Goal: Communication & Community: Answer question/provide support

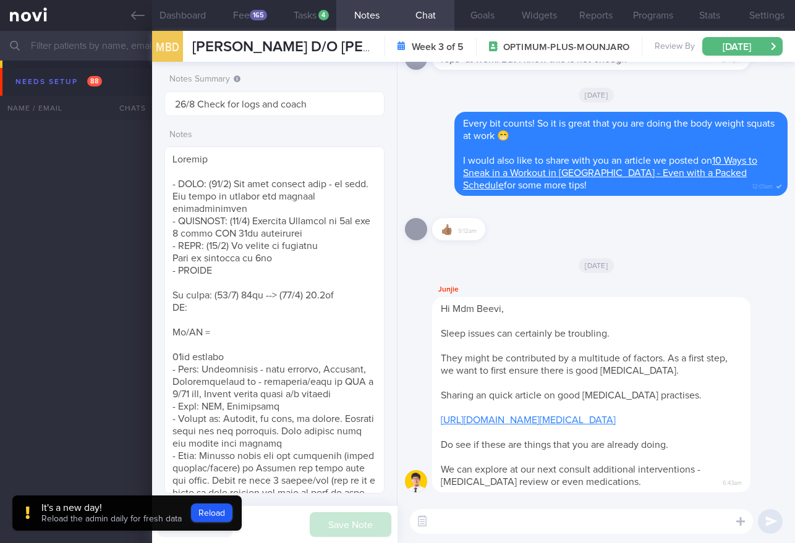
select select "7"
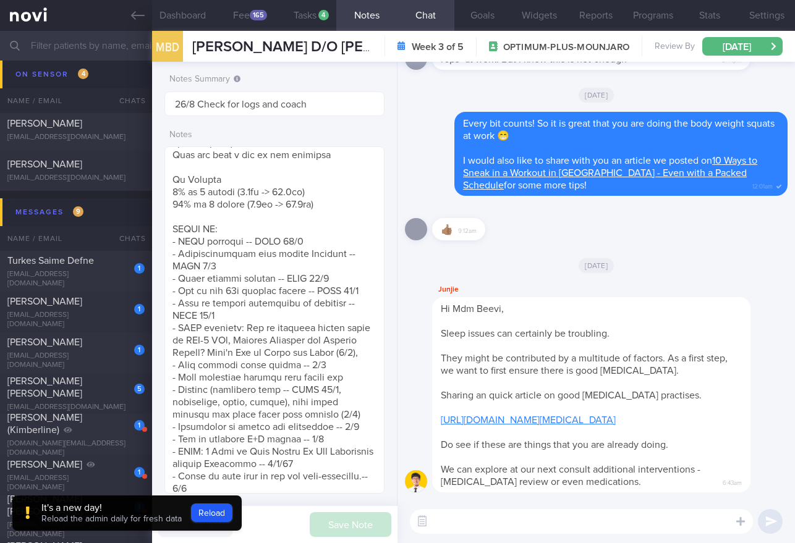
click at [211, 520] on button "Reload" at bounding box center [211, 513] width 41 height 19
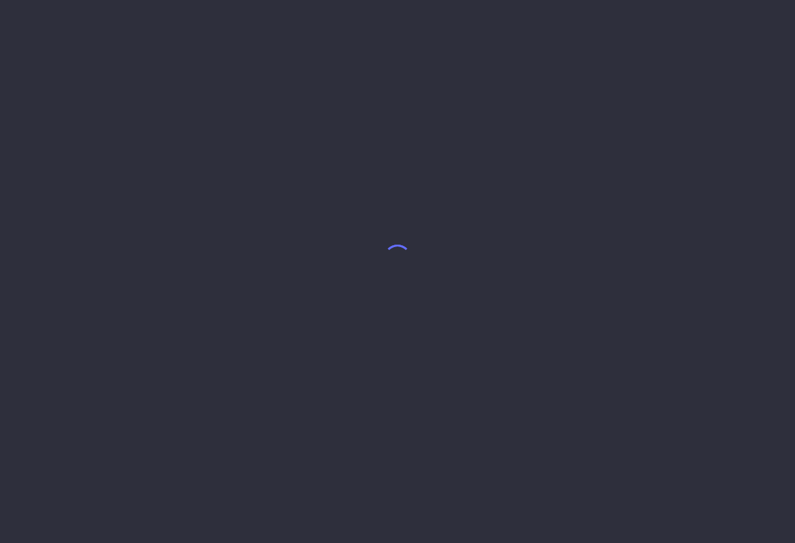
select select "7"
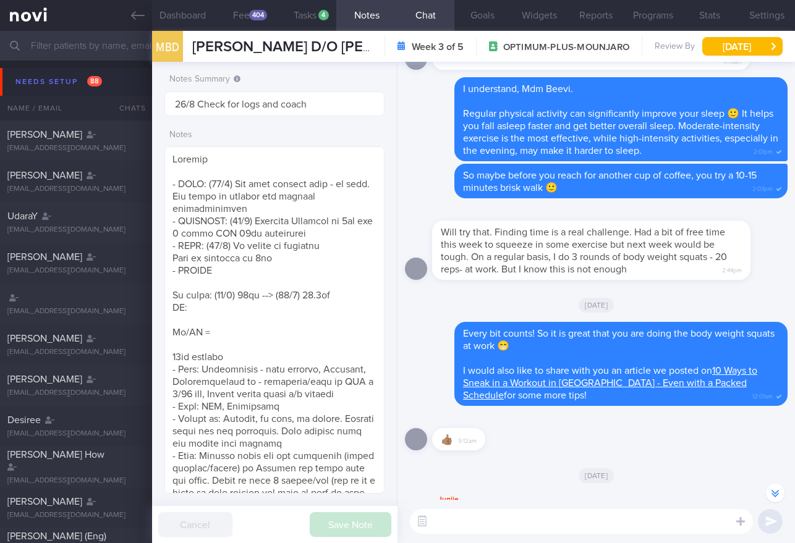
scroll to position [1, 0]
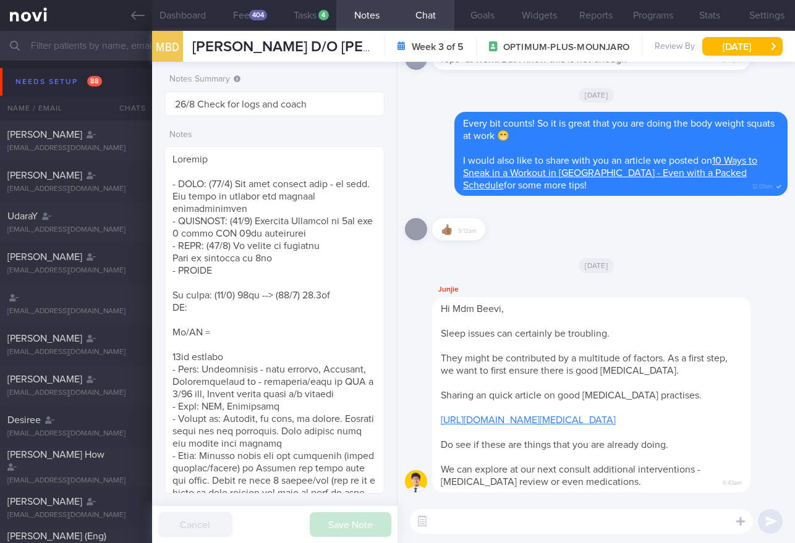
click at [104, 48] on input "text" at bounding box center [397, 46] width 795 height 30
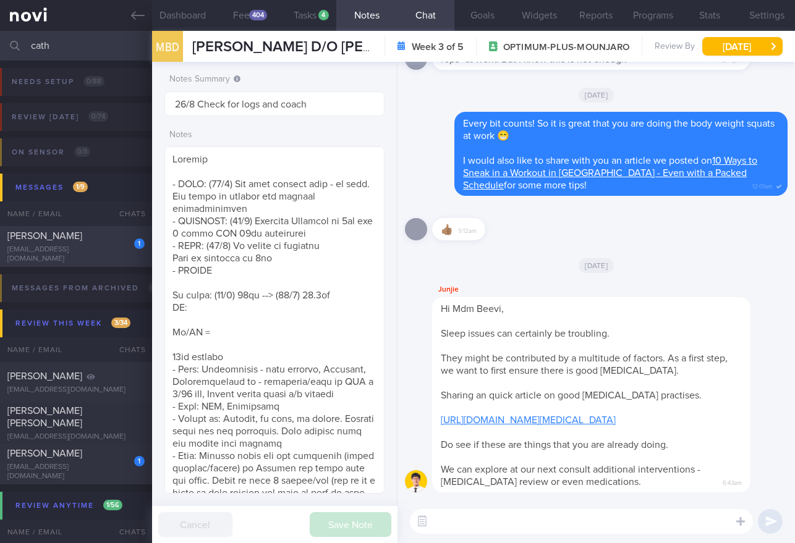
type input "cath"
click at [69, 250] on div "[EMAIL_ADDRESS][DOMAIN_NAME]" at bounding box center [75, 254] width 137 height 19
type input "27/8 Check for logs and coach"
type textarea "SUPPORT NEEDED: How to plan a healthy diet. Does not understand about calories …"
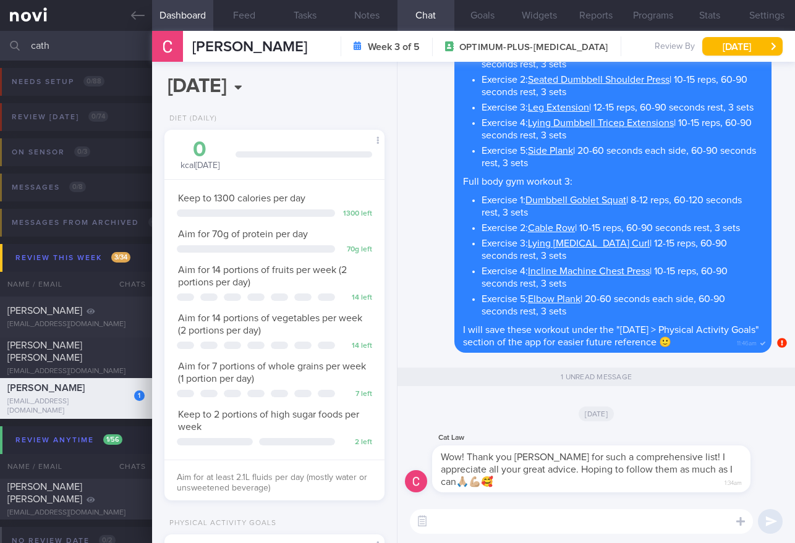
scroll to position [112, 189]
click at [538, 522] on textarea at bounding box center [581, 521] width 343 height 25
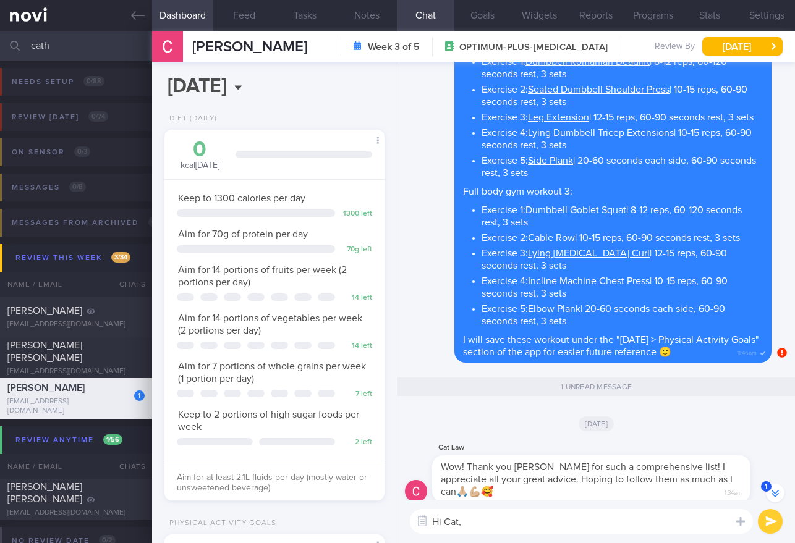
scroll to position [0, 0]
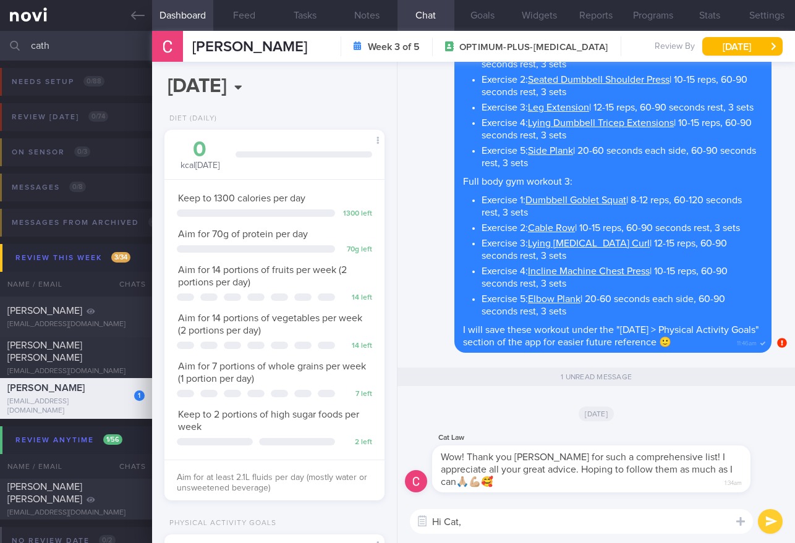
click at [559, 525] on textarea "Hi Cat," at bounding box center [581, 521] width 343 height 25
type textarea "H"
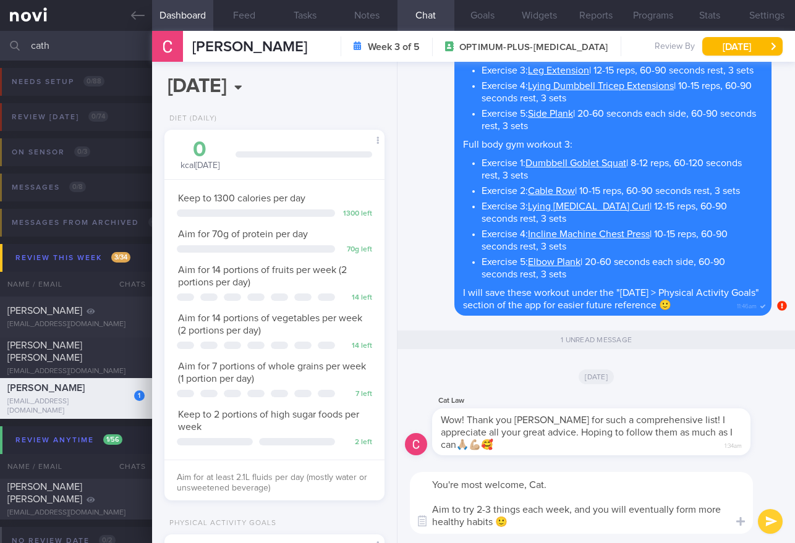
click at [626, 483] on textarea "You're most welcome, Cat. Aim to try 2-3 things each week, and you will eventua…" at bounding box center [581, 503] width 343 height 62
type textarea "You're most welcome, Cat! Aim to try 2-3 things each week, and you will eventua…"
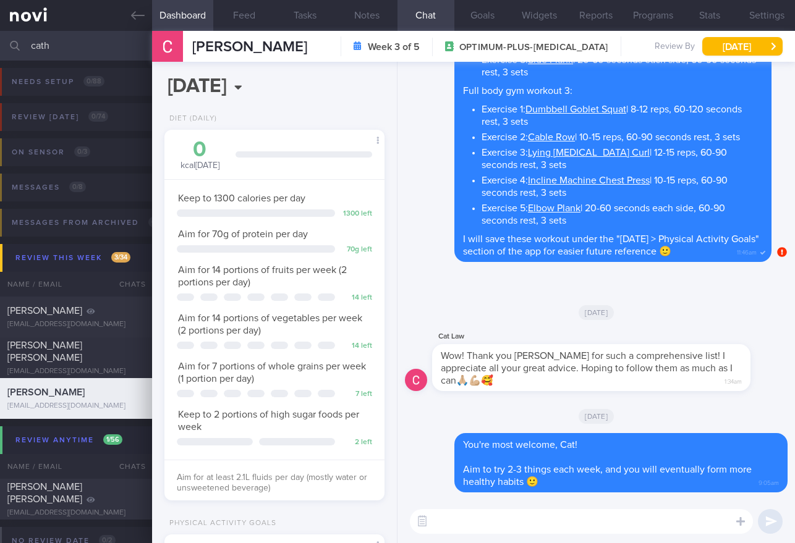
click at [59, 52] on input "cath" at bounding box center [397, 46] width 795 height 30
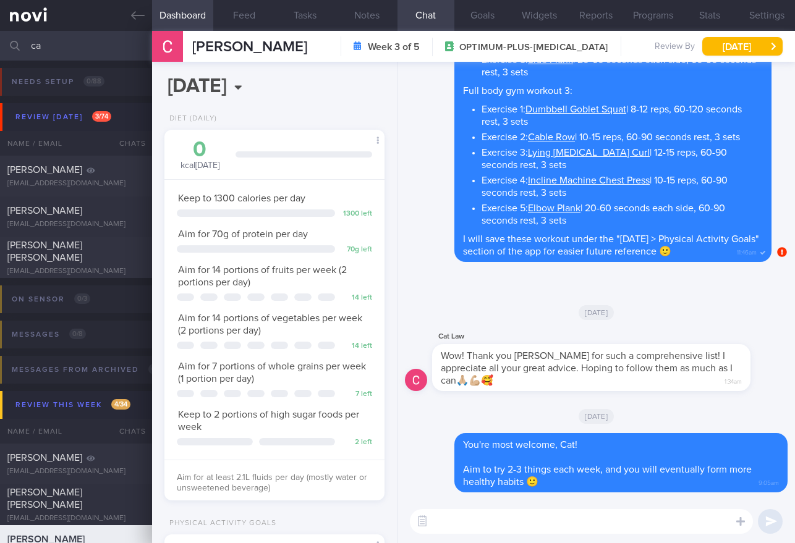
type input "c"
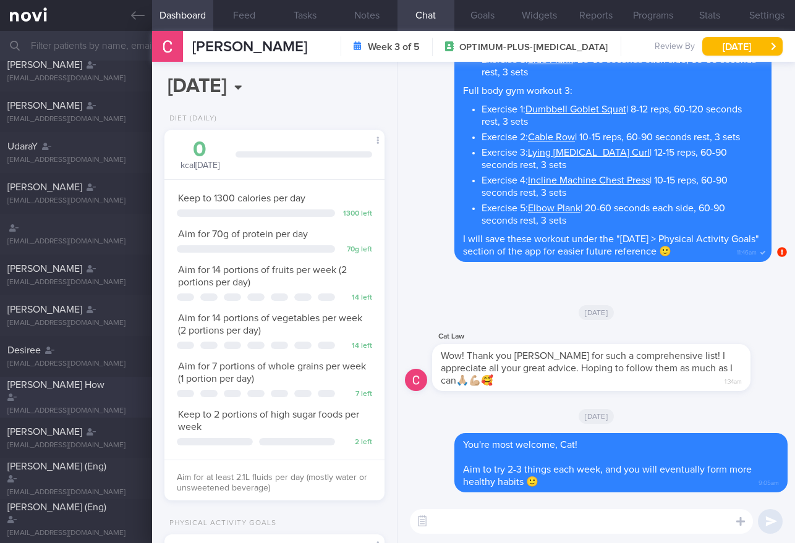
scroll to position [244, 0]
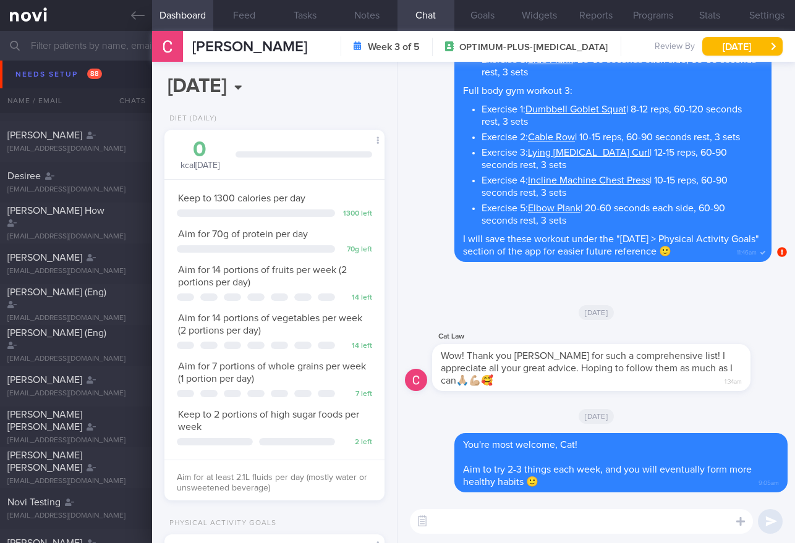
click at [422, 148] on div "Delete Full body gym workout 1: Exercise 1: Dumbbell Bench Squats | 10-15 reps,…" at bounding box center [588, 22] width 367 height 480
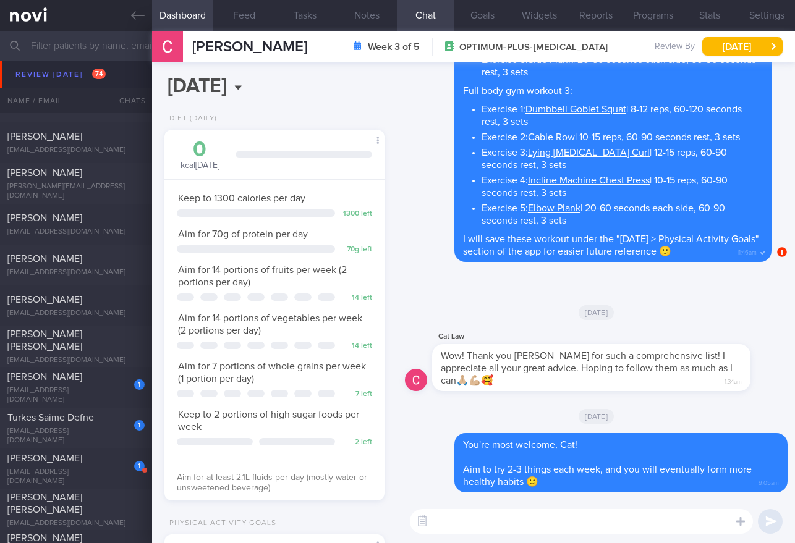
scroll to position [5616, 0]
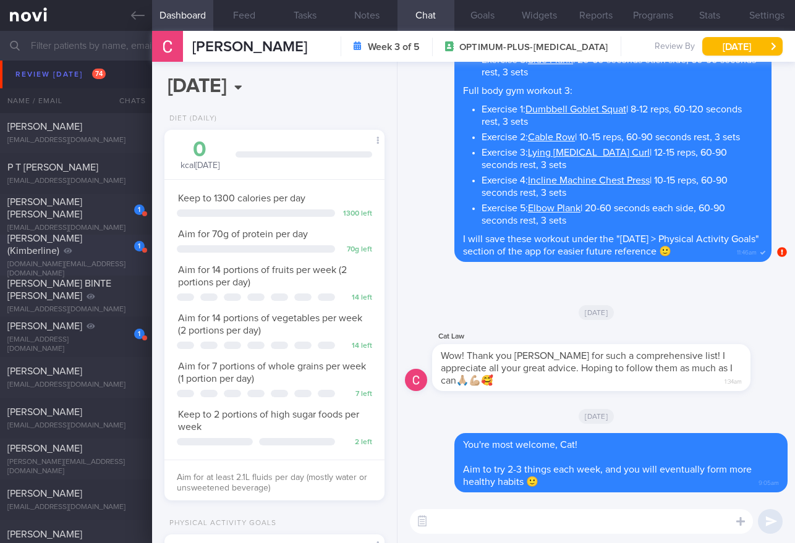
click at [83, 253] on div "[PERSON_NAME] (Kimberline)" at bounding box center [74, 244] width 134 height 25
type input "Dig Supp"
type textarea "SUPPORT NEEDED: CHALLENGE: - DIET - EXERCISE - MEDS - WEIGHT - HbA1c/GMI Wt tre…"
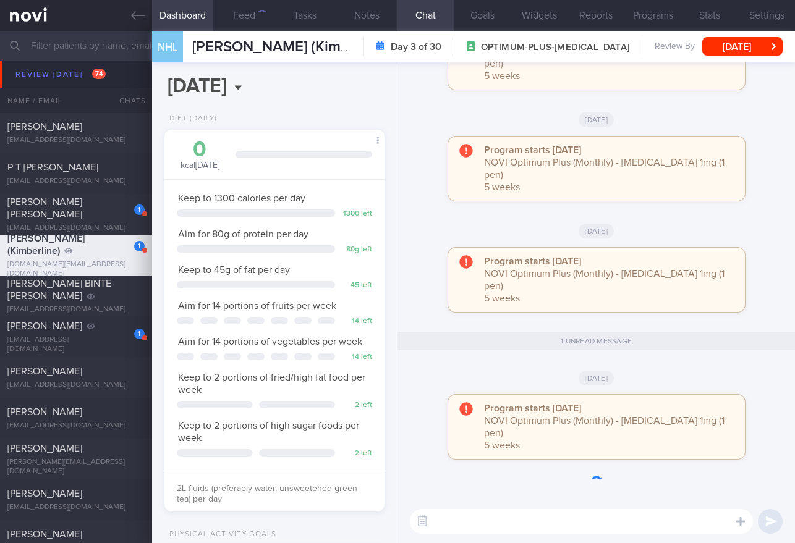
scroll to position [112, 189]
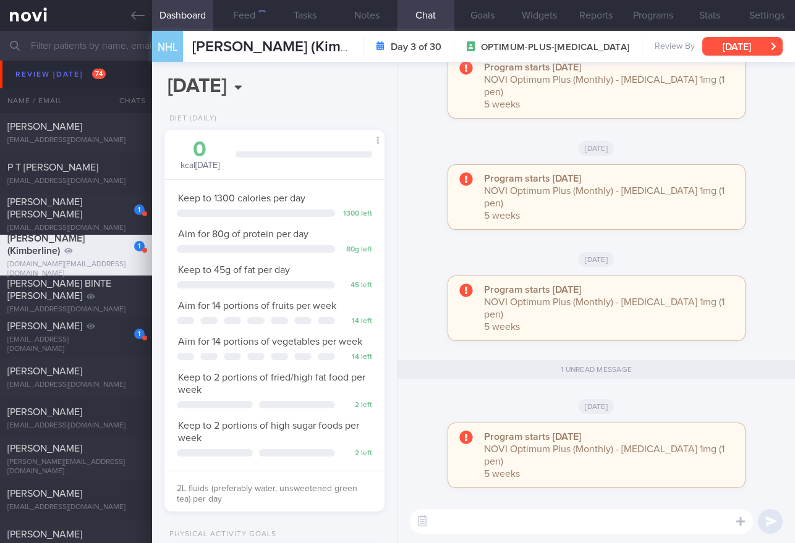
click at [758, 48] on button "Sat, 23 Aug" at bounding box center [742, 46] width 80 height 19
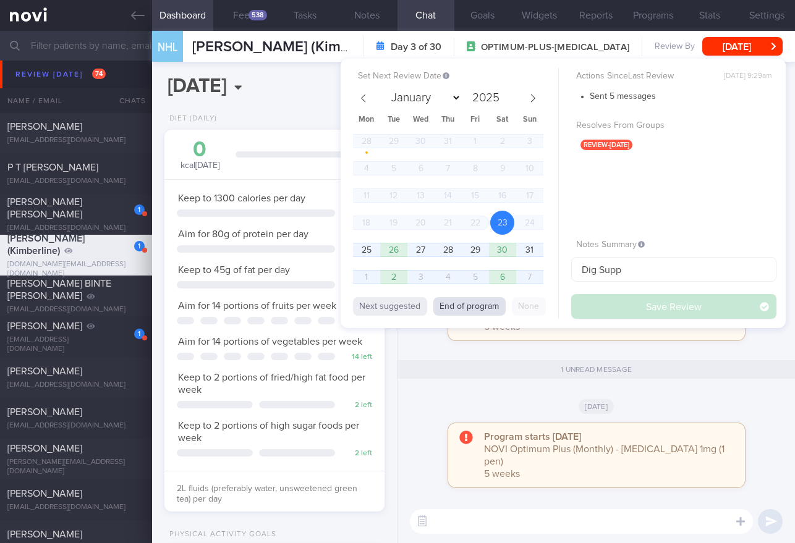
click at [461, 313] on button "End of program" at bounding box center [469, 306] width 72 height 19
select select "8"
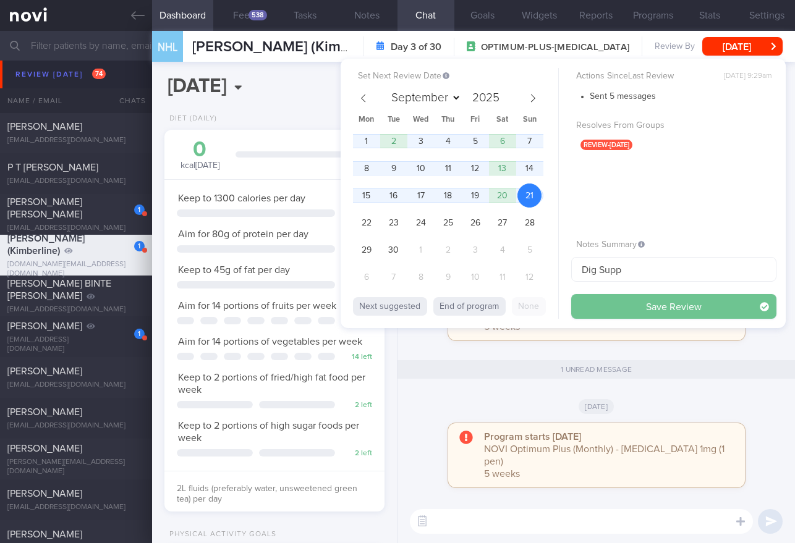
click at [606, 308] on button "Save Review" at bounding box center [673, 306] width 205 height 25
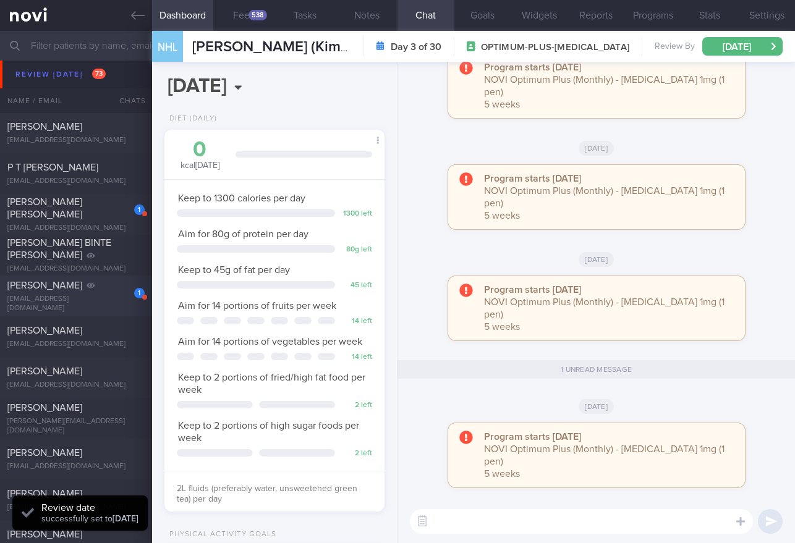
click at [82, 283] on span "[PERSON_NAME]" at bounding box center [44, 286] width 75 height 10
type textarea "SUPPORT NEEDED: Information, recipes. Motivation & encouragement CHALLENGE: Str…"
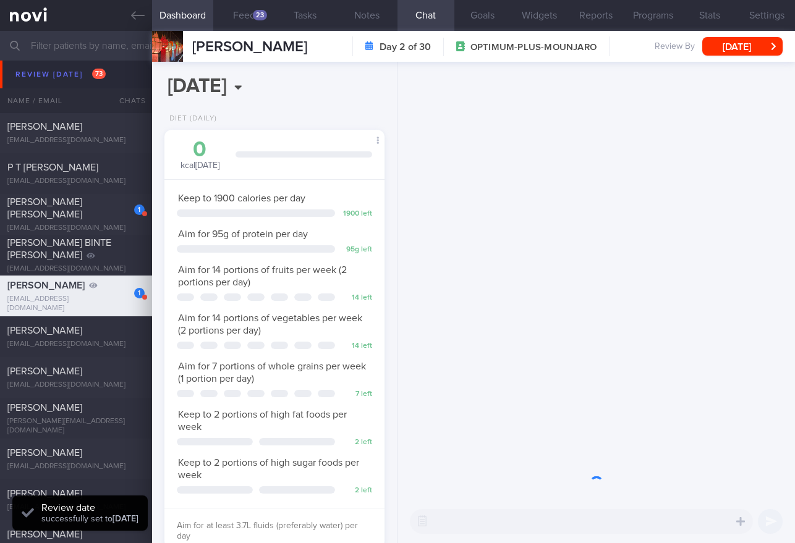
scroll to position [112, 189]
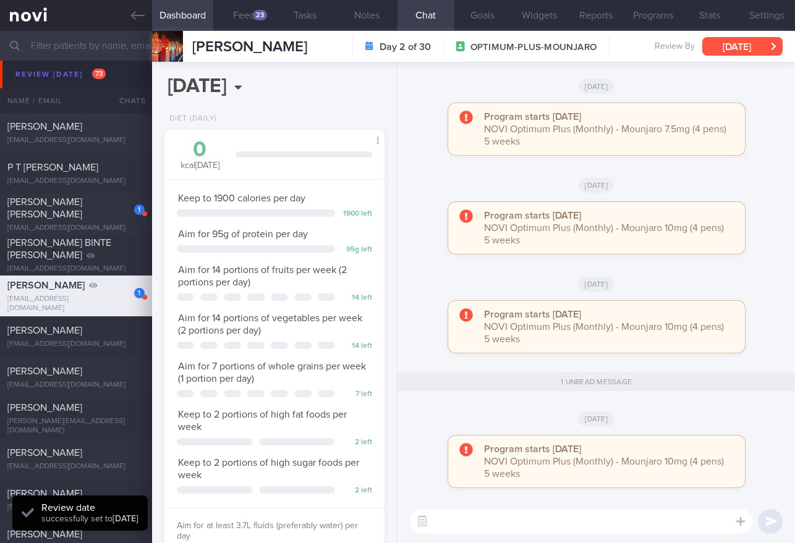
click at [720, 48] on button "Sun, 24 Aug" at bounding box center [742, 46] width 80 height 19
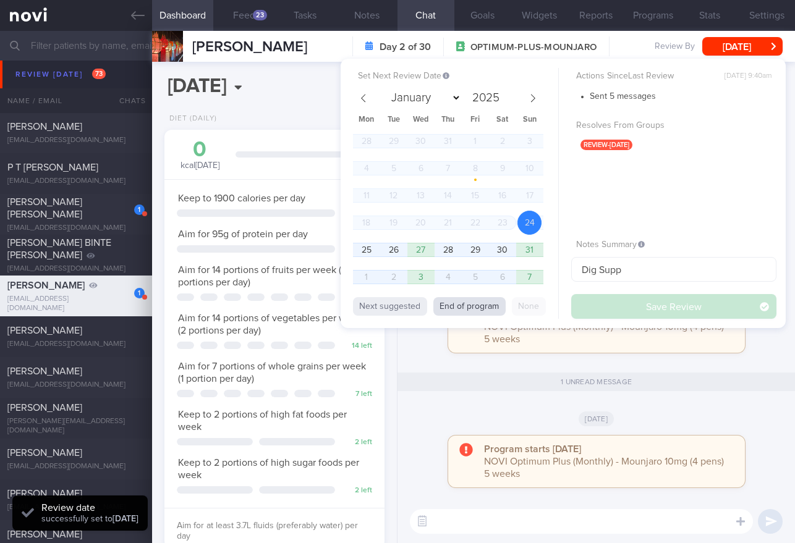
click at [459, 315] on button "End of program" at bounding box center [469, 306] width 72 height 19
select select "8"
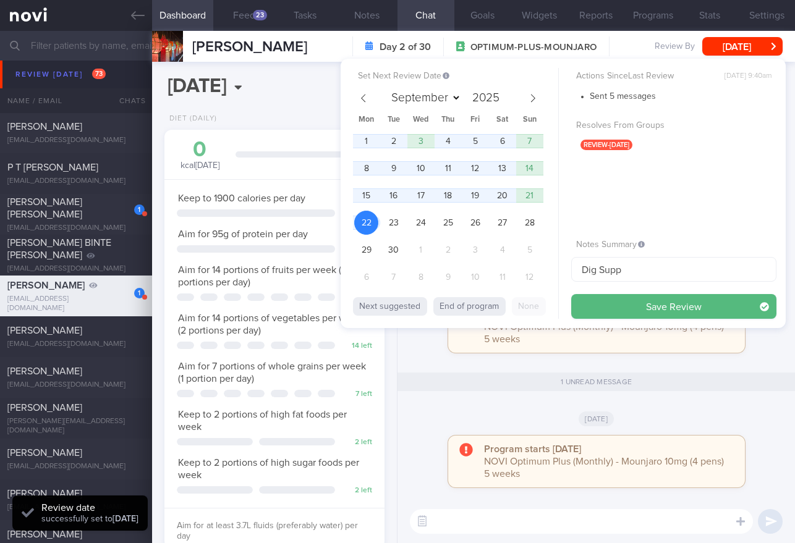
click at [592, 299] on button "Save Review" at bounding box center [673, 306] width 205 height 25
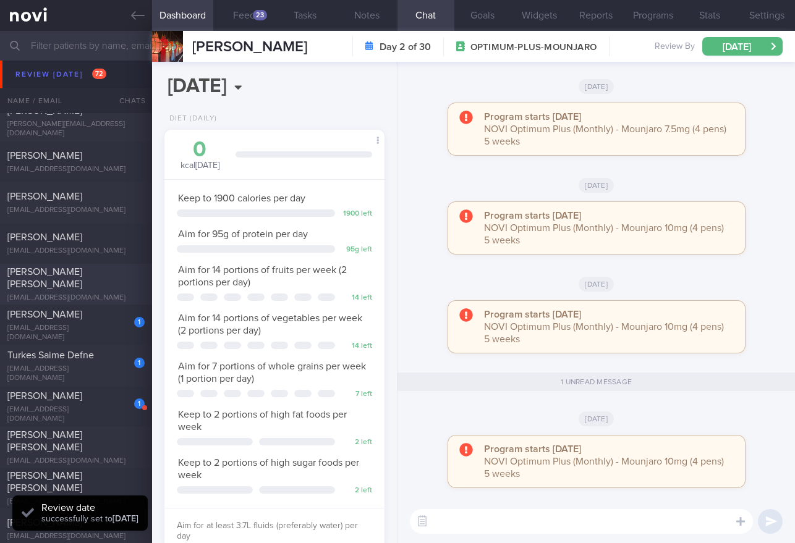
scroll to position [5985, 0]
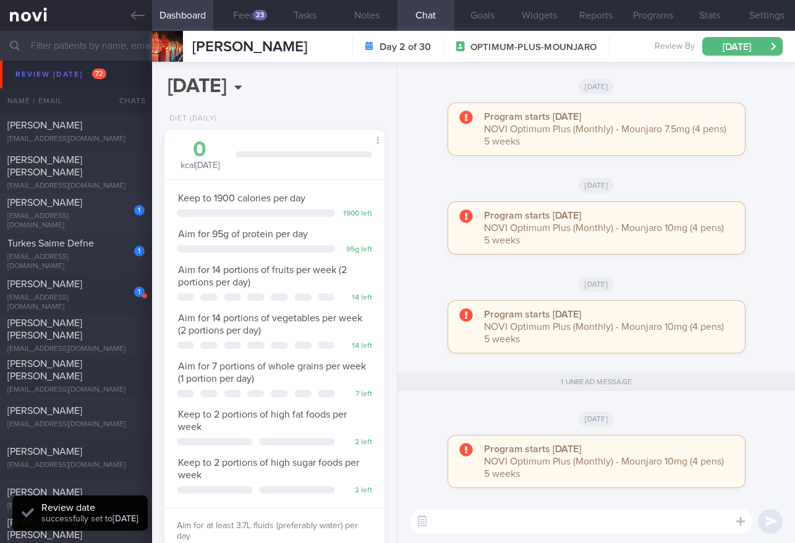
click at [59, 208] on span "[PERSON_NAME]" at bounding box center [44, 203] width 75 height 10
type input "25-27/8 Check if tried any TFX classes"
type textarea "NOTE: May find articles too long. Send summaries intstead Protein Powder Used: …"
select select "7"
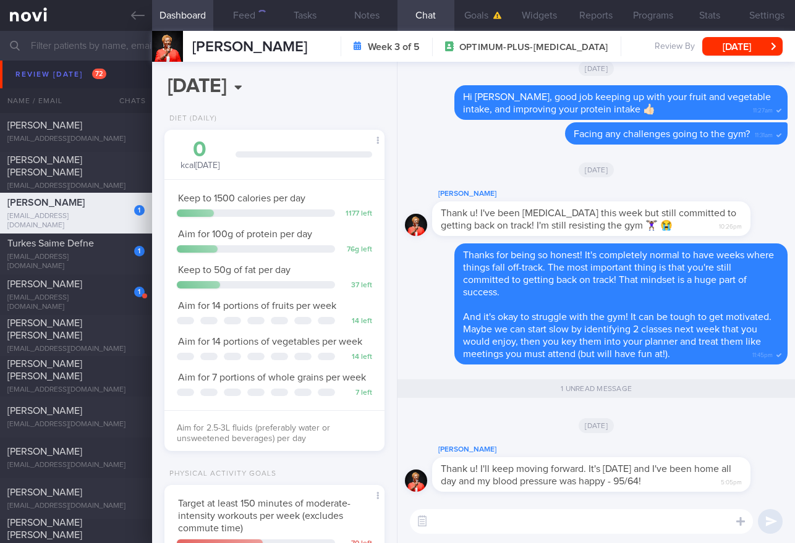
scroll to position [112, 189]
click at [461, 520] on textarea at bounding box center [581, 521] width 343 height 25
type textarea "G"
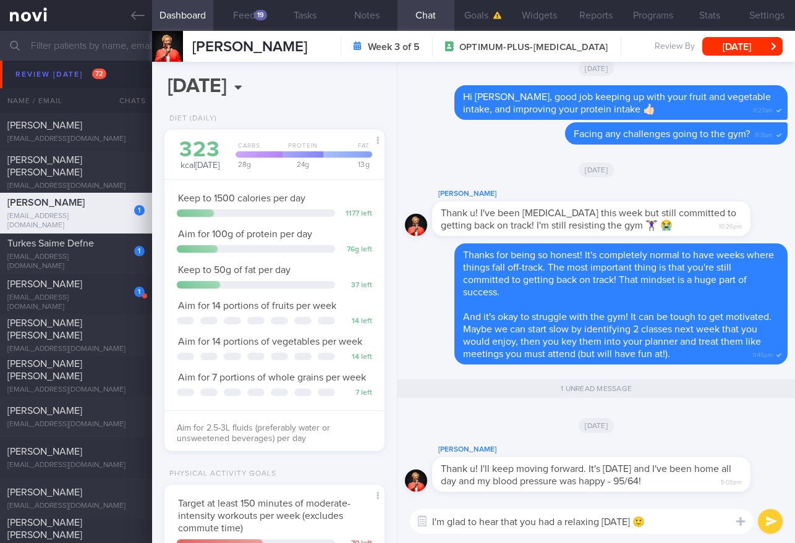
scroll to position [0, 0]
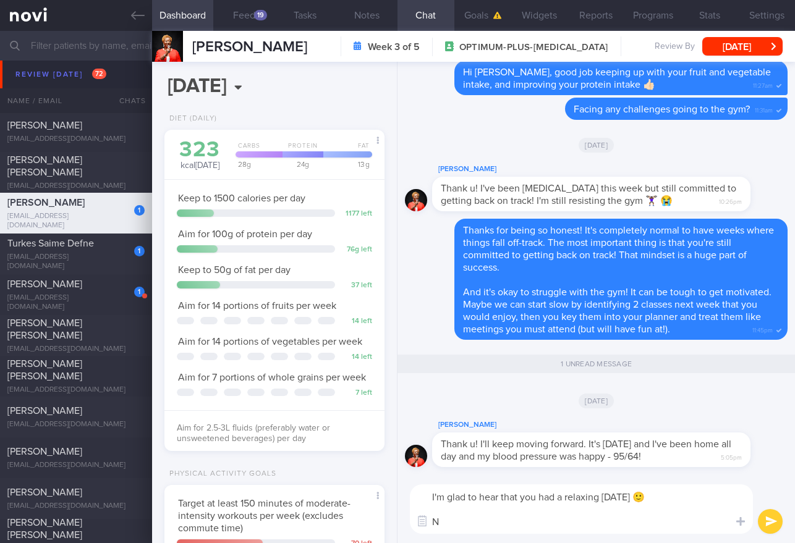
type textarea "I'm glad to hear that you had a relaxing Saturday 🙂"
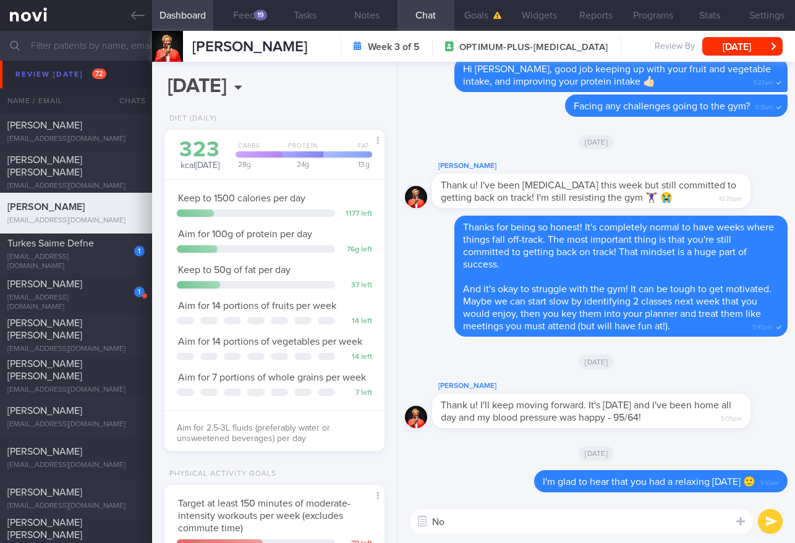
type textarea "N"
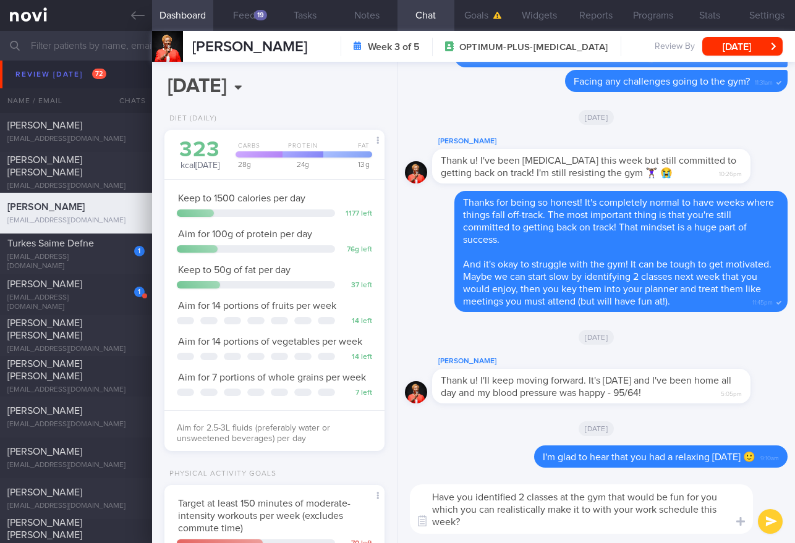
drag, startPoint x: 472, startPoint y: 523, endPoint x: 424, endPoint y: 502, distance: 52.0
click at [414, 503] on textarea "Have you identified 2 classes at the gym that would be fun for you which you ca…" at bounding box center [581, 509] width 343 height 49
click at [478, 520] on textarea "Have you identified 2 classes at the gym that would be fun for you which you ca…" at bounding box center [581, 509] width 343 height 49
drag, startPoint x: 475, startPoint y: 521, endPoint x: 430, endPoint y: 496, distance: 51.2
click at [428, 495] on textarea "Have you identified 2 classes at the gym that would be fun for you which you ca…" at bounding box center [581, 509] width 343 height 49
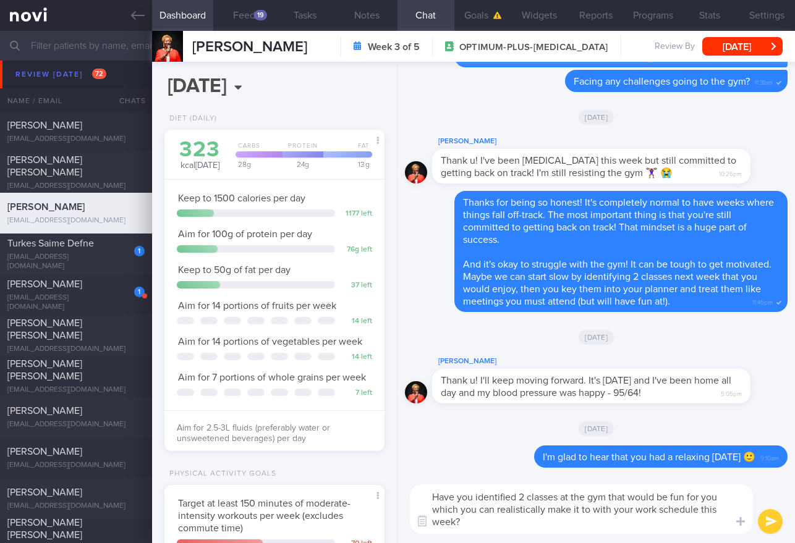
paste textarea "had a chance to identify two classes at the gym that you'd enjoy and can realis…"
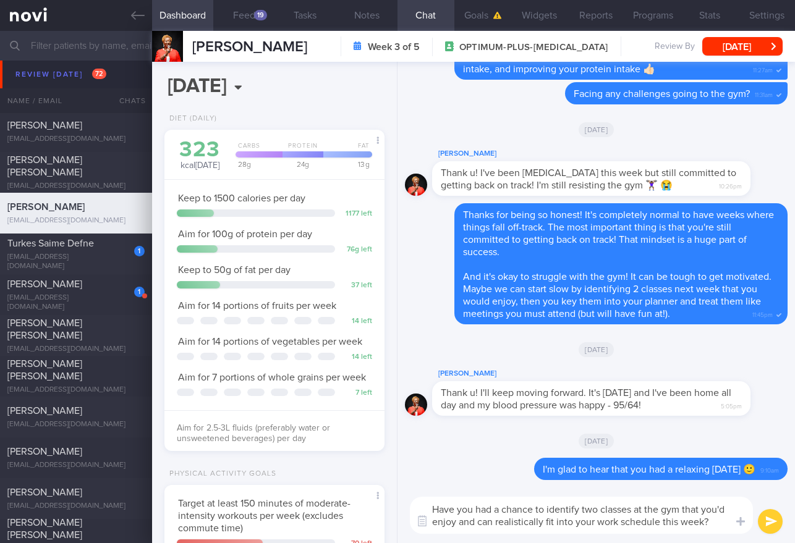
type textarea "Have you had a chance to identify two classes at the gym that you'd enjoy and c…"
click at [768, 532] on button "submit" at bounding box center [770, 521] width 25 height 25
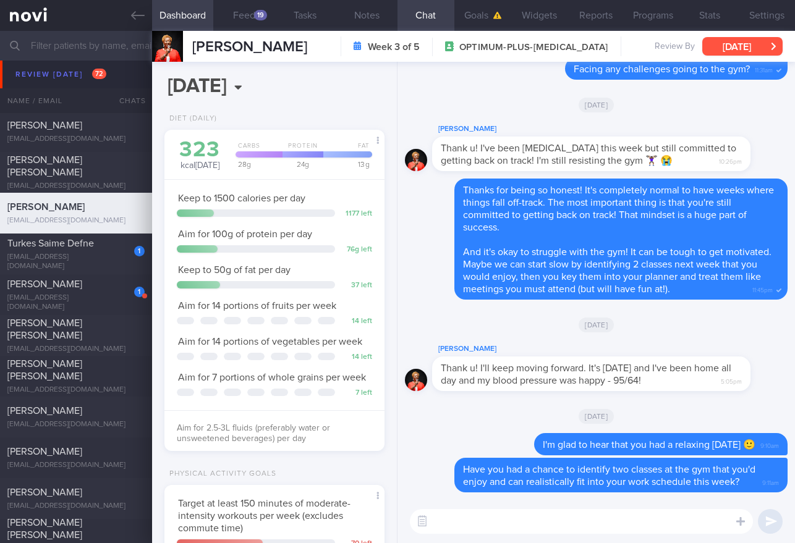
click at [736, 48] on button "[DATE]" at bounding box center [742, 46] width 80 height 19
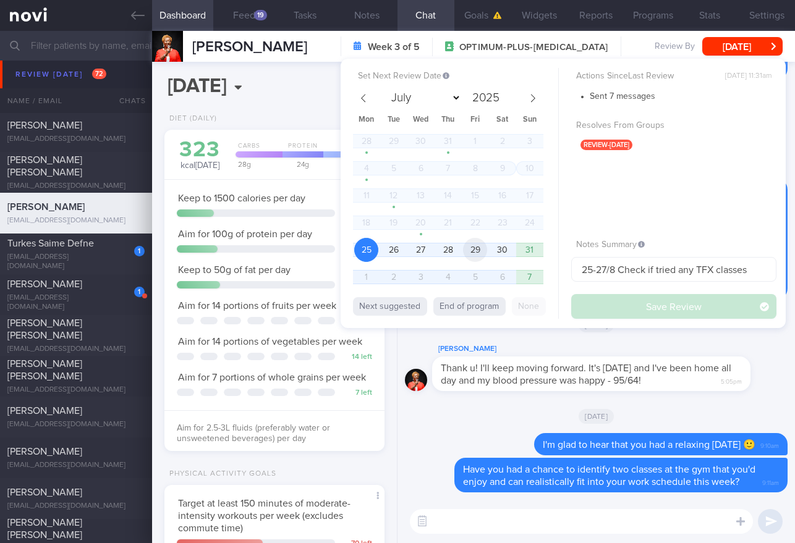
click at [465, 242] on span "29" at bounding box center [475, 250] width 24 height 24
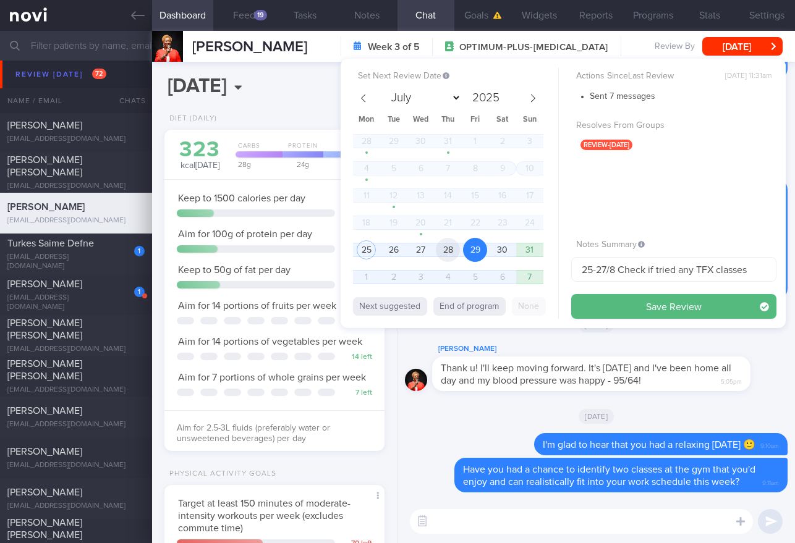
click at [454, 252] on span "28" at bounding box center [448, 250] width 24 height 24
drag, startPoint x: 604, startPoint y: 267, endPoint x: 539, endPoint y: 260, distance: 65.3
click at [539, 260] on div "Set Next Review Date 28 Aug 2025 July August September October November Decembe…" at bounding box center [563, 194] width 445 height 270
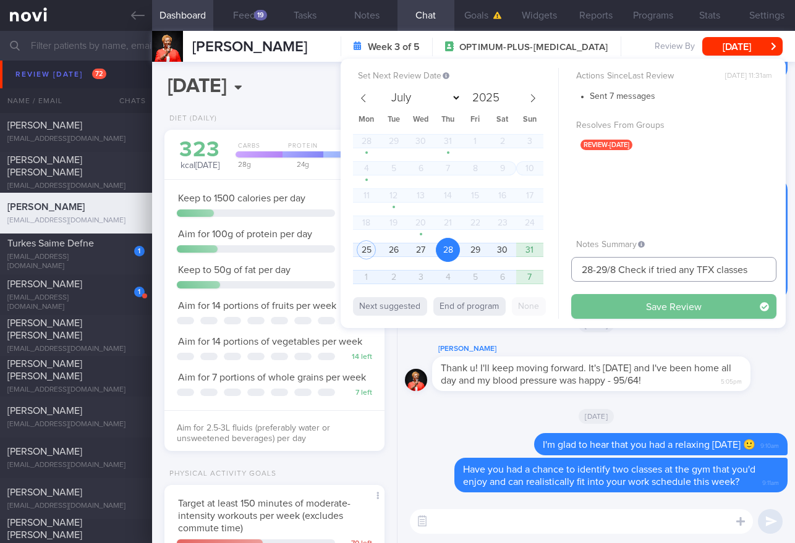
type input "28-29/8 Check if tried any TFX classes"
click at [619, 309] on button "Save Review" at bounding box center [673, 306] width 205 height 25
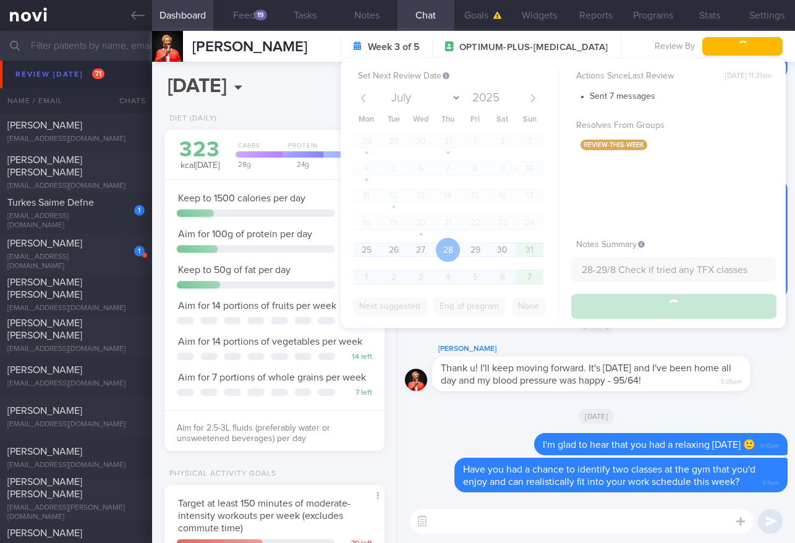
type input "28-29/8 Check if tried any TFX classes"
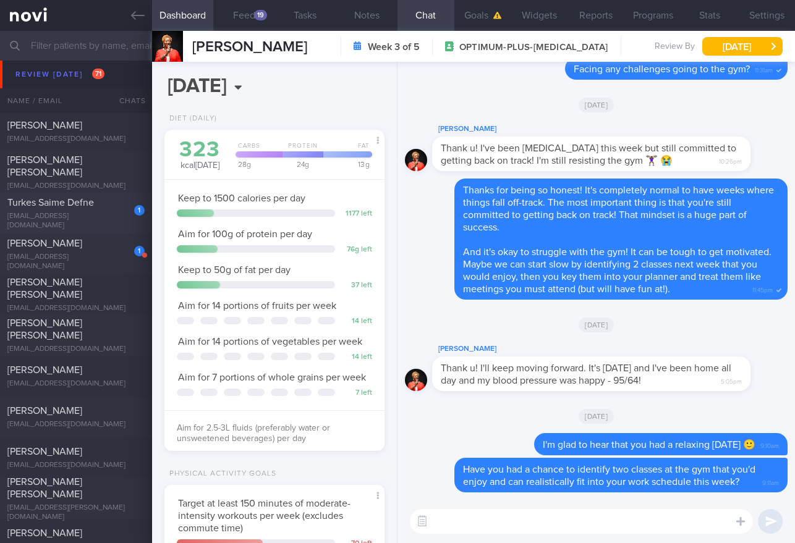
click at [93, 214] on div "1 Turkes Saime Defne defneeli@gmail.com" at bounding box center [76, 214] width 152 height 34
type input "25-27/8 Check for logs"
type textarea "**Takes full cream dairy products -- does not believe in skim dairy Nil need fo…"
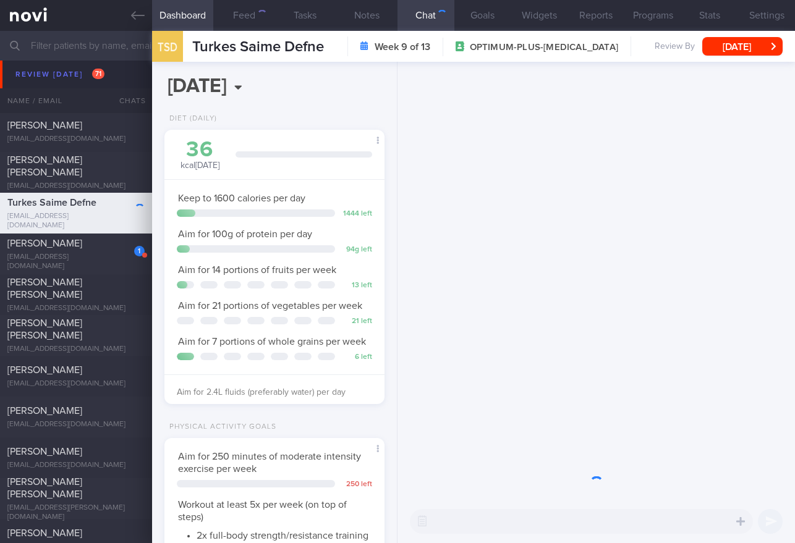
scroll to position [112, 189]
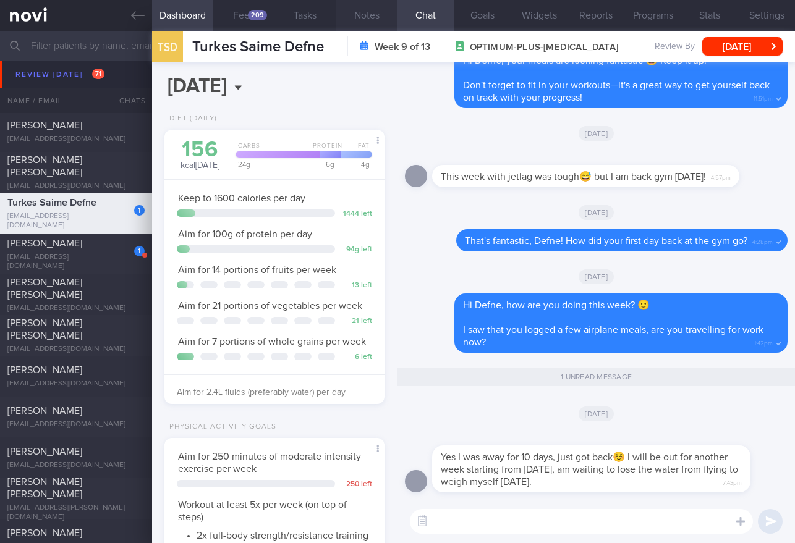
click at [370, 15] on button "Notes" at bounding box center [366, 15] width 61 height 31
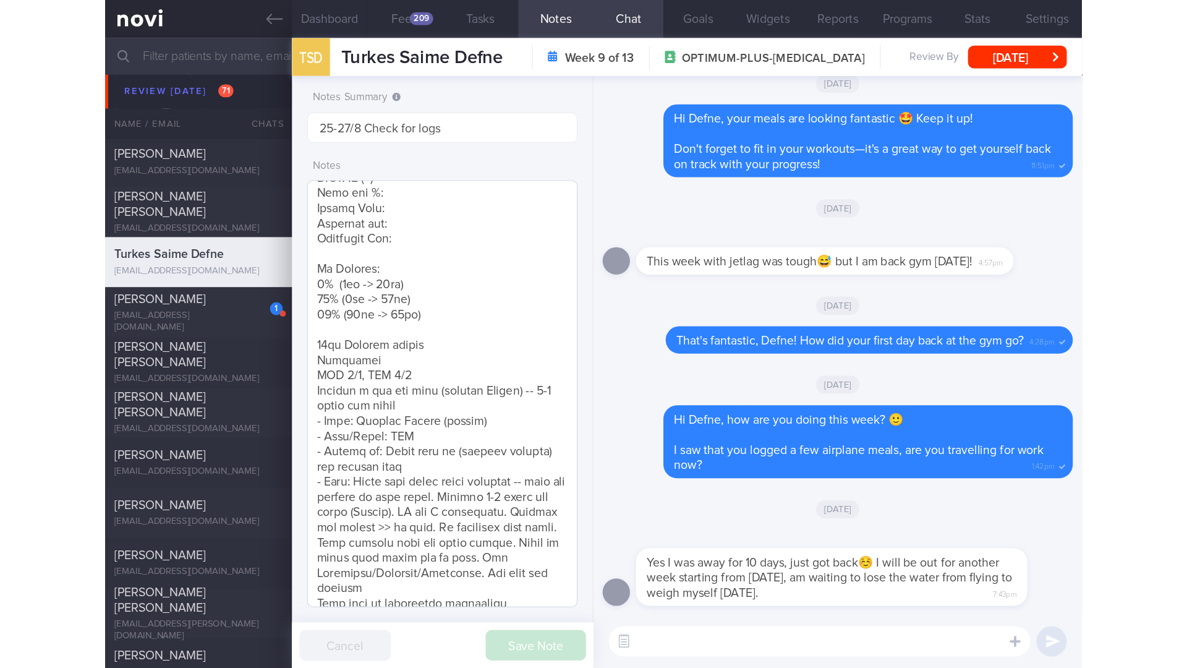
scroll to position [253, 0]
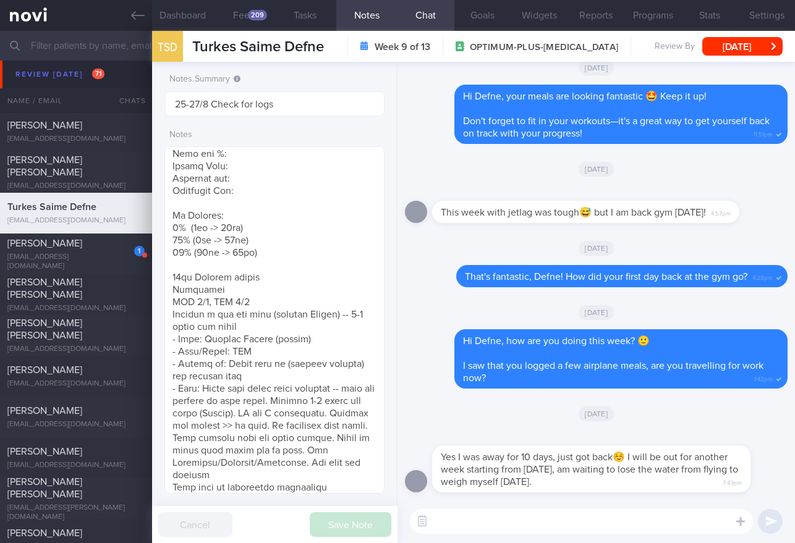
click at [458, 519] on textarea at bounding box center [581, 521] width 343 height 25
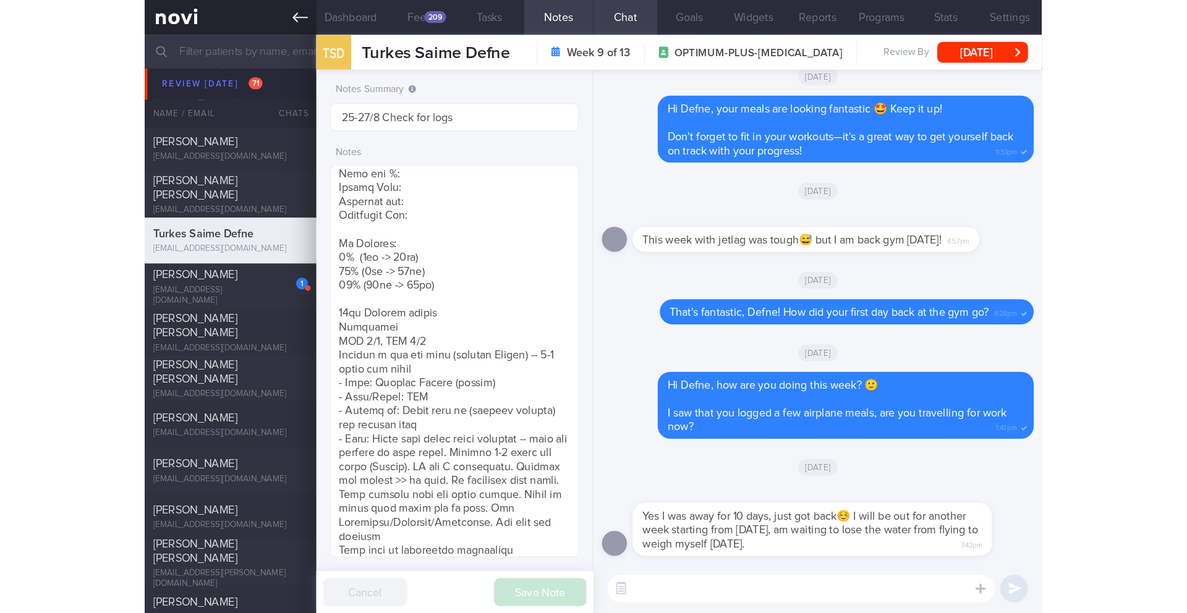
scroll to position [172, 310]
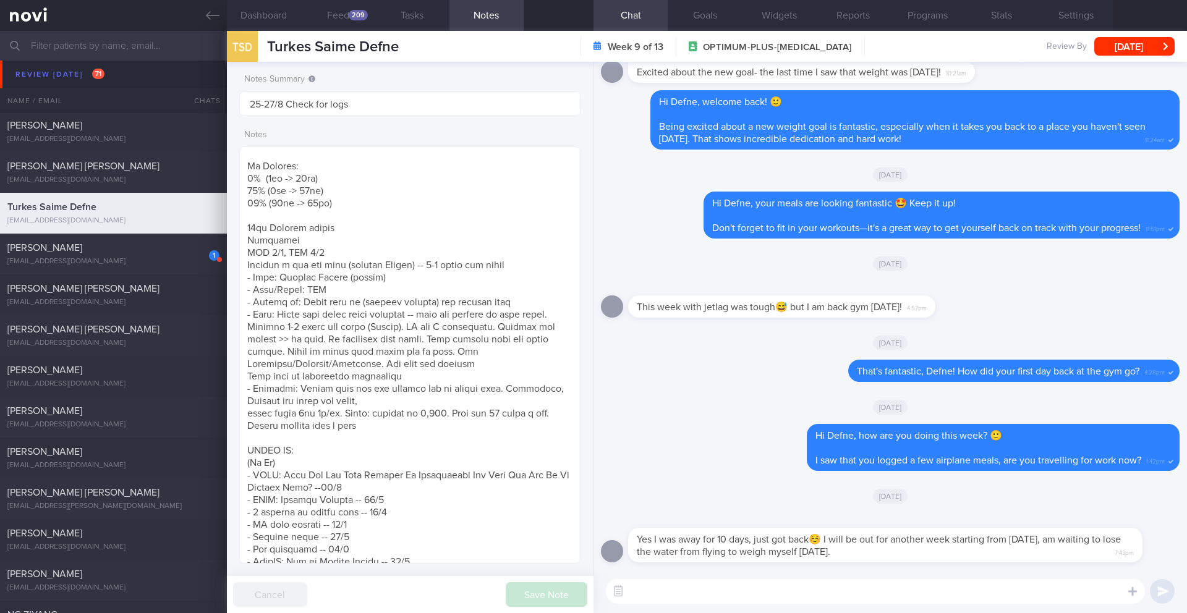
click at [665, 543] on textarea at bounding box center [875, 591] width 539 height 25
type textarea "Got"
click at [337, 19] on button "Feed 209" at bounding box center [338, 15] width 74 height 31
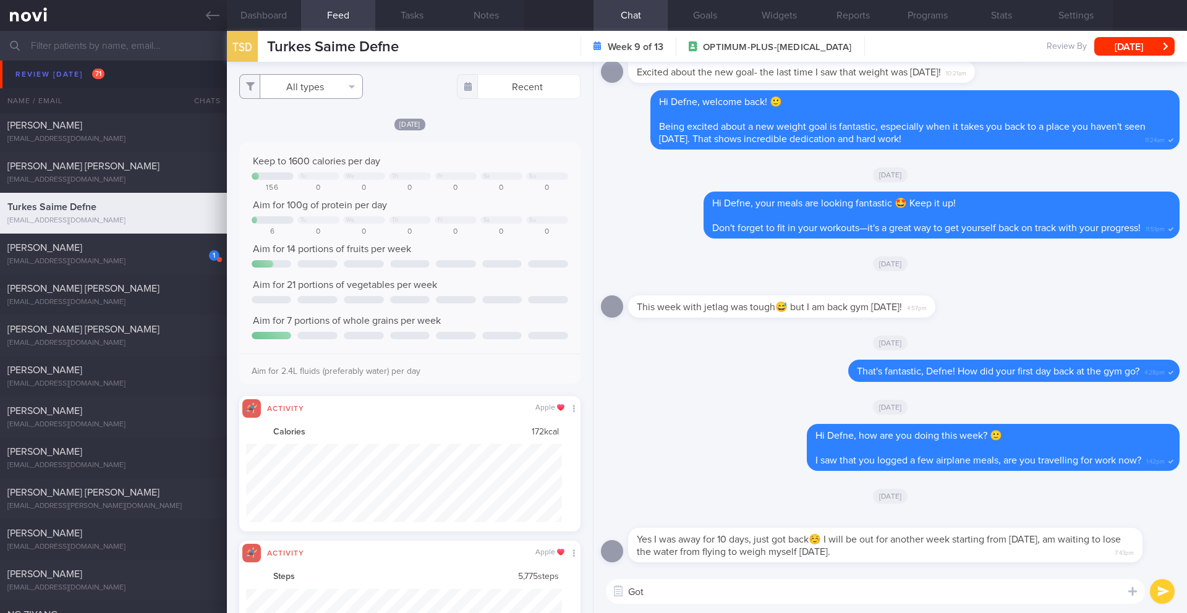
click at [314, 83] on button "All types" at bounding box center [301, 86] width 124 height 25
drag, startPoint x: 306, startPoint y: 105, endPoint x: 310, endPoint y: 130, distance: 25.6
click at [310, 130] on div "Food Activity Glucose Weight Medicine Blood Pressure CGM Install" at bounding box center [301, 166] width 124 height 135
click at [310, 130] on button "Activity" at bounding box center [301, 129] width 122 height 19
checkbox input "false"
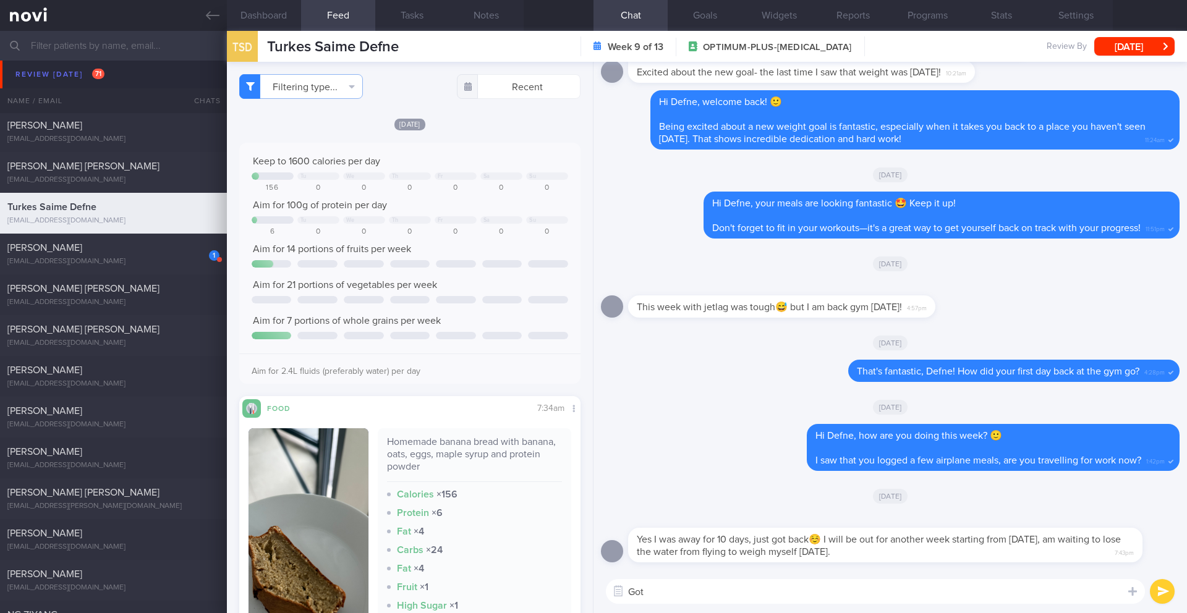
click at [342, 36] on div "TSD Turkes Saime Defne Turkes Saime Defne defneeli@gmail.com" at bounding box center [313, 46] width 172 height 31
click at [340, 44] on span "Turkes Saime Defne" at bounding box center [333, 47] width 132 height 15
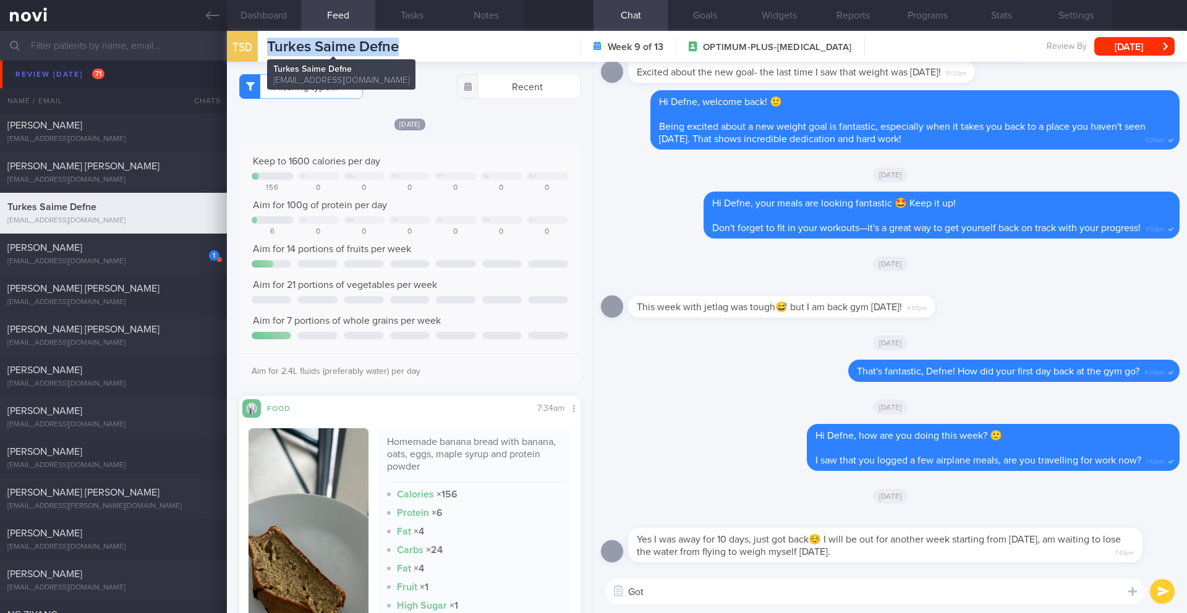
copy div "Turkes Saime Defne Turkes Saime Defne defneeli@gmail.com"
click at [268, 20] on button "Dashboard" at bounding box center [264, 15] width 74 height 31
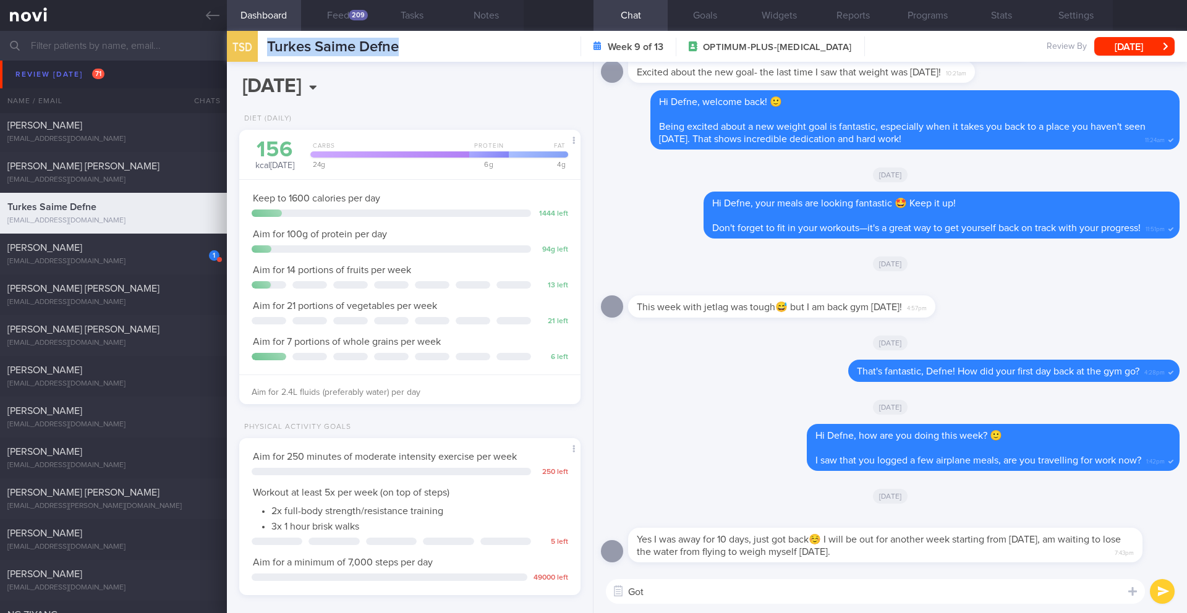
scroll to position [240, 0]
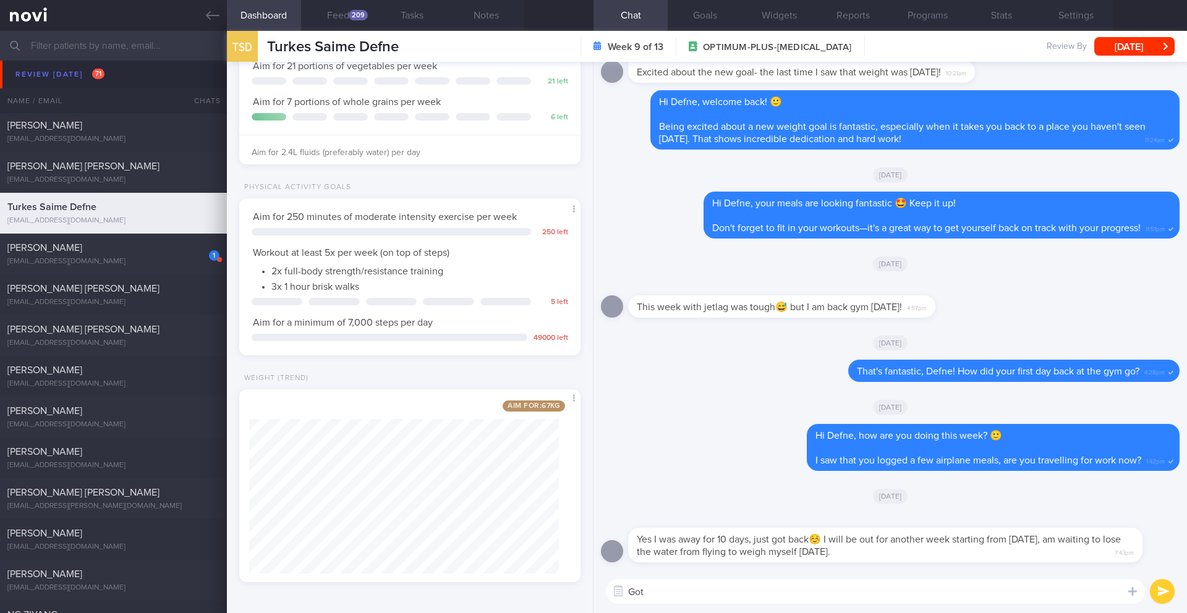
drag, startPoint x: 666, startPoint y: 596, endPoint x: 588, endPoint y: 591, distance: 78.7
click at [588, 543] on div "Dashboard Feed 209 Tasks Notes Chat Goals Widgets Reports Programs Stats Settin…" at bounding box center [707, 322] width 960 height 582
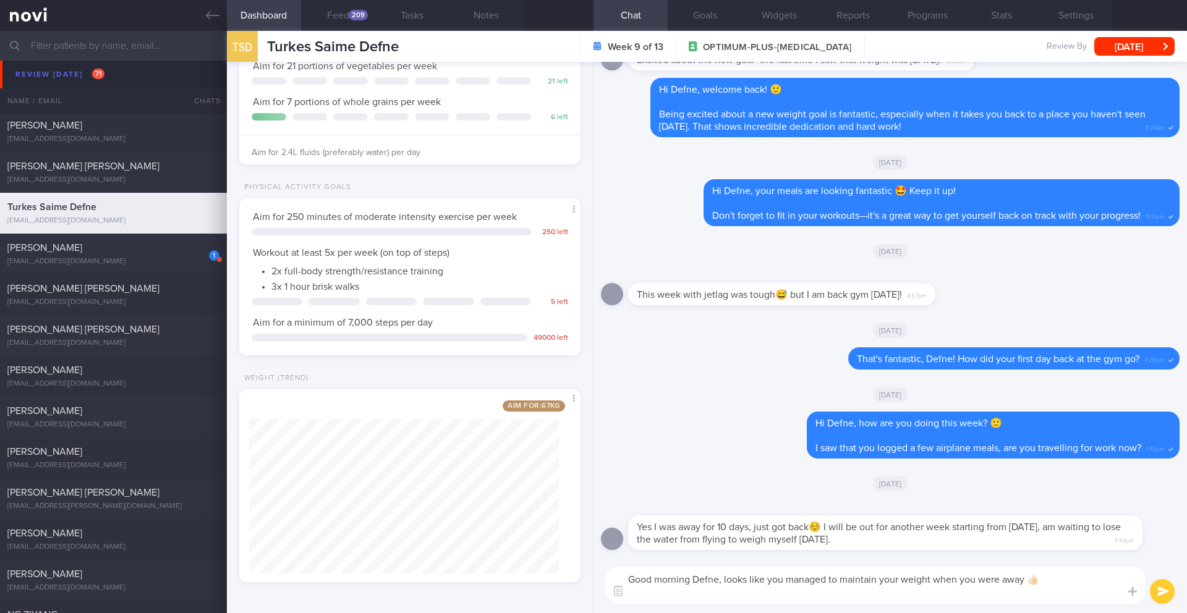
scroll to position [0, 0]
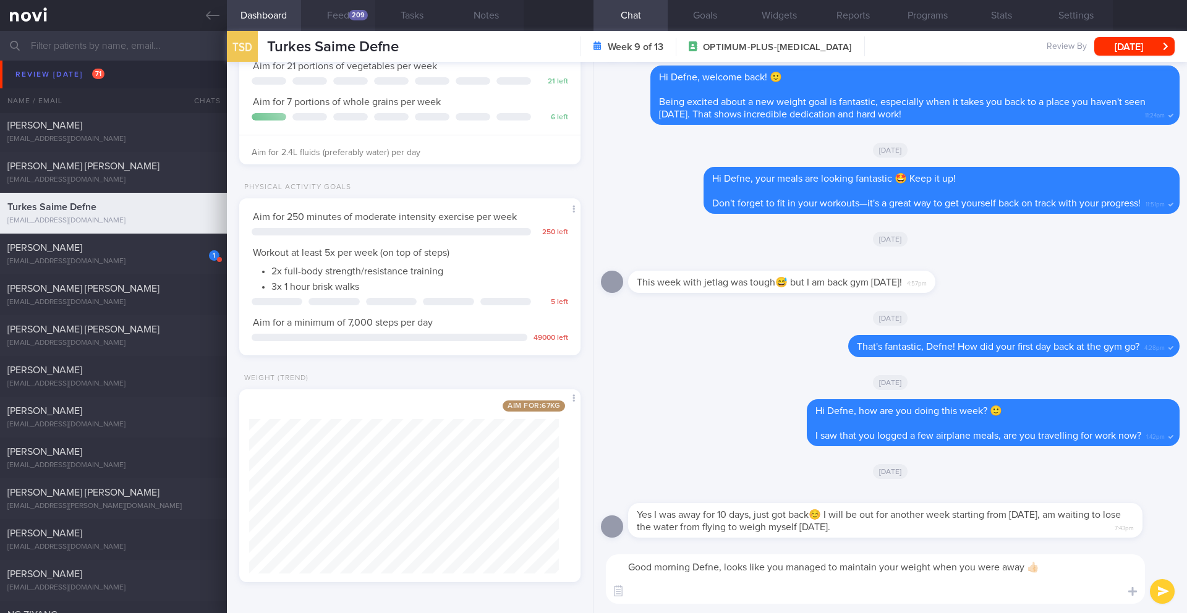
click at [346, 20] on button "Feed 209" at bounding box center [338, 15] width 74 height 31
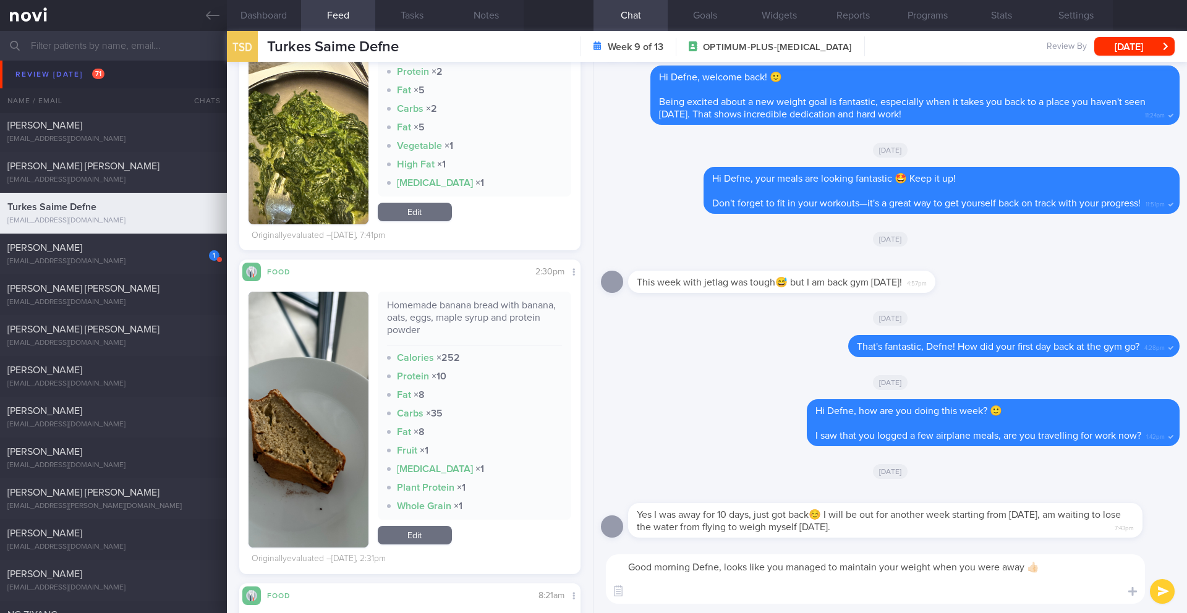
scroll to position [1718, 0]
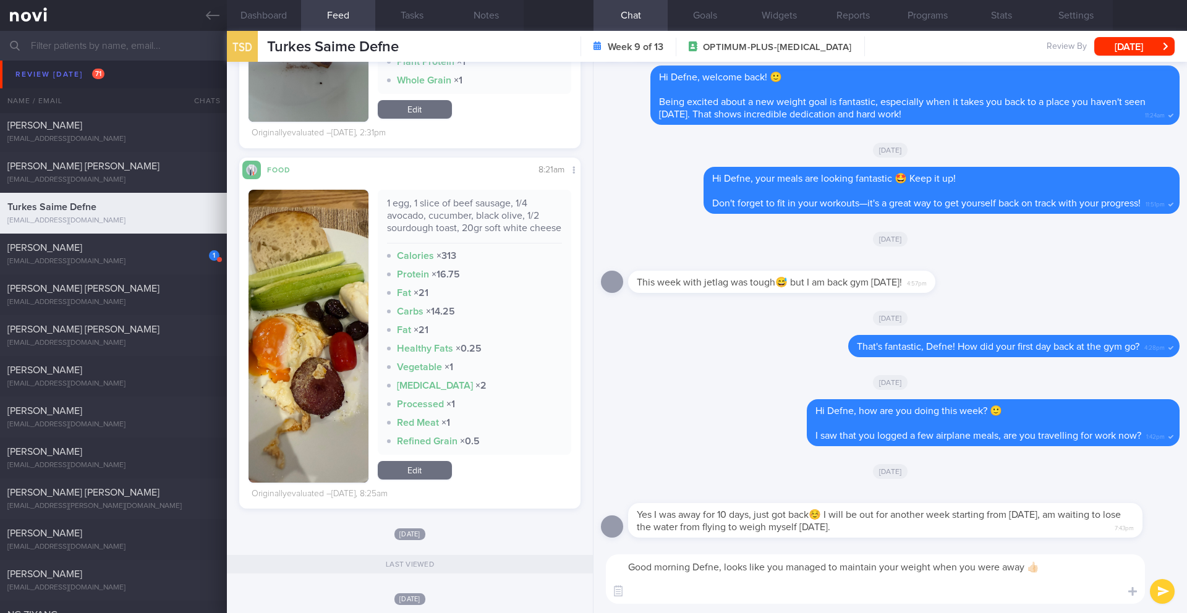
click at [794, 543] on textarea "Good morning Defne, looks like you managed to maintain your weight when you wer…" at bounding box center [875, 578] width 539 height 49
type textarea "Good morning Defne, looks like you managed to maintain your weight when you wer…"
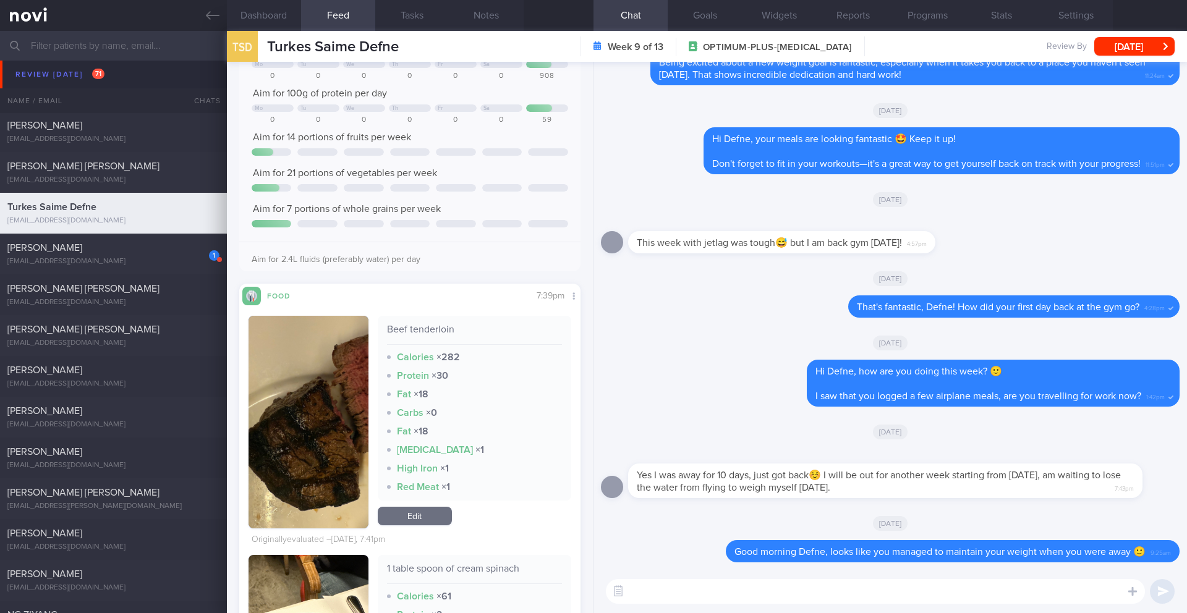
scroll to position [742, 0]
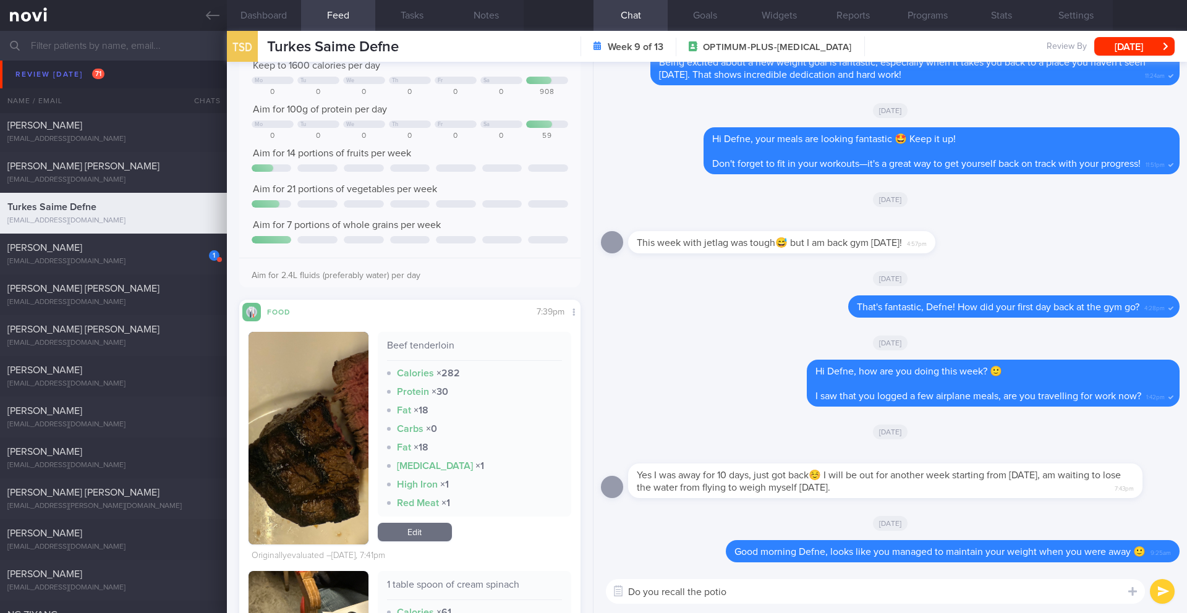
click at [289, 385] on button "button" at bounding box center [308, 438] width 120 height 213
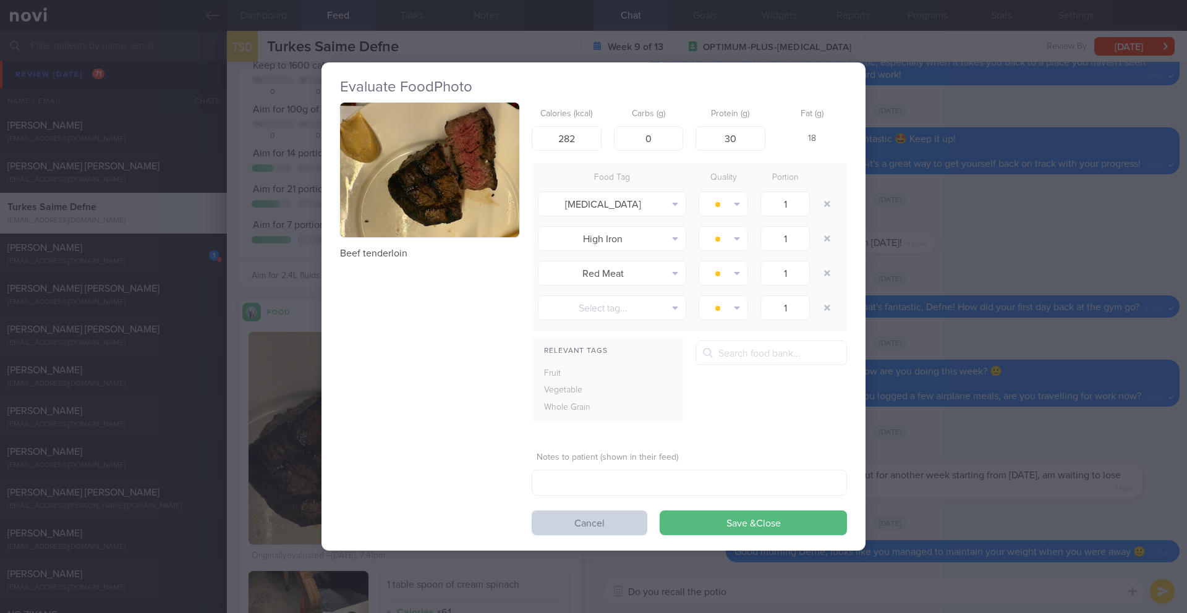
click at [602, 524] on button "Cancel" at bounding box center [590, 523] width 116 height 25
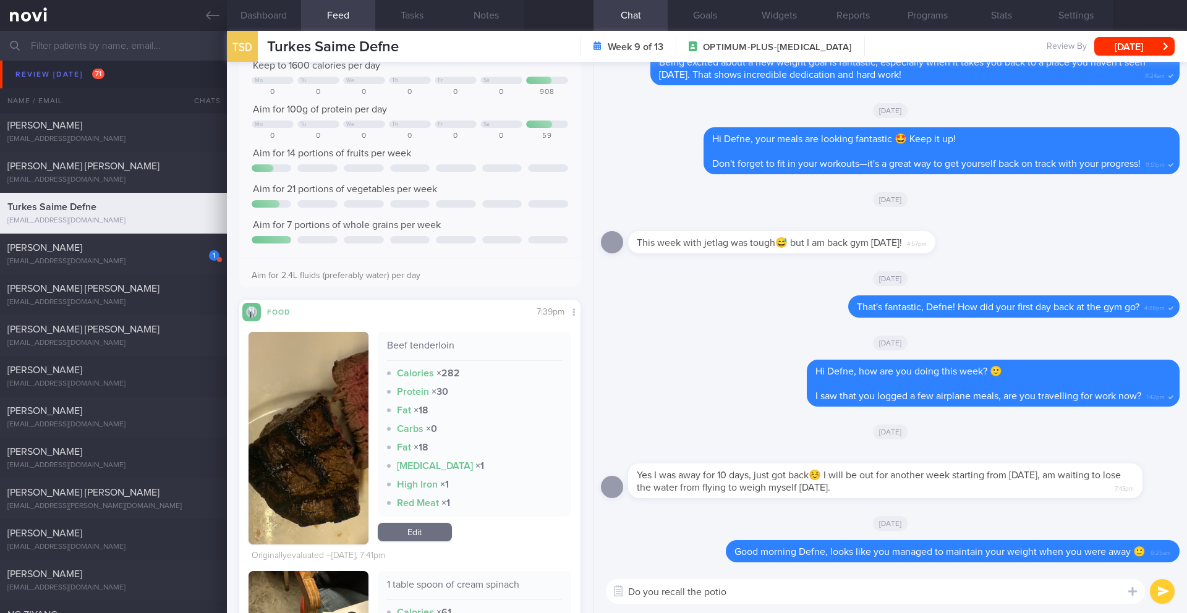
click at [743, 543] on textarea "Do you recall the potio" at bounding box center [875, 591] width 539 height 25
type textarea "Do you recall the portion of beef tner"
drag, startPoint x: 812, startPoint y: 593, endPoint x: 613, endPoint y: 590, distance: 199.1
click at [613, 543] on div "Food repository Chat Templates Admin CGM Weight Nutrition Physical Activity Inf…" at bounding box center [889, 591] width 593 height 43
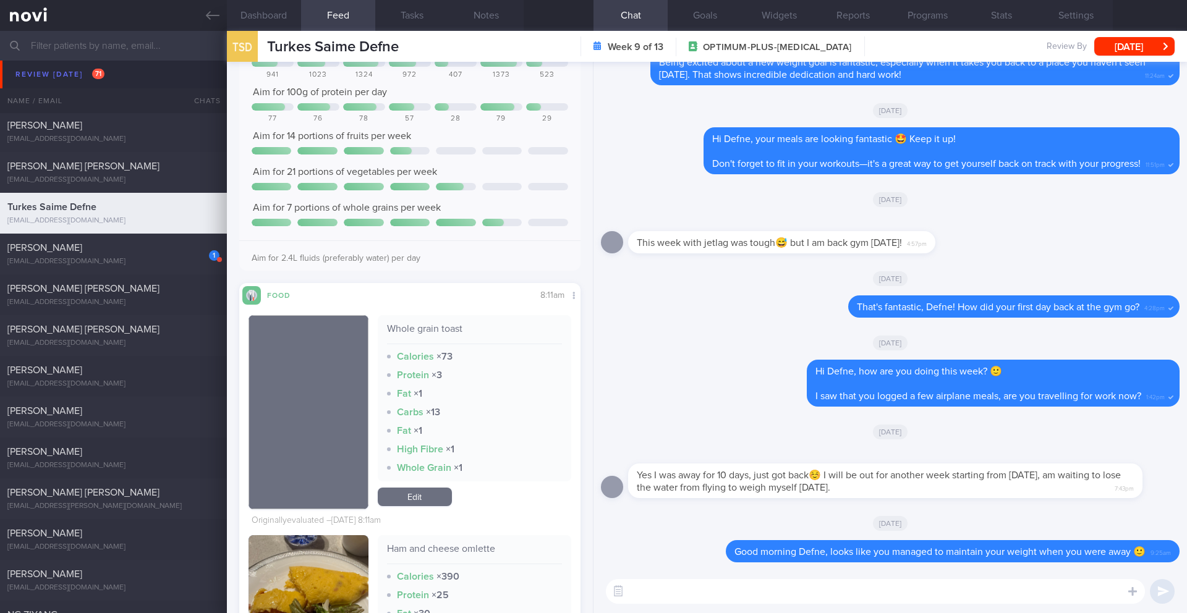
scroll to position [2108, 0]
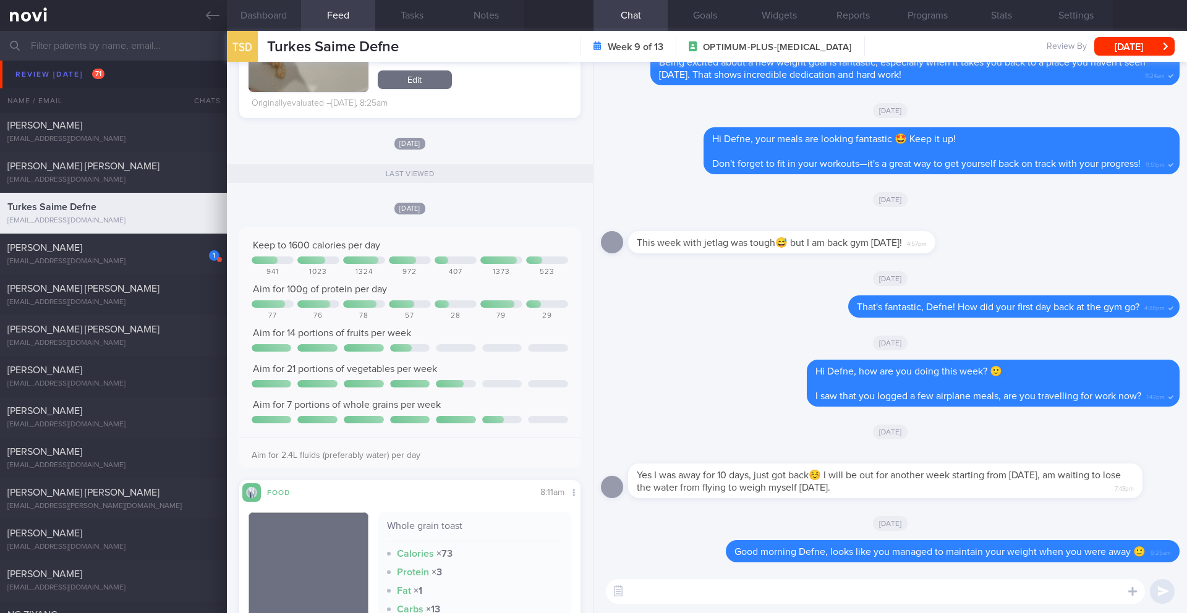
click at [278, 9] on button "Dashboard" at bounding box center [264, 15] width 74 height 31
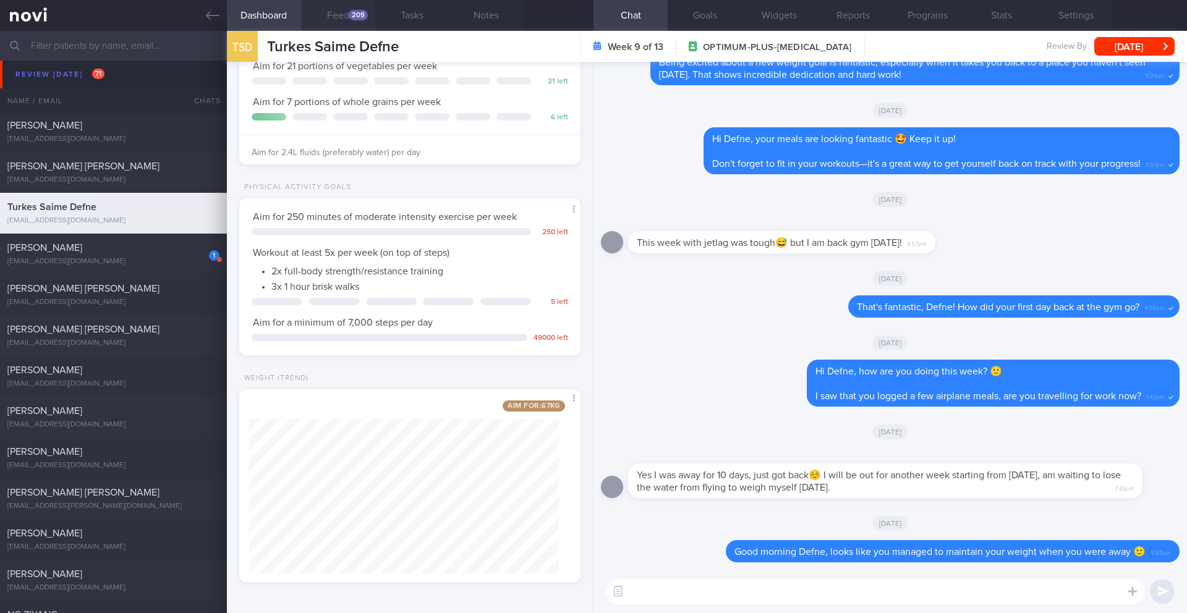
click at [323, 24] on button "Feed 209" at bounding box center [338, 15] width 74 height 31
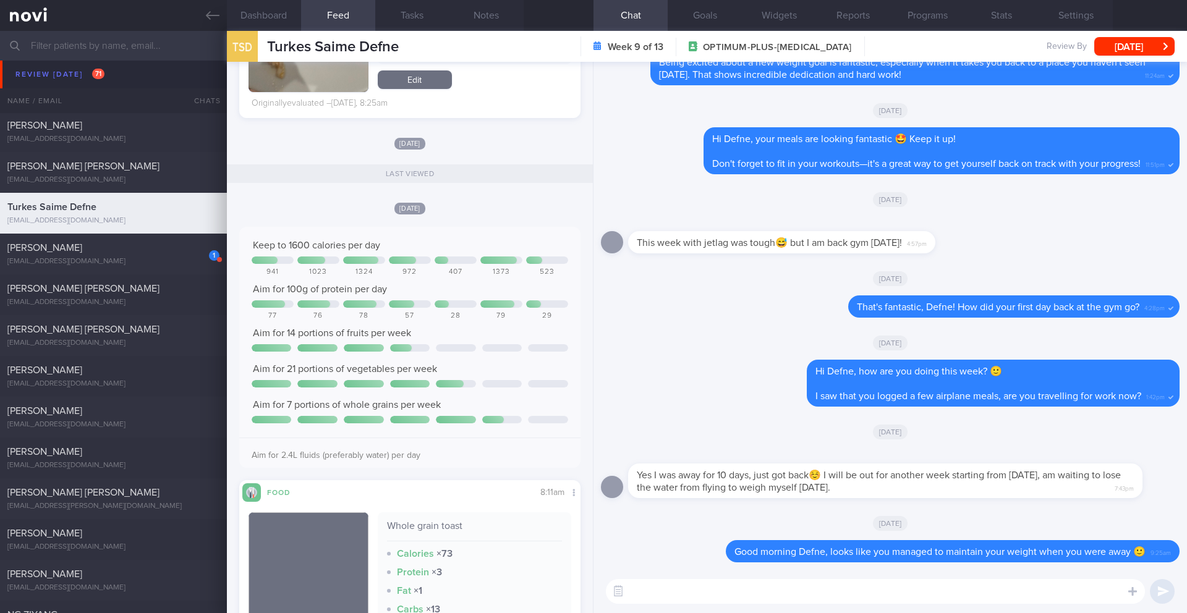
click at [668, 543] on textarea at bounding box center [875, 591] width 539 height 25
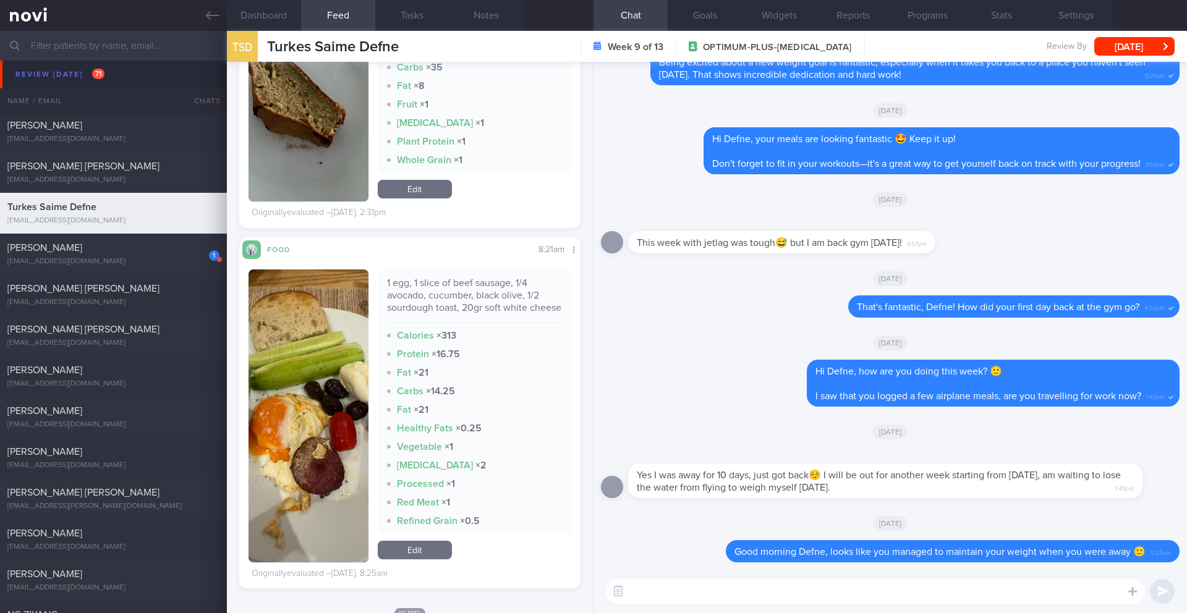
scroll to position [1598, 0]
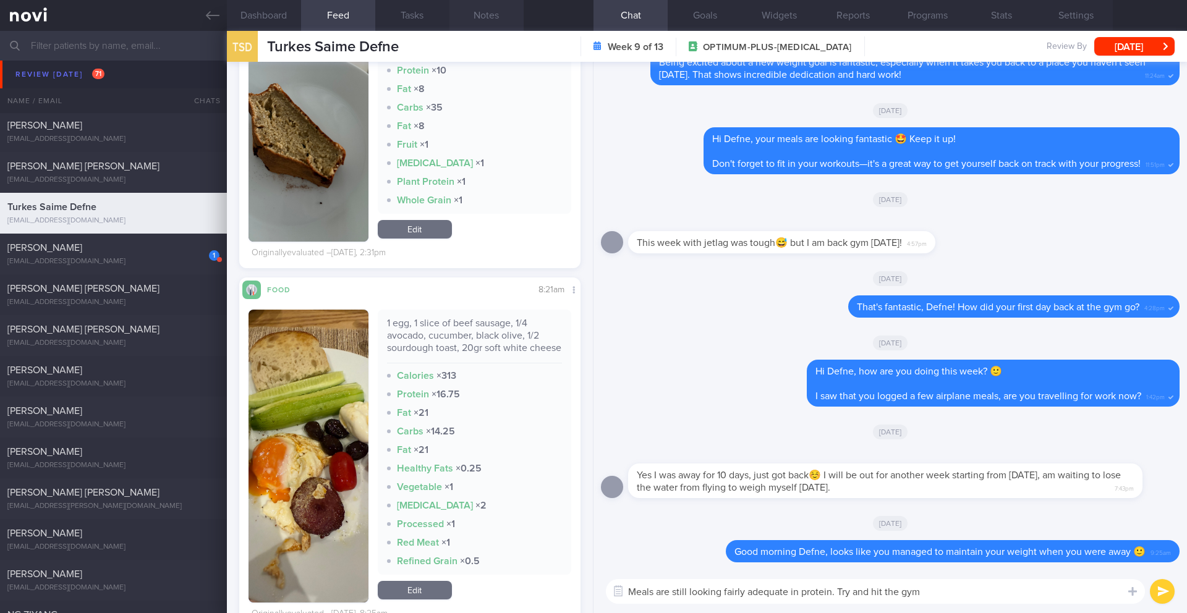
click at [493, 18] on button "Notes" at bounding box center [486, 15] width 74 height 31
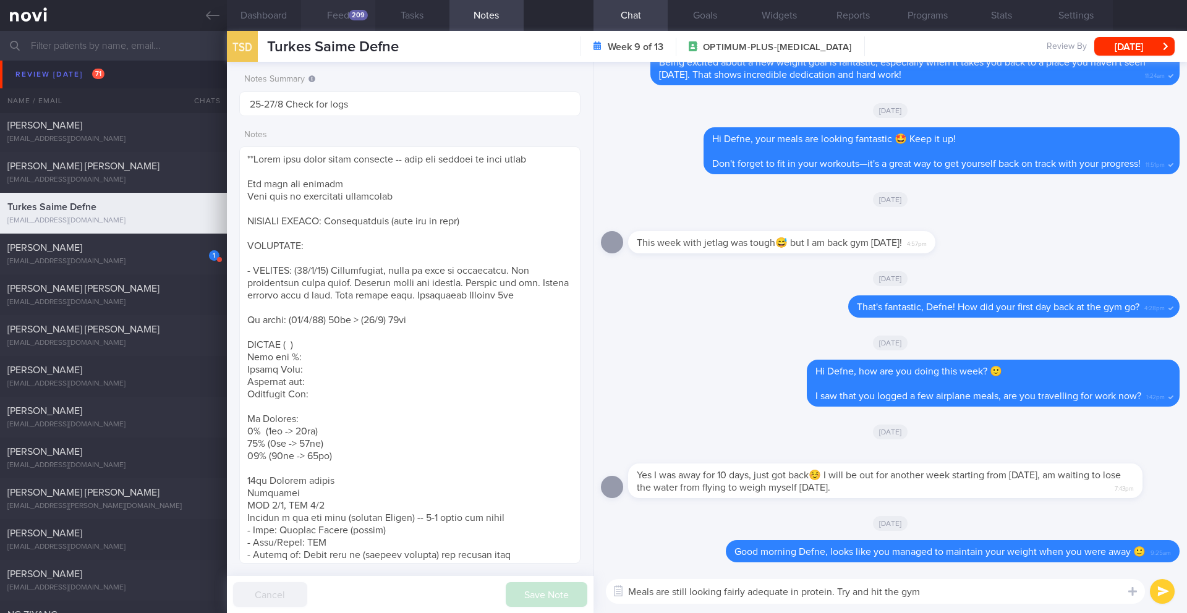
click at [329, 14] on button "Feed 209" at bounding box center [338, 15] width 74 height 31
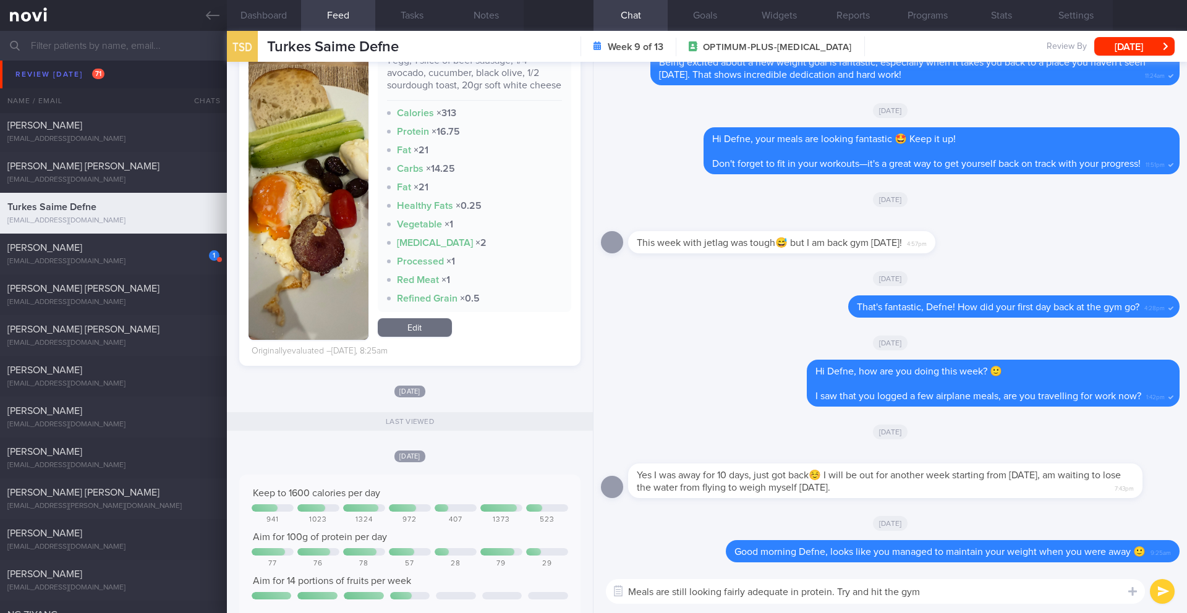
scroll to position [1863, 0]
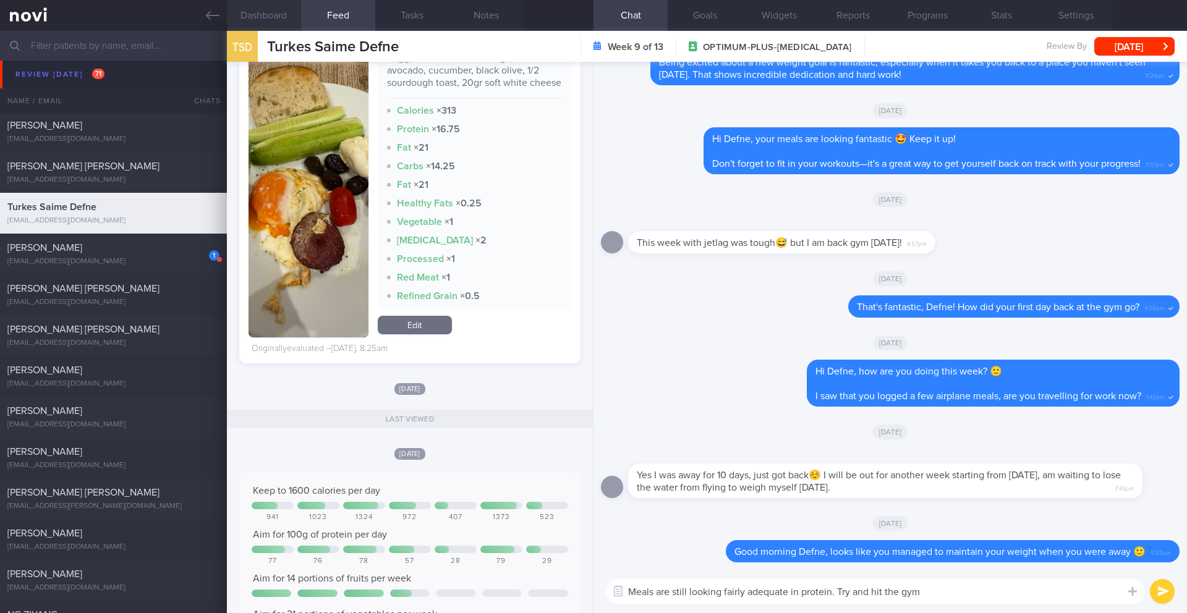
click at [260, 17] on button "Dashboard" at bounding box center [264, 15] width 74 height 31
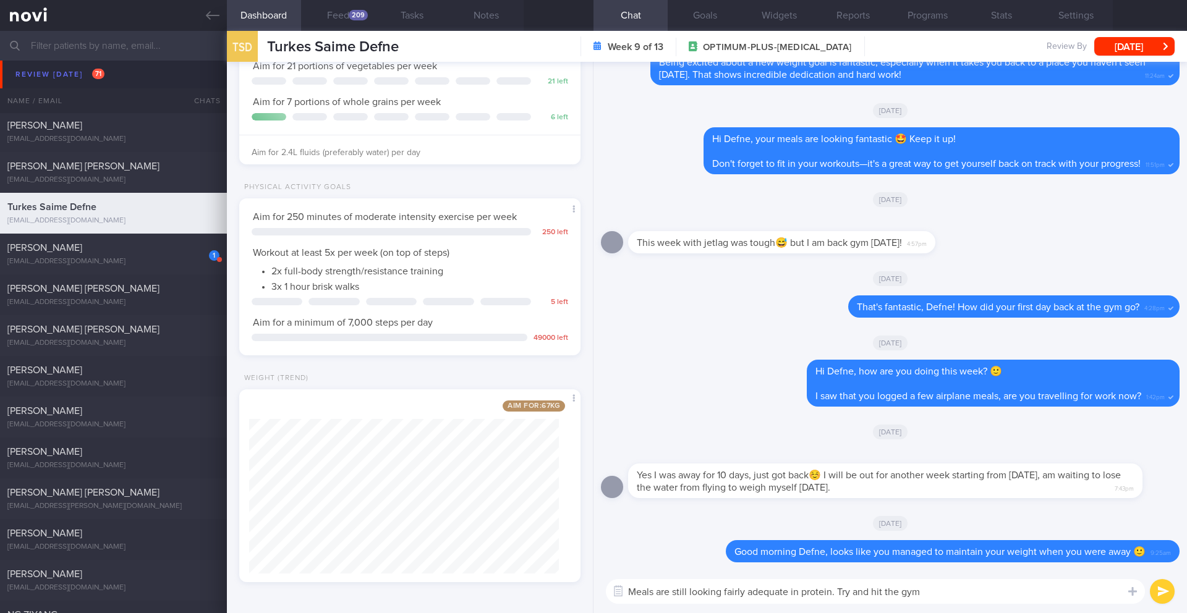
click at [794, 543] on div "Meals are still looking fairly adequate in protein. Try and hit the gym Meals a…" at bounding box center [889, 591] width 593 height 43
click at [794, 543] on textarea "Meals are still looking fairly adequate in protein. Try and hit the gym" at bounding box center [875, 591] width 539 height 25
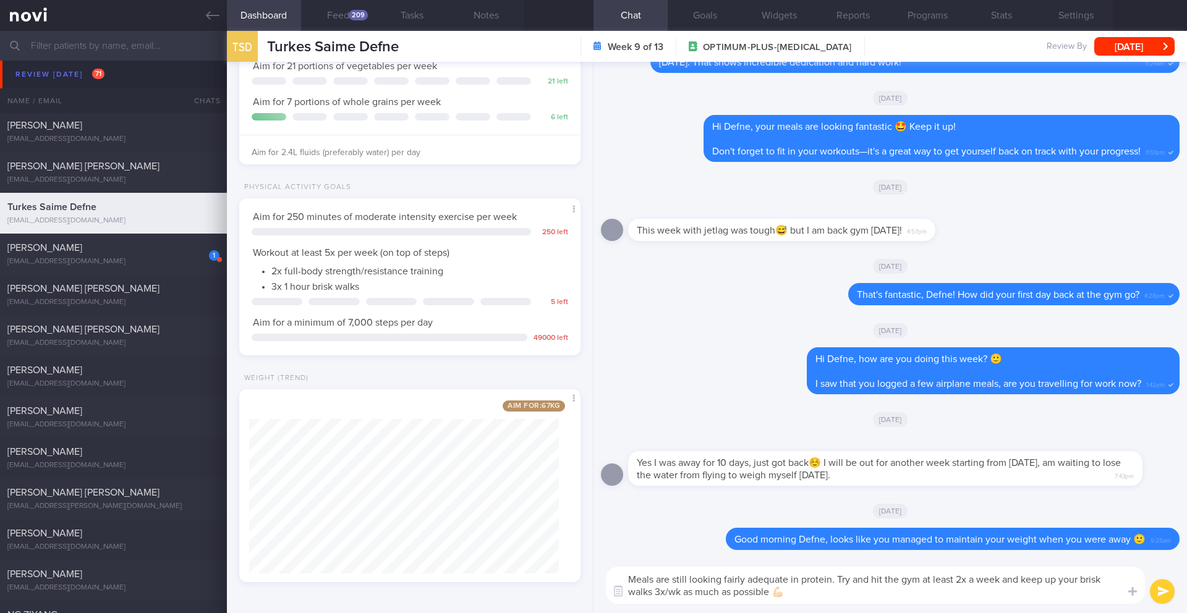
click at [770, 543] on textarea "Meals are still looking fairly adequate in protein. Try and hit the gym at leas…" at bounding box center [875, 585] width 539 height 37
click at [794, 543] on textarea "Meals are still looking fairly adequate in protein. Try and hit the gym at leas…" at bounding box center [875, 585] width 539 height 37
drag, startPoint x: 768, startPoint y: 595, endPoint x: 600, endPoint y: 577, distance: 168.5
click at [600, 543] on div "Meals are still looking fairly adequate in protein. Try and hit the gym at leas…" at bounding box center [889, 586] width 593 height 56
paste textarea "Your meals are still looking great—you're doing a fantastic job with your prote…"
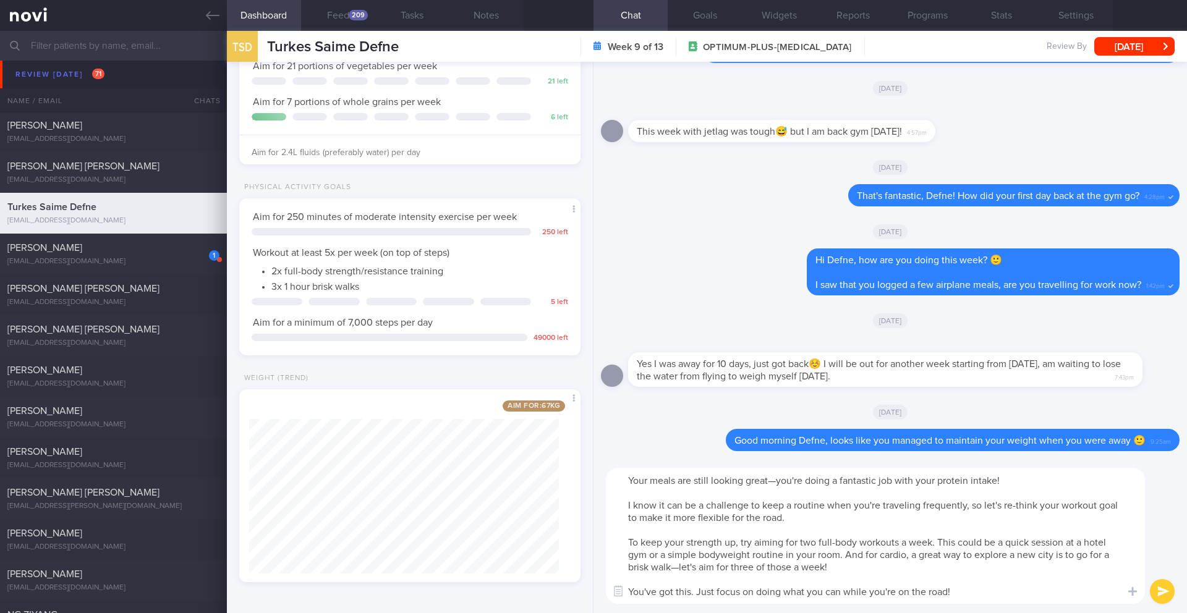
drag, startPoint x: 772, startPoint y: 483, endPoint x: 898, endPoint y: 488, distance: 125.6
click at [794, 490] on textarea "Your meals are still looking great—you're doing a fantastic job with your prote…" at bounding box center [875, 536] width 539 height 136
click at [755, 473] on textarea "Your meals are still looking great—you're doing a fantastic job with your prote…" at bounding box center [875, 536] width 539 height 136
drag, startPoint x: 747, startPoint y: 482, endPoint x: 772, endPoint y: 482, distance: 25.4
click at [772, 482] on textarea "Your meals are still looking great—you're doing a fantastic job with your prote…" at bounding box center [875, 536] width 539 height 136
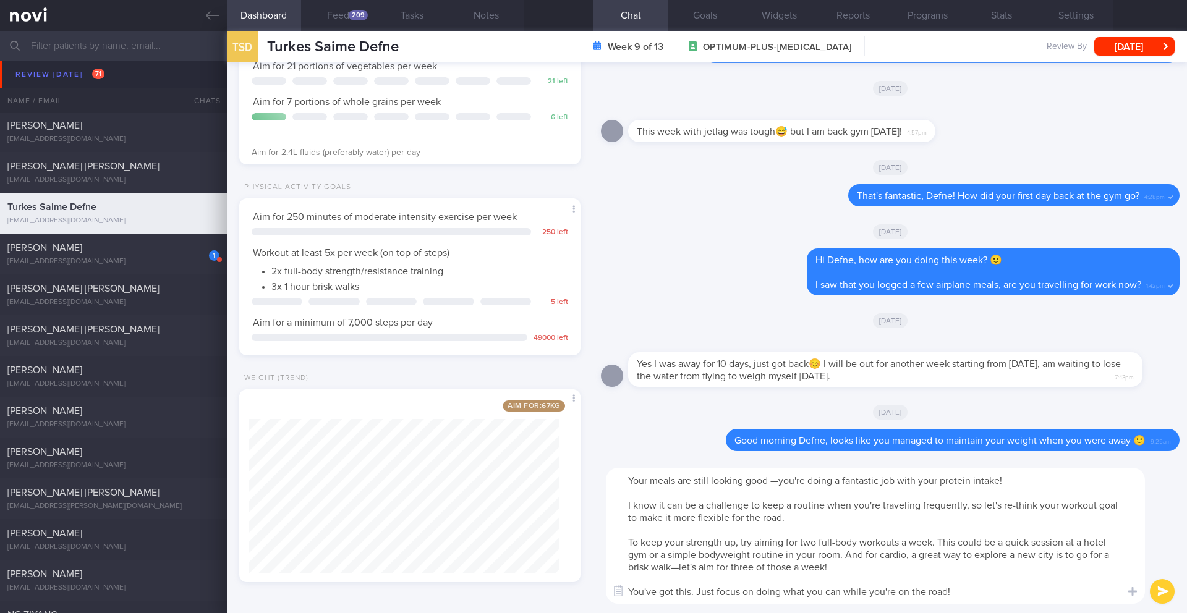
drag, startPoint x: 734, startPoint y: 519, endPoint x: 784, endPoint y: 519, distance: 50.1
click at [784, 519] on textarea "Your meals are still looking good —you're doing a fantastic job with your prote…" at bounding box center [875, 536] width 539 height 136
drag, startPoint x: 897, startPoint y: 593, endPoint x: 949, endPoint y: 587, distance: 52.3
click at [794, 543] on textarea "Your meals are still looking good —you're doing a fantastic job with your prote…" at bounding box center [875, 536] width 539 height 136
type textarea "Your meals are still looking good —you're doing a fantastic job with your prote…"
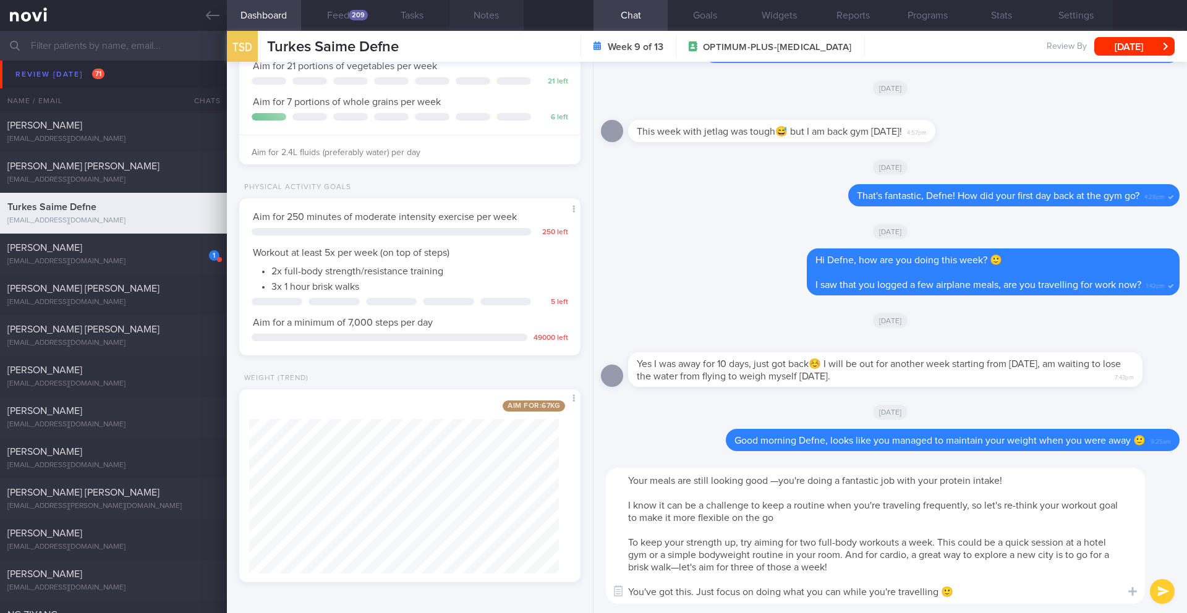
click at [480, 22] on button "Notes" at bounding box center [486, 15] width 74 height 31
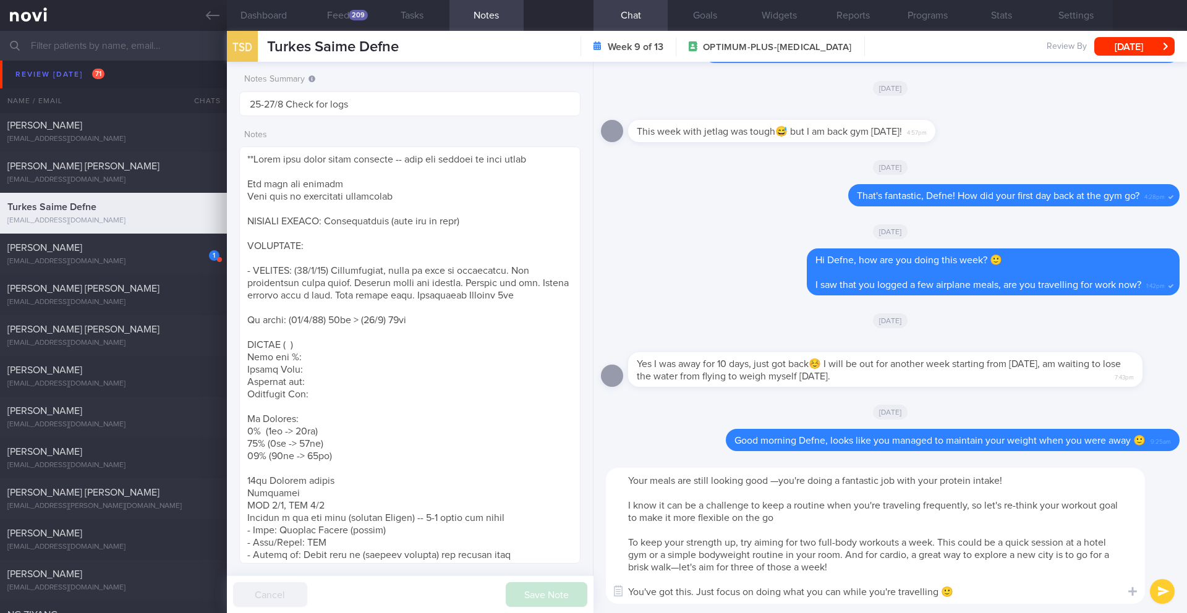
click at [794, 543] on button "submit" at bounding box center [1162, 591] width 25 height 25
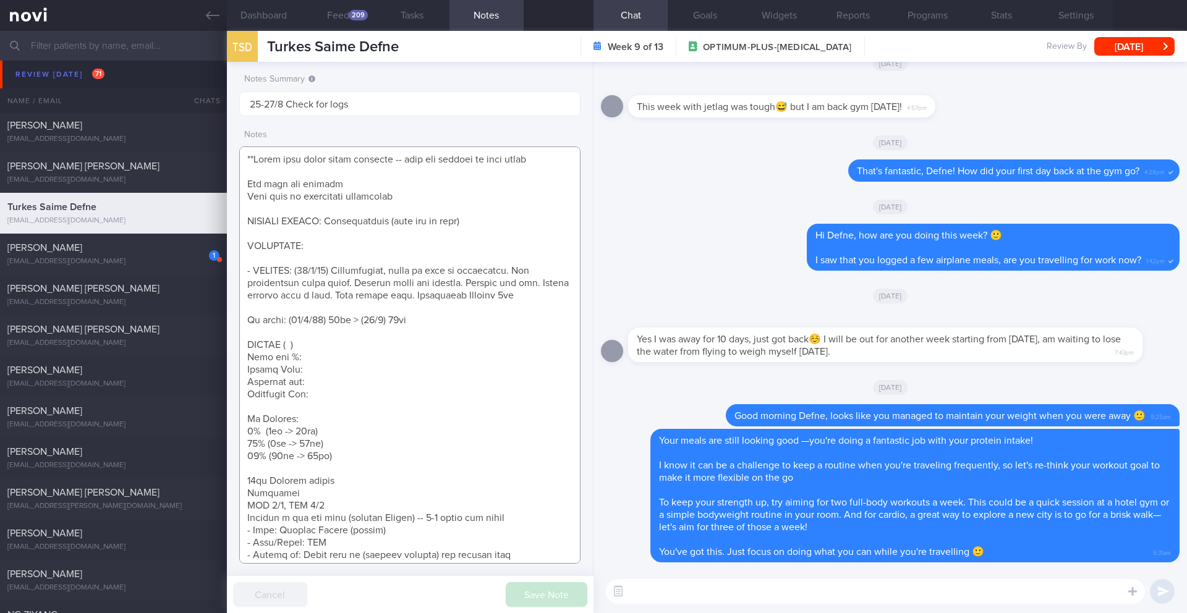
drag, startPoint x: 530, startPoint y: 205, endPoint x: 532, endPoint y: 328, distance: 123.6
click at [532, 328] on textarea at bounding box center [409, 354] width 341 height 417
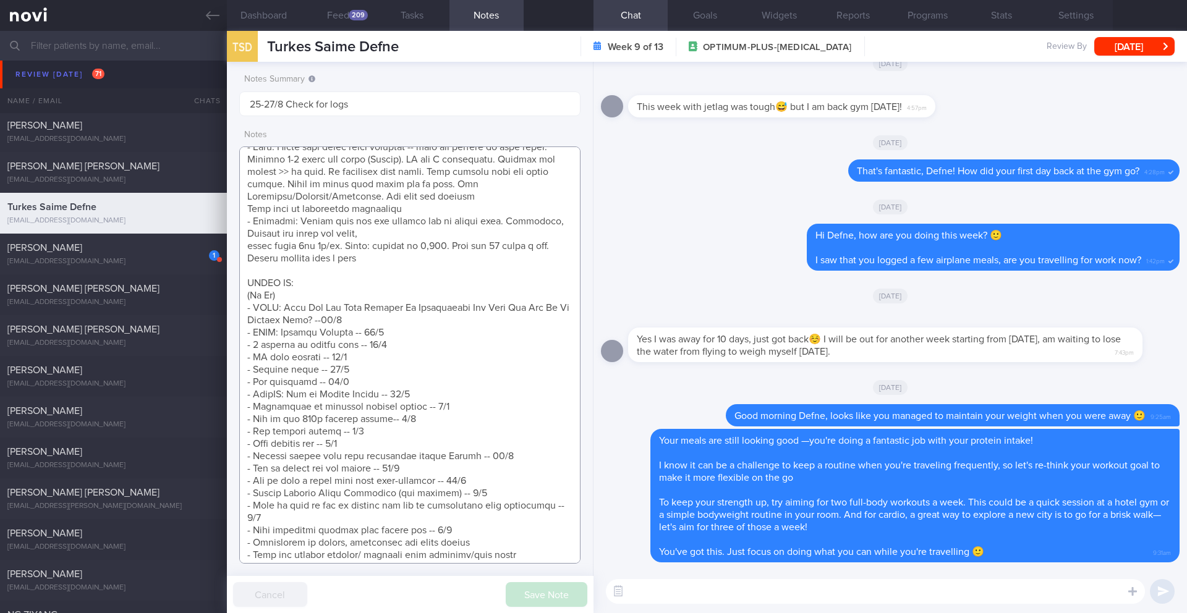
scroll to position [561, 0]
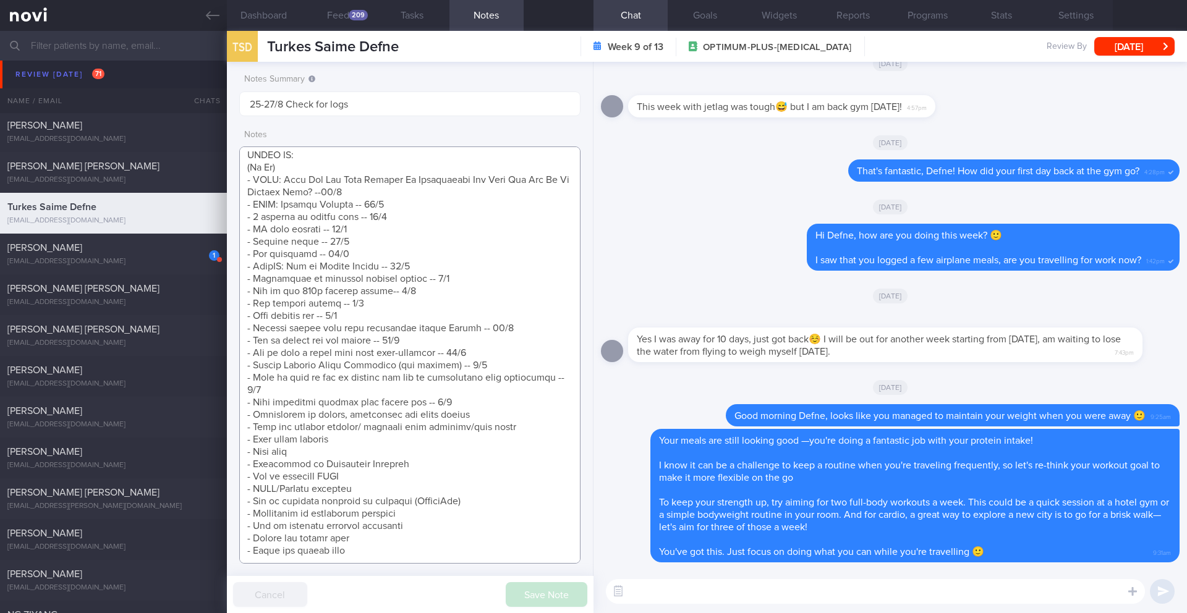
click at [464, 389] on textarea at bounding box center [409, 354] width 341 height 417
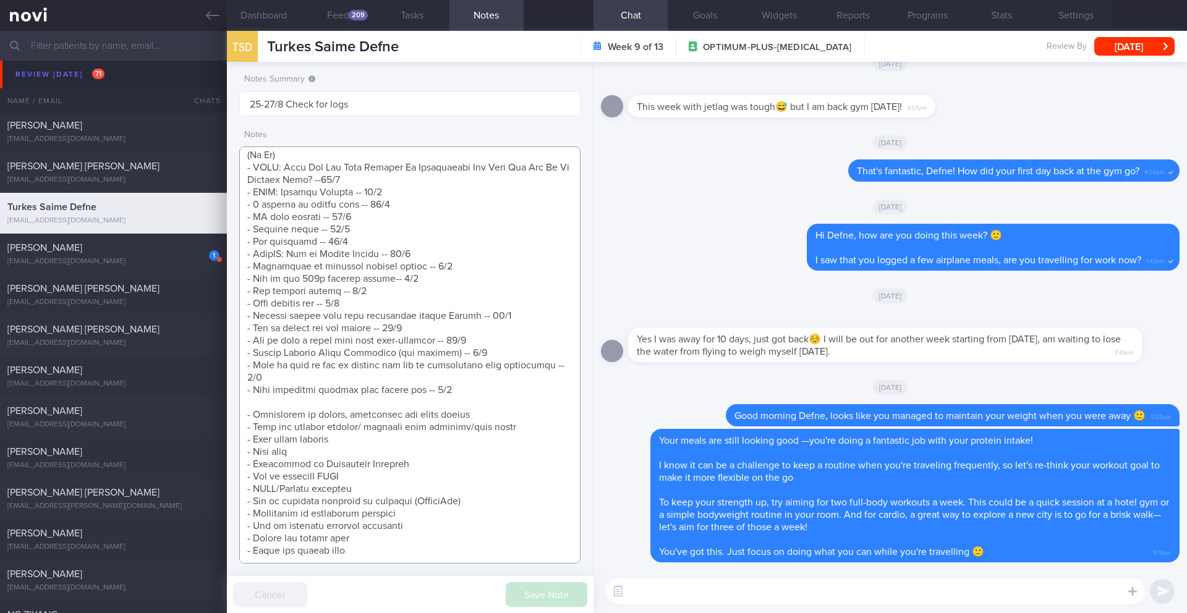
scroll to position [573, 0]
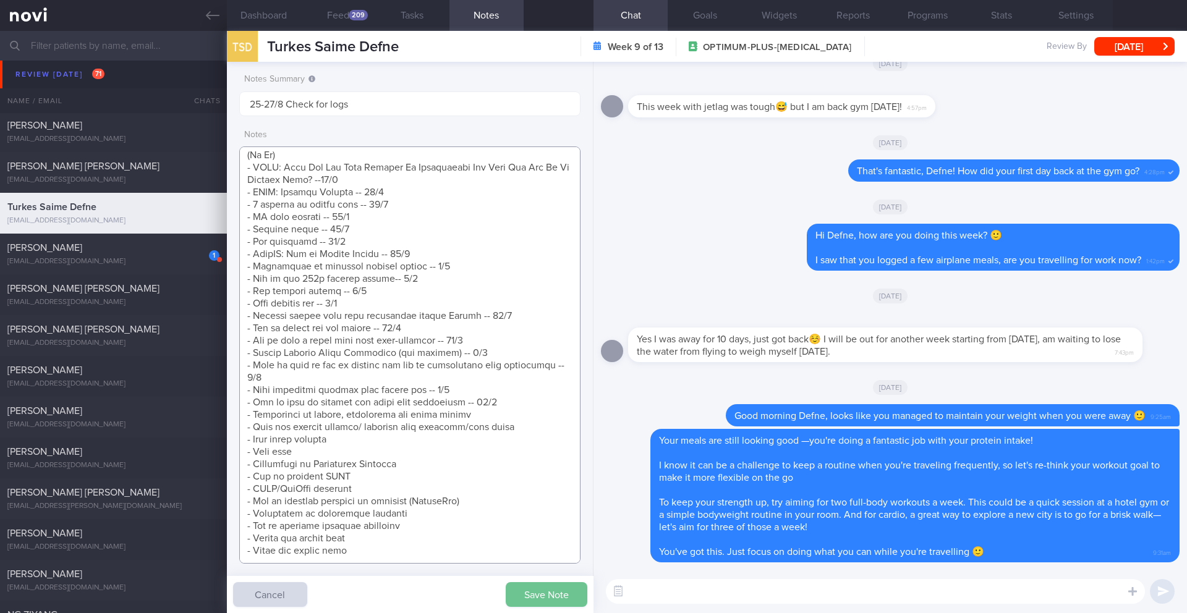
type textarea "**Takes full cream dairy products -- does not believe in skim dairy Nil need fo…"
click at [568, 543] on button "Save Note" at bounding box center [547, 594] width 82 height 25
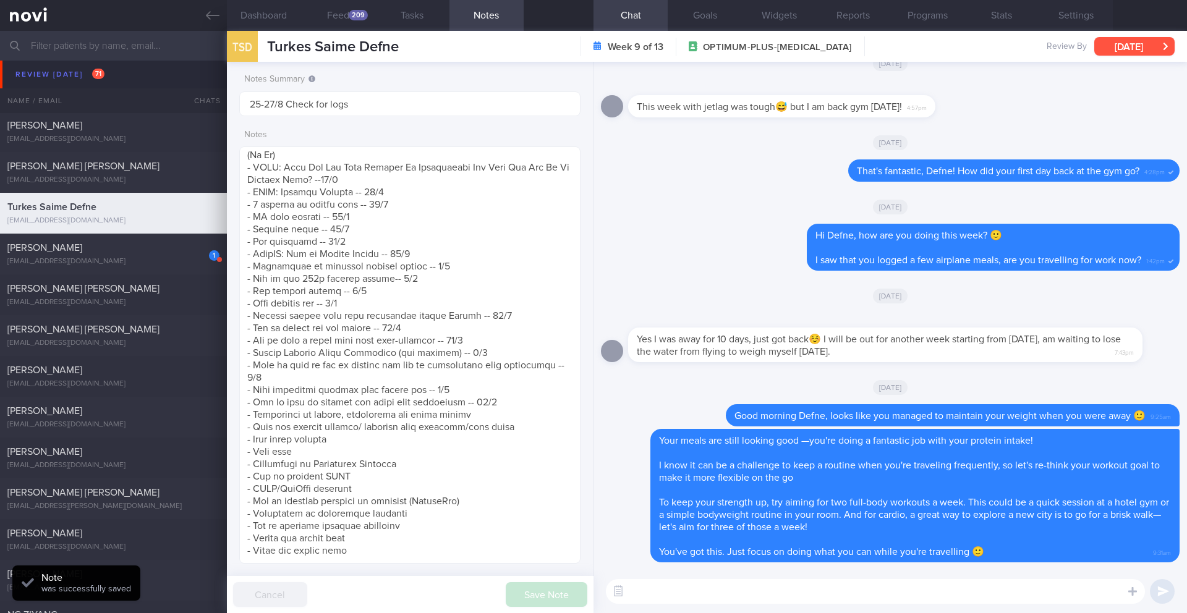
click at [794, 48] on button "[DATE]" at bounding box center [1134, 46] width 80 height 19
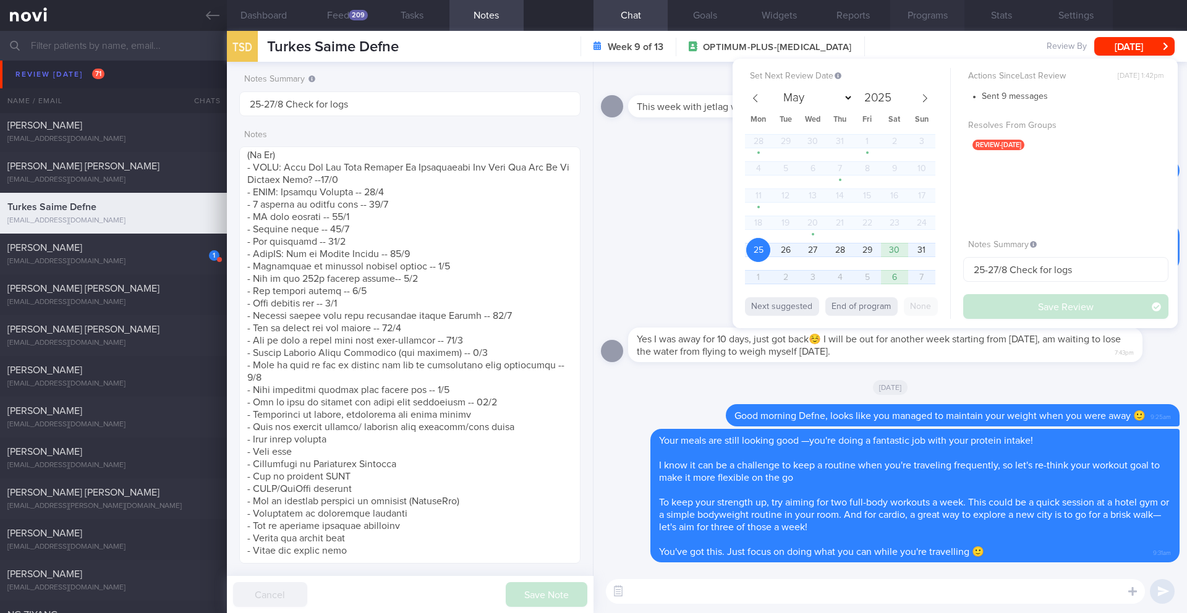
click at [794, 20] on button "Programs" at bounding box center [927, 15] width 74 height 31
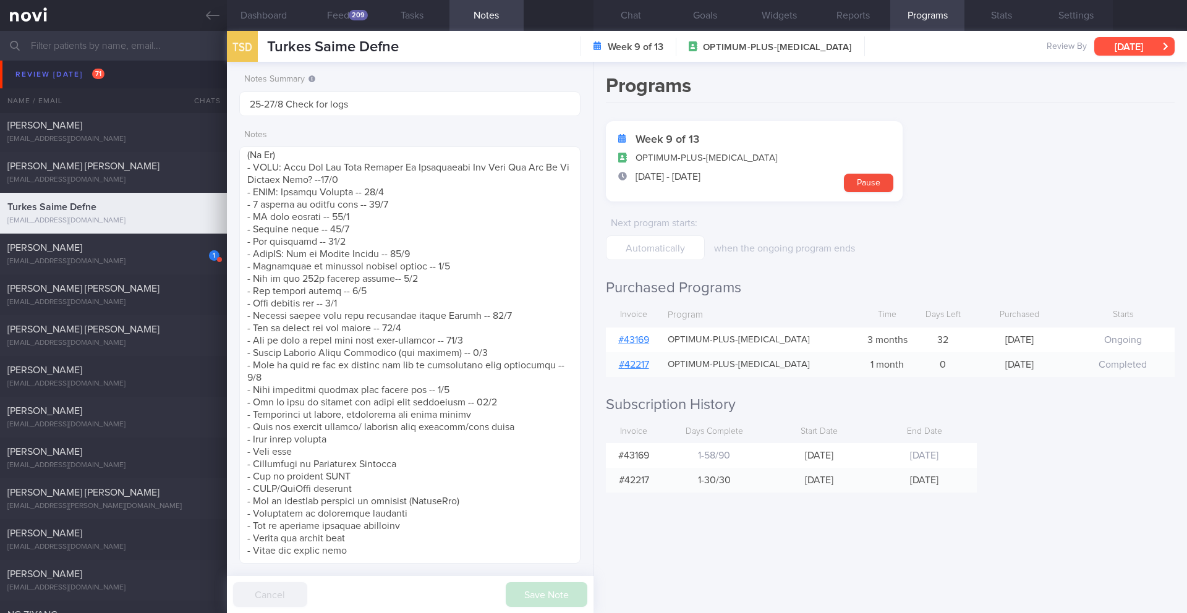
click at [794, 55] on button "[DATE]" at bounding box center [1134, 46] width 80 height 19
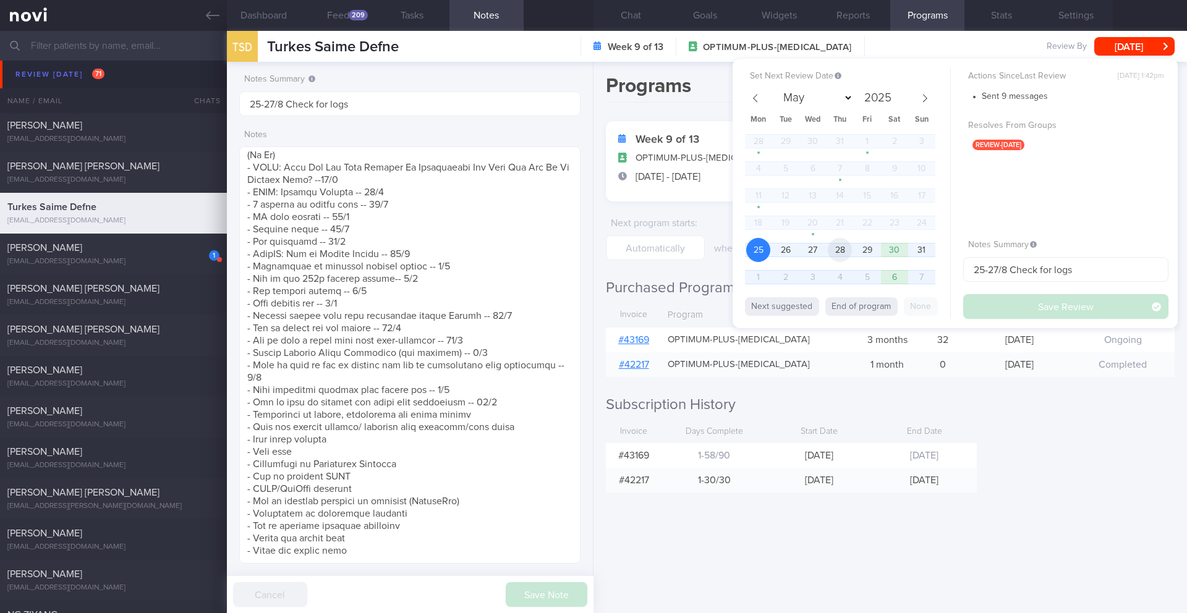
click at [794, 247] on span "28" at bounding box center [840, 250] width 24 height 24
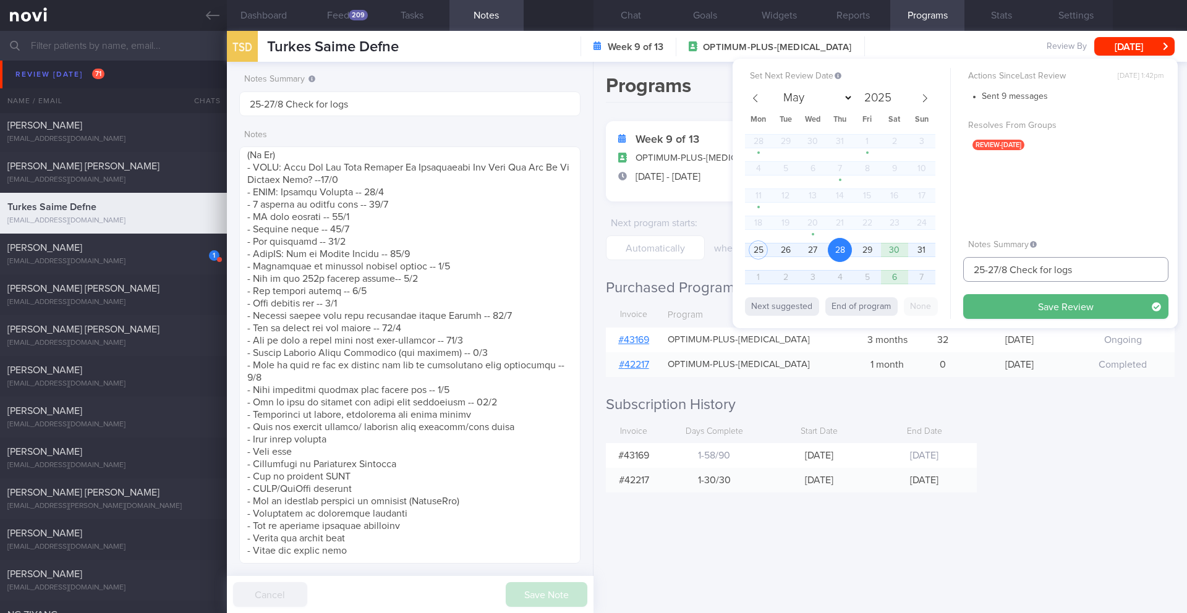
drag, startPoint x: 998, startPoint y: 271, endPoint x: 964, endPoint y: 270, distance: 34.0
click at [794, 270] on input "25-27/8 Check for logs" at bounding box center [1065, 269] width 205 height 25
type input "28/8 Check for logs"
click at [794, 306] on button "Save Review" at bounding box center [1065, 306] width 205 height 25
type input "28/8 Check for logs"
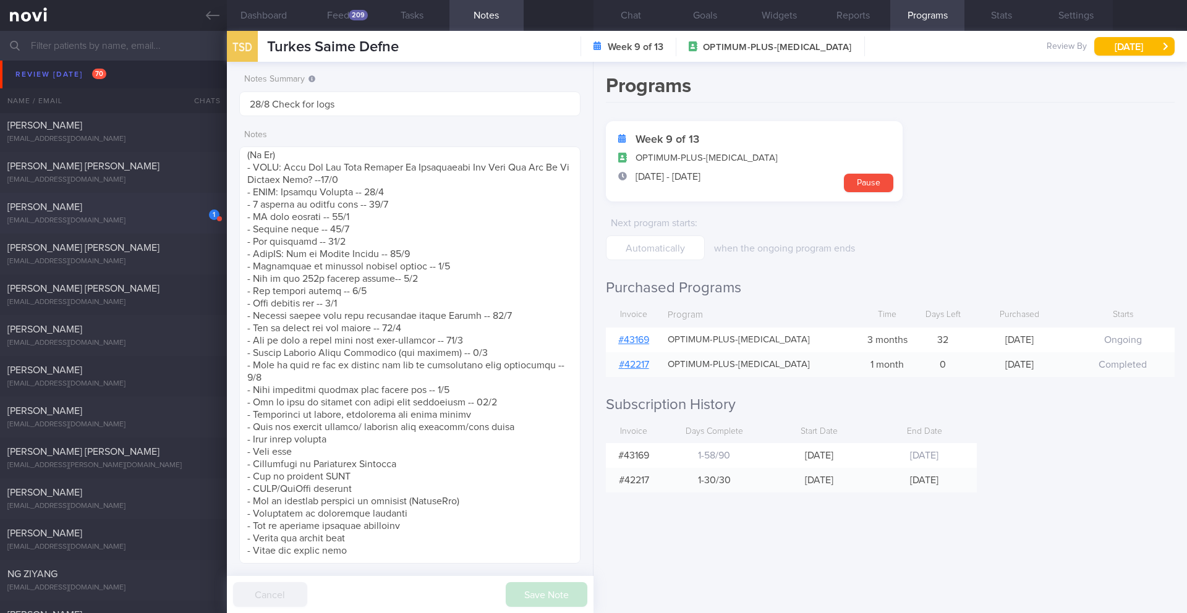
click at [136, 223] on div "[EMAIL_ADDRESS][DOMAIN_NAME]" at bounding box center [113, 220] width 212 height 9
type input "27/8 Check for logs and coach"
type textarea "SUPPORT NEEDED: CHALLENGE: R/V with JJ: (12/8/25) Continued on Rybelsus 14mg OM…"
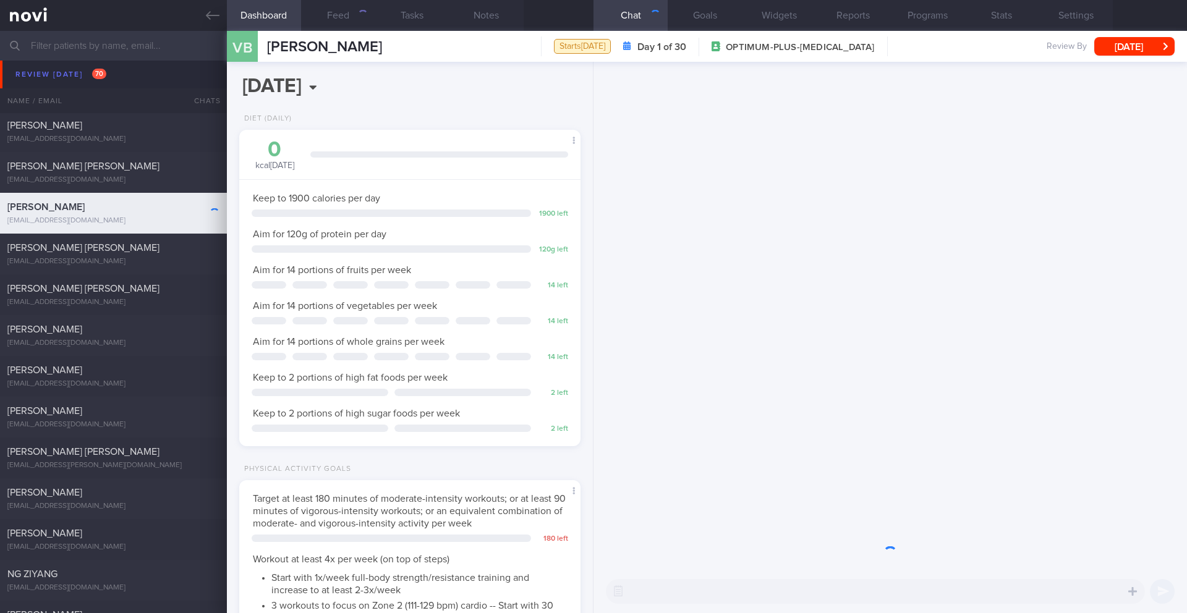
scroll to position [172, 310]
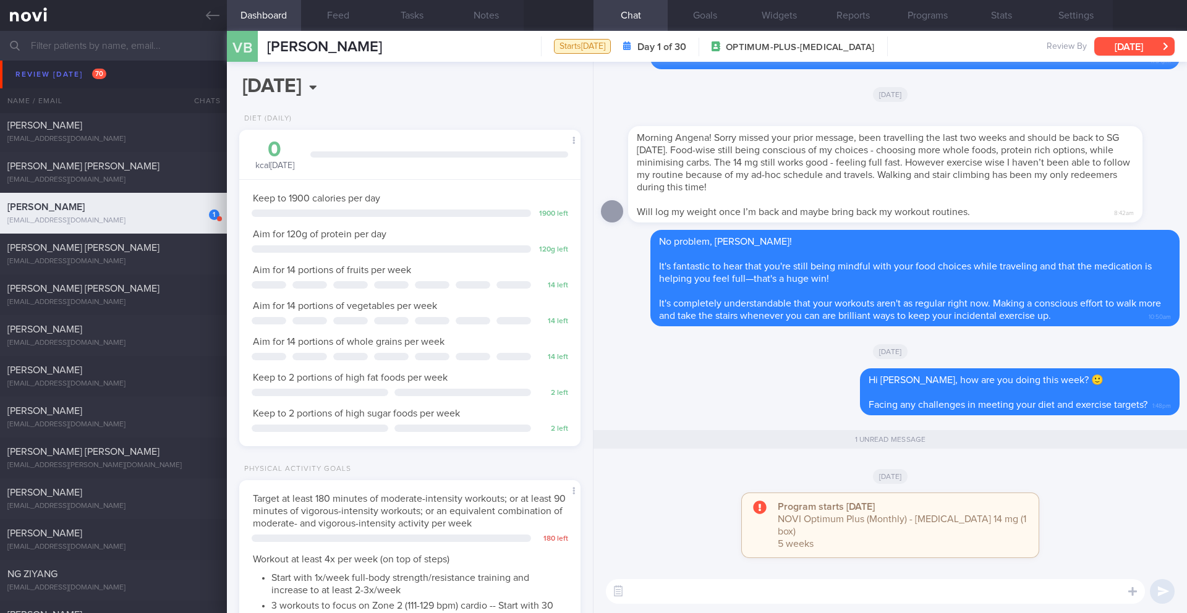
click at [794, 53] on button "[DATE]" at bounding box center [1134, 46] width 80 height 19
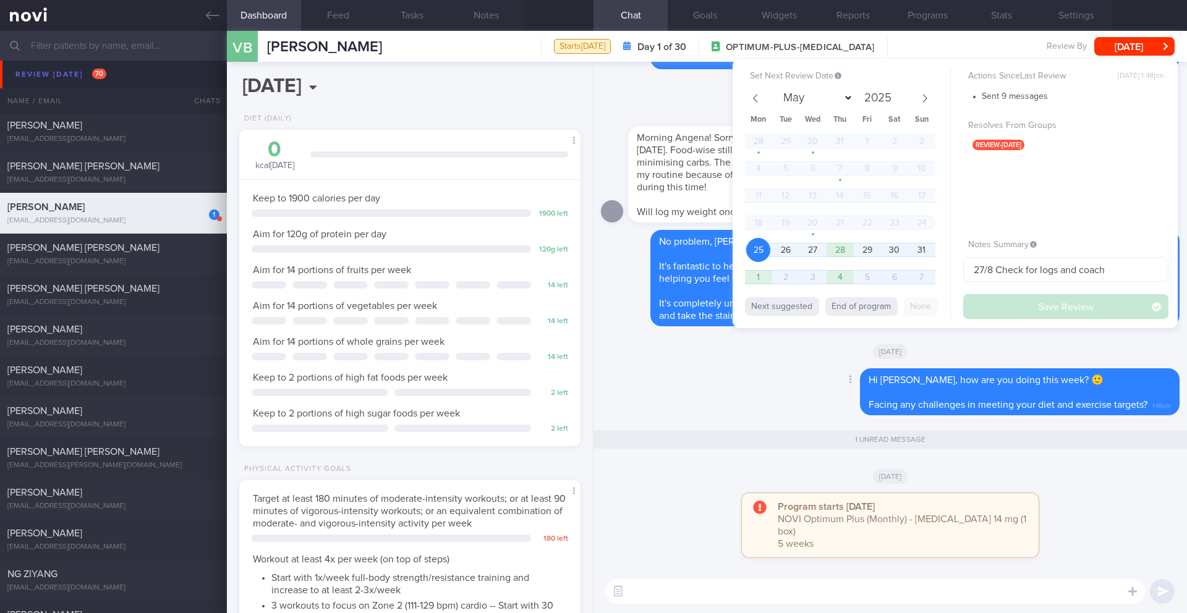
click at [752, 411] on div "Delete Hi Venkat, how are you doing this week? 🙂 Facing any challenges in meeti…" at bounding box center [890, 395] width 579 height 54
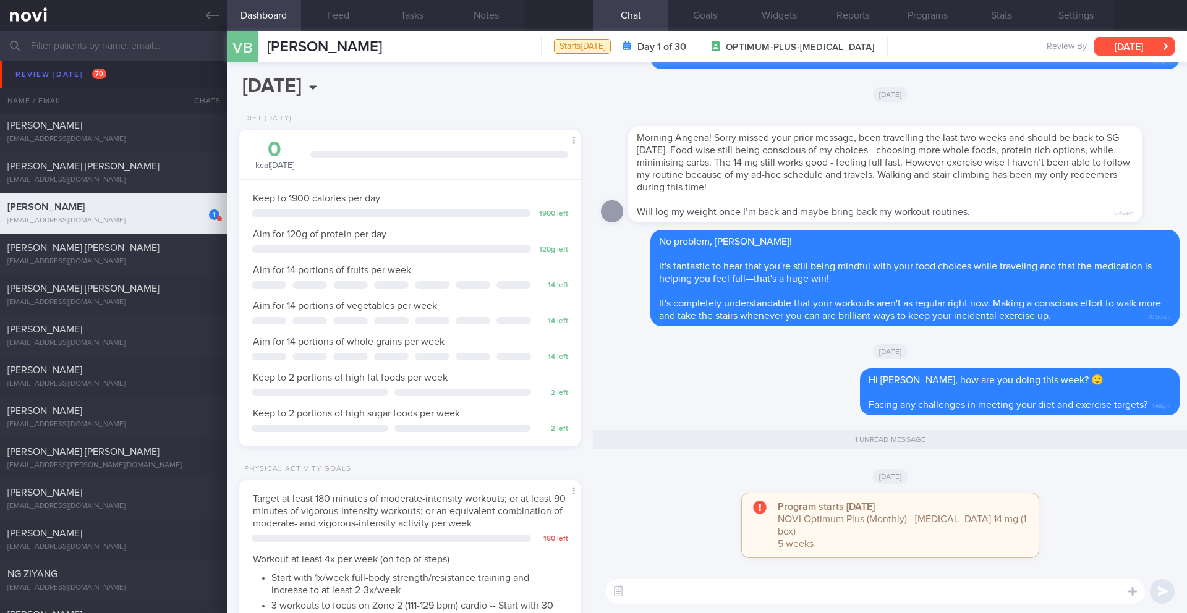
click at [794, 47] on button "[DATE]" at bounding box center [1134, 46] width 80 height 19
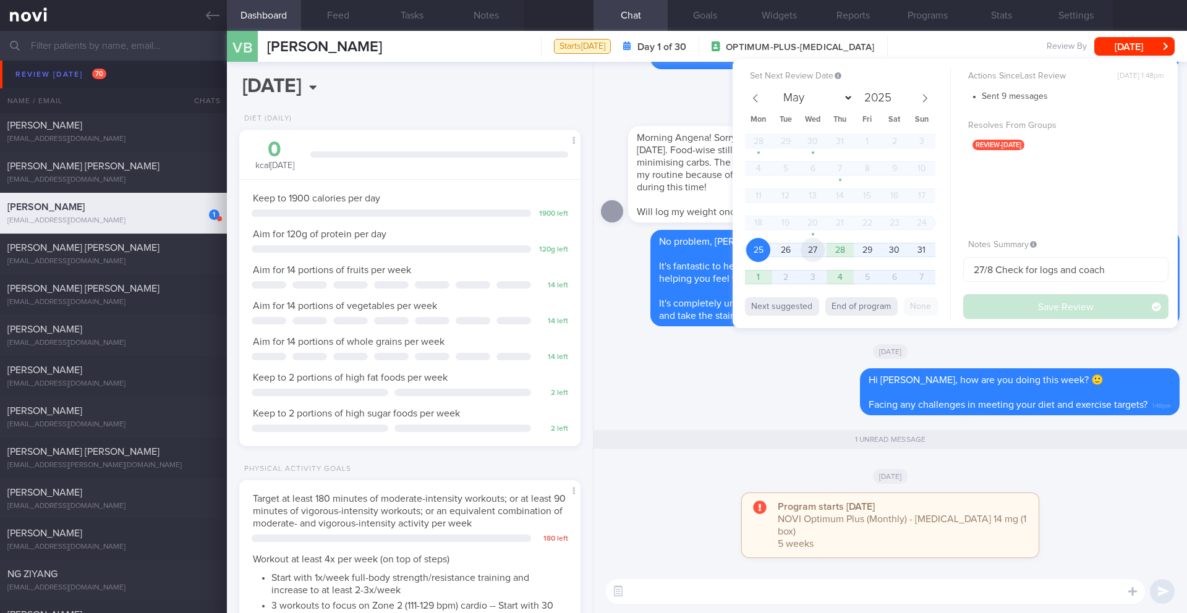
click at [794, 253] on span "27" at bounding box center [812, 250] width 24 height 24
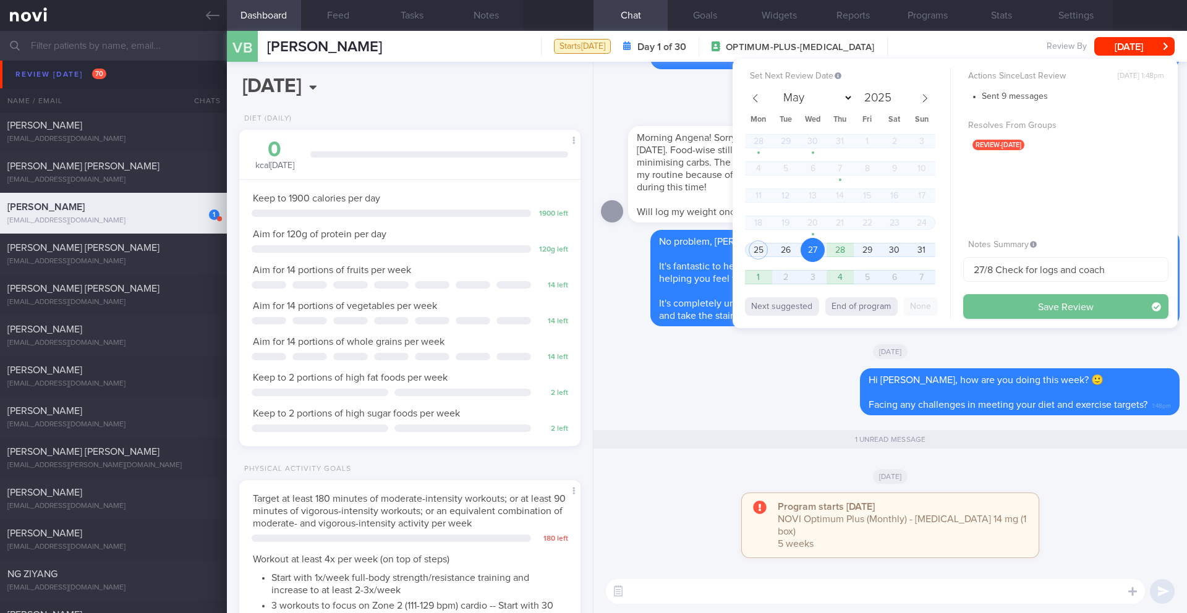
click at [794, 309] on button "Save Review" at bounding box center [1065, 306] width 205 height 25
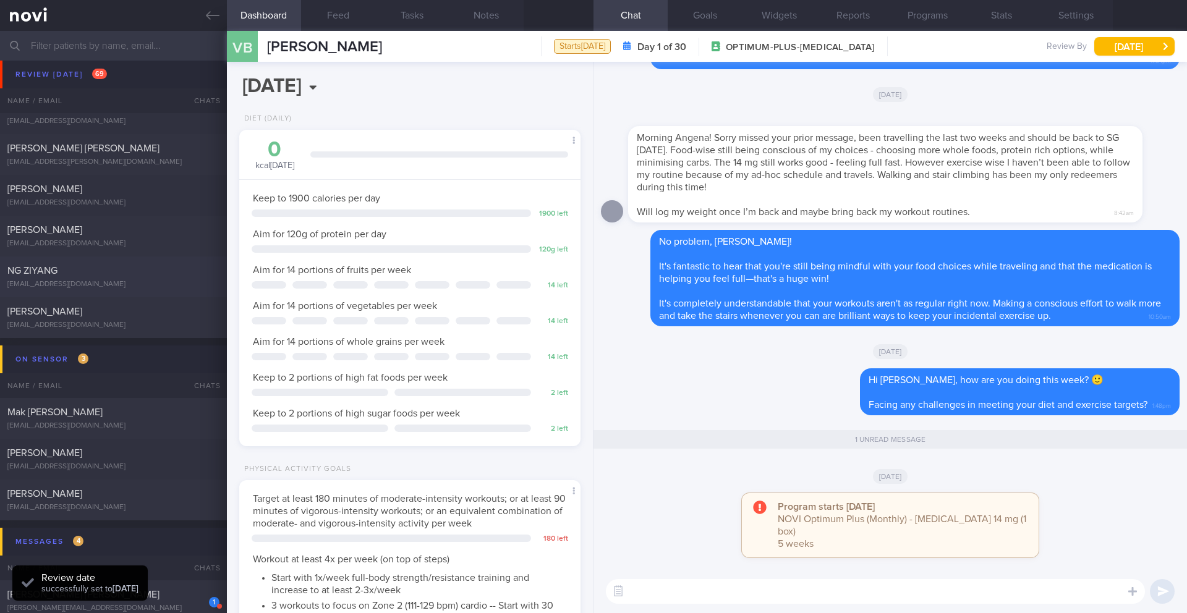
scroll to position [6516, 0]
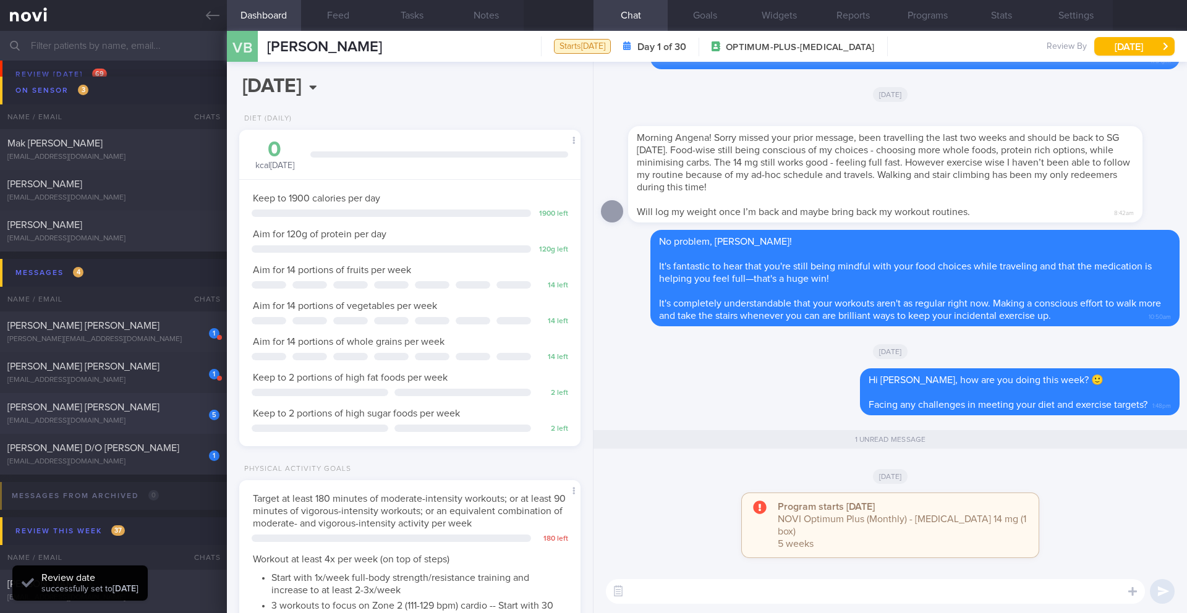
click at [143, 417] on div "[EMAIL_ADDRESS][DOMAIN_NAME]" at bounding box center [113, 421] width 212 height 9
type input "27-28/8 Check logs and coach"
type textarea "(3/6/25) Takes LAC brand PEA PROTEIN x2 scoops if he feels he needs to top up h…"
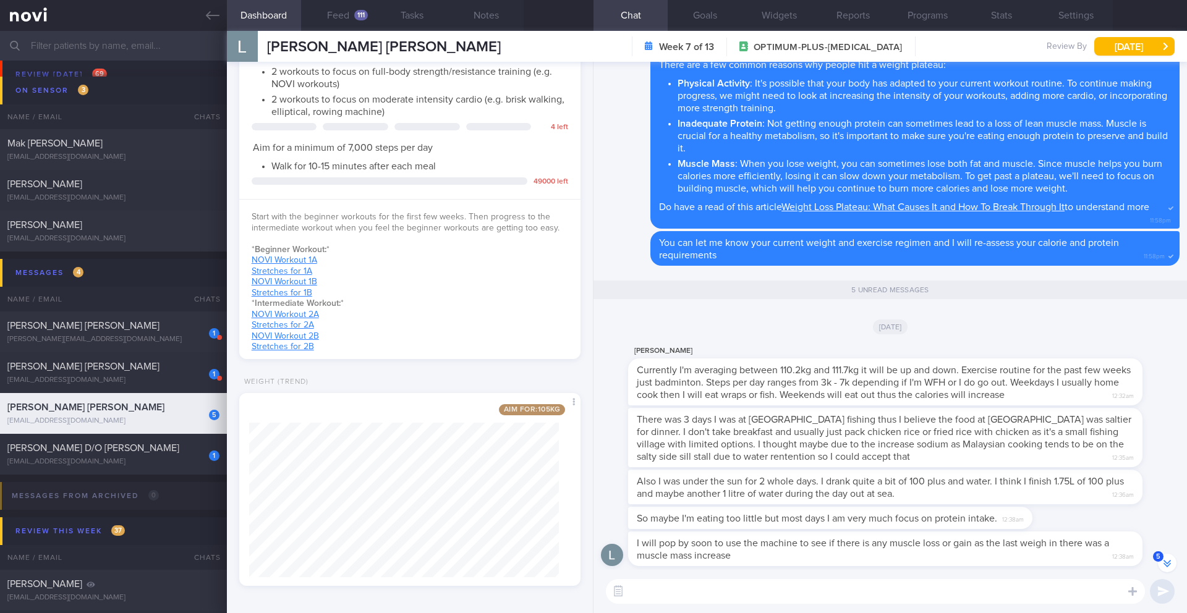
scroll to position [479, 0]
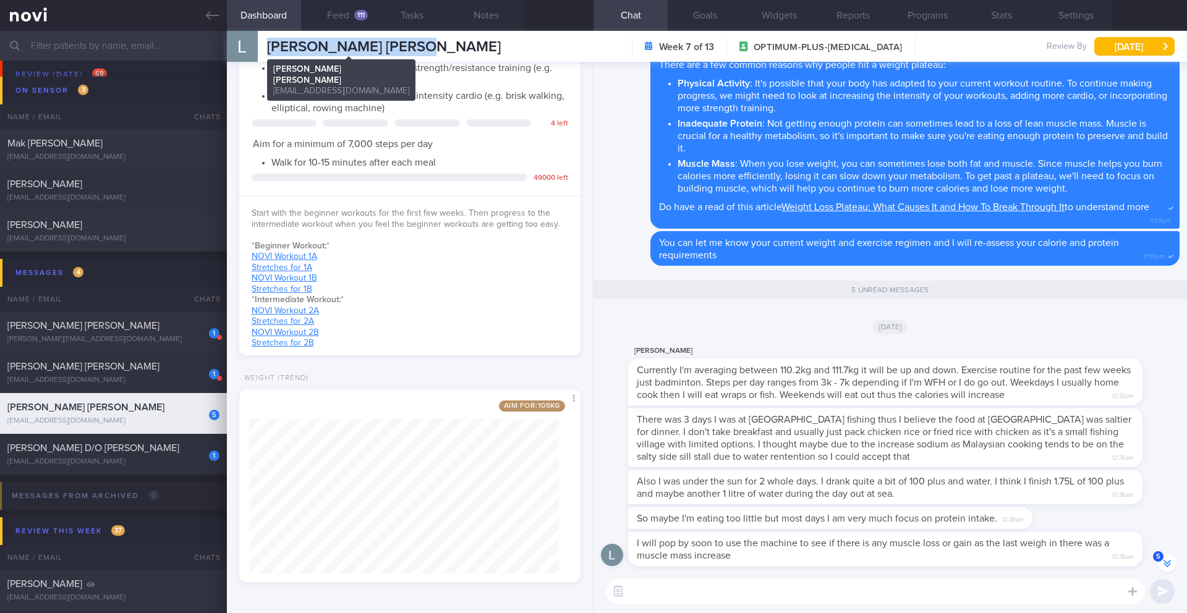
drag, startPoint x: 428, startPoint y: 43, endPoint x: 261, endPoint y: 54, distance: 166.6
click at [261, 54] on div "LOUIS LYE HAN HSIANG LOUIS LYE HAN HSIANG itsmelouis@gmail.com" at bounding box center [364, 46] width 274 height 31
copy div "[PERSON_NAME] [PERSON_NAME]"
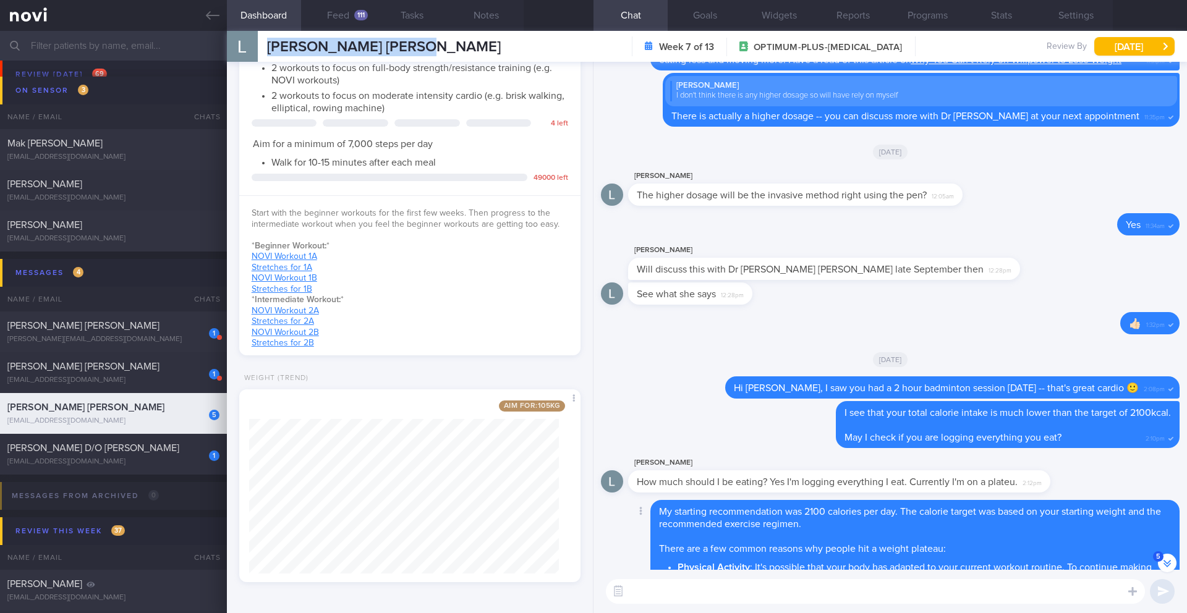
scroll to position [-61, 0]
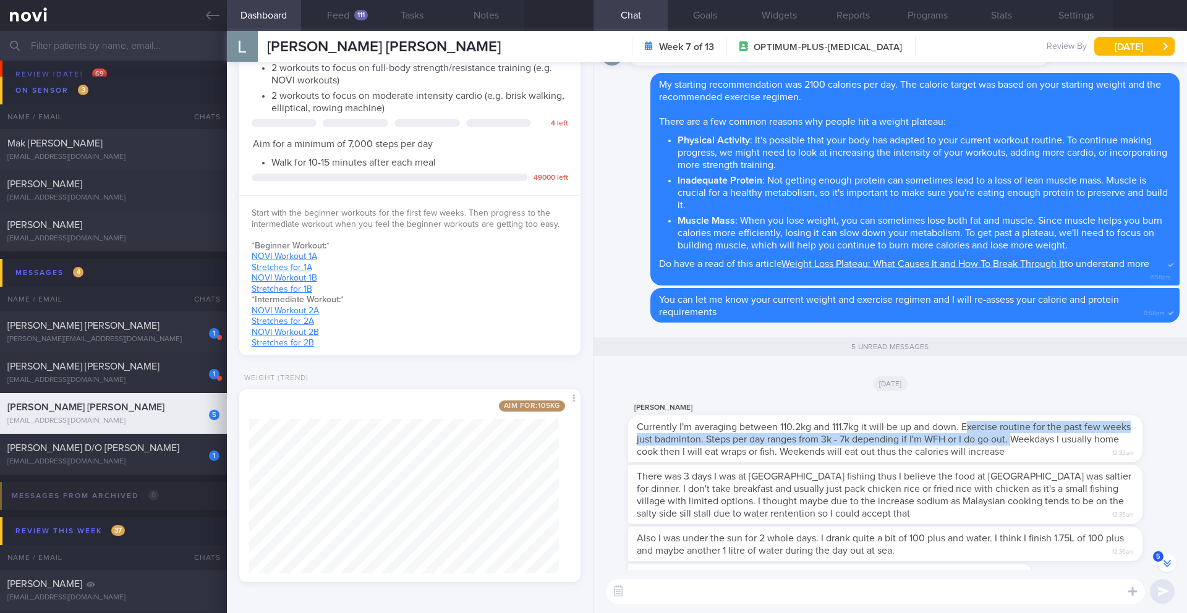
drag, startPoint x: 966, startPoint y: 429, endPoint x: 1045, endPoint y: 438, distance: 80.3
click at [794, 438] on span "Currently I'm averaging between 110.2kg and 111.7kg it will be up and down. Exe…" at bounding box center [884, 439] width 494 height 35
drag, startPoint x: 963, startPoint y: 428, endPoint x: 1046, endPoint y: 438, distance: 84.0
click at [794, 438] on span "Currently I'm averaging between 110.2kg and 111.7kg it will be up and down. Exe…" at bounding box center [884, 439] width 494 height 35
copy span "Exercise routine for the past few weeks just badminton. Steps per day ranges fr…"
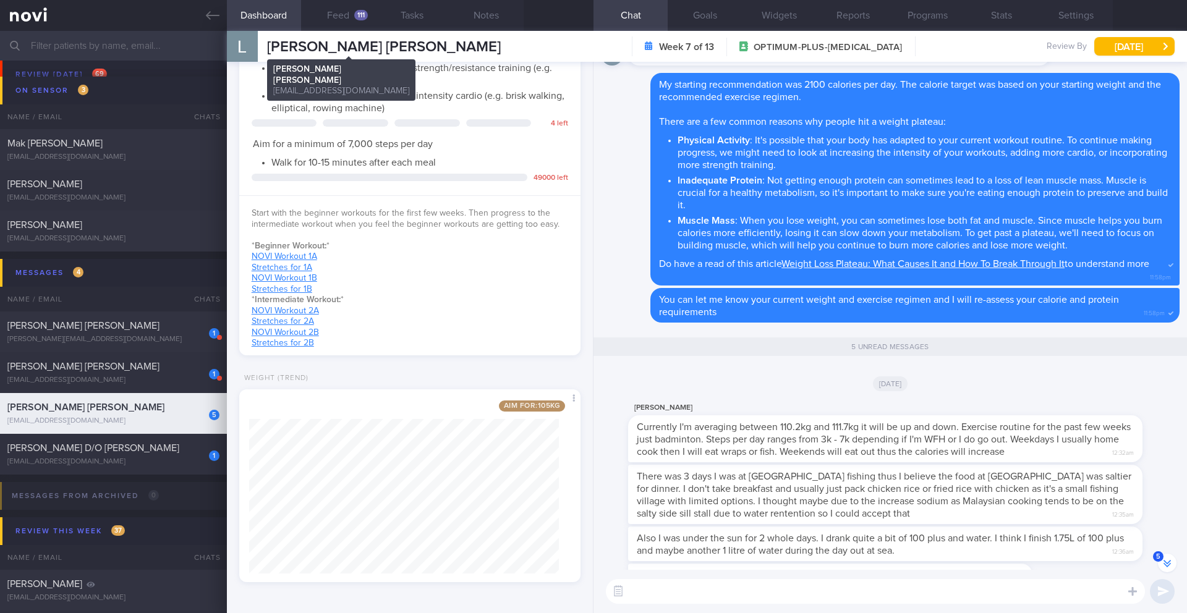
click at [313, 44] on span "[PERSON_NAME] [PERSON_NAME]" at bounding box center [384, 47] width 234 height 15
copy div "LOUIS LYE HAN HSIANG LOUIS LYE HAN HSIANG itsmelouis@gmail.com"
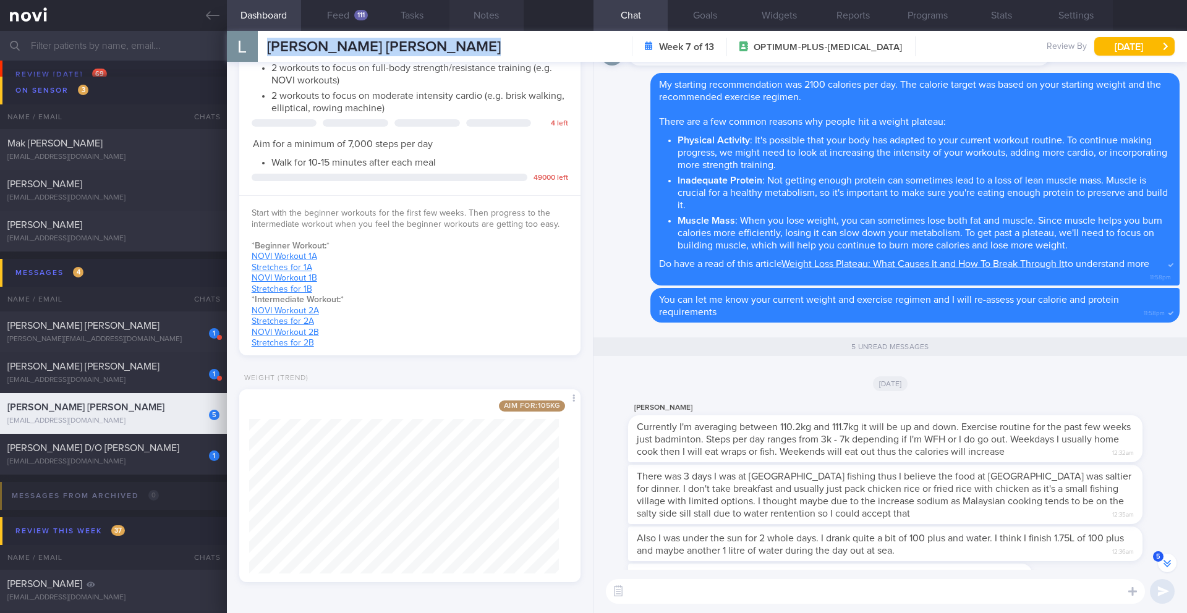
click at [488, 18] on button "Notes" at bounding box center [486, 15] width 74 height 31
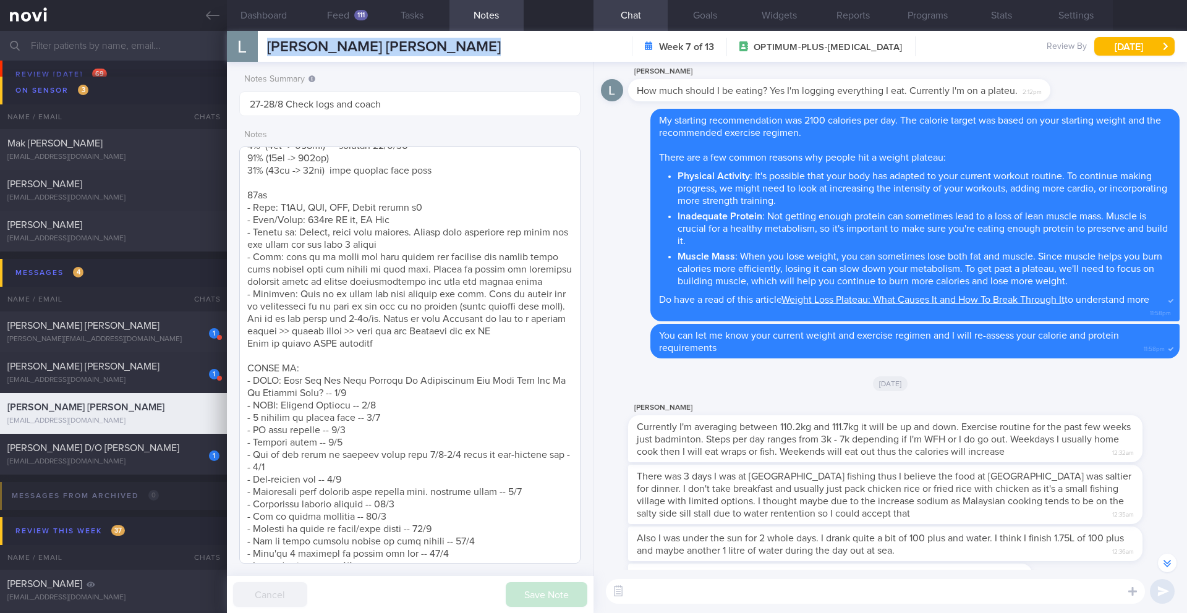
scroll to position [299, 0]
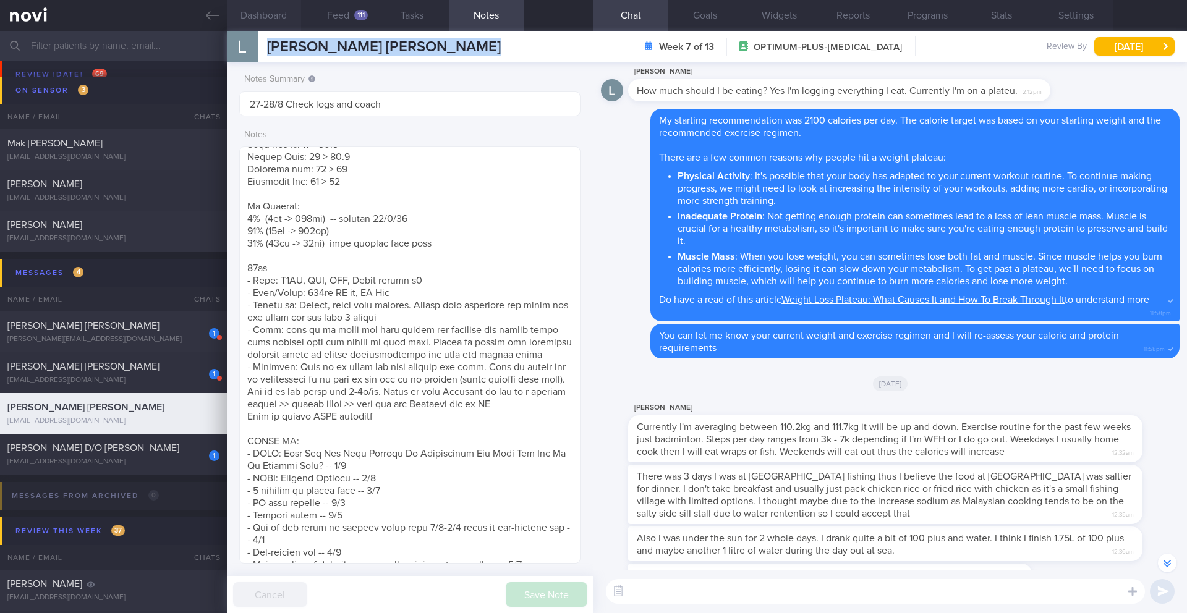
click at [266, 11] on button "Dashboard" at bounding box center [264, 15] width 74 height 31
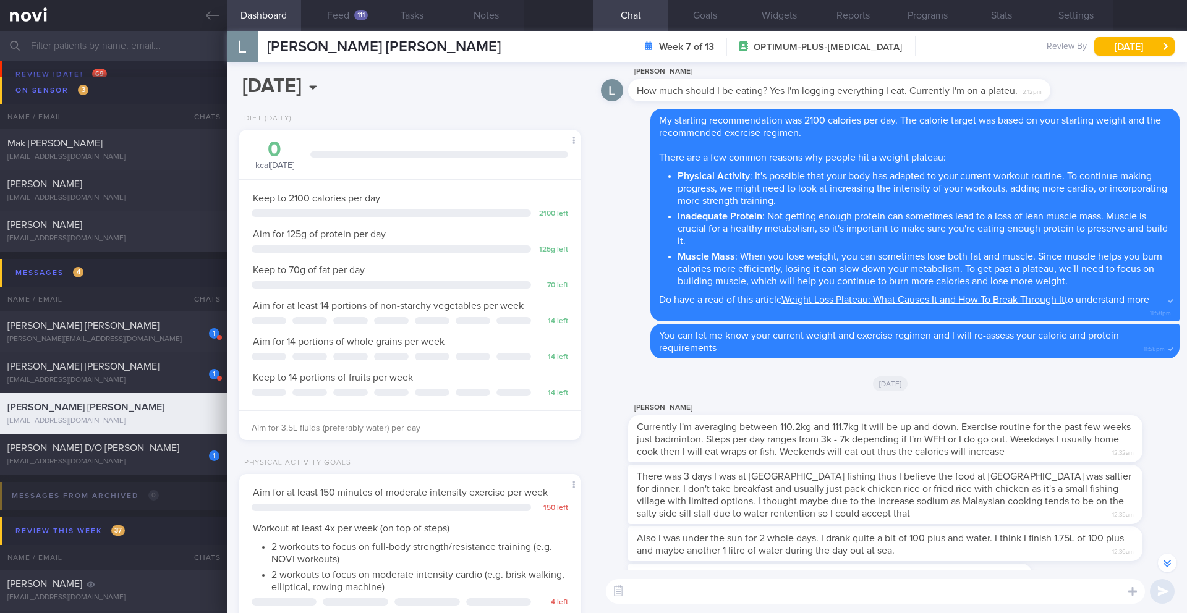
paste textarea "As you lose weight, your calorie needs go down because a smaller body requires …"
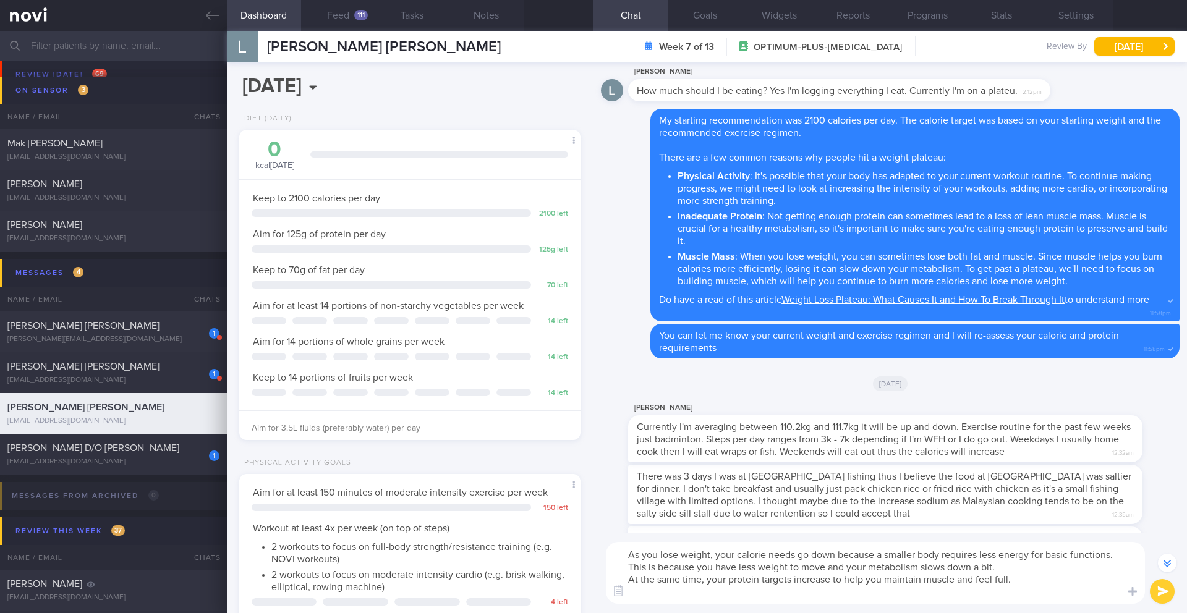
click at [621, 543] on textarea "As you lose weight, your calorie needs go down because a smaller body requires …" at bounding box center [875, 573] width 539 height 62
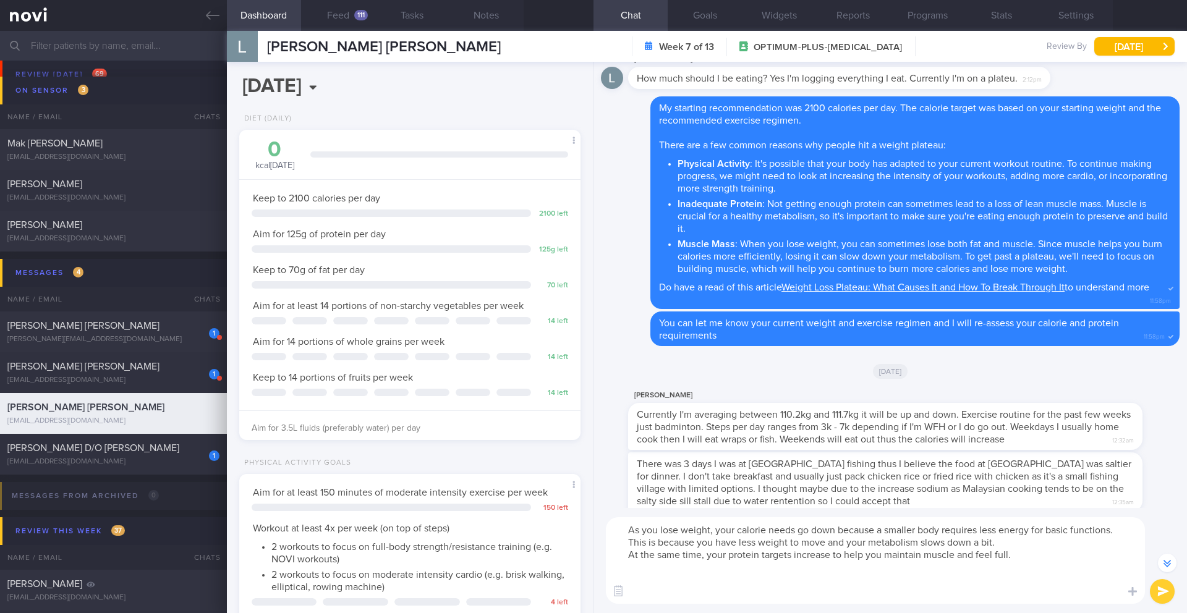
scroll to position [-122, 0]
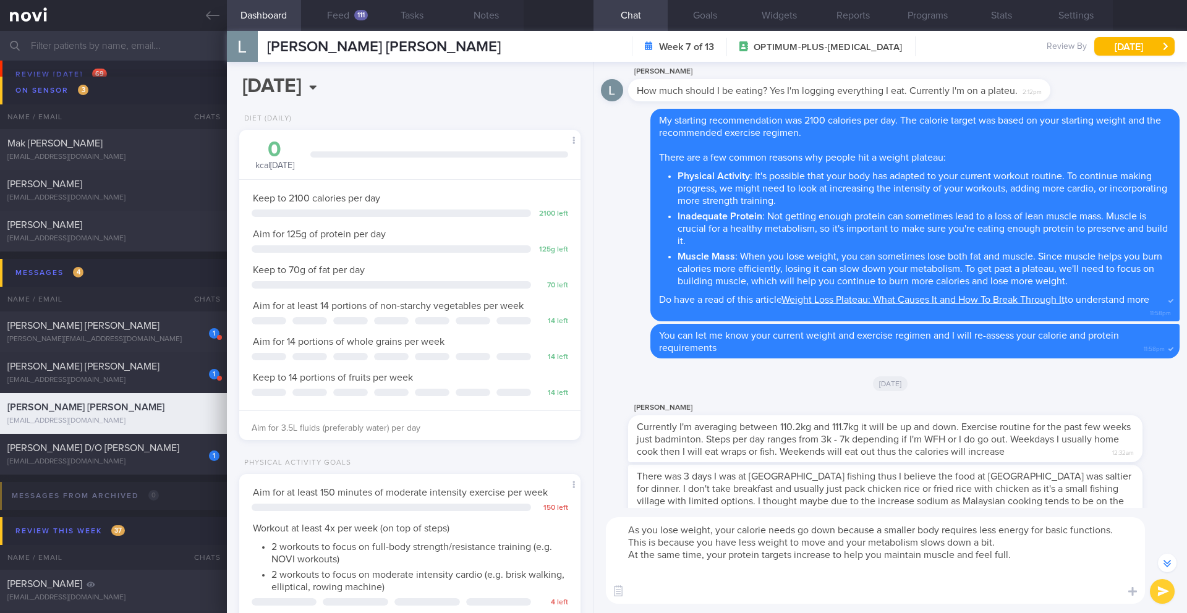
click at [740, 523] on textarea "As you lose weight, your calorie needs go down because a smaller body requires …" at bounding box center [875, 560] width 539 height 87
paste textarea "Hi ______, I have reassessed your nutritional requirements and updated your tar…"
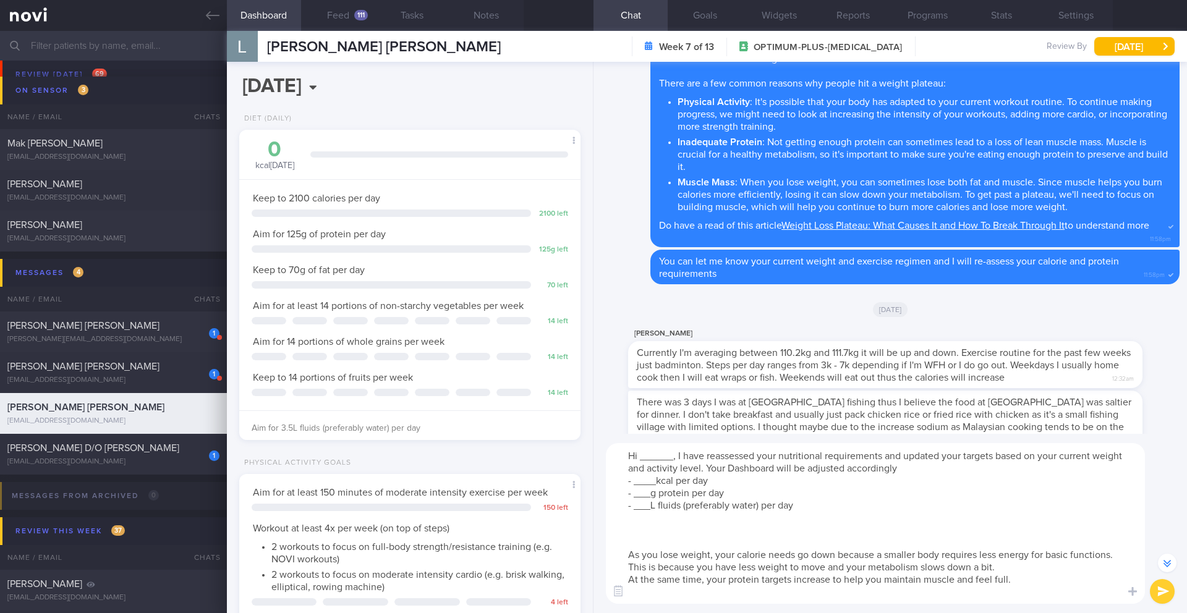
scroll to position [-197, 0]
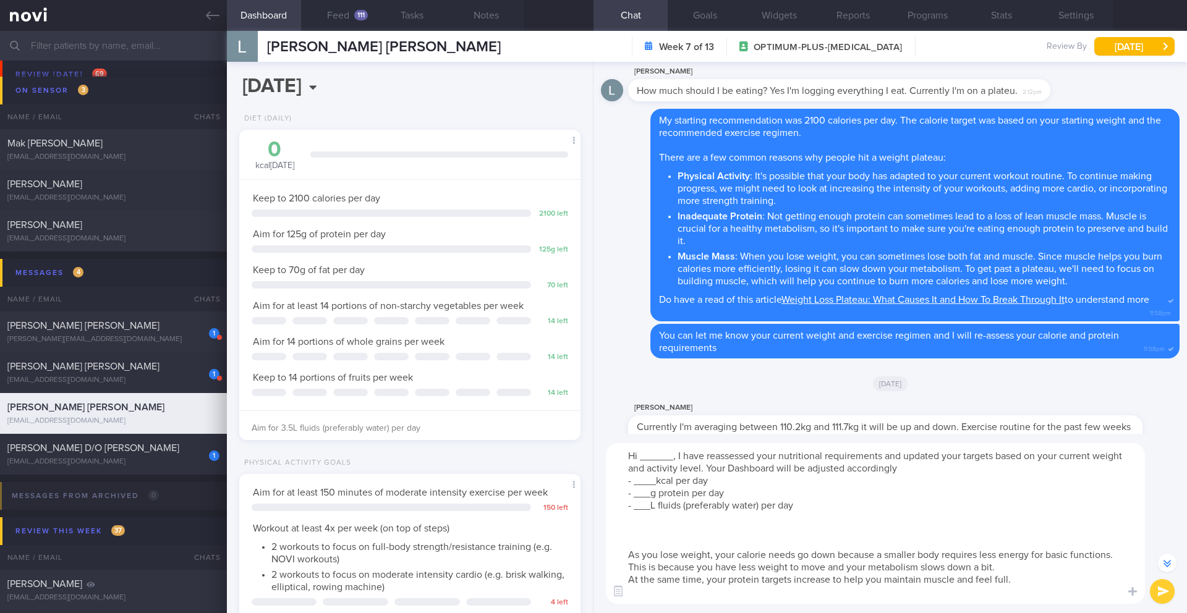
click at [674, 459] on textarea "Hi ______, I have reassessed your nutritional requirements and updated your tar…" at bounding box center [875, 523] width 539 height 161
drag, startPoint x: 655, startPoint y: 483, endPoint x: 633, endPoint y: 481, distance: 22.3
click at [633, 481] on textarea "Hi Louis, I have reassessed your nutritional requirements and updated your targ…" at bounding box center [875, 523] width 539 height 161
type textarea "Hi Louis, I have reassessed your nutritional requirements and updated your targ…"
click at [346, 21] on button "Feed 111" at bounding box center [338, 15] width 74 height 31
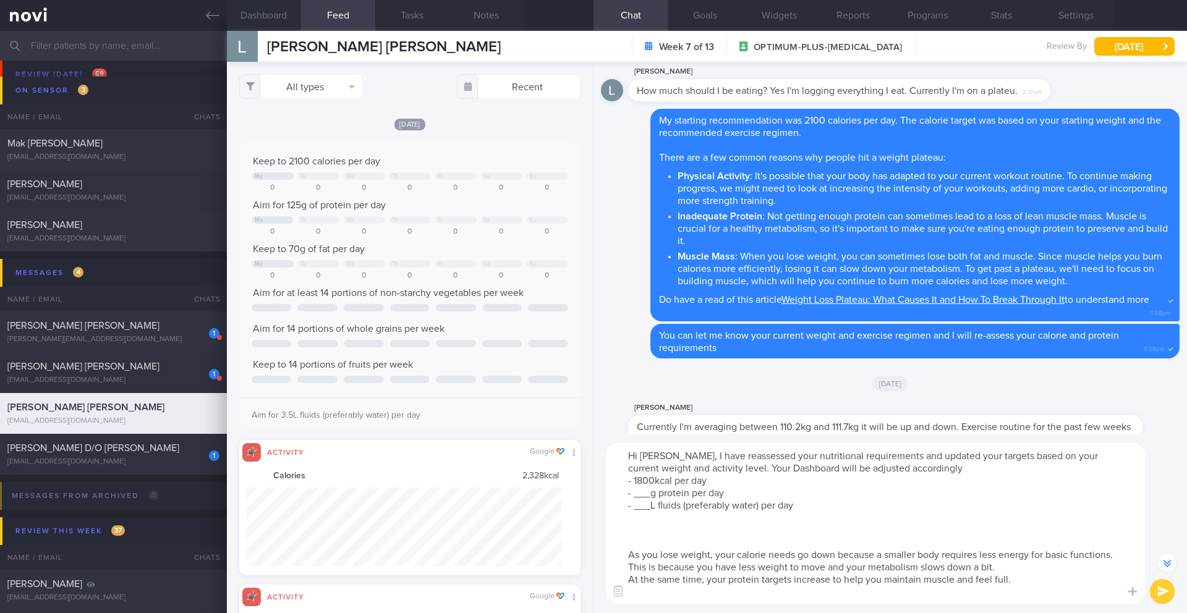
scroll to position [79, 316]
click at [349, 103] on div "All types Food Activity Glucose Weight Medicine Blood Pressure CGM Install Rece…" at bounding box center [410, 337] width 366 height 551
click at [346, 90] on button "All types" at bounding box center [301, 86] width 124 height 25
click at [311, 125] on button "Activity" at bounding box center [301, 129] width 122 height 19
checkbox input "false"
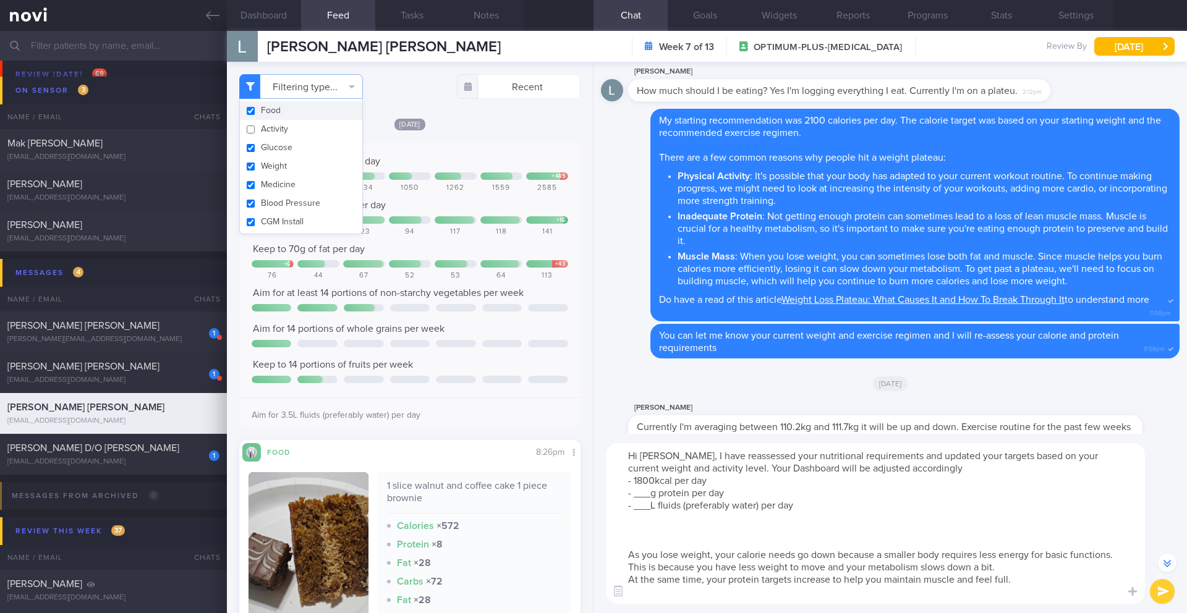
click at [445, 130] on div "Yesterday Keep to 2100 calories per day + 485 1402 876 1534 1050 1262 1559 2585…" at bounding box center [409, 410] width 341 height 587
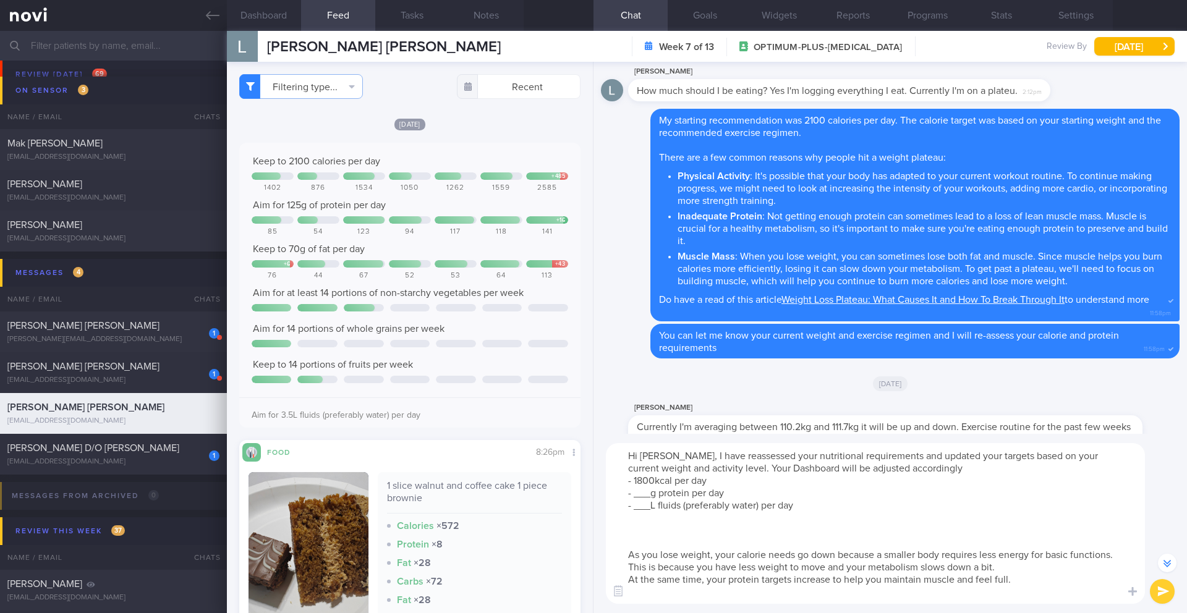
drag, startPoint x: 653, startPoint y: 496, endPoint x: 634, endPoint y: 496, distance: 19.2
click at [634, 496] on textarea "Hi Louis, I have reassessed your nutritional requirements and updated your targ…" at bounding box center [875, 523] width 539 height 161
click at [648, 508] on textarea "Hi Louis, I have reassessed your nutritional requirements and updated your targ…" at bounding box center [875, 523] width 539 height 161
click at [749, 543] on textarea "Hi Louis, I have reassessed your nutritional requirements and updated your targ…" at bounding box center [875, 523] width 539 height 161
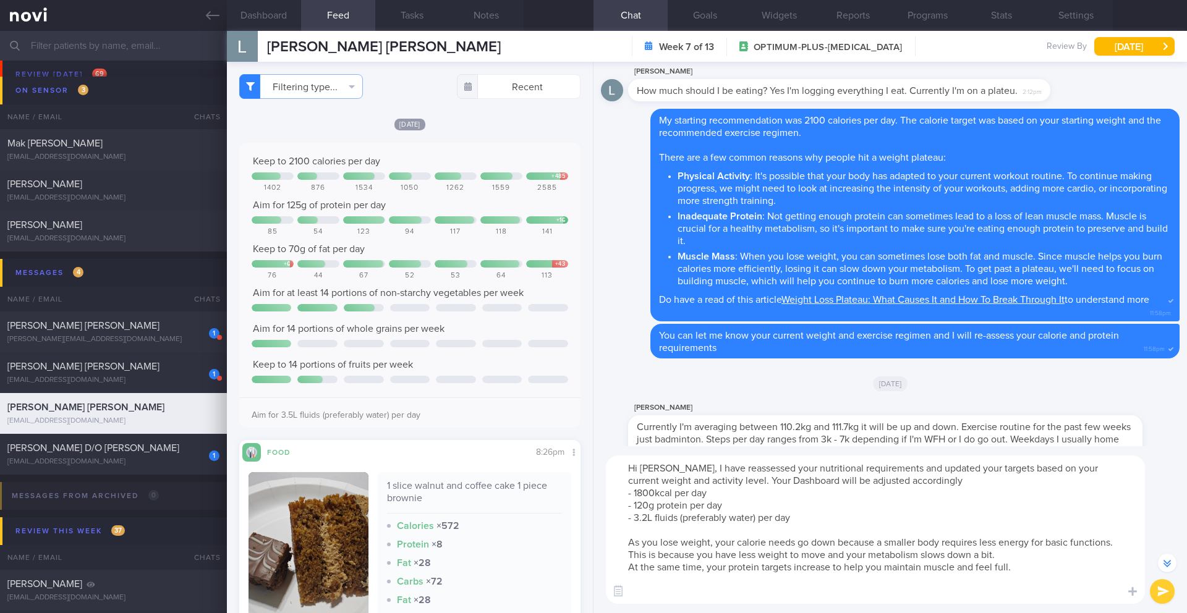
scroll to position [-172, 0]
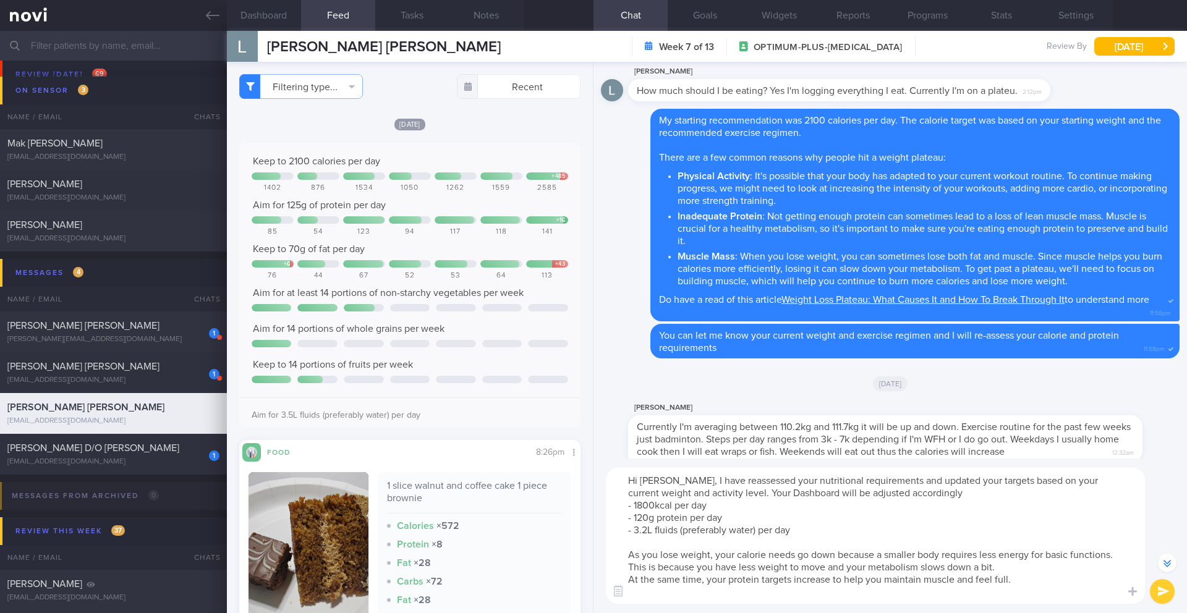
drag, startPoint x: 794, startPoint y: 581, endPoint x: 832, endPoint y: 580, distance: 38.3
click at [794, 543] on textarea "Hi Louis, I have reassessed your nutritional requirements and updated your targ…" at bounding box center [875, 536] width 539 height 136
type textarea "Hi Louis, I have reassessed your nutritional requirements and updated your targ…"
click at [706, 18] on button "Goals" at bounding box center [705, 15] width 74 height 31
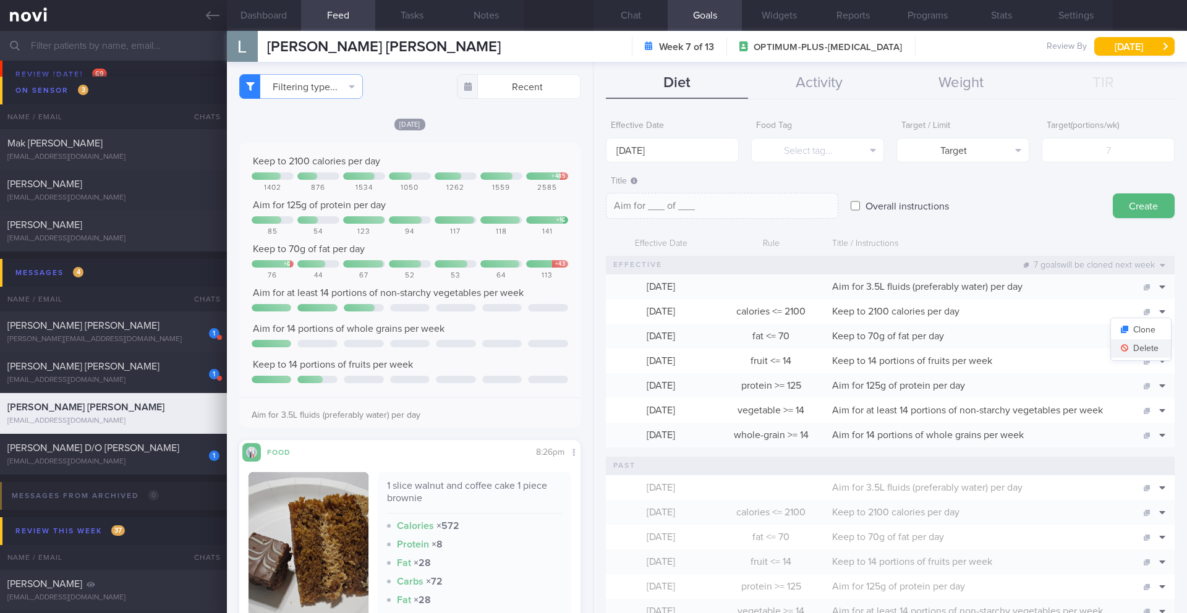
click at [794, 354] on button "Delete" at bounding box center [1141, 348] width 60 height 19
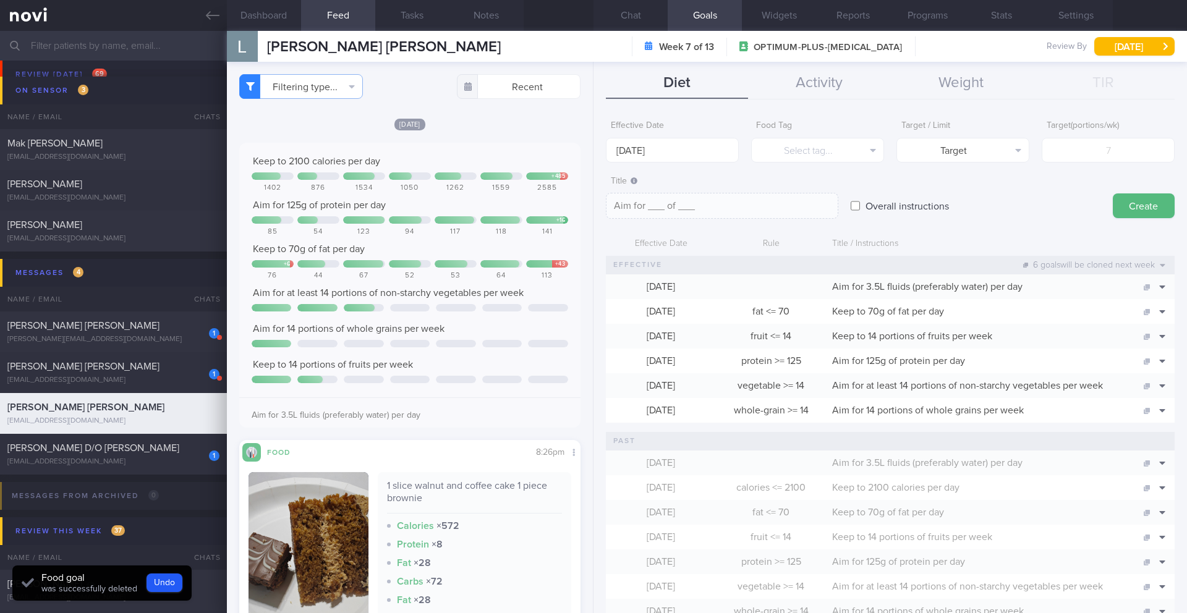
click at [659, 155] on input "1 Sep 2025" at bounding box center [672, 150] width 133 height 25
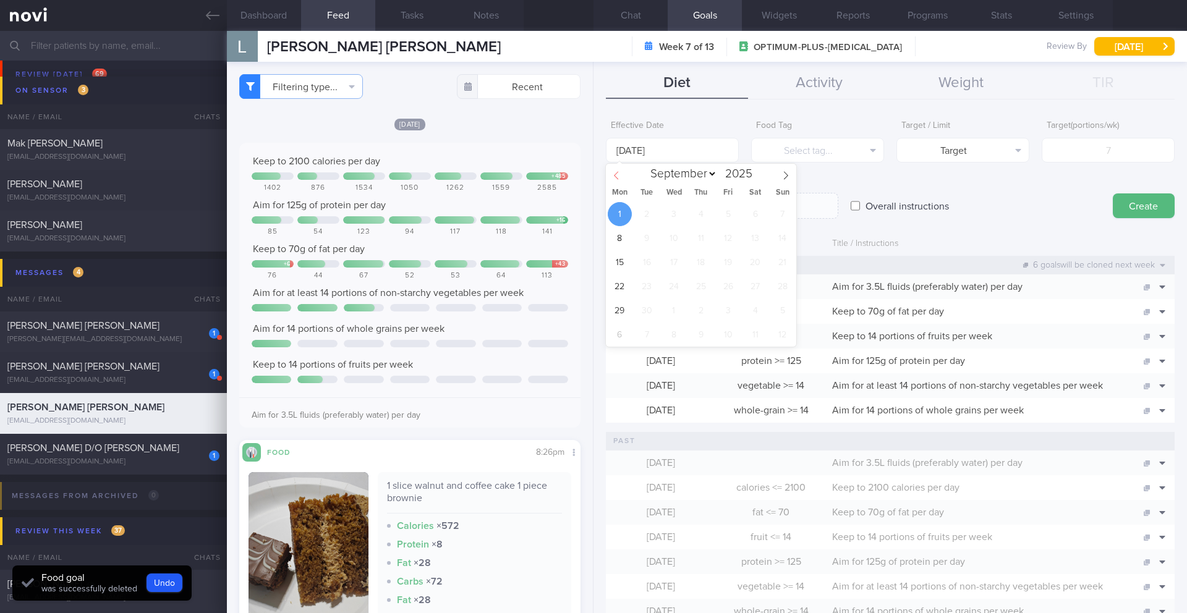
click at [622, 180] on span at bounding box center [616, 174] width 21 height 21
select select "7"
click at [621, 308] on span "25" at bounding box center [620, 311] width 24 height 24
type input "25 Aug 2025"
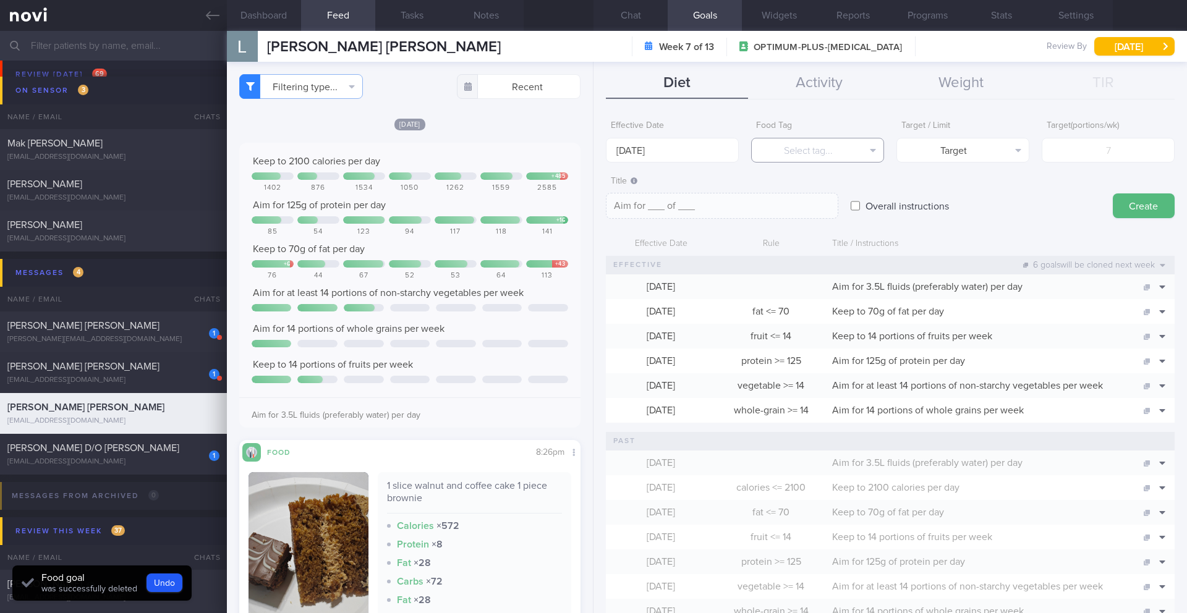
click at [770, 156] on button "Select tag..." at bounding box center [817, 150] width 133 height 25
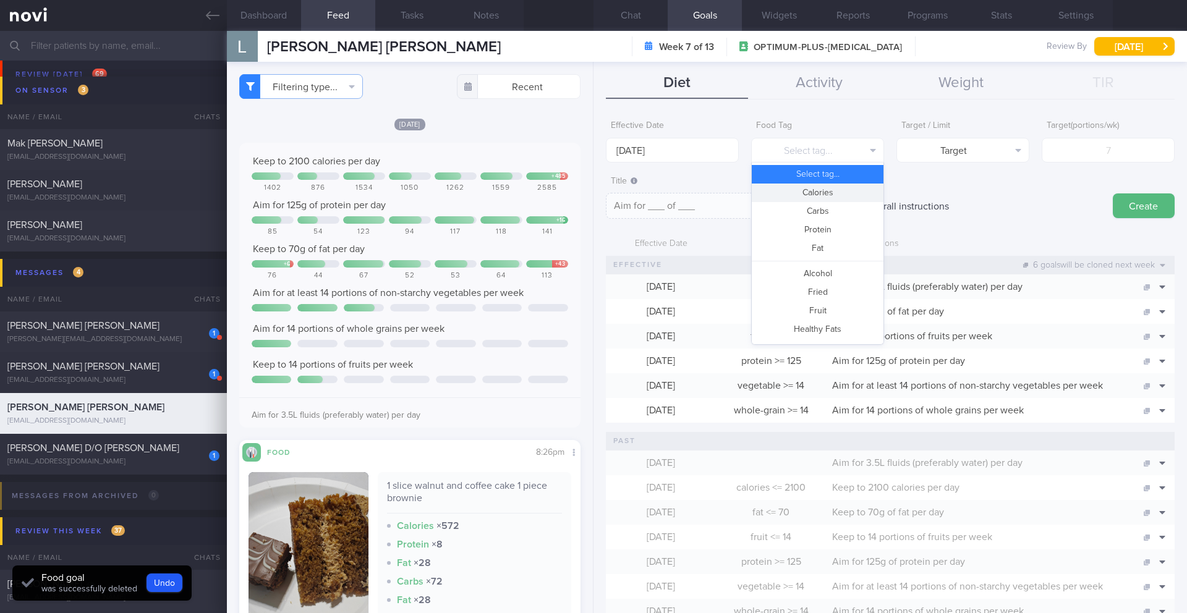
click at [778, 187] on button "Calories" at bounding box center [818, 193] width 132 height 19
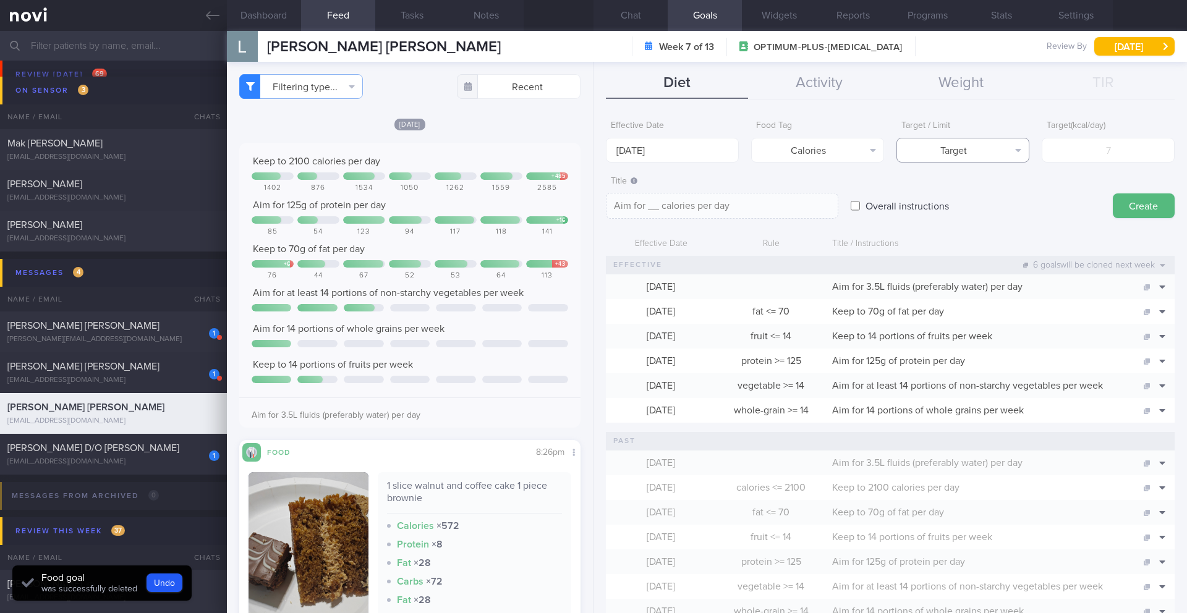
click at [794, 156] on button "Target" at bounding box center [962, 150] width 133 height 25
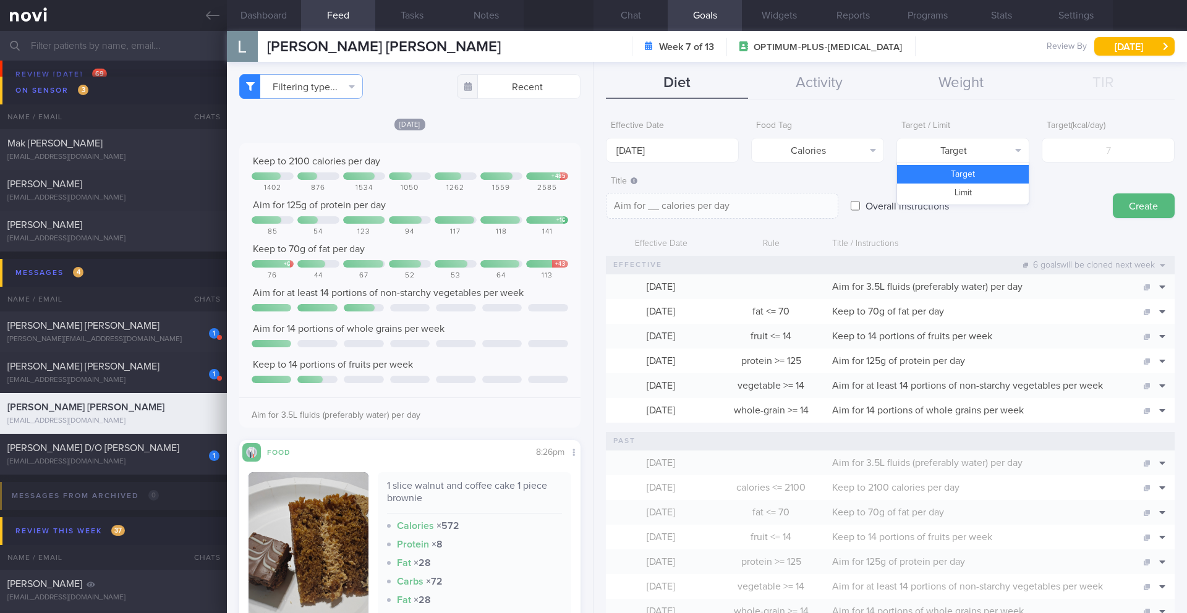
click at [794, 190] on button "Limit" at bounding box center [963, 193] width 132 height 19
type textarea "Keep to __ calories per day"
click at [794, 153] on input "number" at bounding box center [1108, 150] width 133 height 25
type input "1"
type textarea "Keep to 1 calories per day"
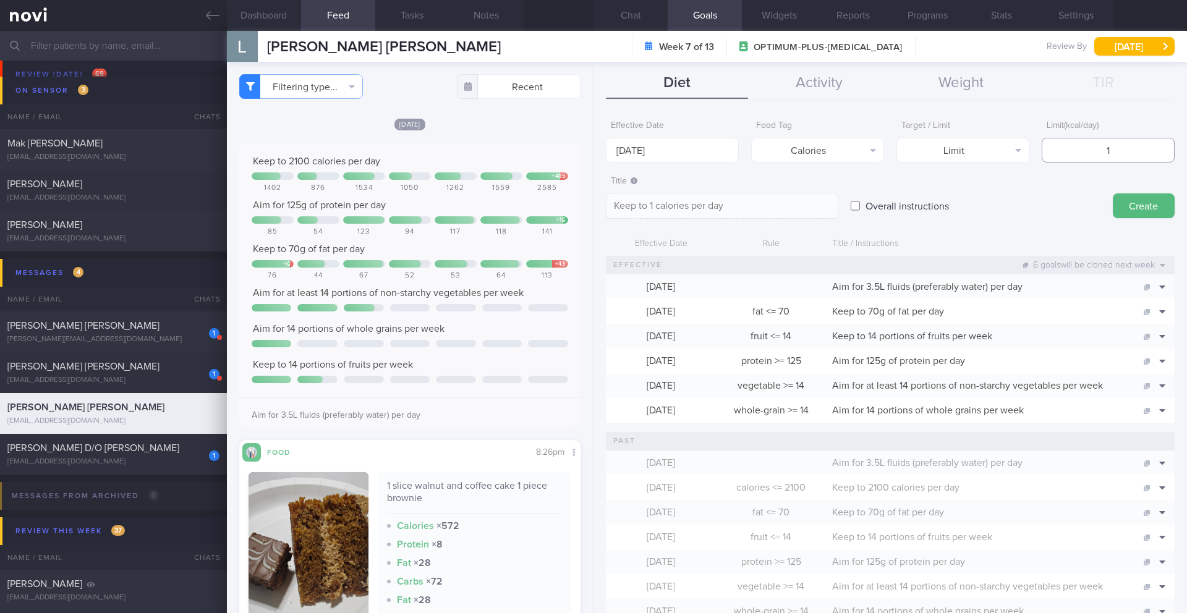
type input "18"
type textarea "Keep to 18 calories per day"
type input "180"
type textarea "Keep to 180 calories per day"
type input "1800"
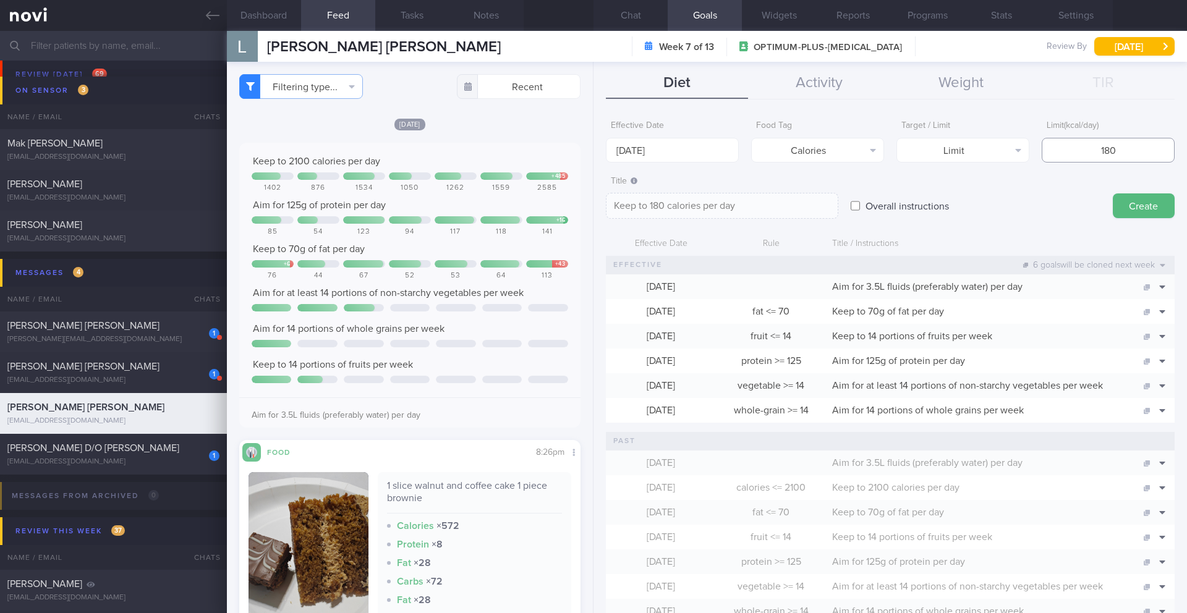
type textarea "Keep to 1800 calories per day"
type input "1800"
click at [794, 206] on button "Create" at bounding box center [1144, 205] width 62 height 25
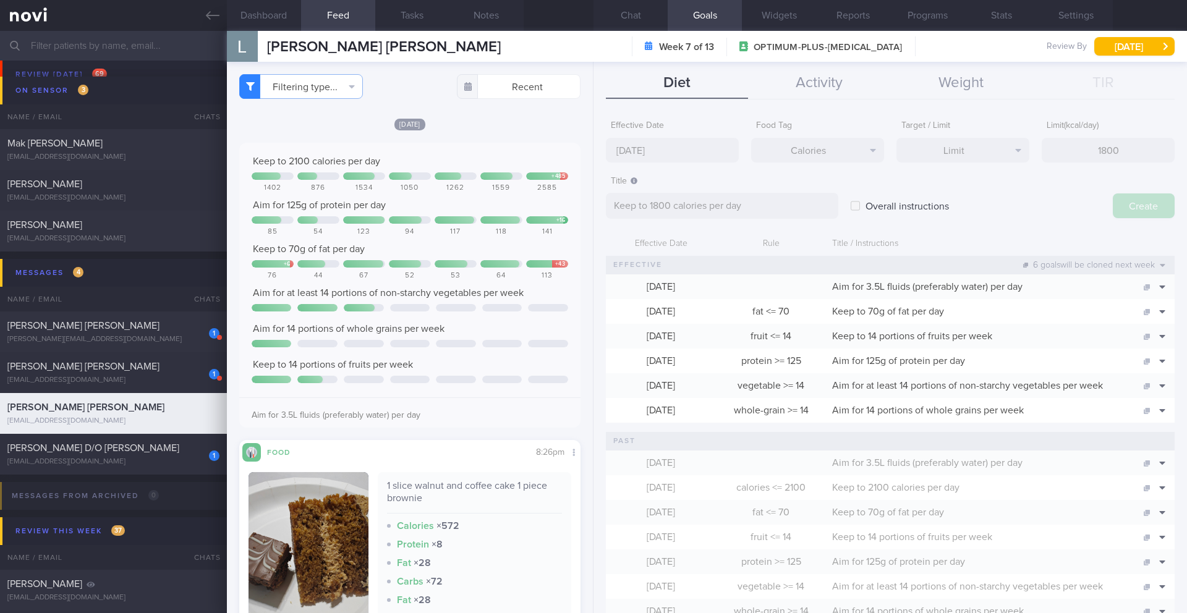
type input "1 Sep 2025"
type textarea "Aim for ___ of ___"
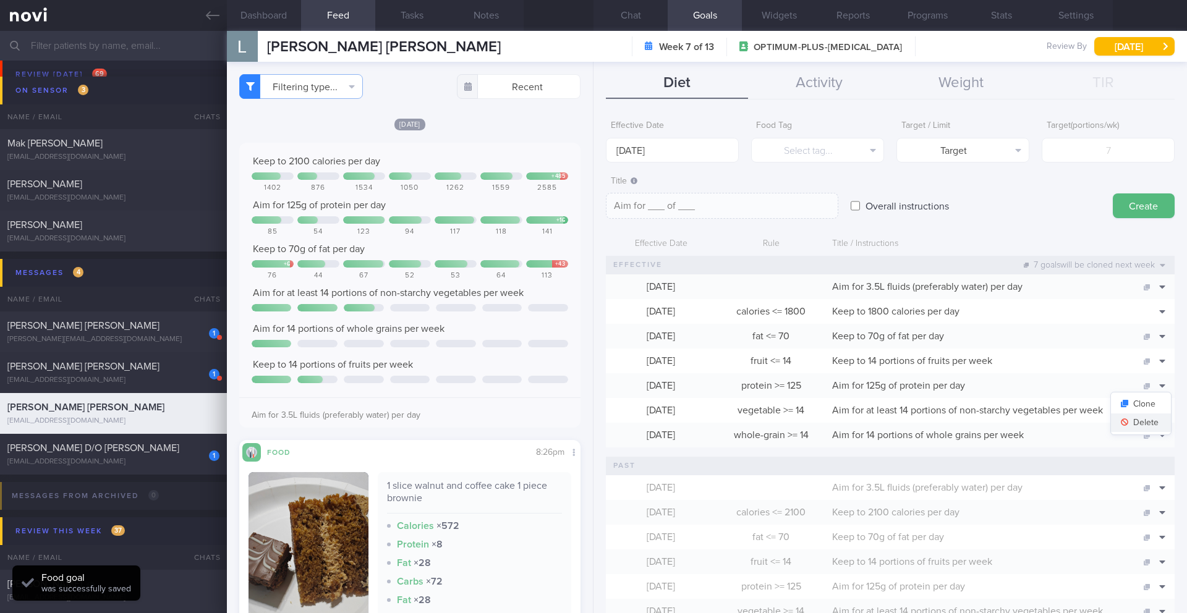
click at [794, 418] on button "Delete" at bounding box center [1141, 423] width 60 height 19
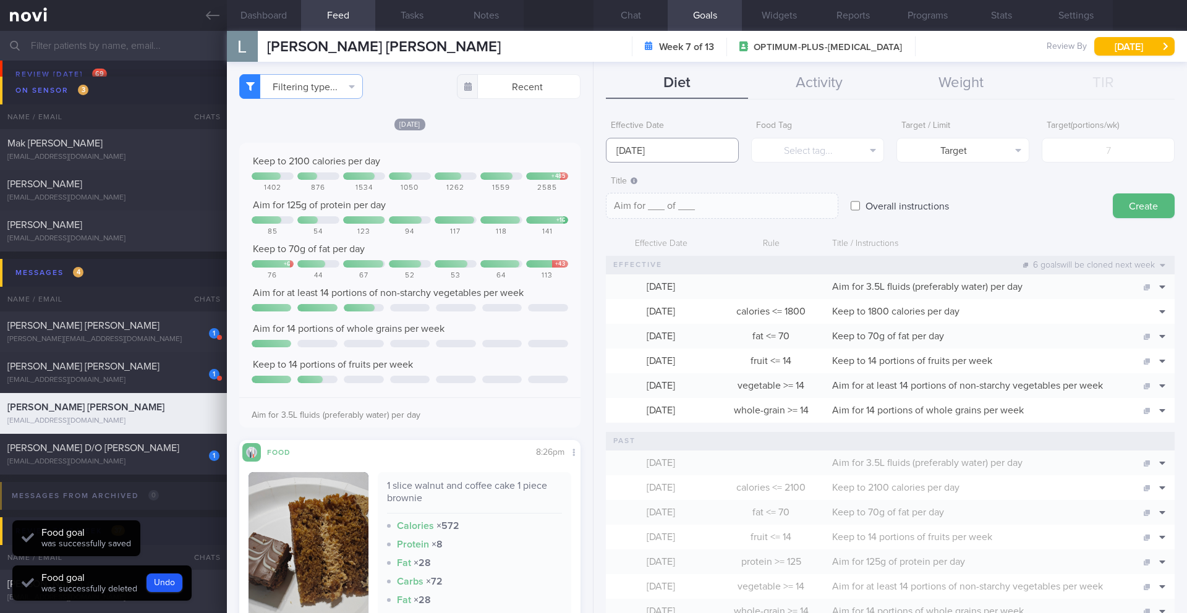
click at [684, 156] on input "1 Sep 2025" at bounding box center [672, 150] width 133 height 25
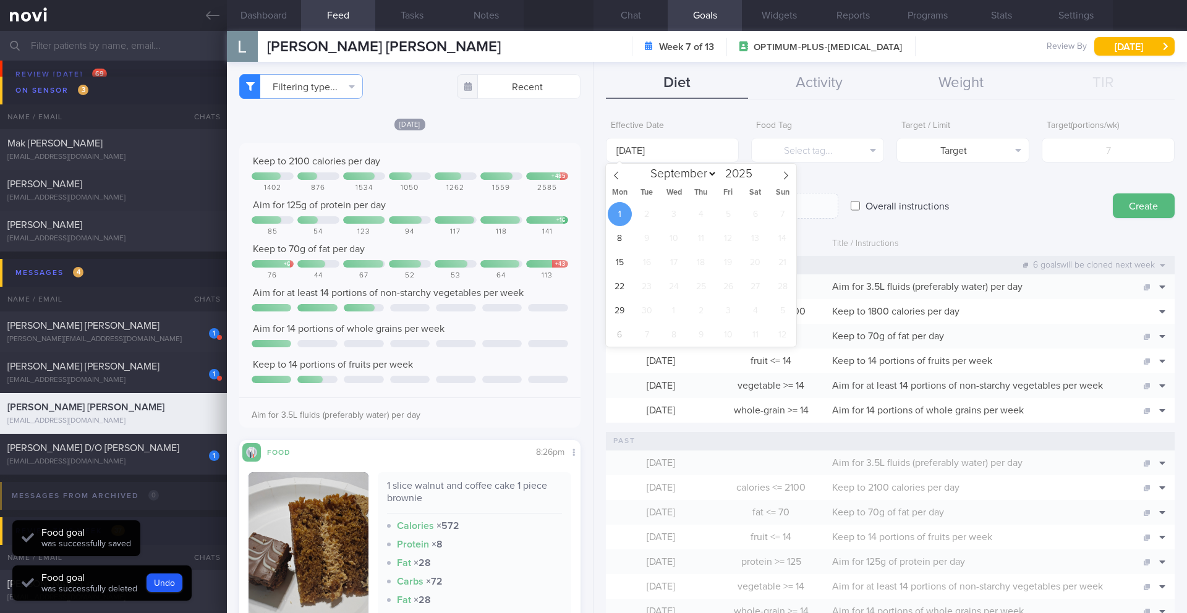
drag, startPoint x: 619, startPoint y: 174, endPoint x: 621, endPoint y: 187, distance: 13.0
click at [619, 174] on icon at bounding box center [616, 175] width 9 height 9
select select "7"
click at [618, 305] on span "25" at bounding box center [620, 311] width 24 height 24
type input "25 Aug 2025"
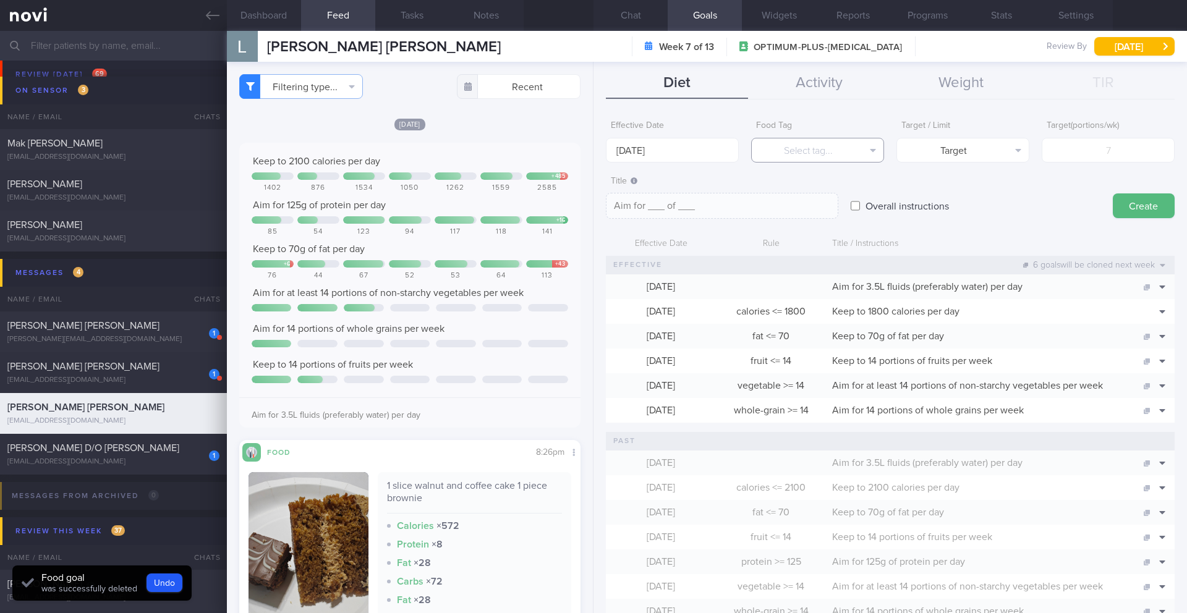
click at [794, 149] on button "Select tag..." at bounding box center [817, 150] width 133 height 25
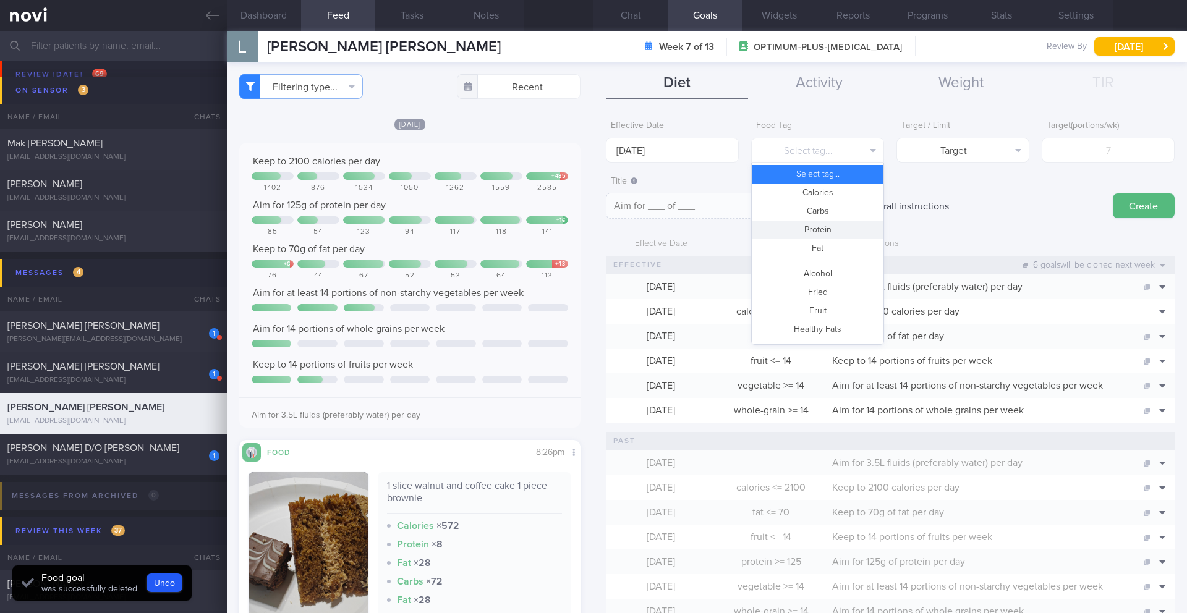
click at [794, 229] on button "Protein" at bounding box center [818, 230] width 132 height 19
type textarea "Aim for __g of protein per day"
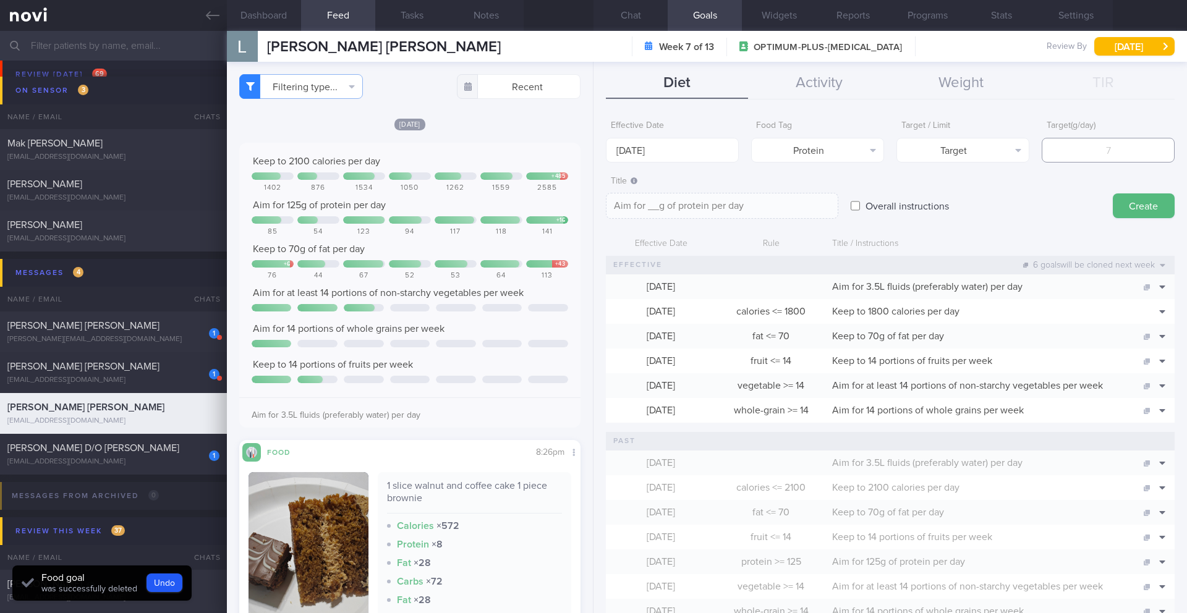
click at [794, 145] on input "number" at bounding box center [1108, 150] width 133 height 25
type input "1"
type textarea "Aim for 1g of protein per day"
type input "12"
type textarea "Aim for 12g of protein per day"
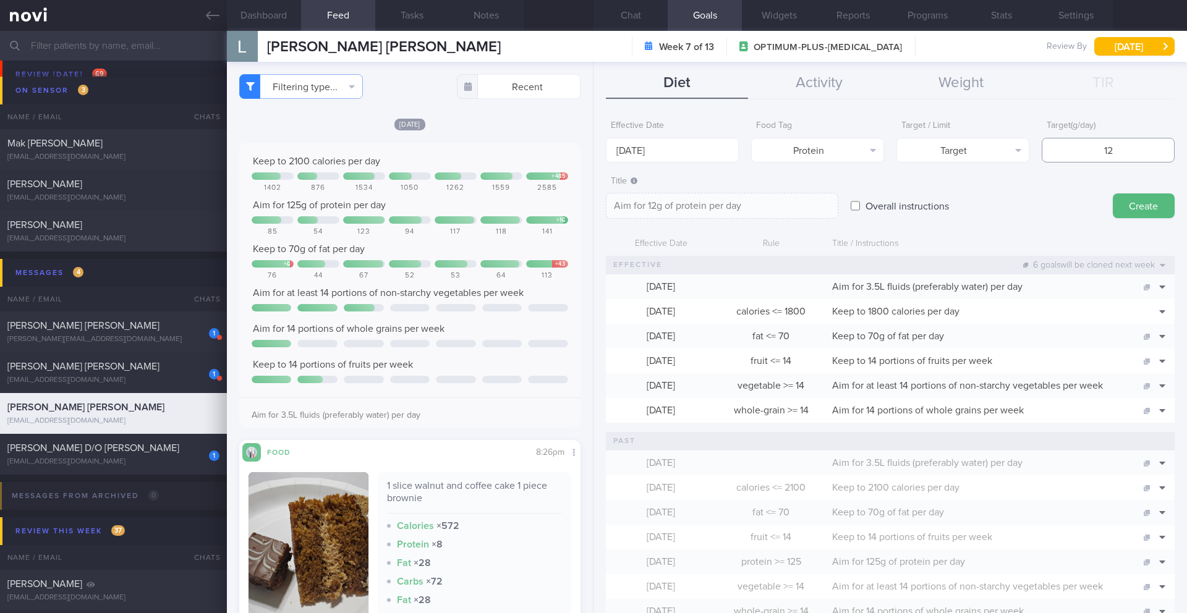
type input "120"
type textarea "Aim for 120g of protein per day"
type input "120"
click at [794, 202] on button "Create" at bounding box center [1144, 205] width 62 height 25
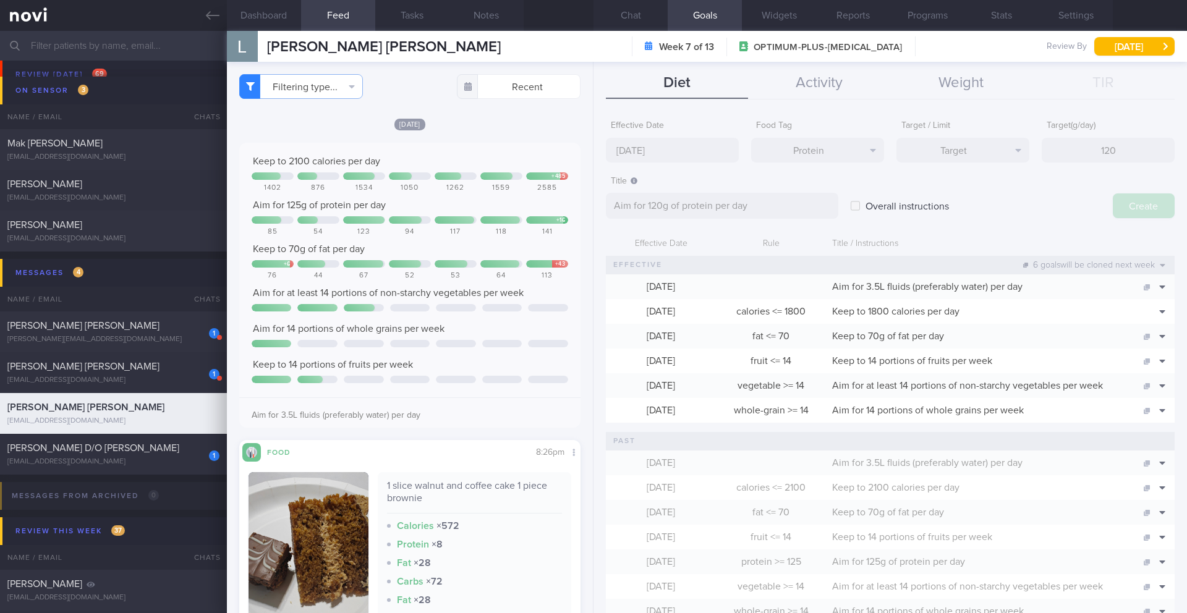
type input "1 Sep 2025"
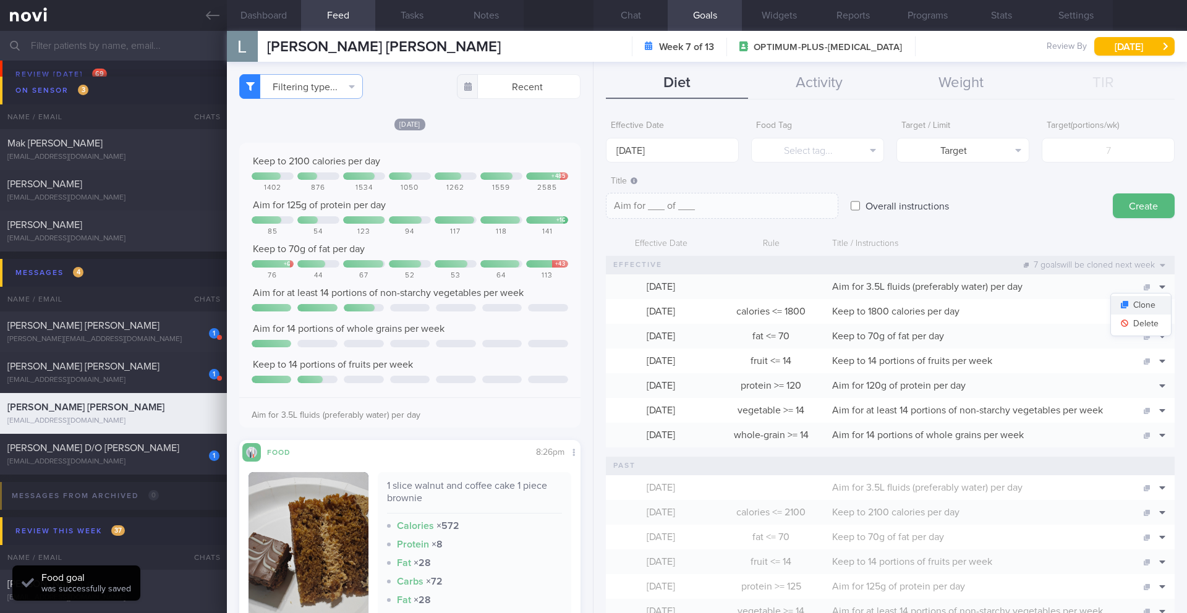
click at [794, 302] on button "Clone" at bounding box center [1141, 305] width 60 height 19
type textarea "Aim for 3.5L fluids (preferably water) per day"
checkbox input "true"
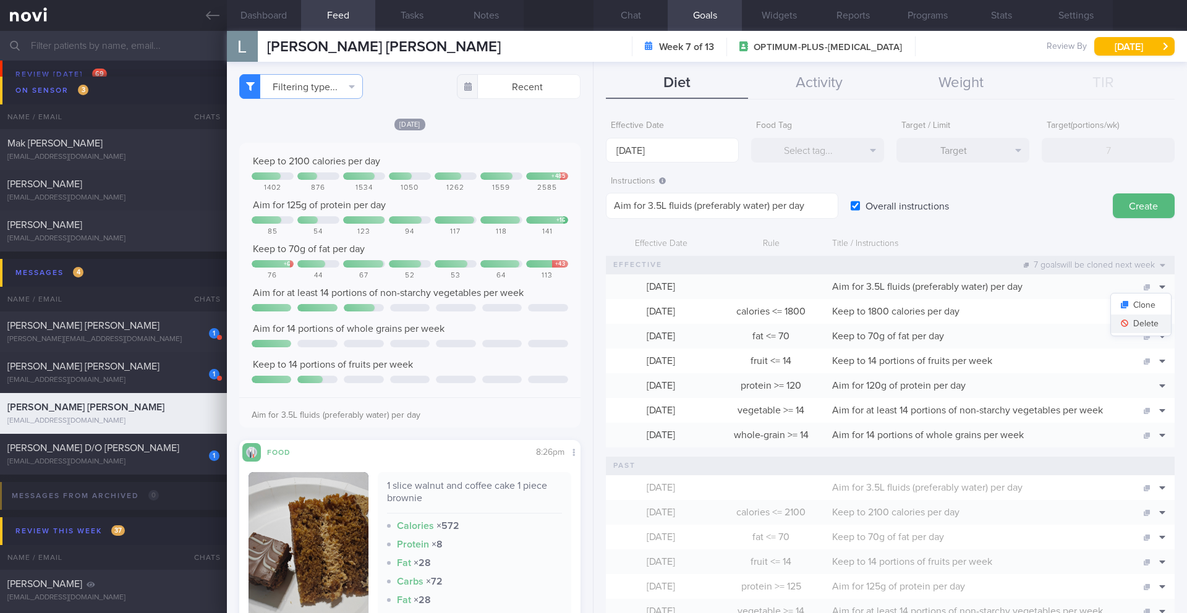
click at [794, 326] on button "Delete" at bounding box center [1141, 324] width 60 height 19
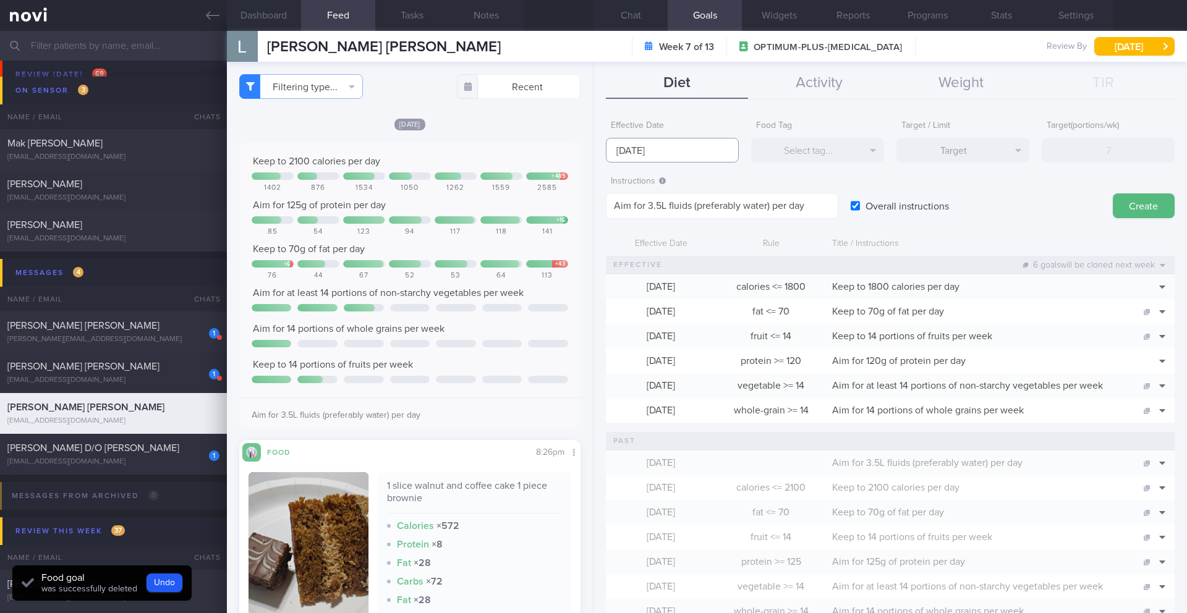
click at [669, 145] on input "1 Sep 2025" at bounding box center [672, 150] width 133 height 25
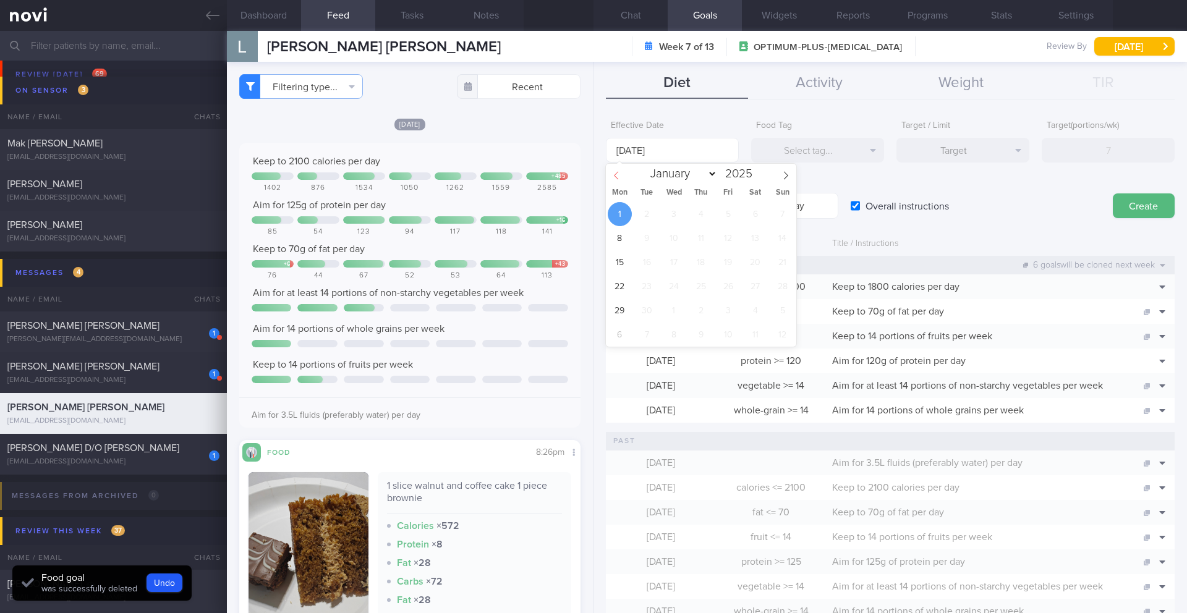
click at [614, 177] on icon at bounding box center [616, 175] width 9 height 9
select select "7"
click at [625, 305] on span "25" at bounding box center [620, 311] width 24 height 24
type input "25 Aug 2025"
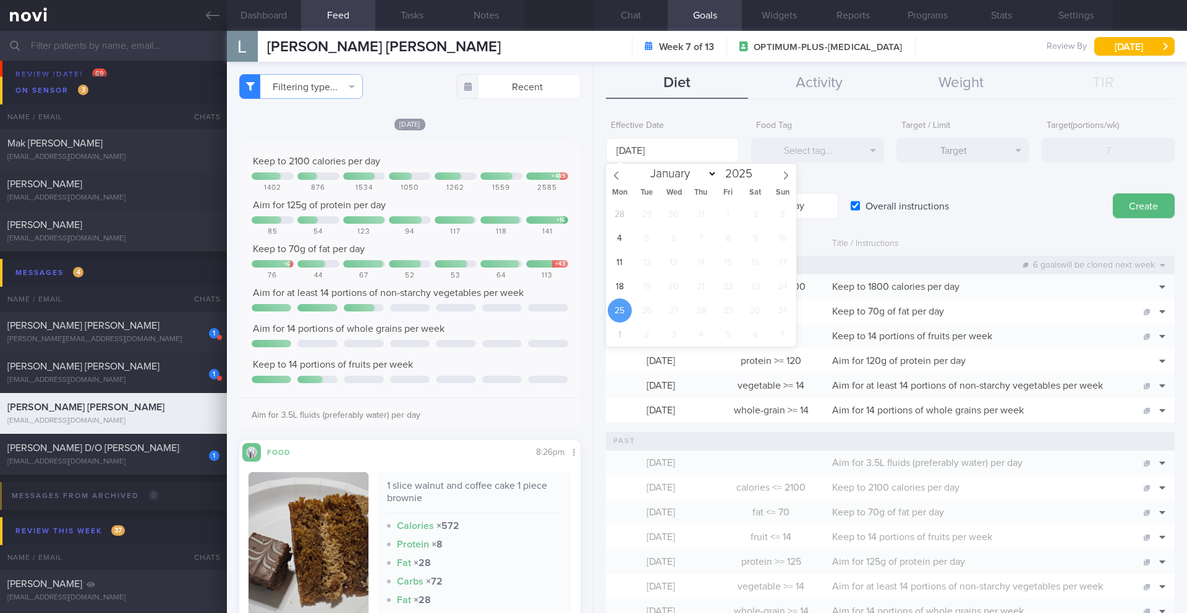
click at [794, 179] on label "Instructions" at bounding box center [722, 181] width 223 height 11
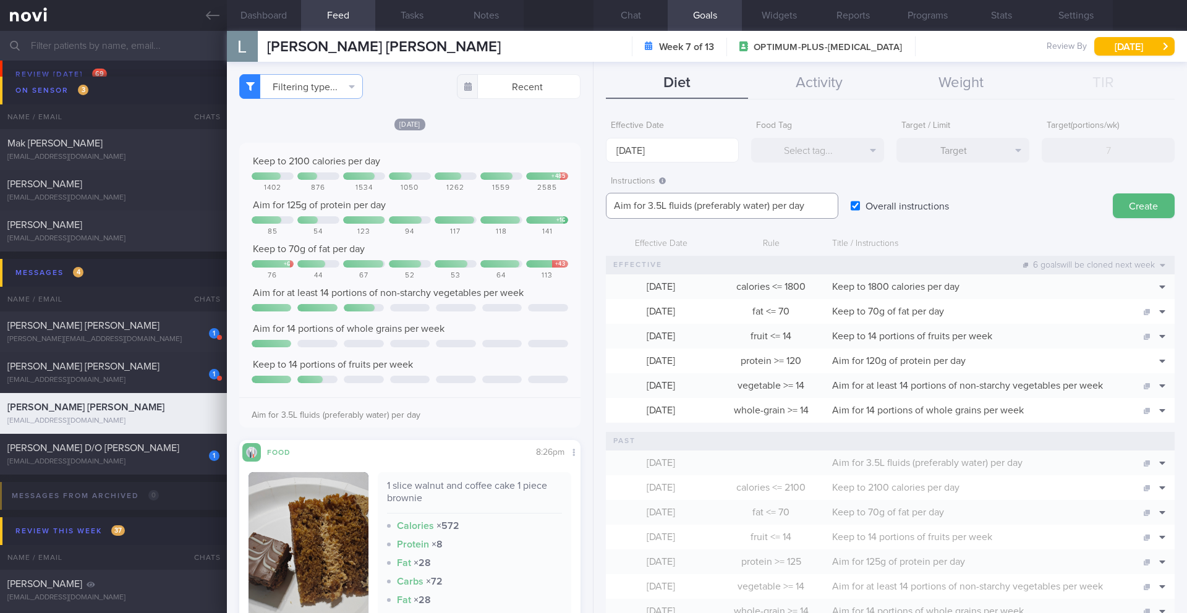
click at [661, 205] on textarea "Aim for 3.5L fluids (preferably water) per day" at bounding box center [722, 206] width 232 height 26
click at [766, 208] on textarea "Aim for 3.2L fluids (preferably water) per day" at bounding box center [722, 206] width 232 height 26
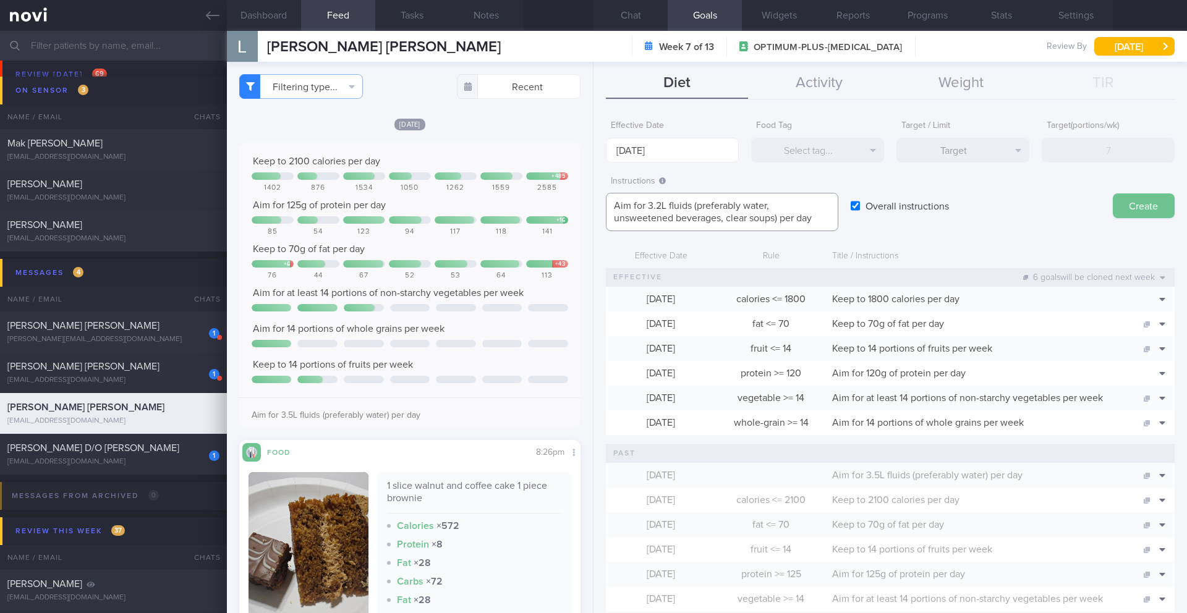
type textarea "Aim for 3.2L fluids (preferably water, unsweetened beverages, clear soups) per …"
click at [794, 205] on button "Create" at bounding box center [1144, 205] width 62 height 25
type input "1 Sep 2025"
type textarea "Aim for ___ of ___"
checkbox input "false"
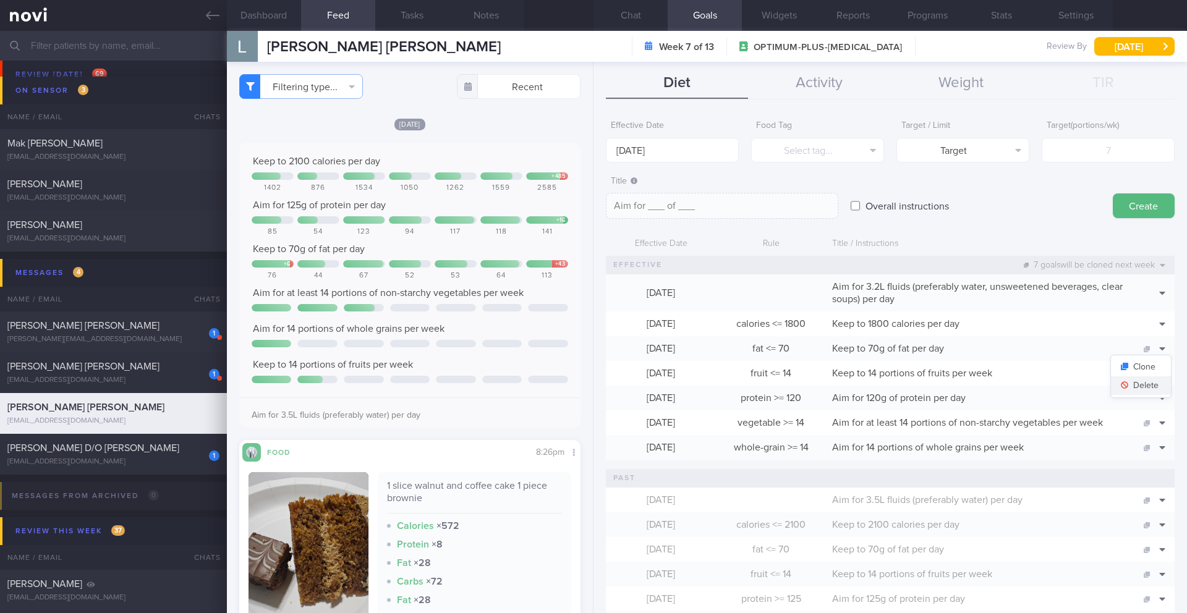
click at [794, 383] on button "Delete" at bounding box center [1141, 385] width 60 height 19
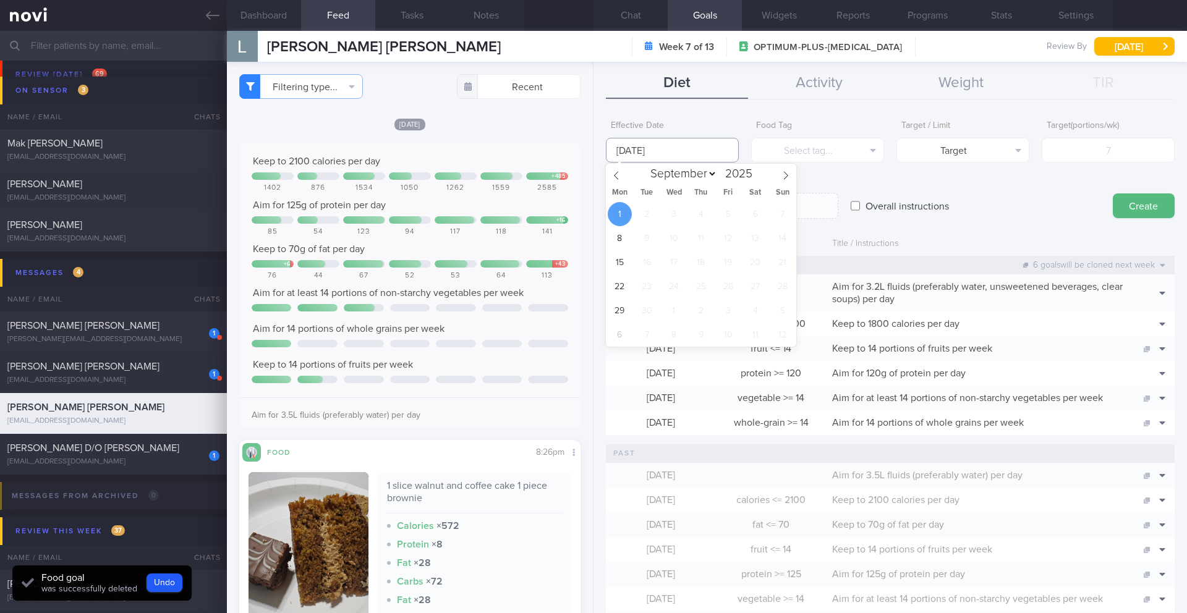
click at [675, 151] on input "1 Sep 2025" at bounding box center [672, 150] width 133 height 25
click at [621, 177] on span at bounding box center [616, 174] width 21 height 21
select select "7"
click at [619, 305] on span "25" at bounding box center [620, 311] width 24 height 24
type input "25 Aug 2025"
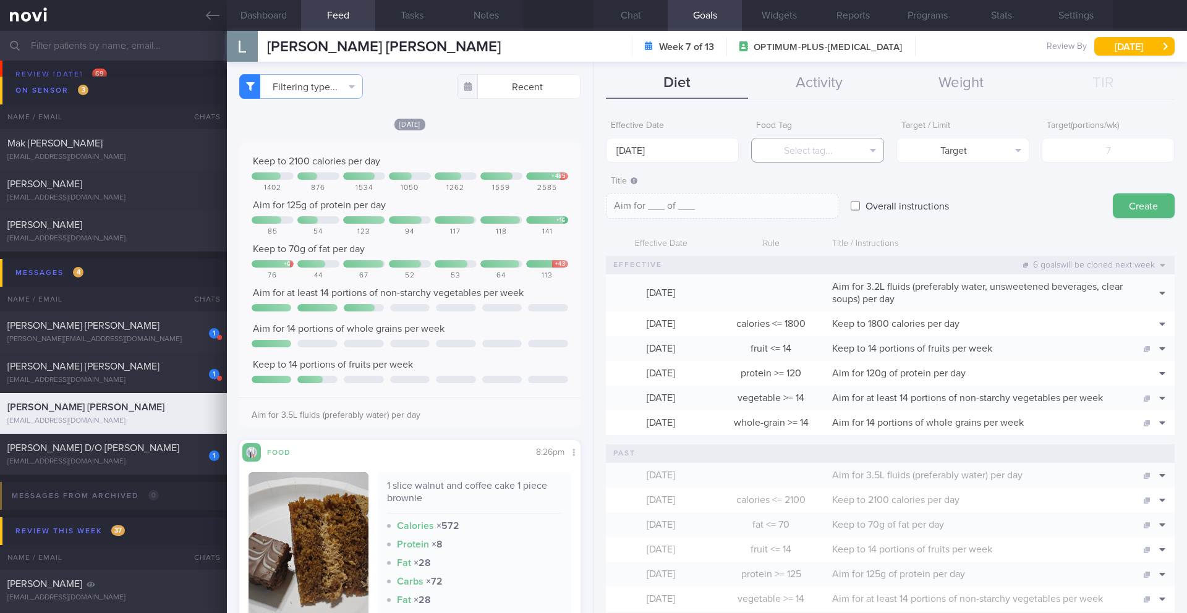
click at [794, 145] on button "Select tag..." at bounding box center [817, 150] width 133 height 25
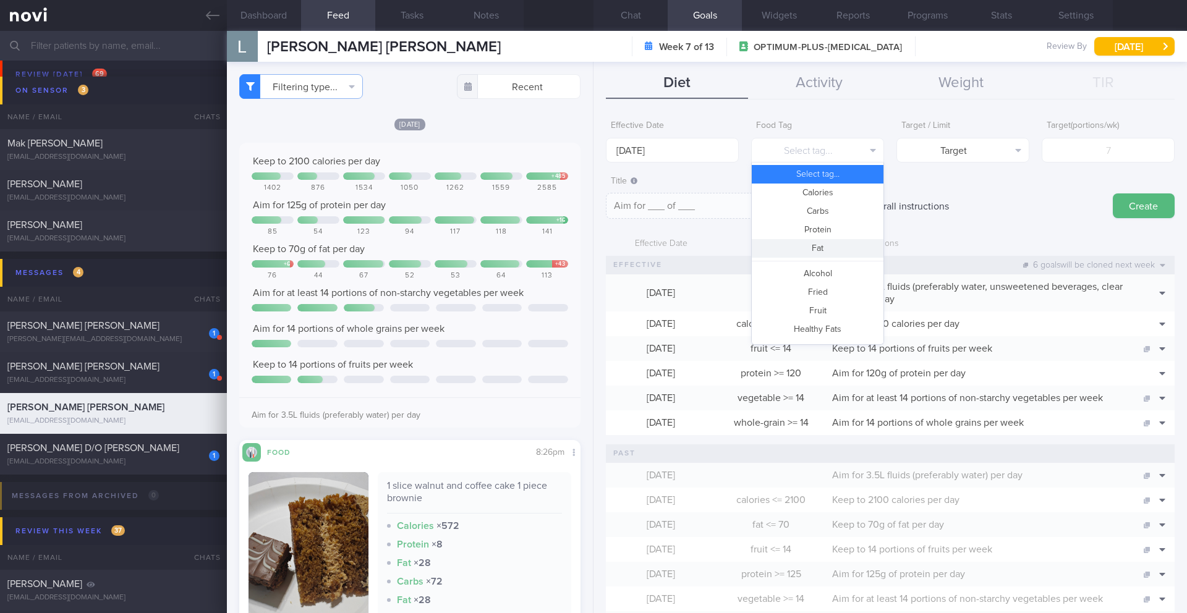
click at [794, 250] on button "Fat" at bounding box center [818, 248] width 132 height 19
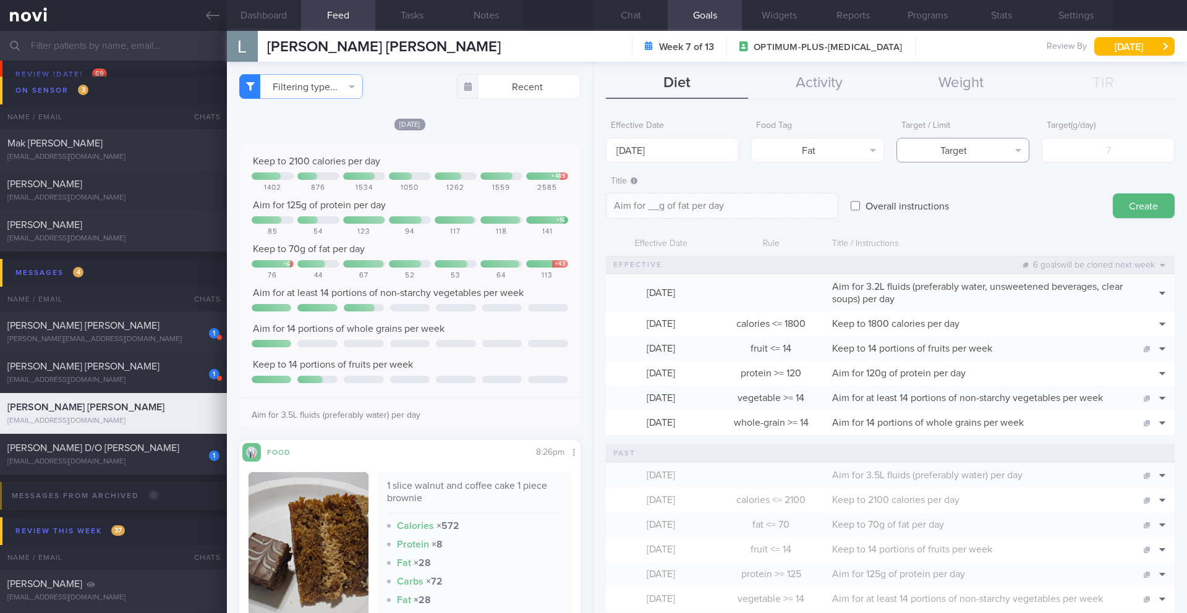
click at [794, 155] on button "Target" at bounding box center [962, 150] width 133 height 25
click at [794, 201] on button "Limit" at bounding box center [963, 193] width 132 height 19
type textarea "Keep to __g of fat per day"
click at [787, 200] on textarea "Keep to __g of fat per day" at bounding box center [722, 206] width 232 height 26
click at [794, 156] on input "number" at bounding box center [1108, 150] width 133 height 25
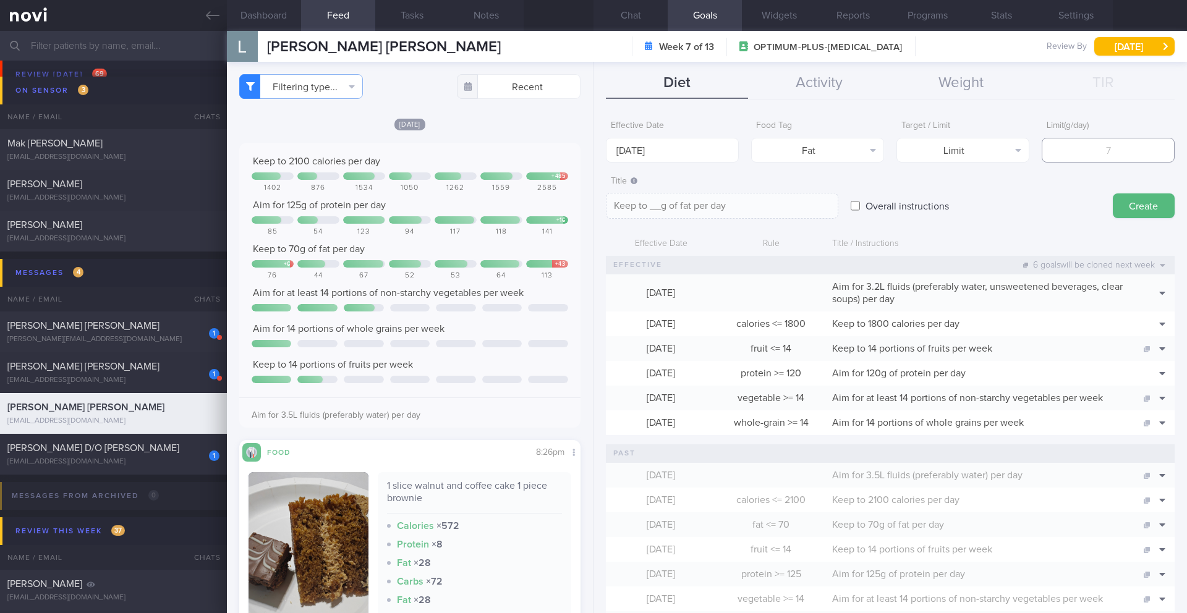
type input "6"
type textarea "Keep to 6g of fat per day"
type input "60"
type textarea "Keep to 60g of fat per day"
type input "60"
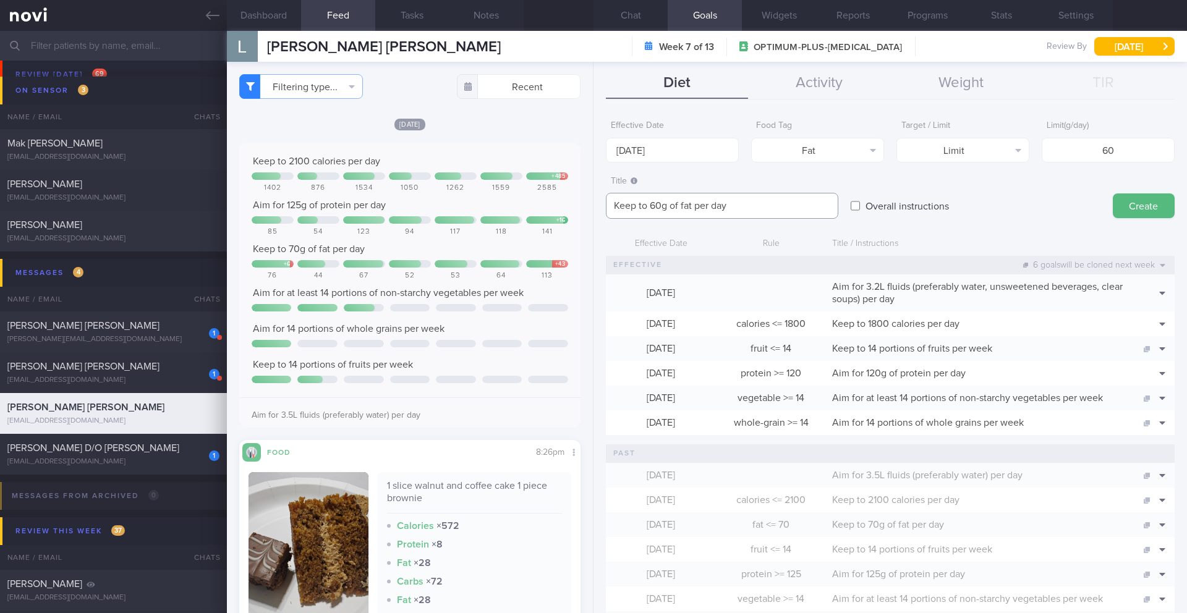
click at [792, 209] on textarea "Keep to 60g of fat per day" at bounding box center [722, 206] width 232 height 26
type textarea "Keep to 60g of fat per day (30% calories)"
click at [794, 212] on button "Create" at bounding box center [1144, 205] width 62 height 25
type input "1 Sep 2025"
type textarea "Aim for ___ of ___"
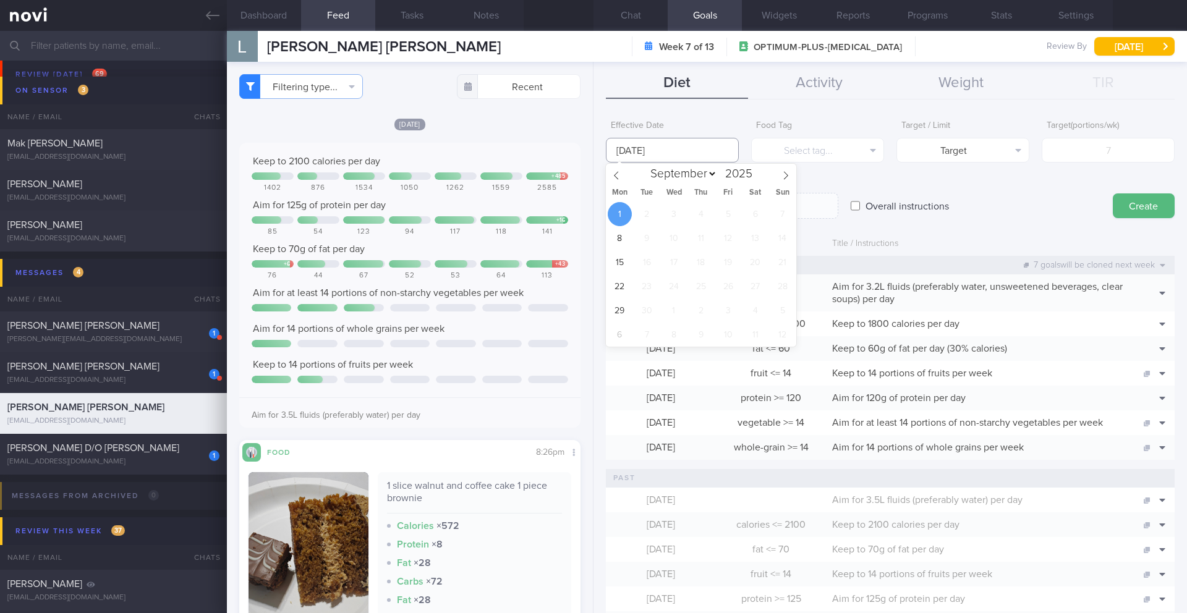
click at [665, 156] on input "1 Sep 2025" at bounding box center [672, 150] width 133 height 25
click at [618, 176] on icon at bounding box center [616, 175] width 9 height 9
select select "7"
click at [619, 312] on span "25" at bounding box center [620, 311] width 24 height 24
type input "25 Aug 2025"
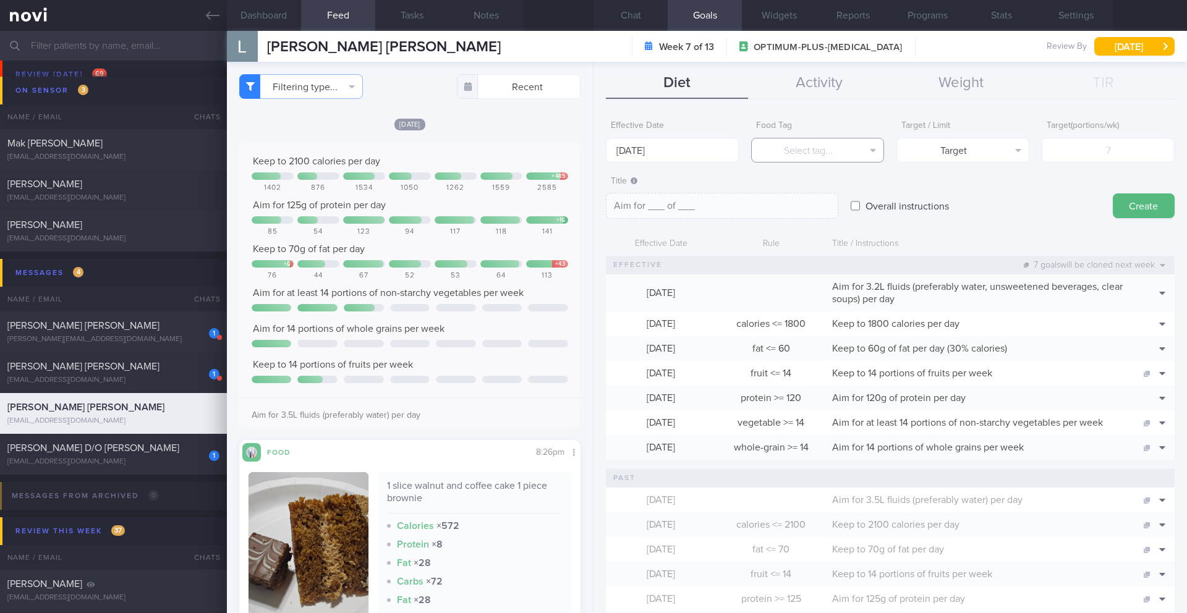
click at [794, 149] on button "Select tag..." at bounding box center [817, 150] width 133 height 25
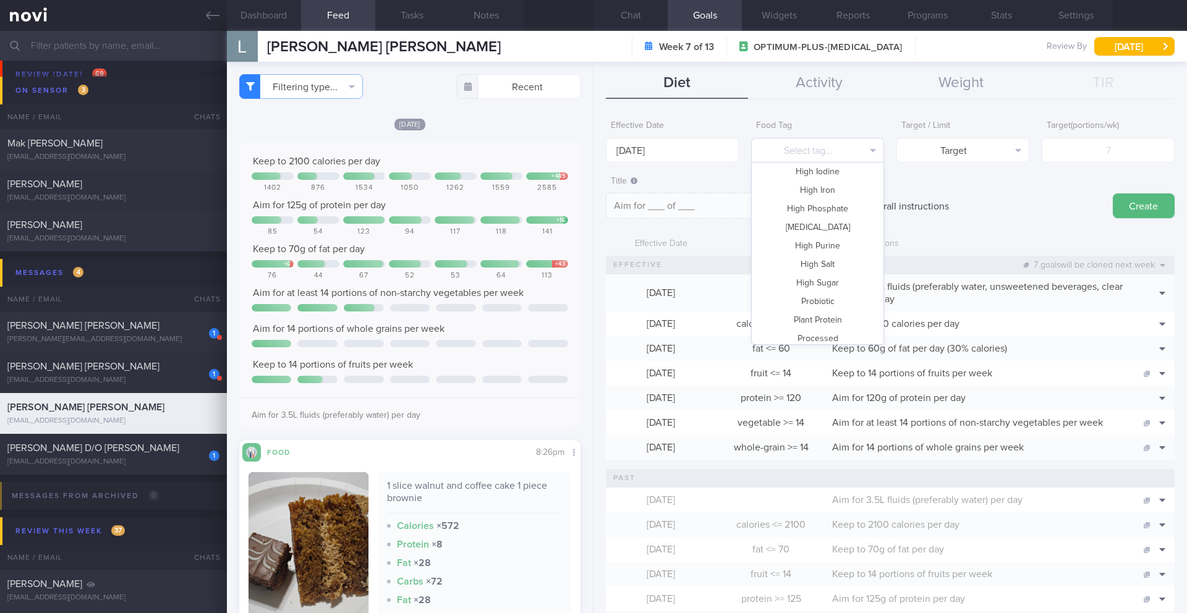
scroll to position [271, 0]
click at [794, 281] on button "High Sugar" at bounding box center [818, 281] width 132 height 19
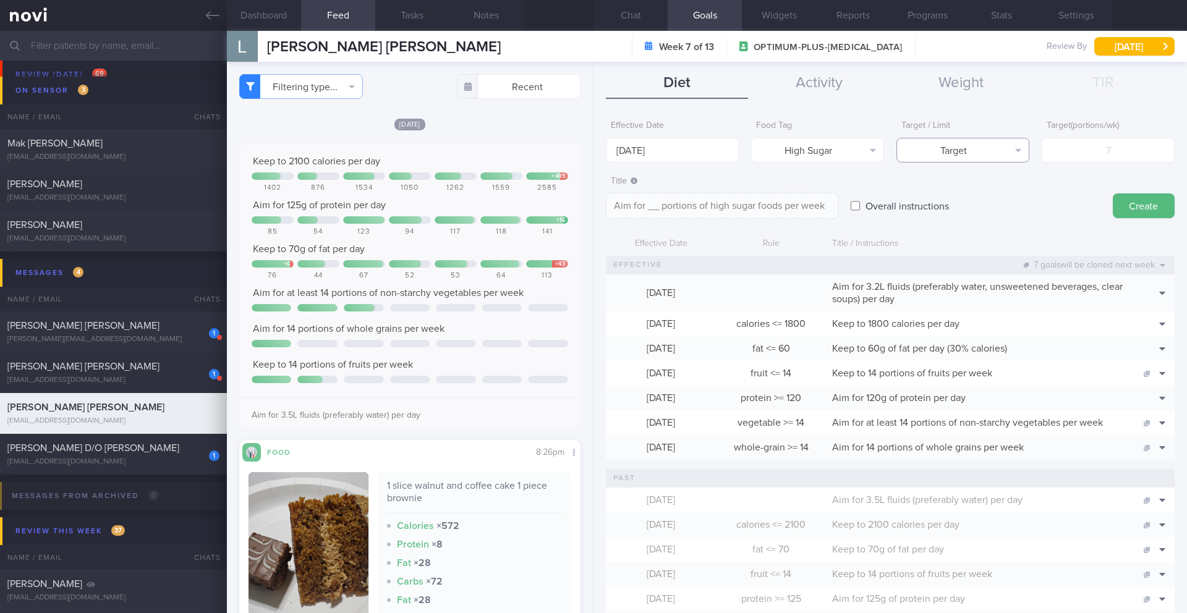
click at [794, 152] on button "Target" at bounding box center [962, 150] width 133 height 25
click at [794, 191] on button "Limit" at bounding box center [963, 193] width 132 height 19
type textarea "Keep to __ portions of high sugar foods per week"
click at [794, 158] on input "number" at bounding box center [1108, 150] width 133 height 25
type input "2"
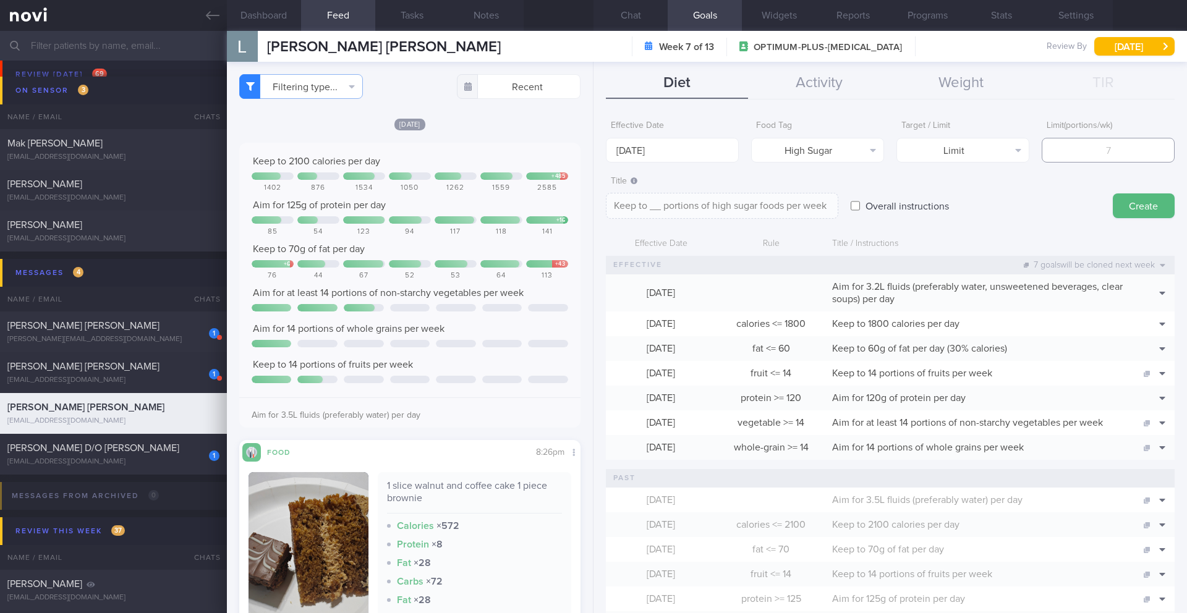
type textarea "Keep to 2 portions of high sugar foods per week"
type input "2"
click at [794, 208] on button "Create" at bounding box center [1144, 205] width 62 height 25
type input "1 Sep 2025"
type textarea "Aim for ___ of ___"
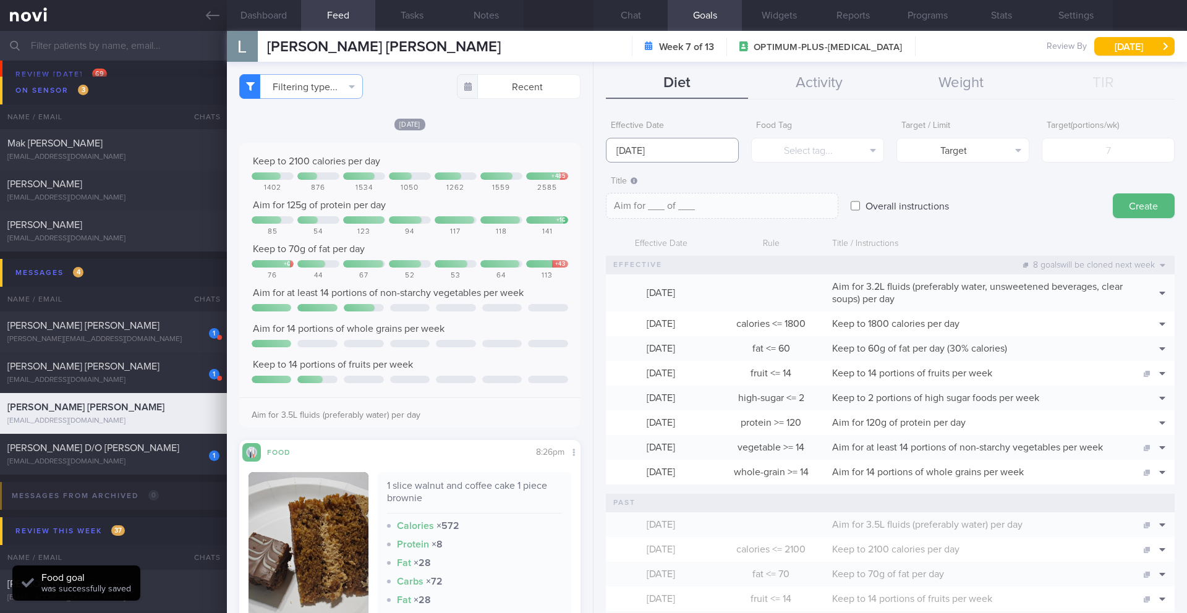
click at [644, 152] on input "1 Sep 2025" at bounding box center [672, 150] width 133 height 25
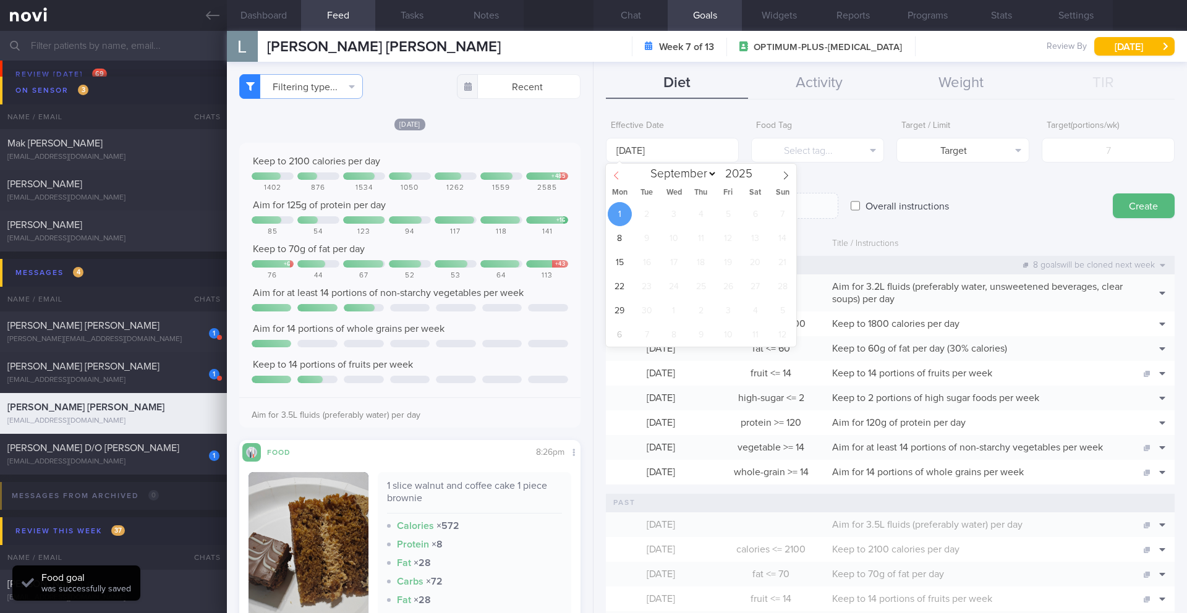
click at [618, 173] on icon at bounding box center [616, 175] width 9 height 9
select select "7"
click at [617, 289] on span "18" at bounding box center [620, 286] width 24 height 24
type input "18 Aug 2025"
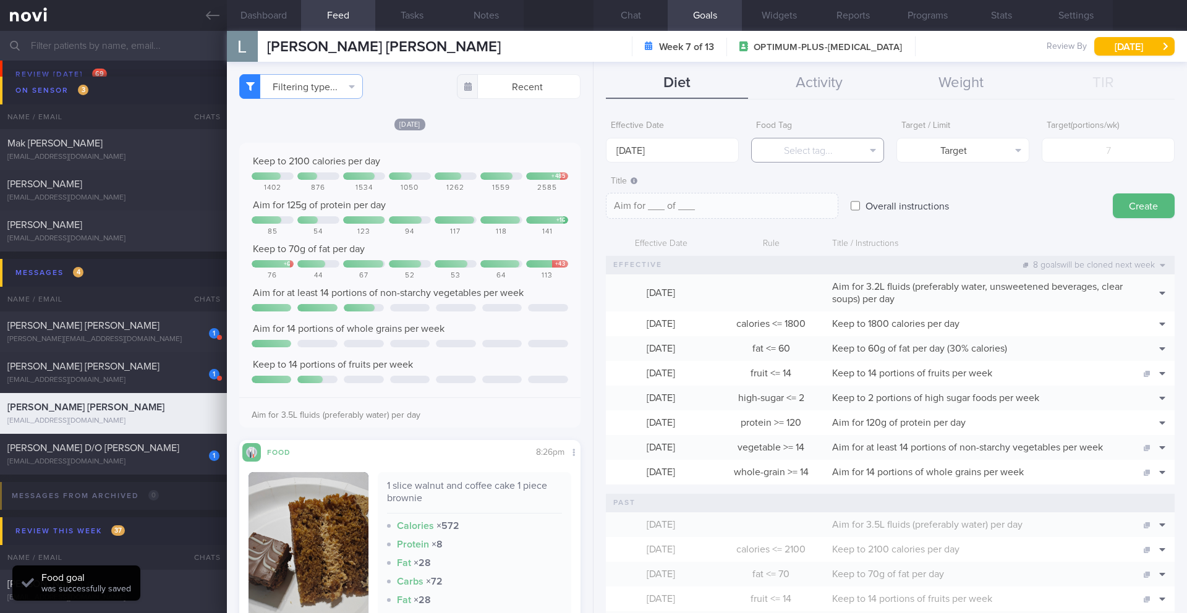
click at [794, 152] on button "Select tag..." at bounding box center [817, 150] width 133 height 25
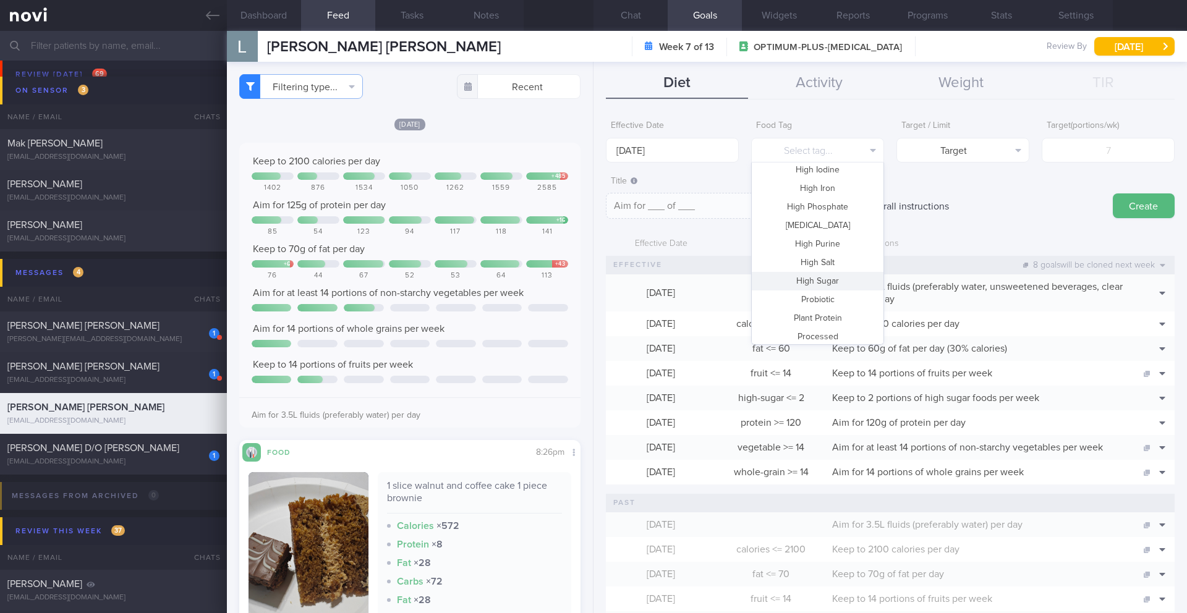
click at [794, 279] on button "High Sugar" at bounding box center [818, 281] width 132 height 19
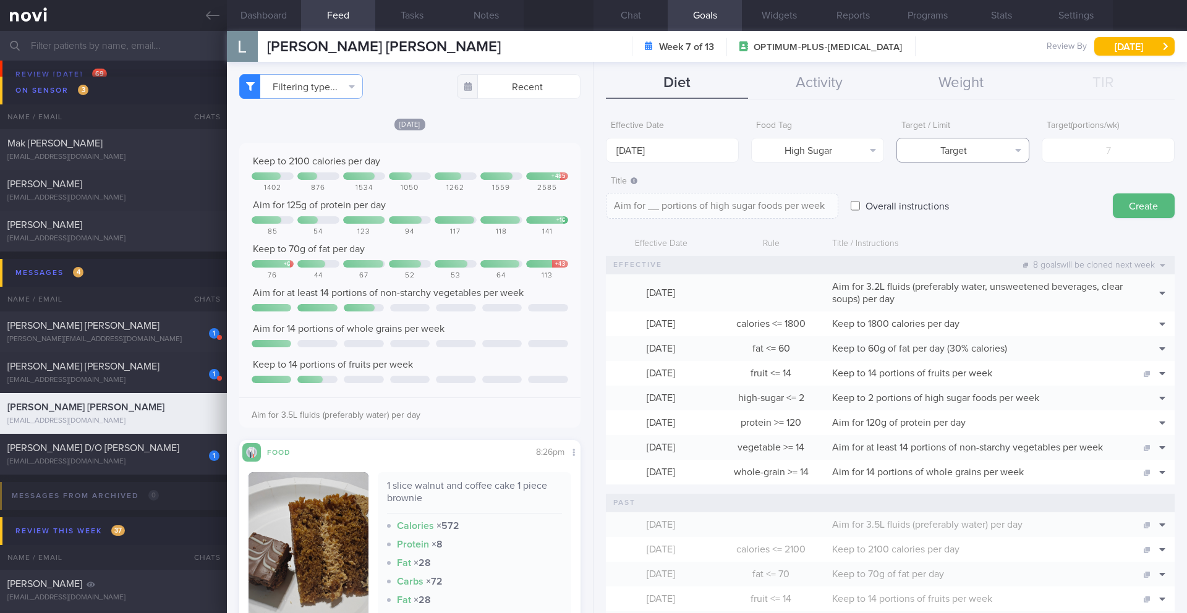
click at [794, 144] on button "Target" at bounding box center [962, 150] width 133 height 25
click at [794, 193] on button "Limit" at bounding box center [963, 193] width 132 height 19
type textarea "Keep to __ portions of high sugar foods per week"
click at [794, 157] on input "number" at bounding box center [1108, 150] width 133 height 25
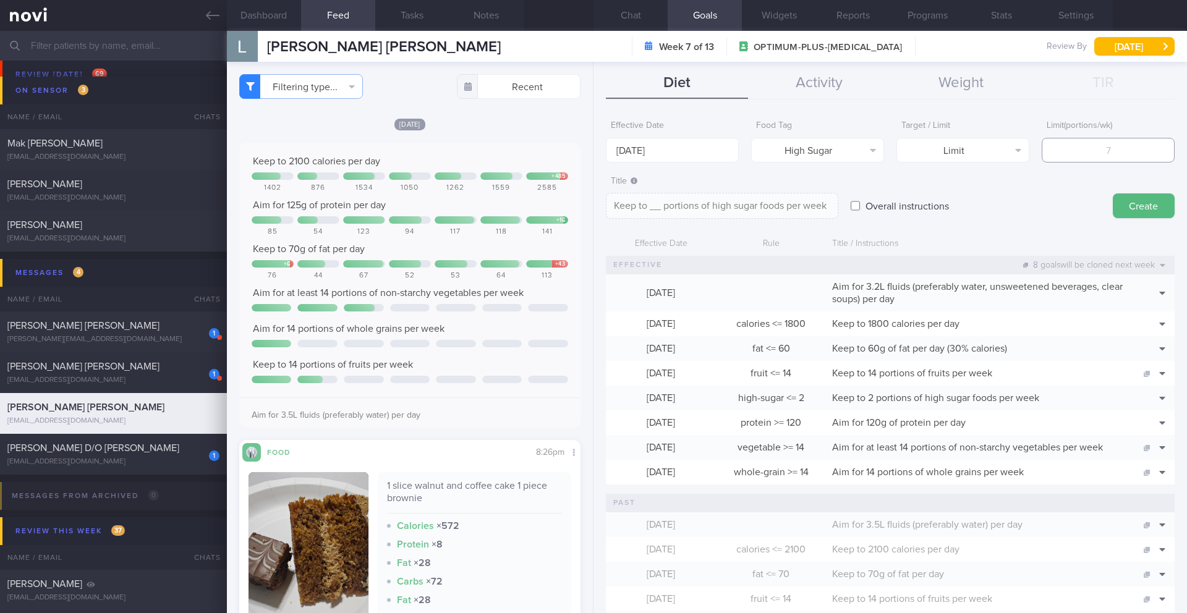
type input "2"
type textarea "Keep to 2 portions of high sugar foods per week"
type input "2"
click at [794, 200] on button "Create" at bounding box center [1144, 205] width 62 height 25
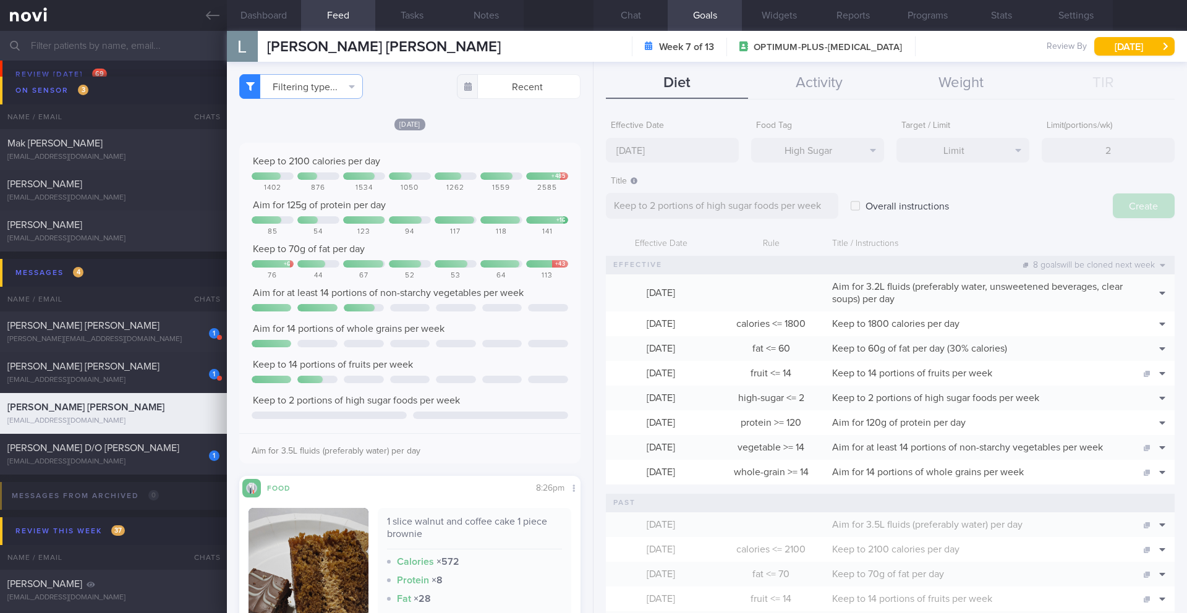
type input "1 Sep 2025"
type textarea "Aim for ___ of ___"
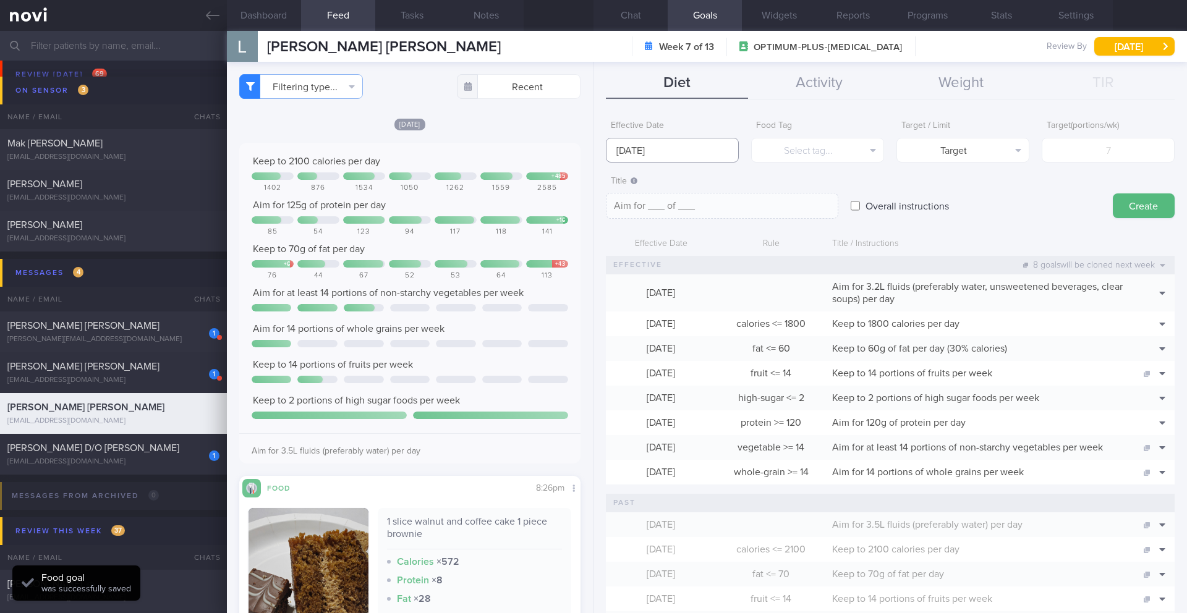
click at [650, 144] on input "1 Sep 2025" at bounding box center [672, 150] width 133 height 25
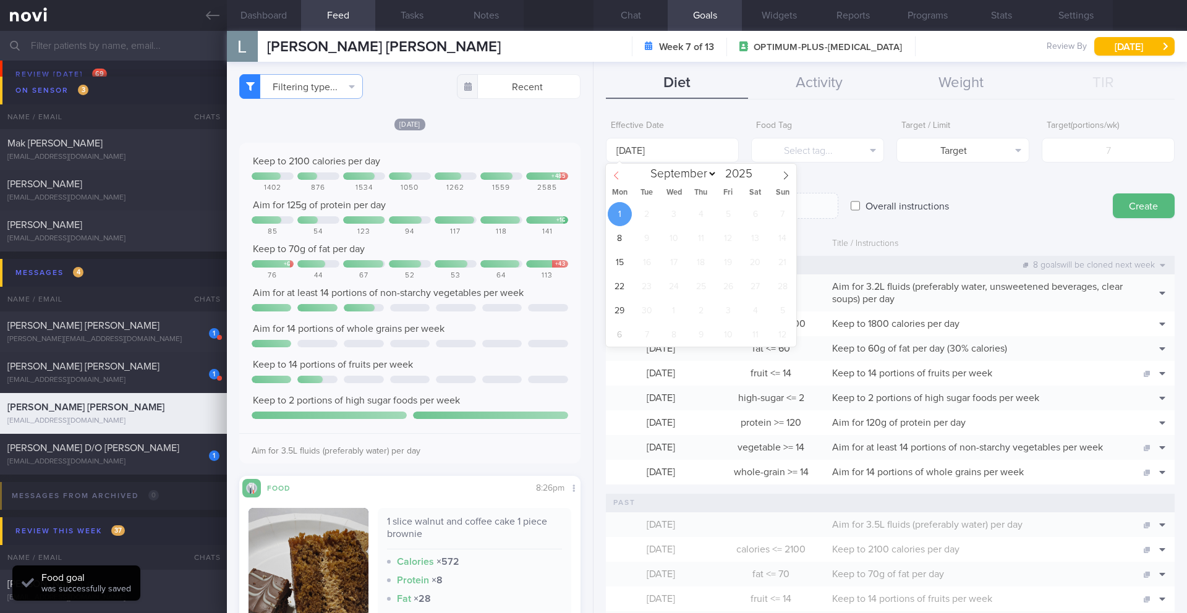
click at [619, 182] on span at bounding box center [616, 174] width 21 height 21
select select "7"
click at [621, 309] on span "25" at bounding box center [620, 311] width 24 height 24
type input "25 Aug 2025"
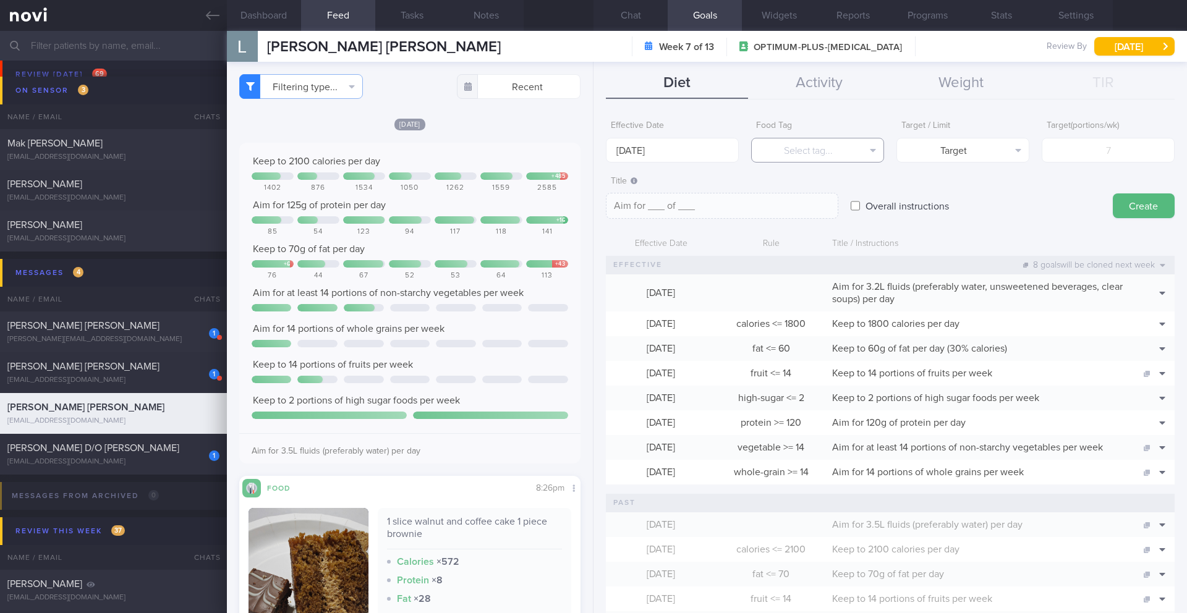
click at [794, 145] on button "Select tag..." at bounding box center [817, 150] width 133 height 25
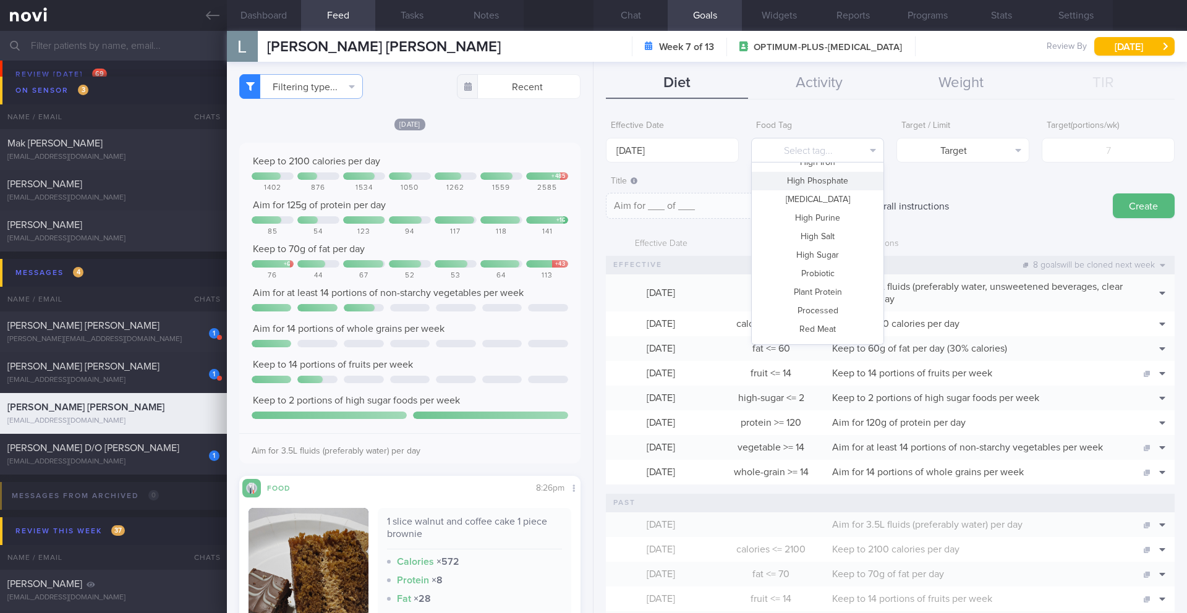
scroll to position [37, 0]
click at [794, 256] on button "Fried" at bounding box center [818, 255] width 132 height 19
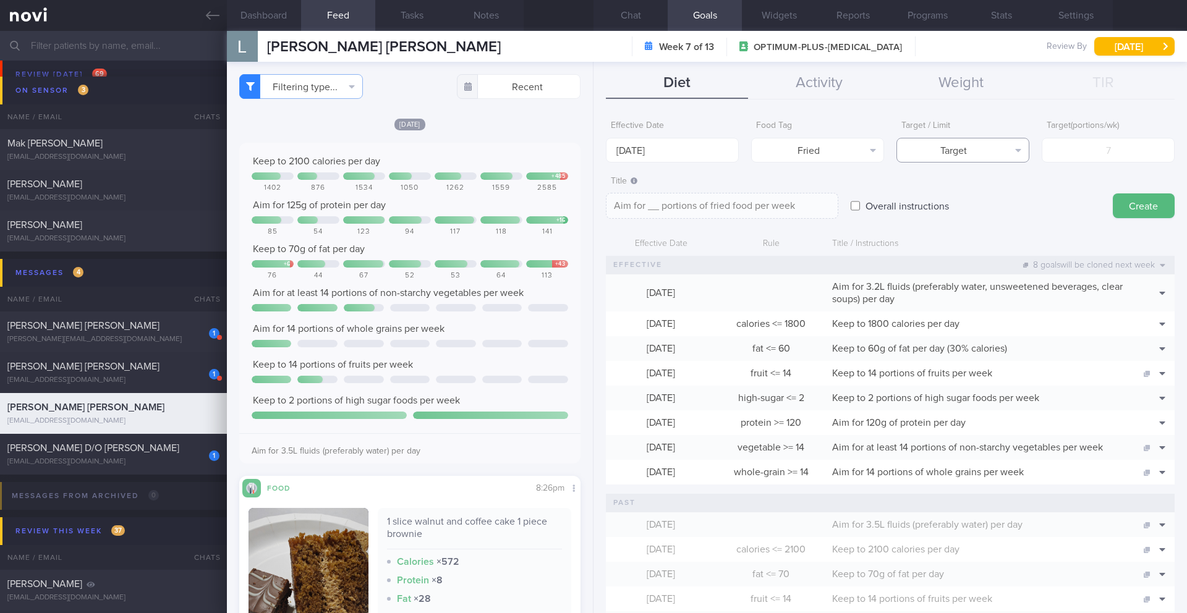
click at [794, 155] on button "Target" at bounding box center [962, 150] width 133 height 25
click at [794, 200] on button "Limit" at bounding box center [963, 193] width 132 height 19
type textarea "Keep to __ portions of fried food per week"
click at [794, 159] on input "number" at bounding box center [1108, 150] width 133 height 25
type input "2"
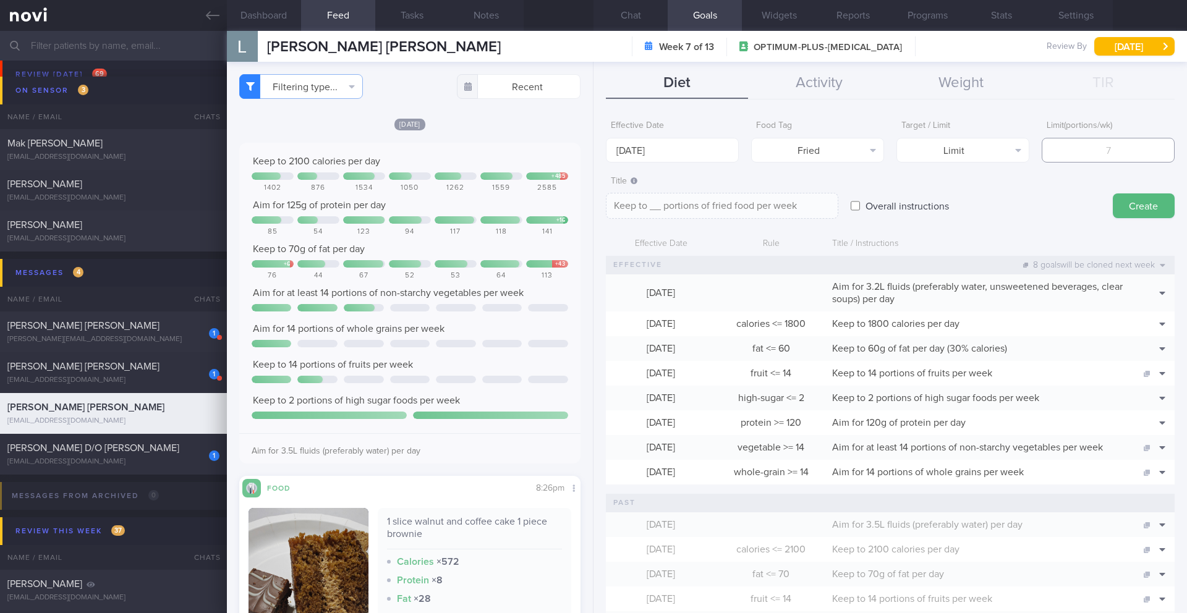
type textarea "Keep to 2 portions of fried food per week"
type input "2"
click at [794, 216] on button "Create" at bounding box center [1144, 205] width 62 height 25
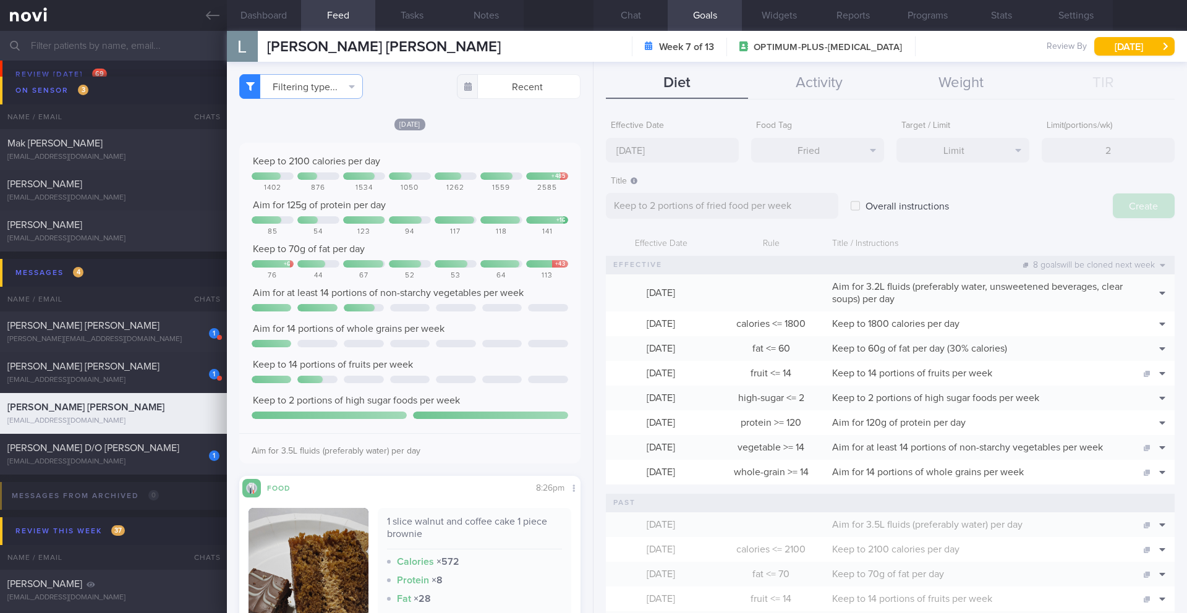
type input "1 Sep 2025"
type textarea "Aim for ___ of ___"
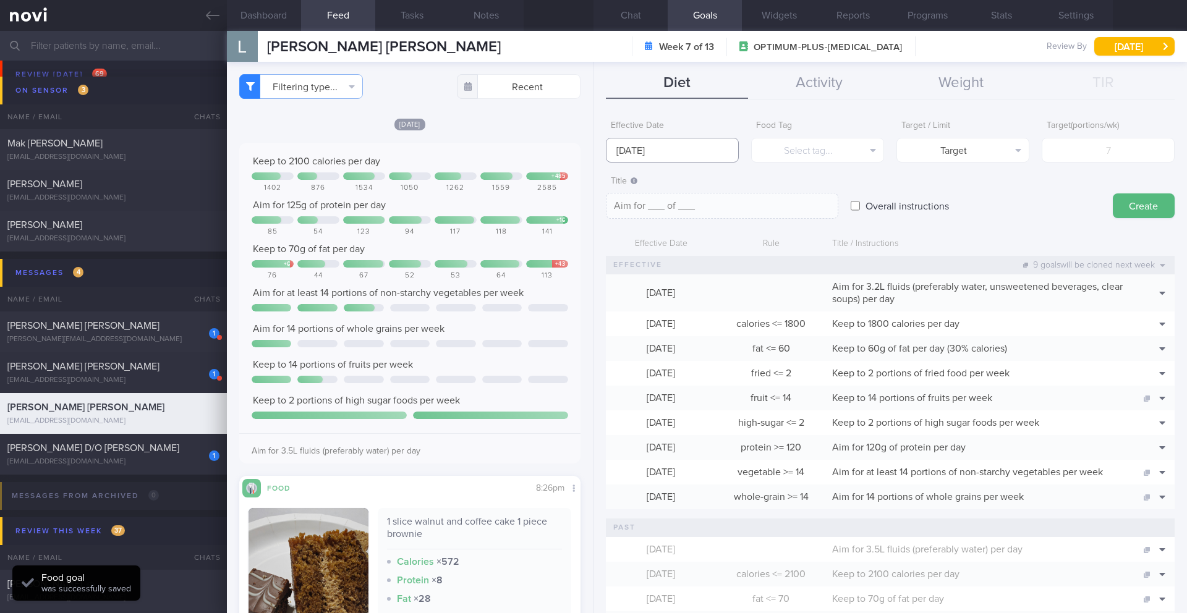
click at [671, 150] on input "1 Sep 2025" at bounding box center [672, 150] width 133 height 25
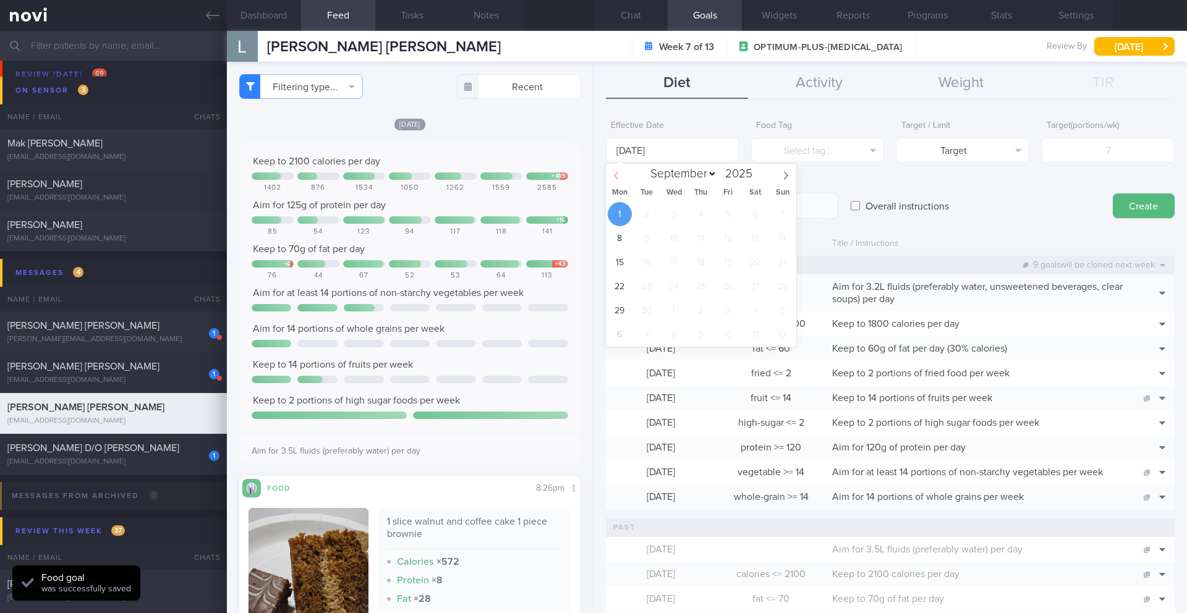
click at [619, 174] on icon at bounding box center [616, 175] width 9 height 9
select select "7"
click at [624, 304] on span "25" at bounding box center [620, 311] width 24 height 24
type input "25 Aug 2025"
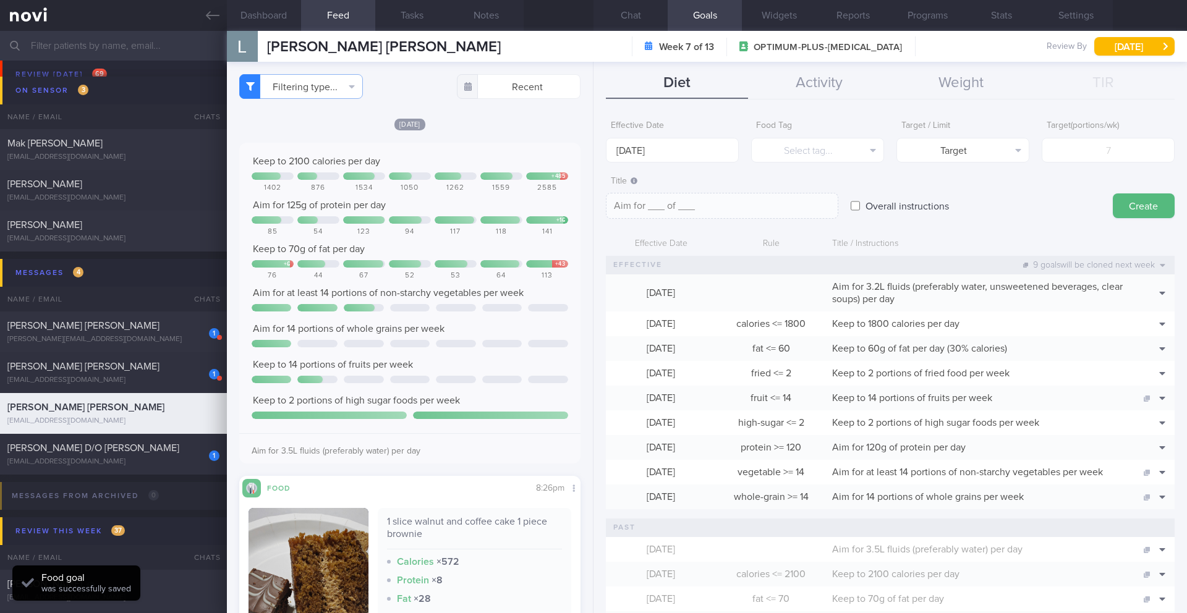
click at [794, 132] on div "Food Tag Select tag... Select tag... Calories Carbs Protein Fat Alcohol Fried F…" at bounding box center [817, 138] width 133 height 48
click at [794, 156] on button "Select tag..." at bounding box center [817, 150] width 133 height 25
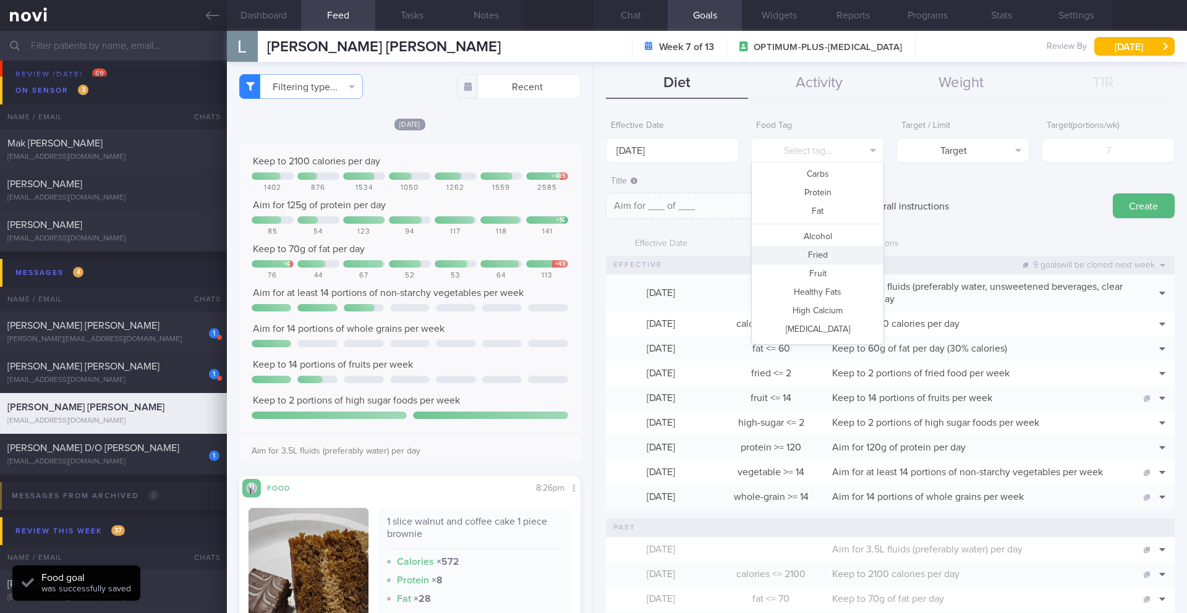
click at [794, 260] on button "Fried" at bounding box center [818, 255] width 132 height 19
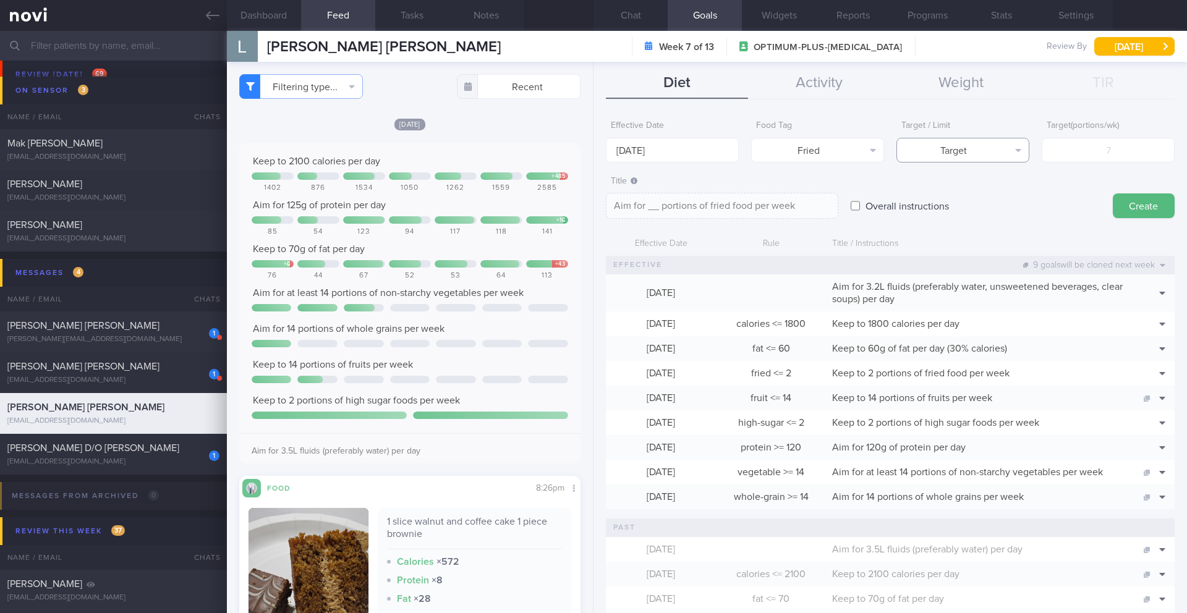
click at [794, 160] on button "Target" at bounding box center [962, 150] width 133 height 25
click at [794, 195] on button "Limit" at bounding box center [963, 193] width 132 height 19
type textarea "Keep to __ portions of fried food per week"
click at [794, 143] on input "number" at bounding box center [1108, 150] width 133 height 25
type input "2"
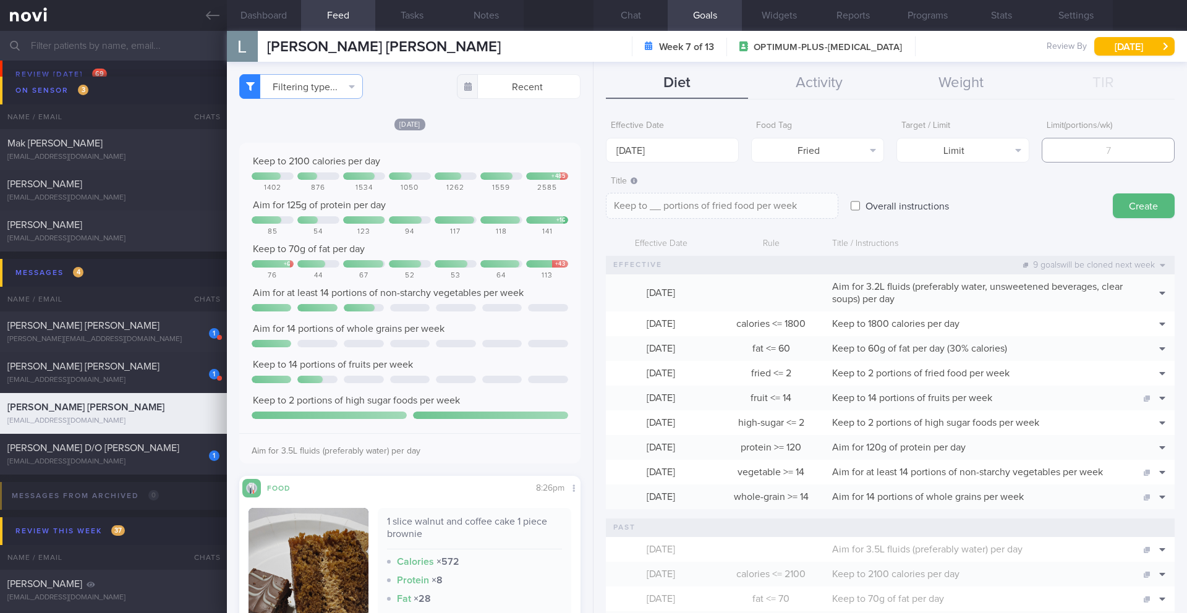
type textarea "Keep to 2 portions of fried food per week"
type input "2"
click at [794, 205] on button "Create" at bounding box center [1144, 205] width 62 height 25
click at [673, 149] on input "25 Aug 2025" at bounding box center [672, 150] width 133 height 25
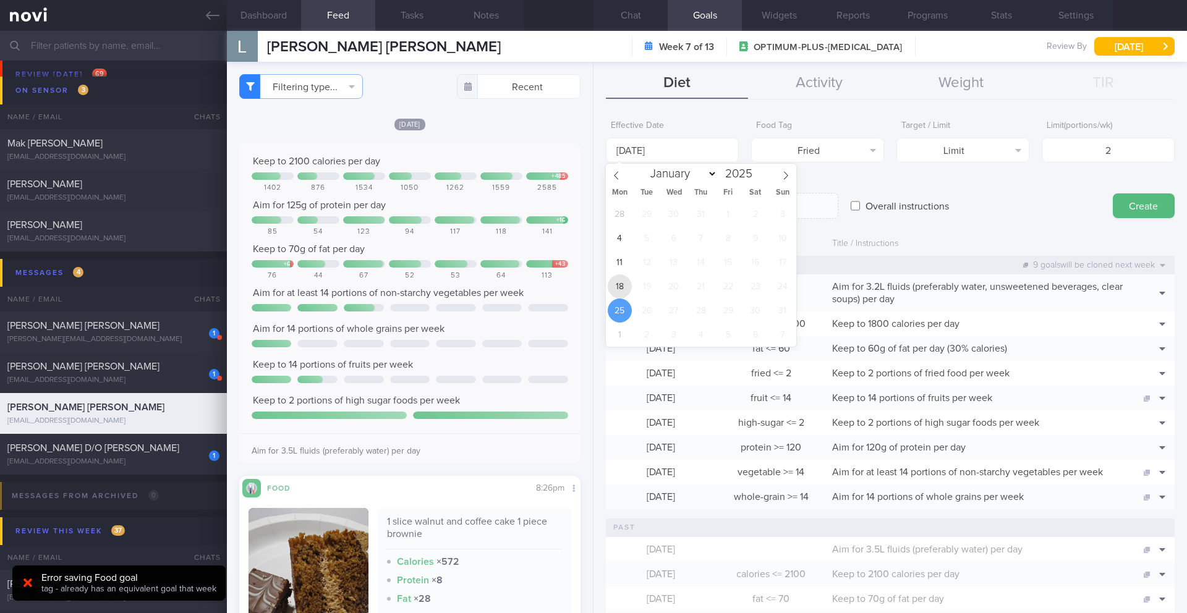
click at [618, 284] on span "18" at bounding box center [620, 286] width 24 height 24
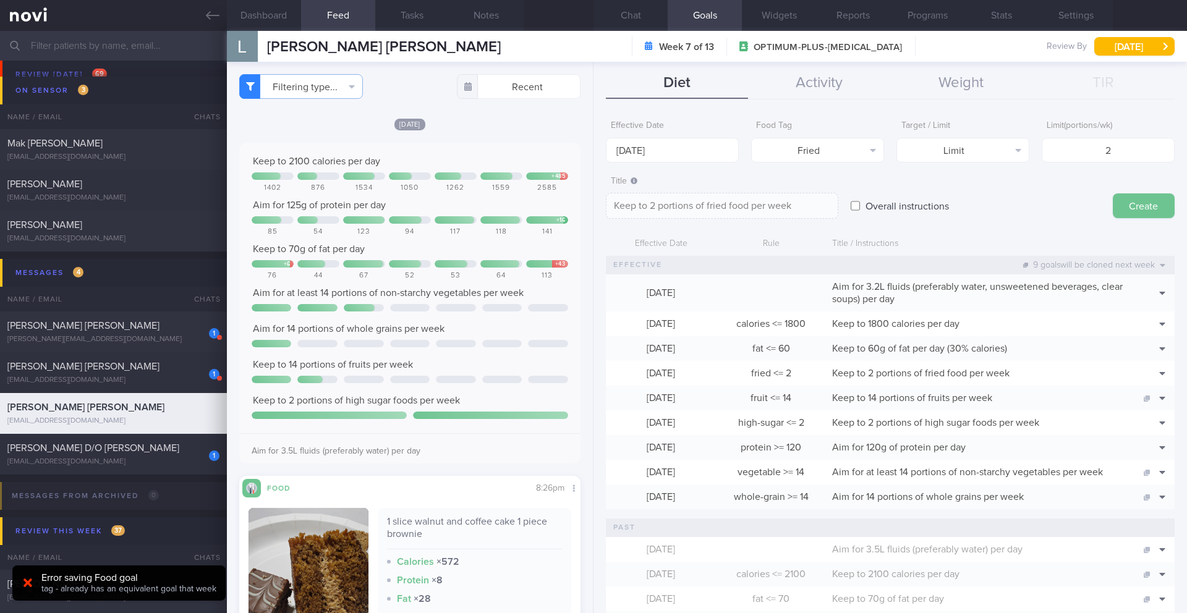
click at [794, 205] on button "Create" at bounding box center [1144, 205] width 62 height 25
type input "1 Sep 2025"
type textarea "Aim for ___ of ___"
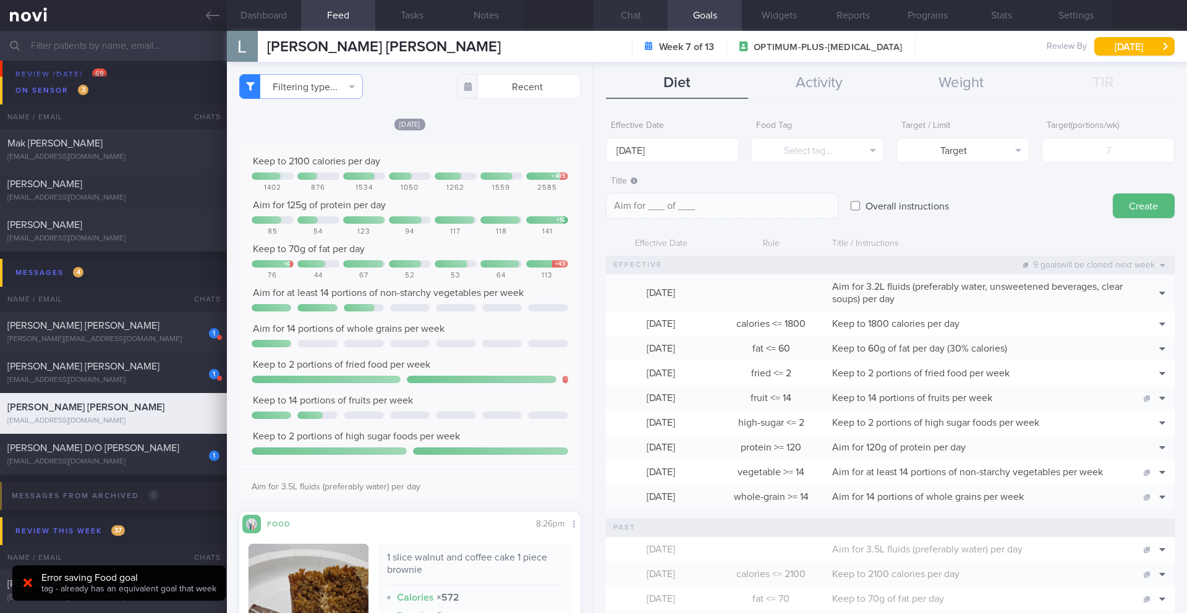
click at [642, 12] on button "Chat" at bounding box center [630, 15] width 74 height 31
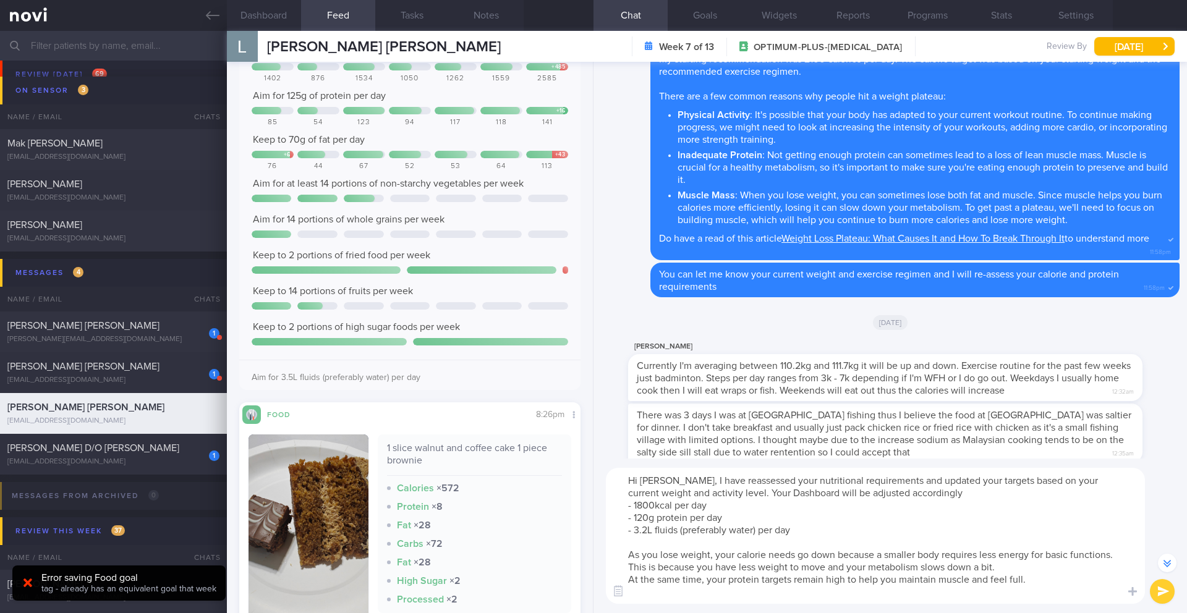
scroll to position [-110, 0]
click at [794, 543] on textarea "Hi Louis, I have reassessed your nutritional requirements and updated your targ…" at bounding box center [875, 536] width 539 height 136
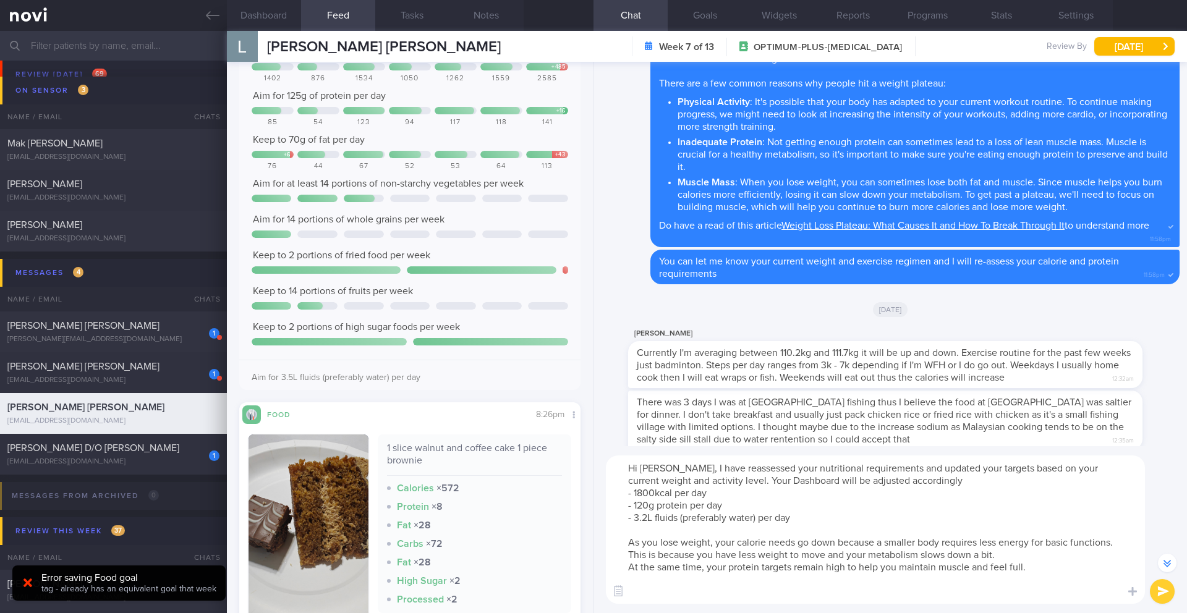
scroll to position [-135, 0]
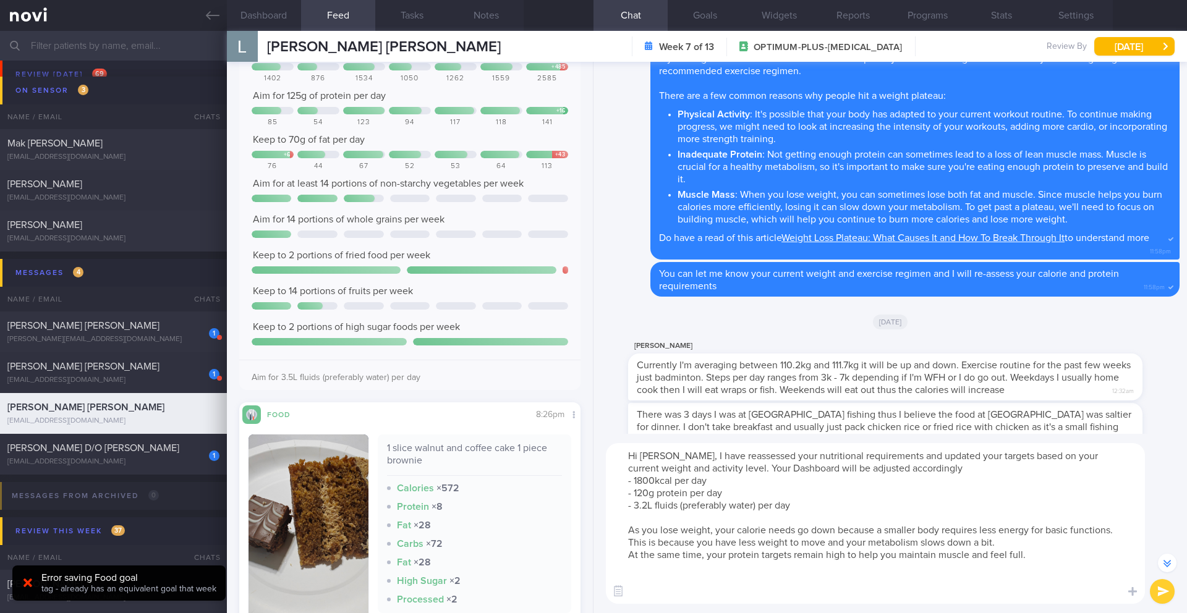
paste textarea "**Keep in mind that your calorie target is based on your recommended exercise r…"
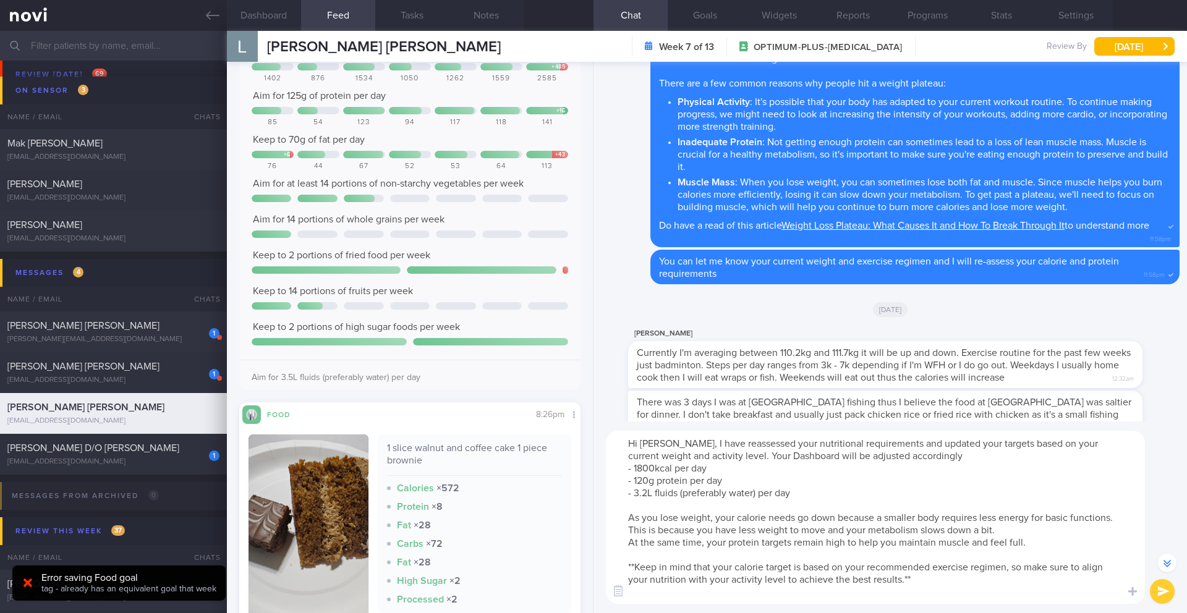
scroll to position [-147, 0]
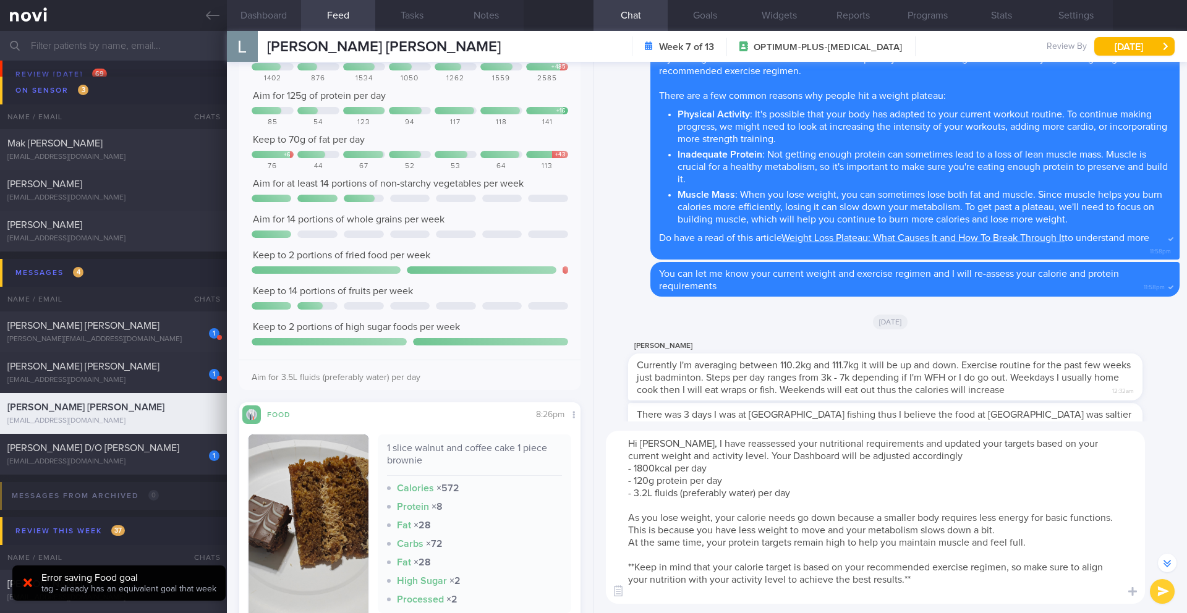
click at [269, 17] on button "Dashboard" at bounding box center [264, 15] width 74 height 31
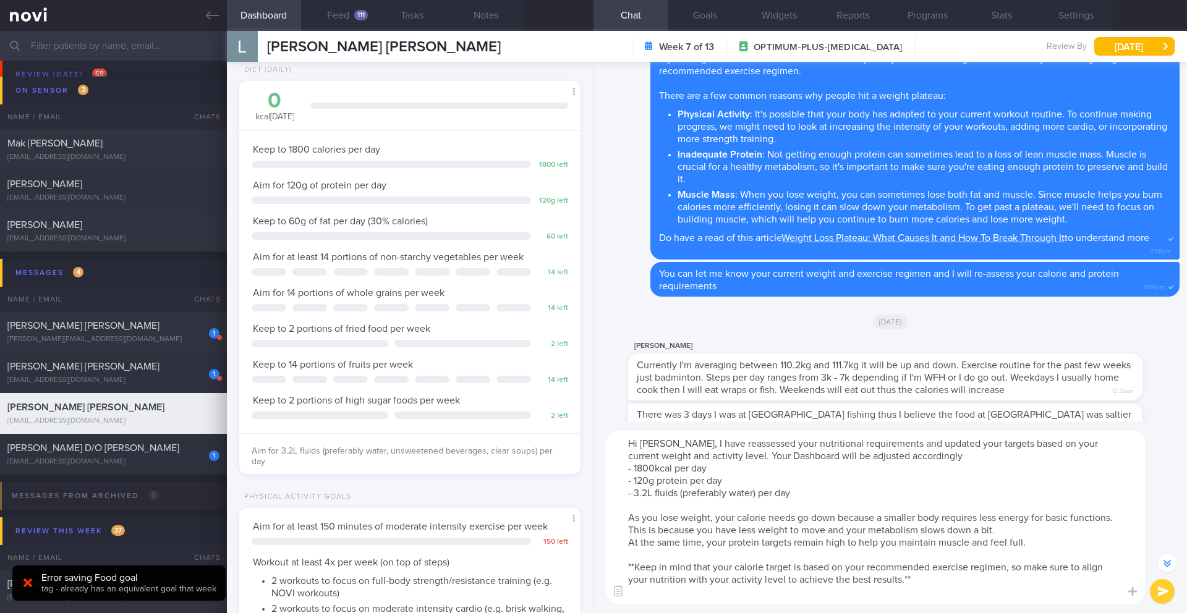
scroll to position [136, 0]
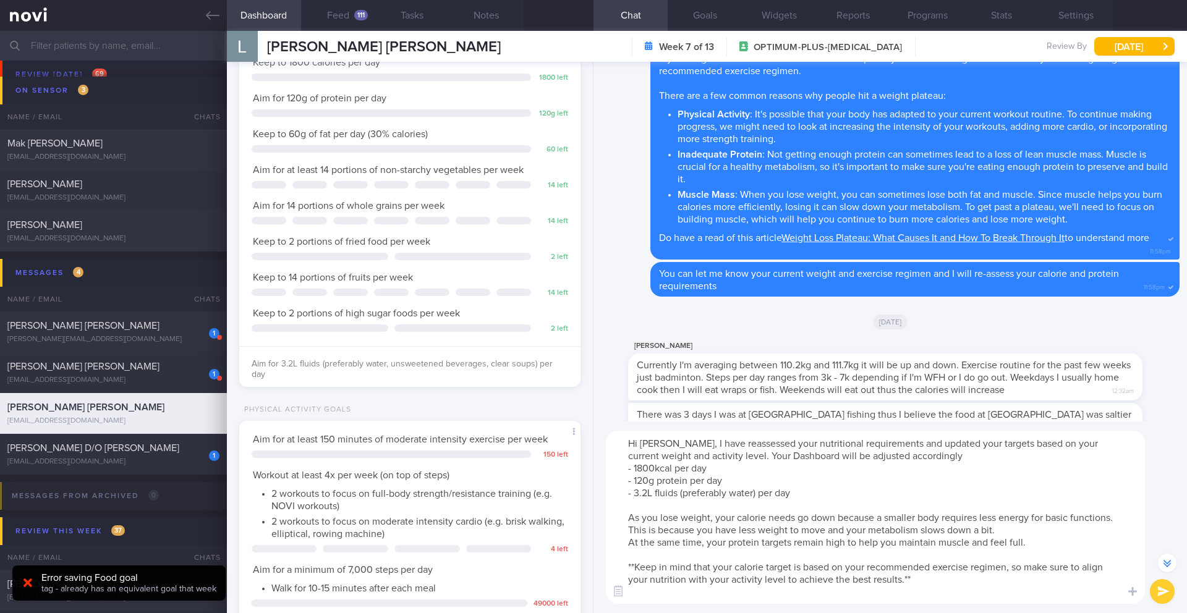
drag, startPoint x: 730, startPoint y: 582, endPoint x: 784, endPoint y: 583, distance: 53.8
click at [784, 543] on textarea "Hi Louis, I have reassessed your nutritional requirements and updated your targ…" at bounding box center [875, 517] width 539 height 173
click at [794, 543] on textarea "Hi Louis, I have reassessed your nutritional requirements and updated your targ…" at bounding box center [875, 517] width 539 height 173
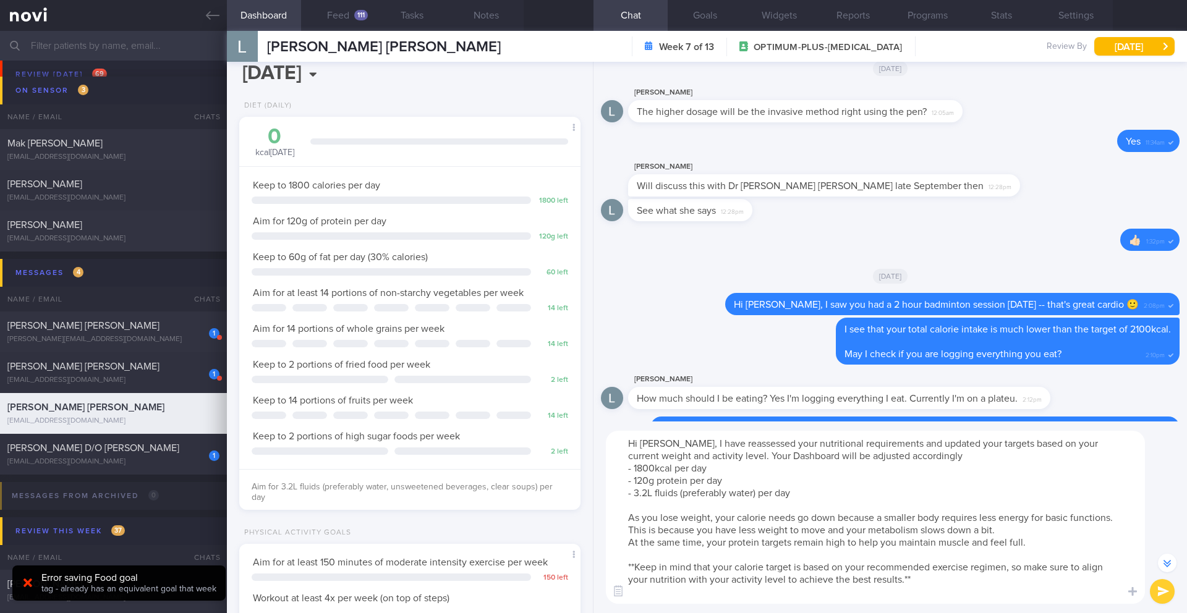
scroll to position [-520, 0]
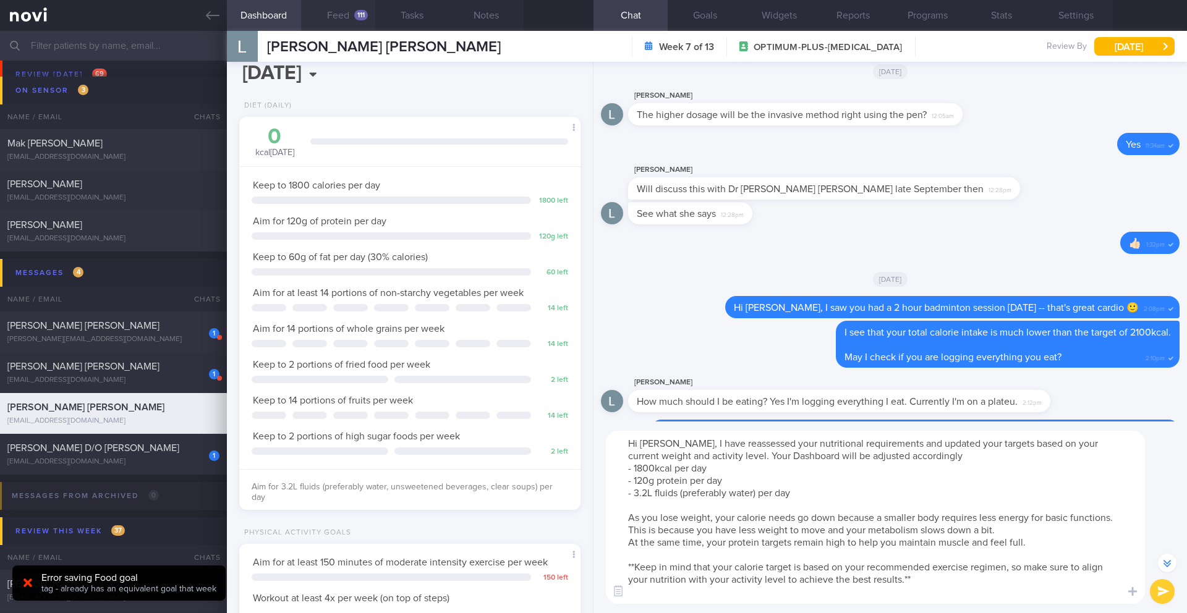
type textarea "Hi Louis, I have reassessed your nutritional requirements and updated your targ…"
click at [352, 12] on button "Feed 111" at bounding box center [338, 15] width 74 height 31
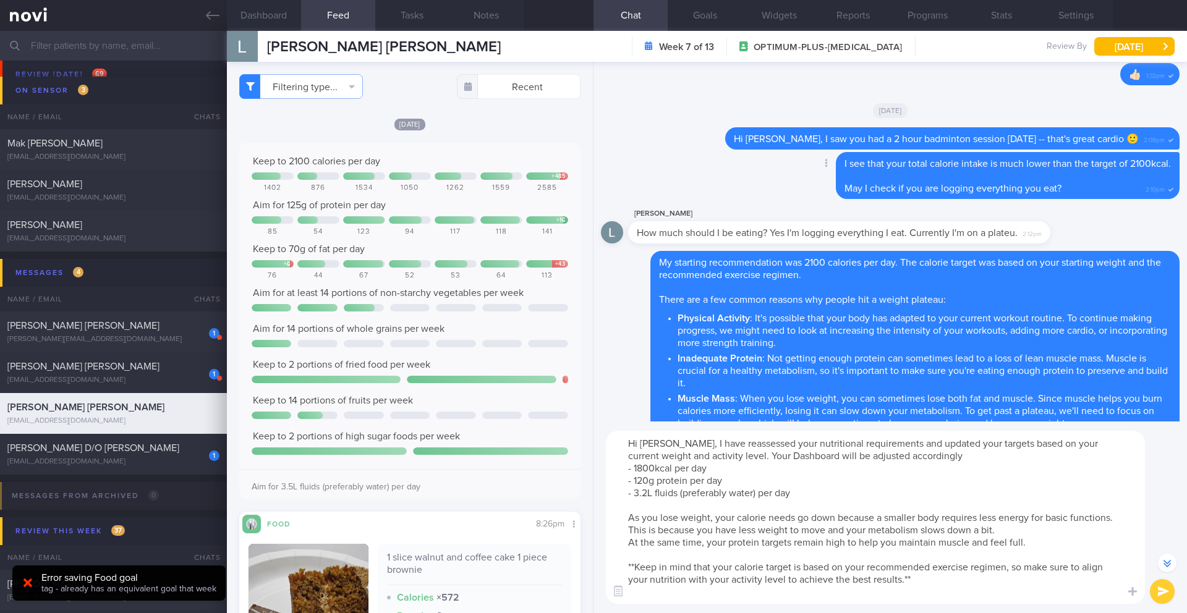
scroll to position [-247, 0]
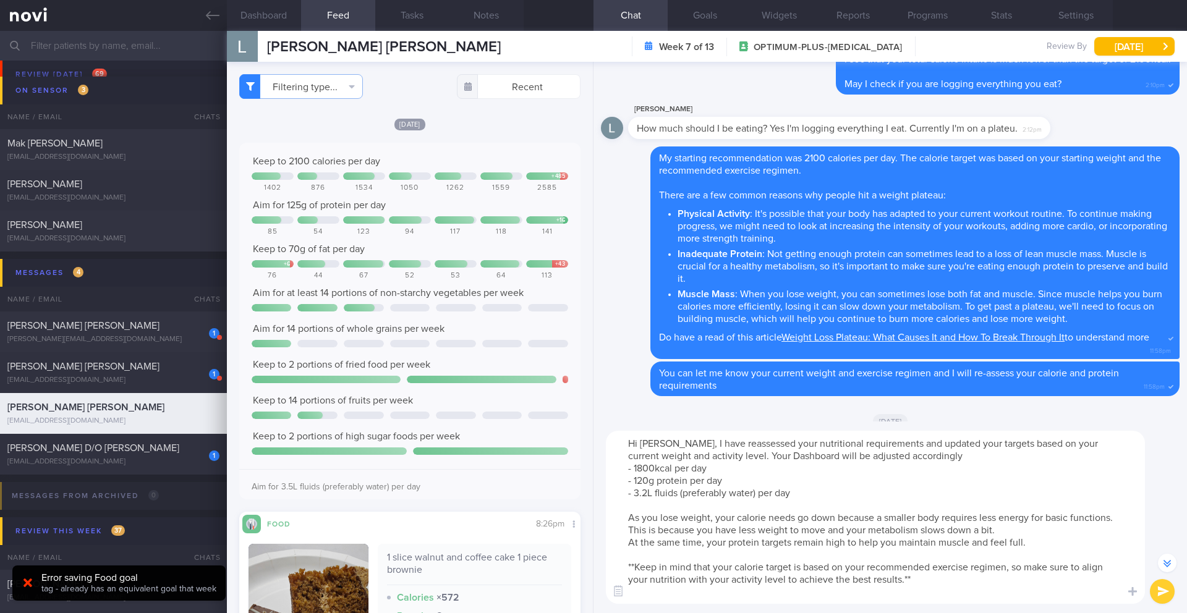
click at [794, 543] on button "submit" at bounding box center [1162, 591] width 25 height 25
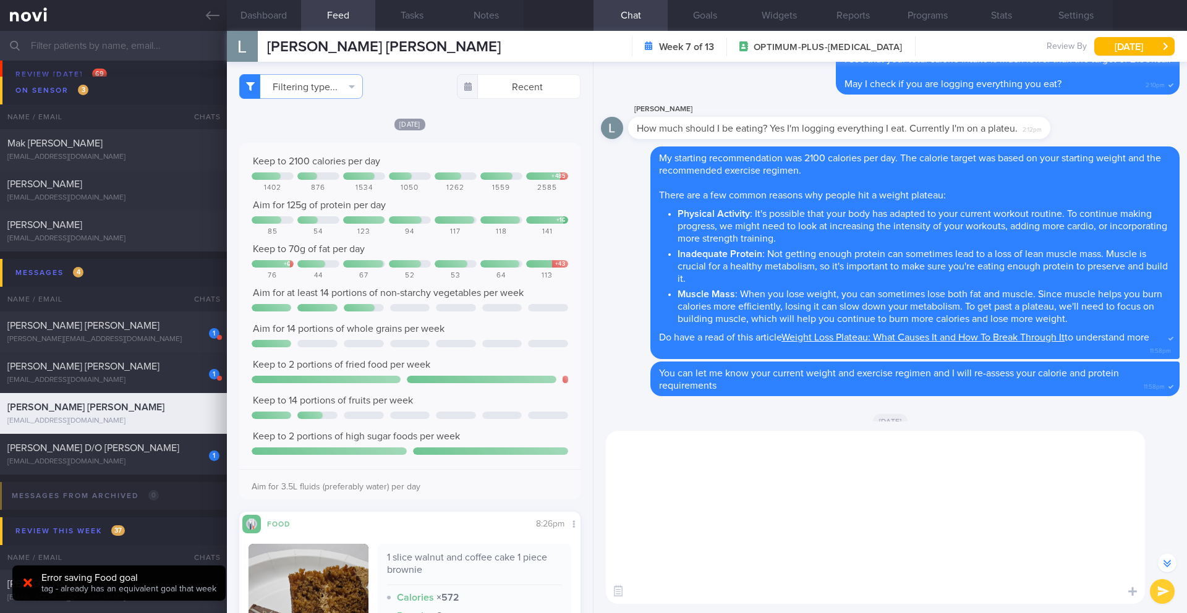
scroll to position [0, 0]
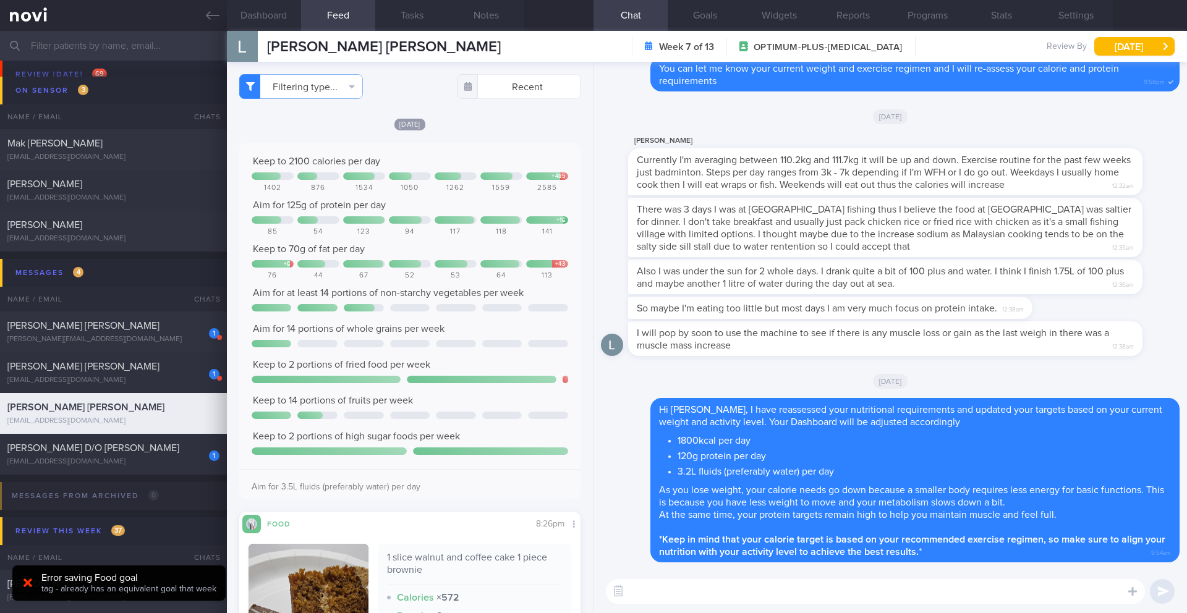
click at [747, 543] on textarea at bounding box center [875, 591] width 539 height 25
click at [656, 543] on textarea "If are you eating less and moving less than recommended" at bounding box center [875, 591] width 539 height 25
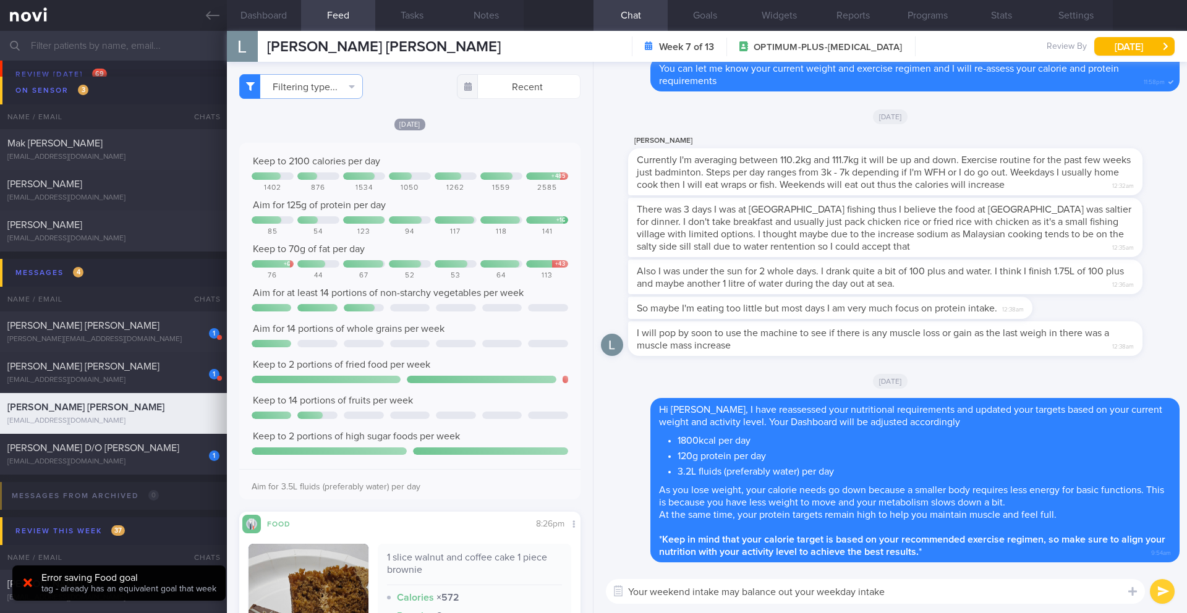
click at [794, 543] on textarea "Your weekend intake may balance out your weekday intake" at bounding box center [875, 591] width 539 height 25
drag, startPoint x: 967, startPoint y: 595, endPoint x: 1070, endPoint y: 583, distance: 103.4
click at [794, 543] on textarea "Your weekend intake may balance out your total calorie intake for the week week…" at bounding box center [875, 591] width 539 height 25
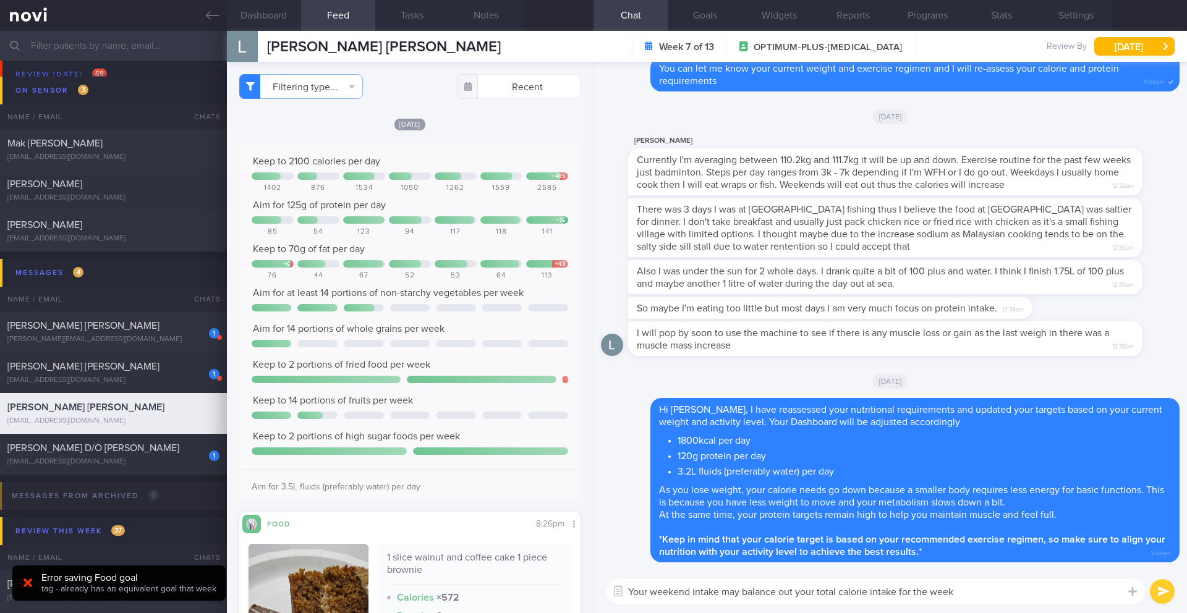
click at [794, 543] on textarea "Your weekend intake may balance out your total calorie intake for the week" at bounding box center [875, 591] width 539 height 25
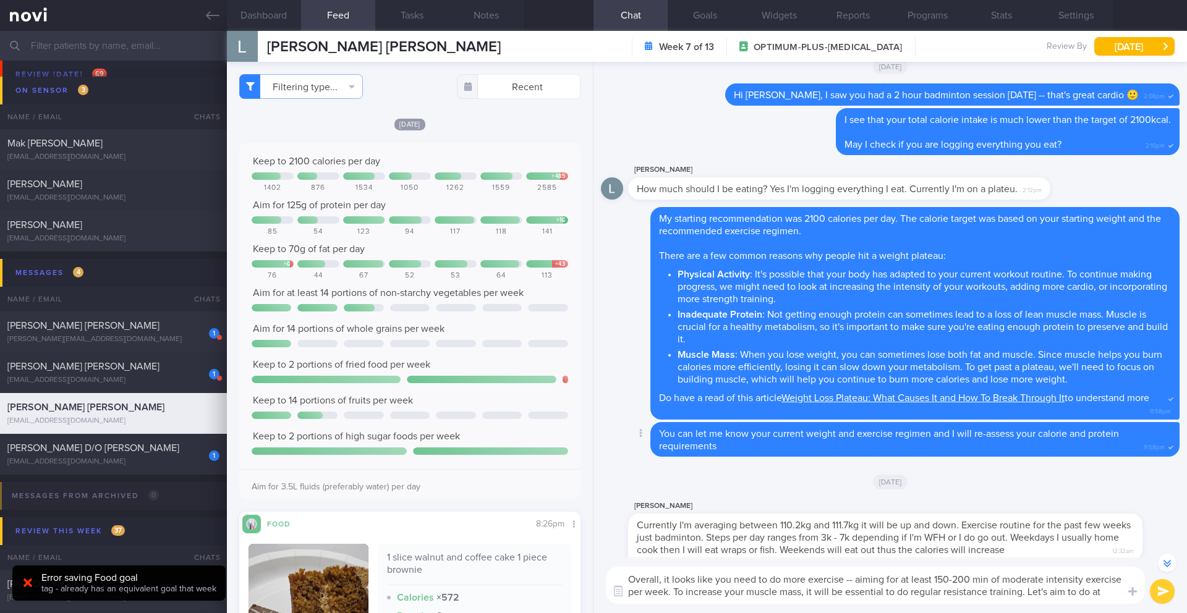
scroll to position [-390, 0]
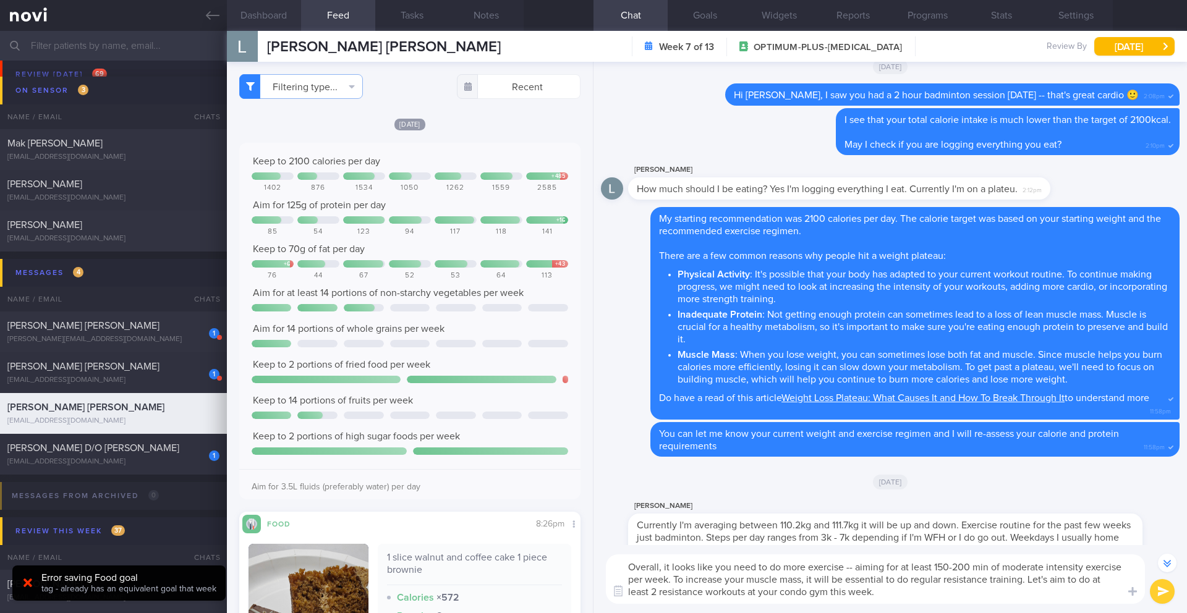
click at [281, 26] on button "Dashboard" at bounding box center [264, 15] width 74 height 31
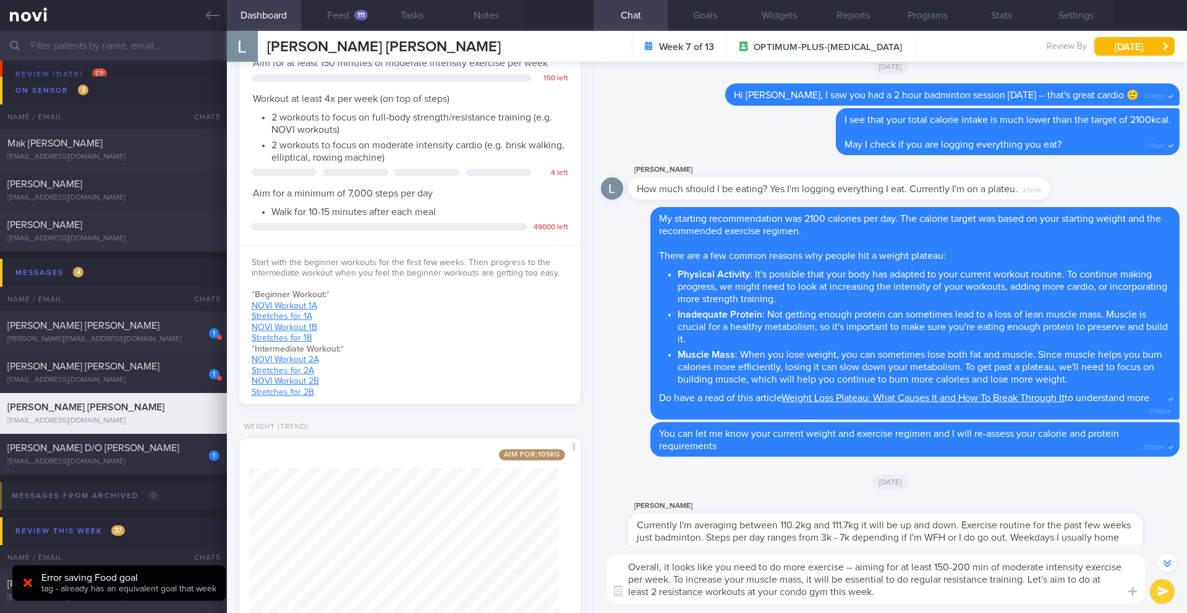
scroll to position [561, 0]
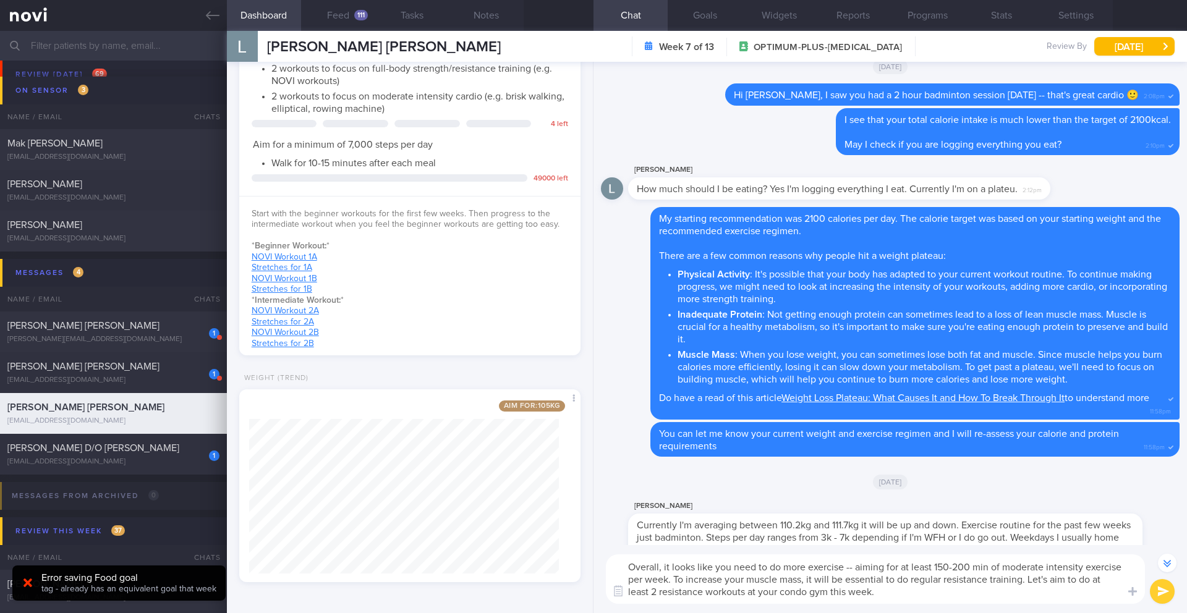
click at [749, 543] on textarea "Overall, it looks like you need to do more exercise -- aiming for at least 150-…" at bounding box center [875, 578] width 539 height 49
click at [794, 543] on textarea "Overall, it looks like you need to do more exercise -- aiming for at least 150-…" at bounding box center [875, 578] width 539 height 49
click at [705, 543] on textarea "Overall, it looks like you need to do more exercise -- aiming for at least 150-…" at bounding box center [875, 578] width 539 height 49
click at [794, 543] on textarea "Overall, it looks like you need to do more exercise -- aiming for at least 150-…" at bounding box center [875, 578] width 539 height 49
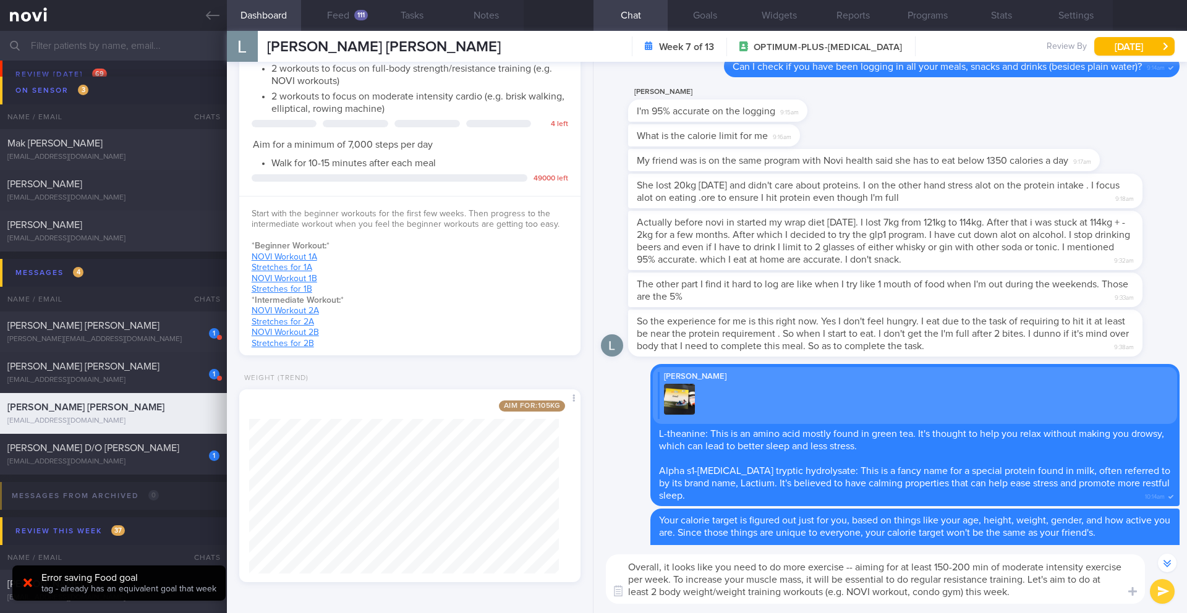
scroll to position [-2916, 0]
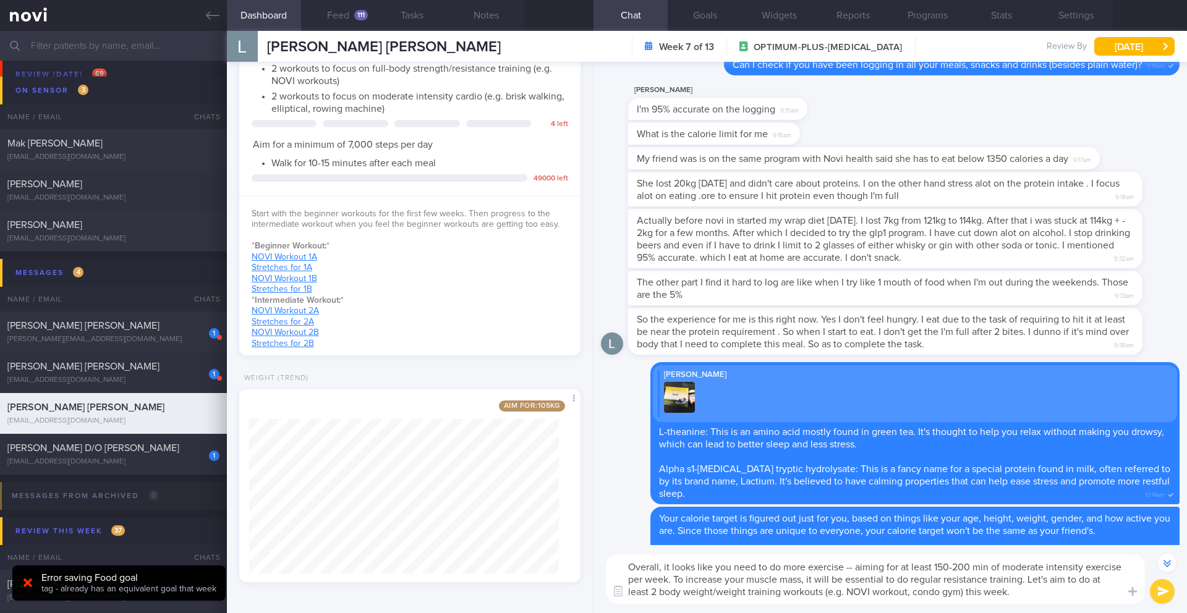
click at [794, 543] on textarea "Overall, it looks like you need to do more exercise -- aiming for at least 150-…" at bounding box center [875, 578] width 539 height 49
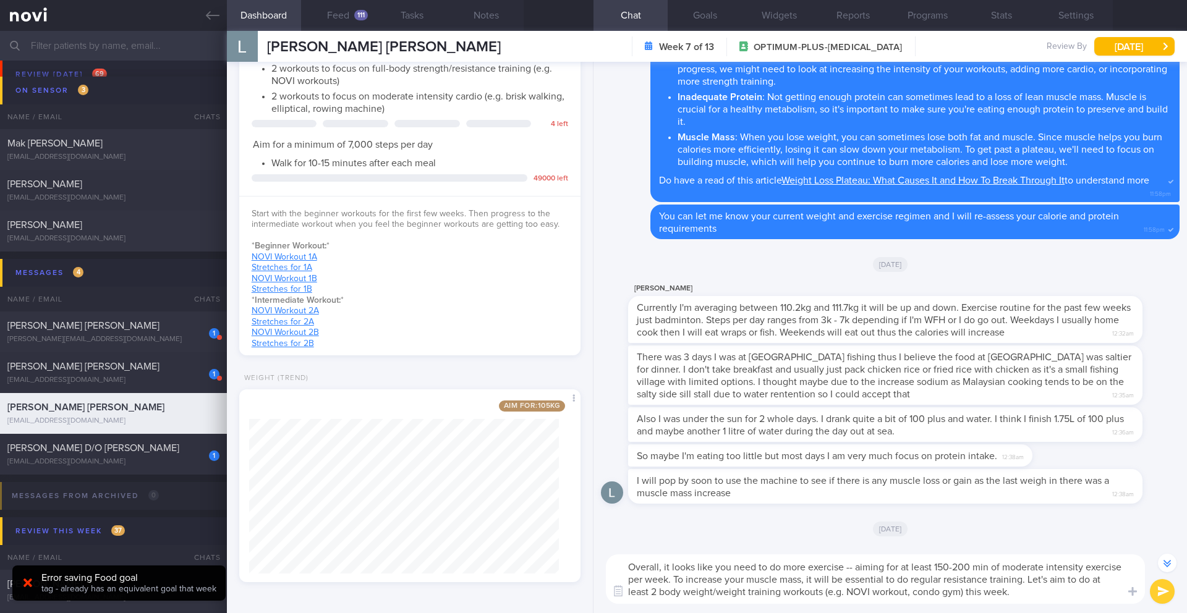
scroll to position [0, 0]
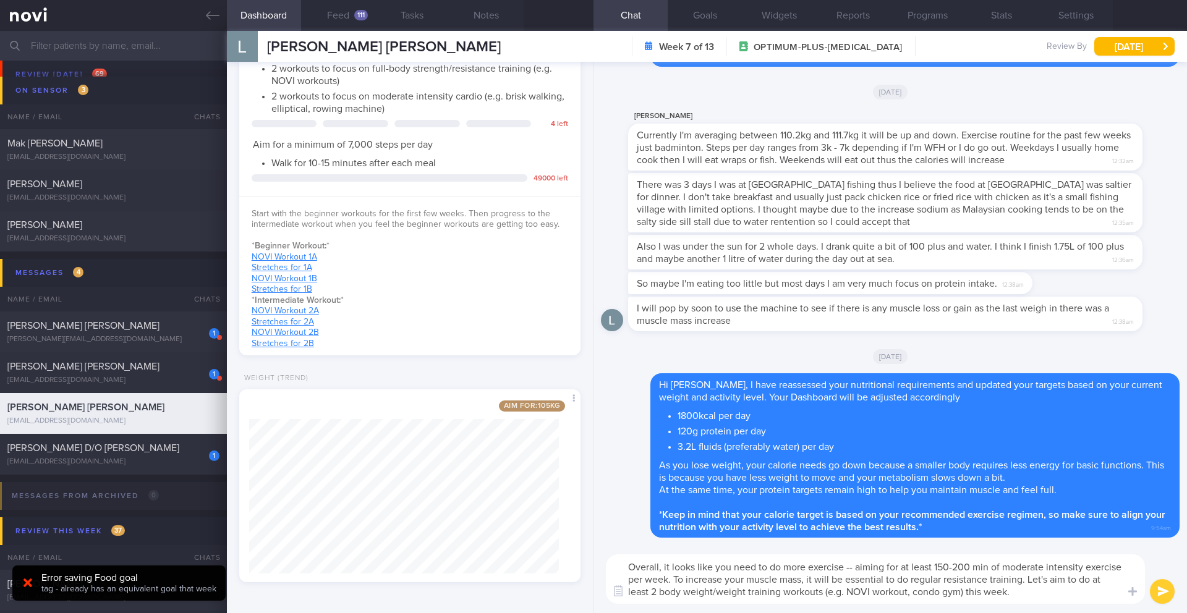
click at [794, 543] on textarea "Overall, it looks like you need to do more exercise -- aiming for at least 150-…" at bounding box center [875, 578] width 539 height 49
click at [548, 543] on div "Dashboard Feed 111 Tasks Notes Chat Goals Widgets Reports Programs Stats Settin…" at bounding box center [707, 322] width 960 height 582
paste textarea "To see the progress you're looking for, we need to add a bit more exercise into…"
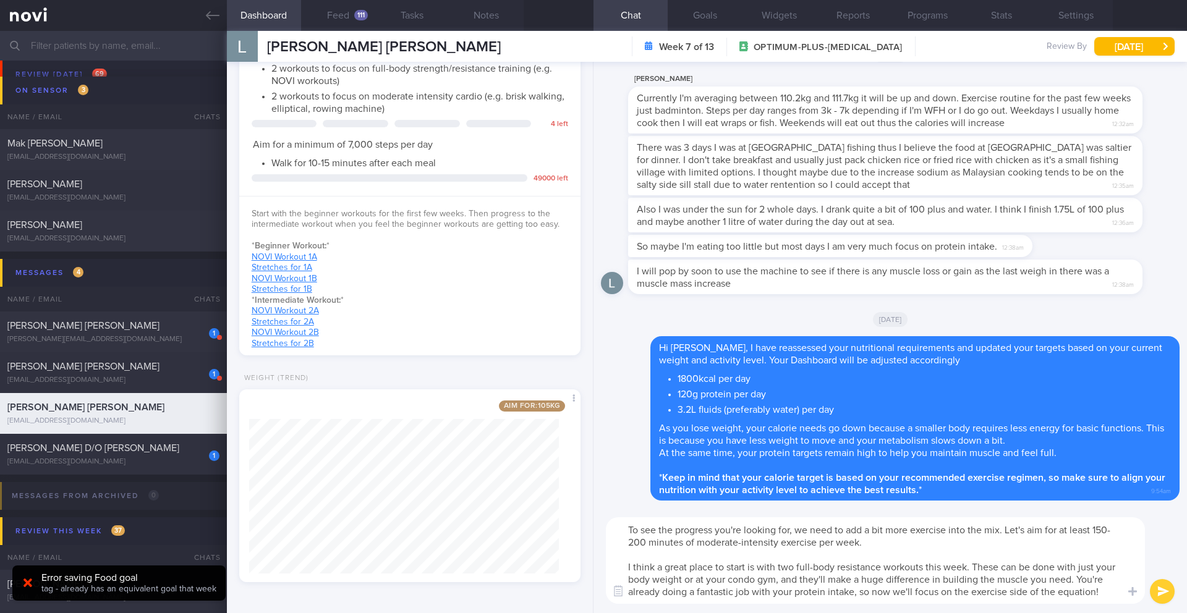
drag, startPoint x: 833, startPoint y: 543, endPoint x: 820, endPoint y: 546, distance: 13.2
click at [794, 543] on textarea "To see the progress you're looking for, we need to add a bit more exercise into…" at bounding box center [875, 560] width 539 height 87
click at [624, 543] on textarea "To see the progress you're looking for, we need to add a bit more exercise into…" at bounding box center [875, 560] width 539 height 87
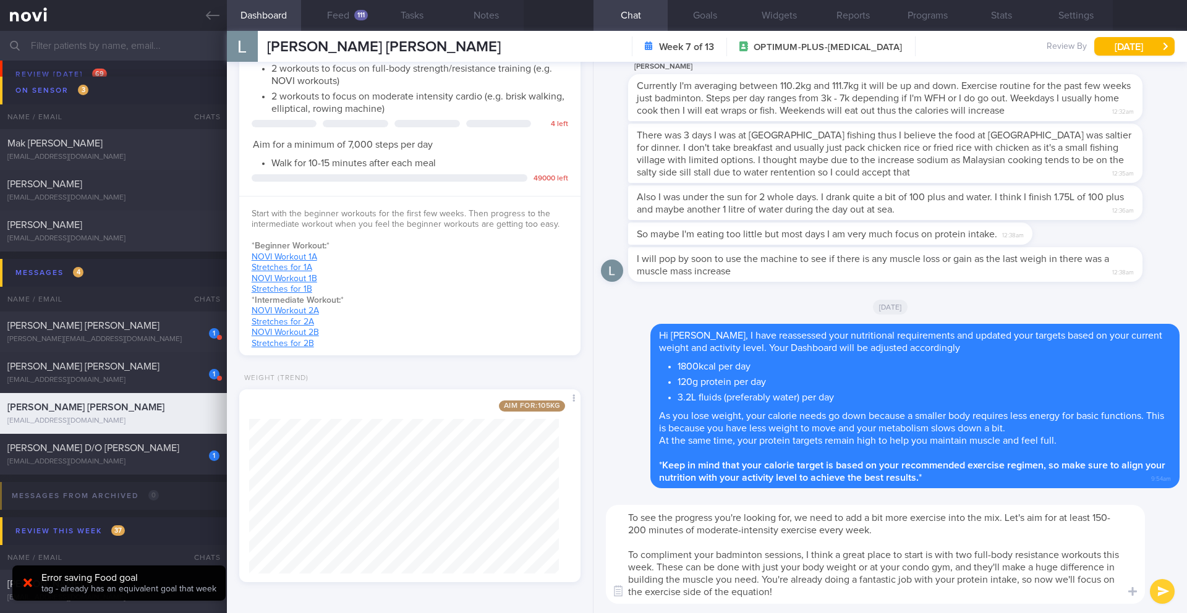
click at [794, 543] on textarea "To see the progress you're looking for, we need to add a bit more exercise into…" at bounding box center [875, 554] width 539 height 99
drag, startPoint x: 1029, startPoint y: 566, endPoint x: 1048, endPoint y: 566, distance: 19.2
click at [794, 543] on textarea "To see the progress you're looking for, we need to add a bit more exercise into…" at bounding box center [875, 554] width 539 height 99
drag, startPoint x: 820, startPoint y: 580, endPoint x: 860, endPoint y: 580, distance: 40.2
click at [794, 543] on textarea "To see the progress you're looking for, we need to add a bit more exercise into…" at bounding box center [875, 554] width 539 height 99
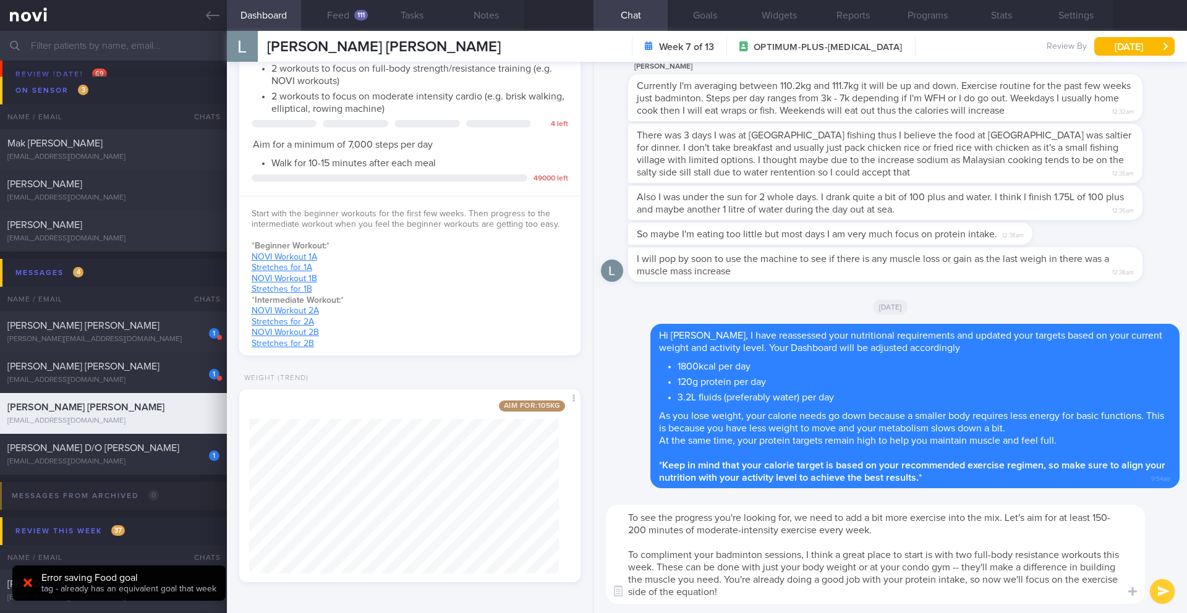
click at [794, 543] on textarea "To see the progress you're looking for, we need to add a bit more exercise into…" at bounding box center [875, 554] width 539 height 99
type textarea "To see the progress you're looking for, we need to add a bit more exercise into…"
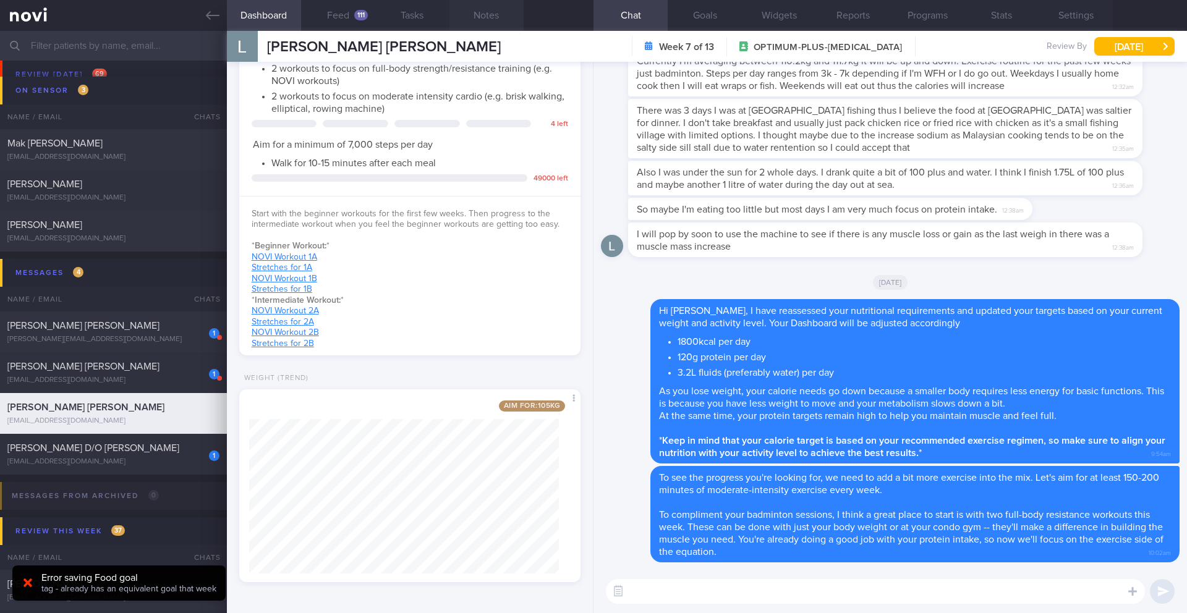
click at [493, 22] on button "Notes" at bounding box center [486, 15] width 74 height 31
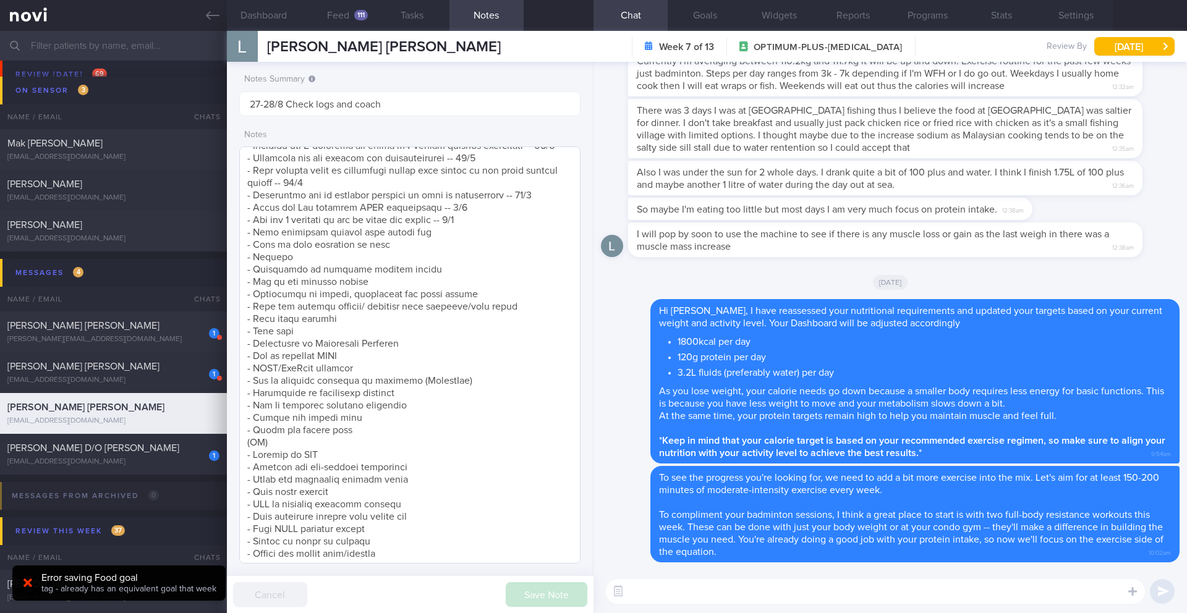
scroll to position [820, 0]
click at [490, 205] on textarea at bounding box center [409, 354] width 341 height 417
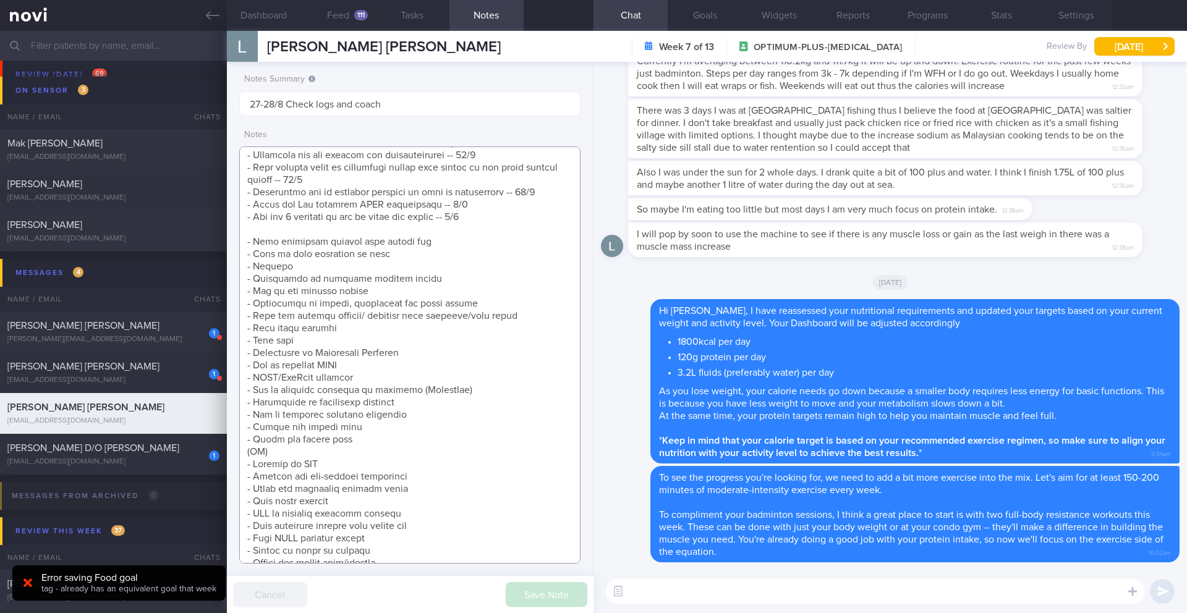
scroll to position [833, 0]
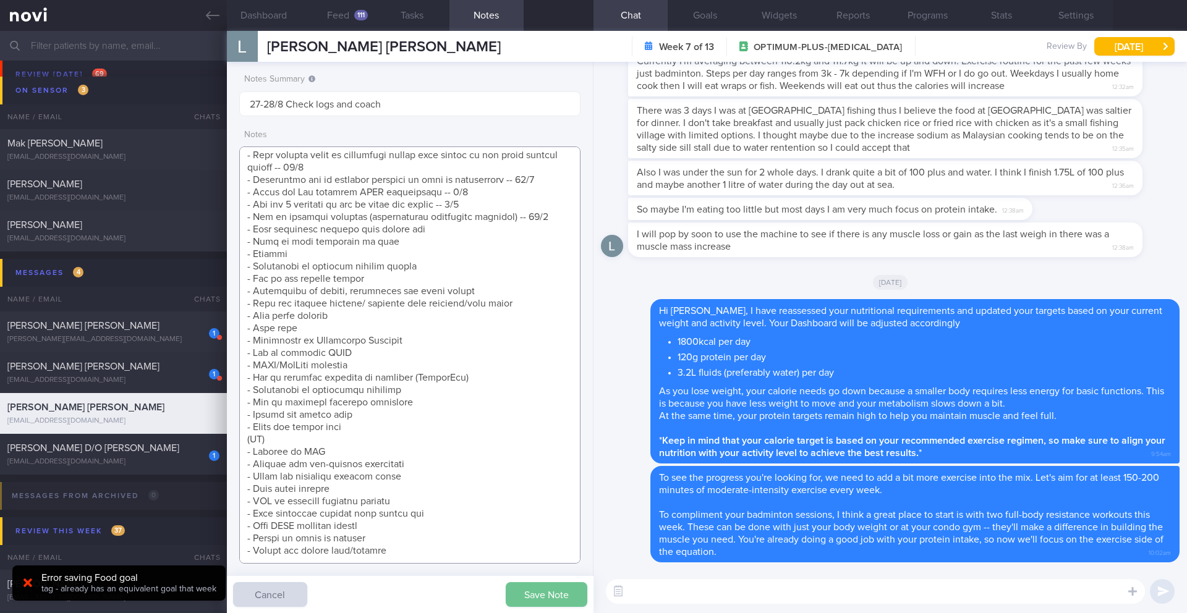
type textarea "(3/6/25) Takes LAC brand PEA PROTEIN x2 scoops if he feels he needs to top up h…"
click at [578, 543] on button "Save Note" at bounding box center [547, 594] width 82 height 25
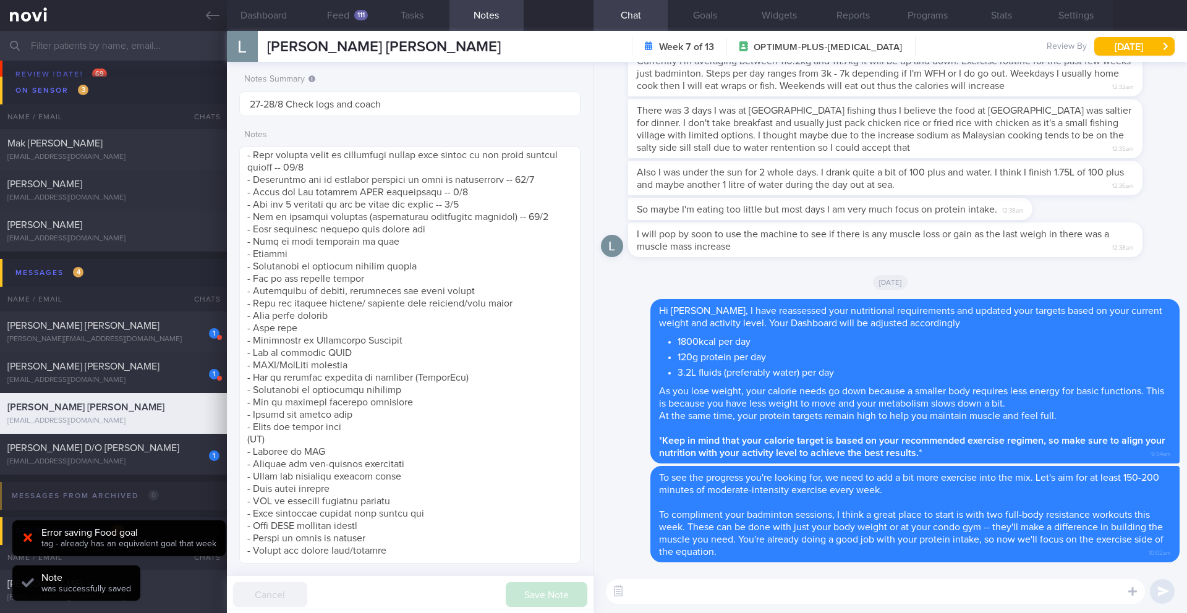
click at [794, 57] on div "LOUIS LYE HAN HSIANG LOUIS LYE HAN HSIANG itsmelouis@gmail.com Week 7 of 13 OPT…" at bounding box center [707, 46] width 960 height 31
click at [794, 54] on button "[DATE]" at bounding box center [1134, 46] width 80 height 19
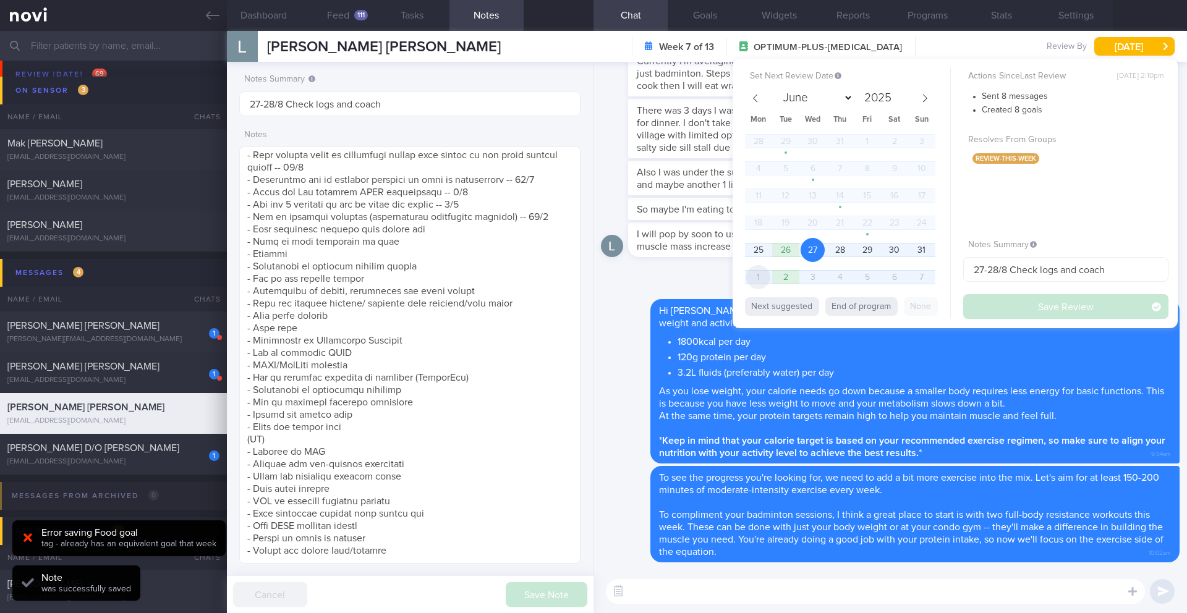
click at [758, 281] on span "1" at bounding box center [758, 277] width 24 height 24
select select "8"
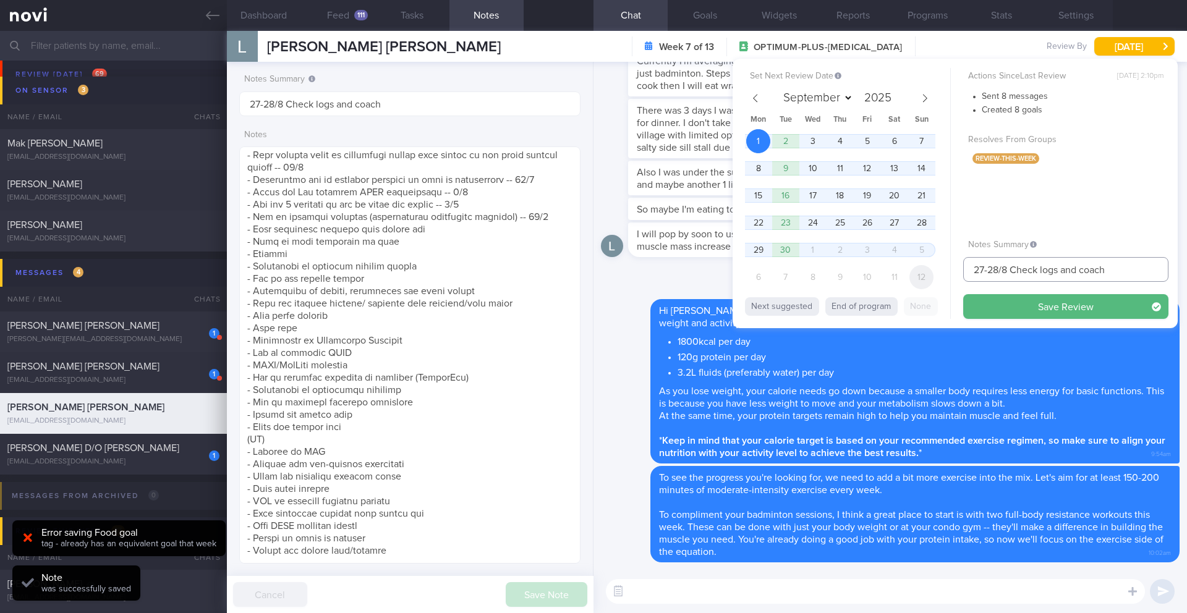
drag, startPoint x: 1005, startPoint y: 270, endPoint x: 921, endPoint y: 274, distance: 84.2
click at [794, 274] on div "Set Next Review Date 1 Sep 2025 June July August September October November Dec…" at bounding box center [954, 194] width 445 height 270
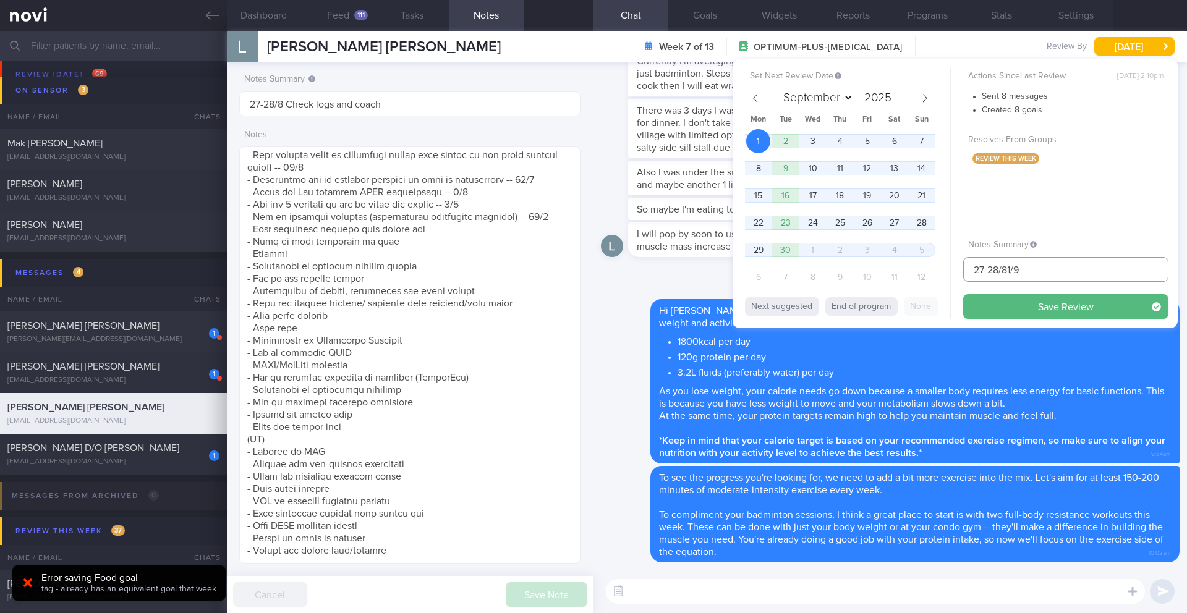
drag, startPoint x: 1035, startPoint y: 268, endPoint x: 932, endPoint y: 271, distance: 102.7
click at [794, 271] on div "Set Next Review Date 1 Sep 2025 June July August September October November Dec…" at bounding box center [954, 194] width 445 height 270
type input "1/9 Check if kept pro up and increased exercise"
click at [794, 312] on button "Save Review" at bounding box center [1065, 306] width 205 height 25
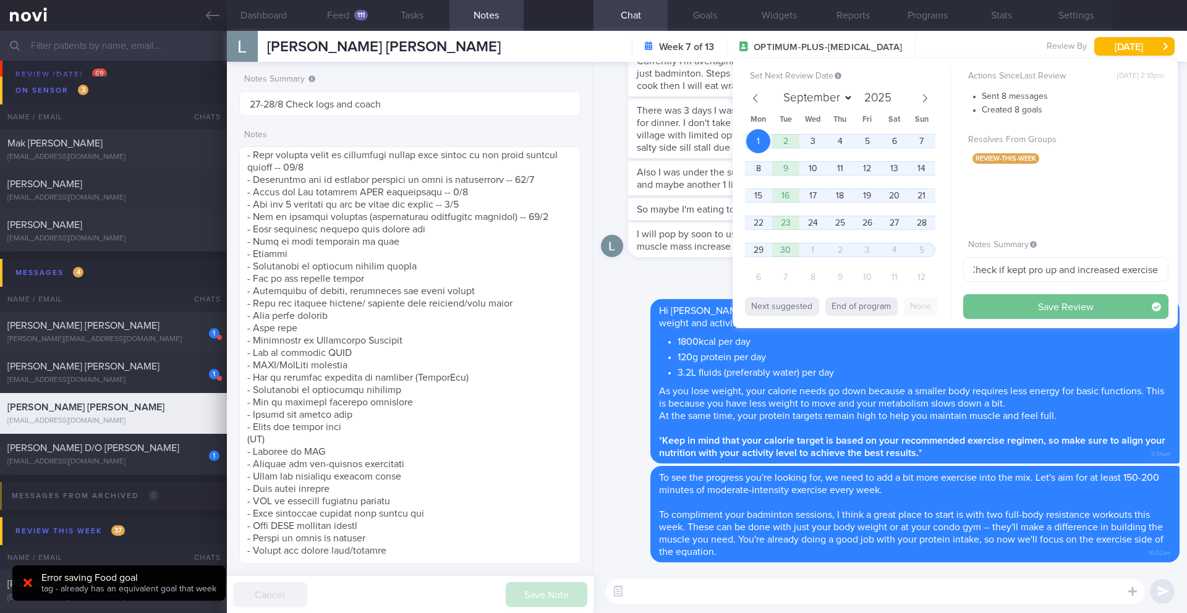
scroll to position [0, 0]
type input "1/9 Check if kept pro up and increased exercise"
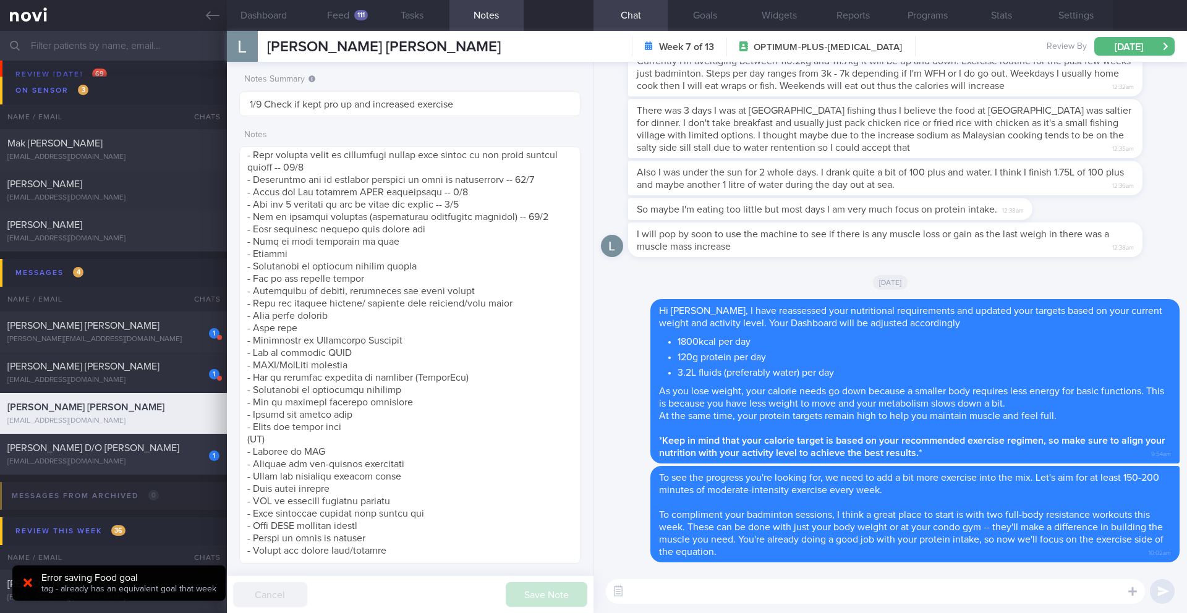
click at [203, 454] on div "[PERSON_NAME] D/O [PERSON_NAME]" at bounding box center [111, 448] width 209 height 12
type input "26/8 Check for logs and coach"
type textarea "Teacher - DIET: (14/5) Not been logging food - no time. But keeps to calorie an…"
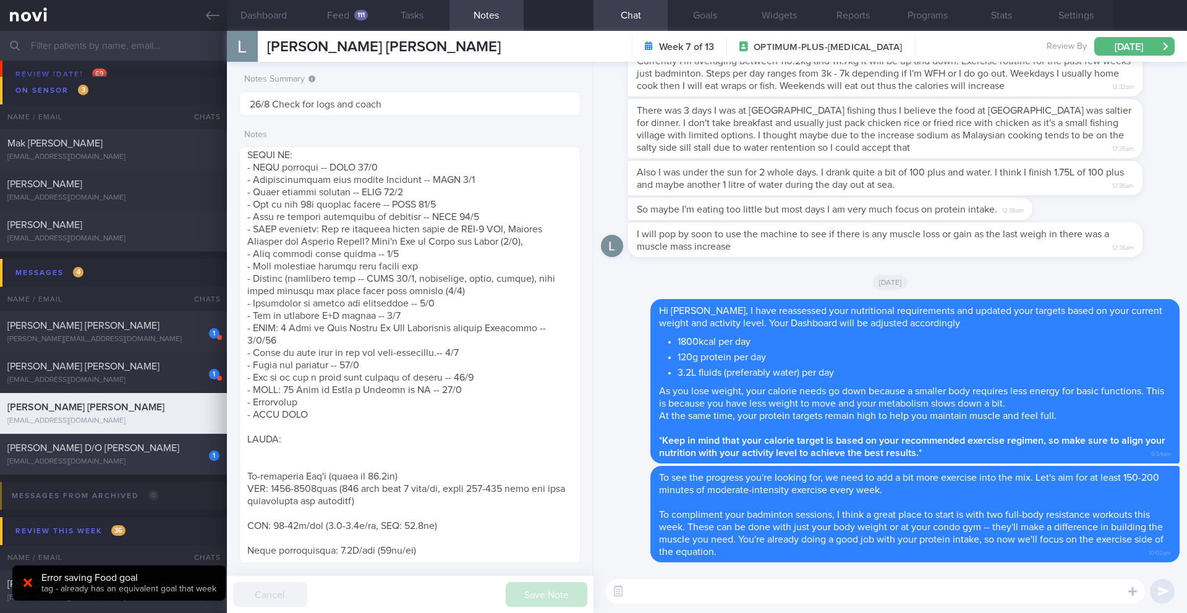
select select "7"
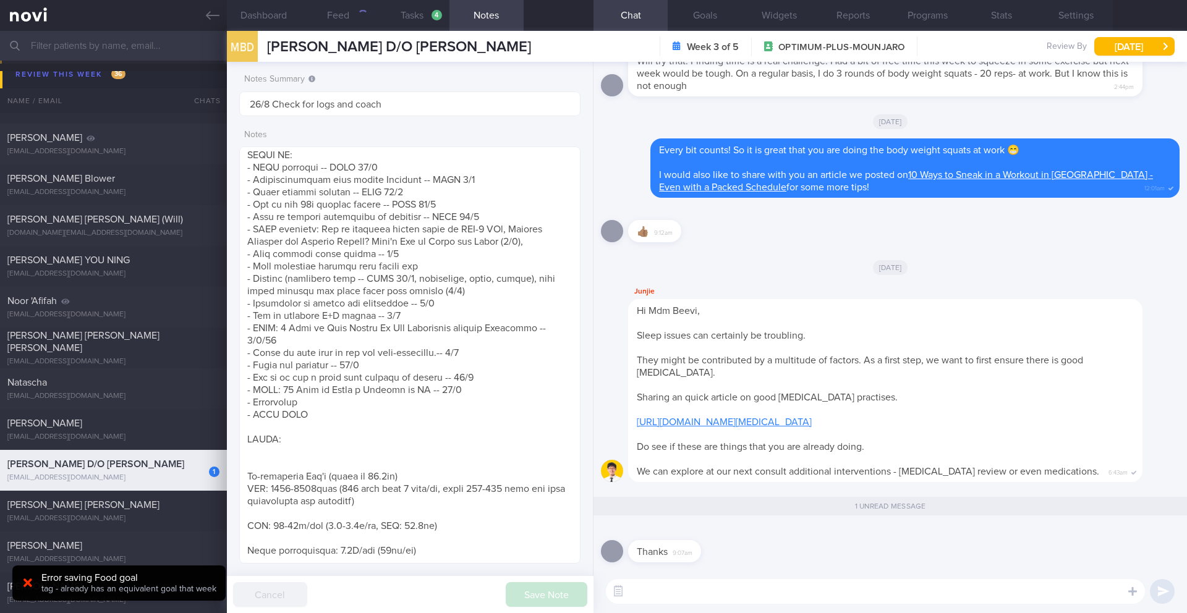
scroll to position [7178, 0]
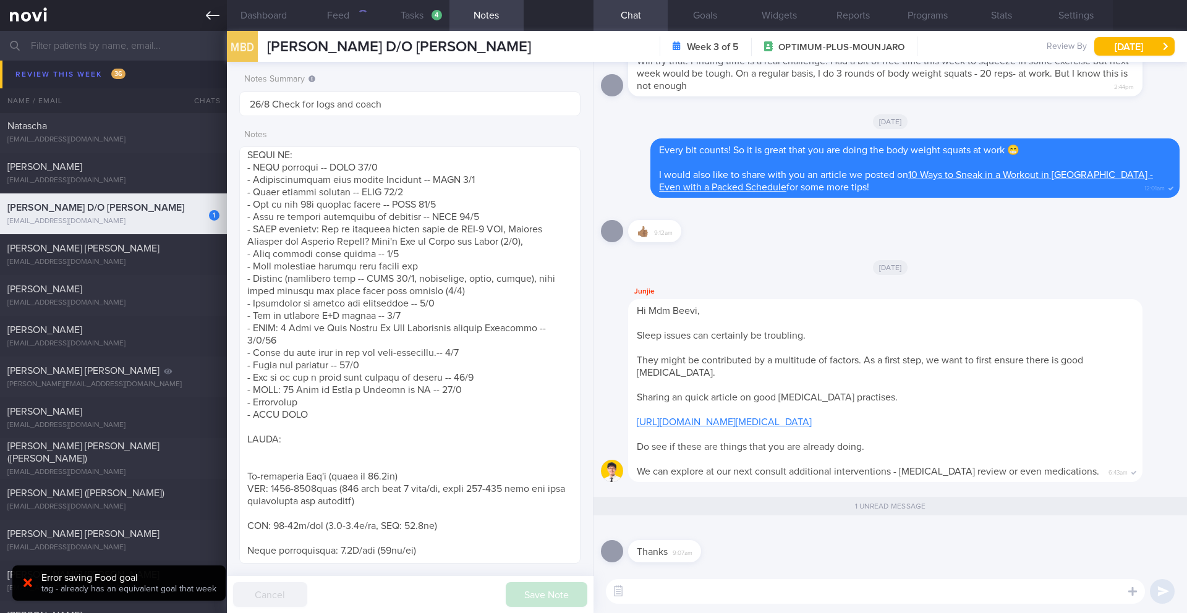
click at [208, 21] on icon at bounding box center [213, 16] width 14 height 14
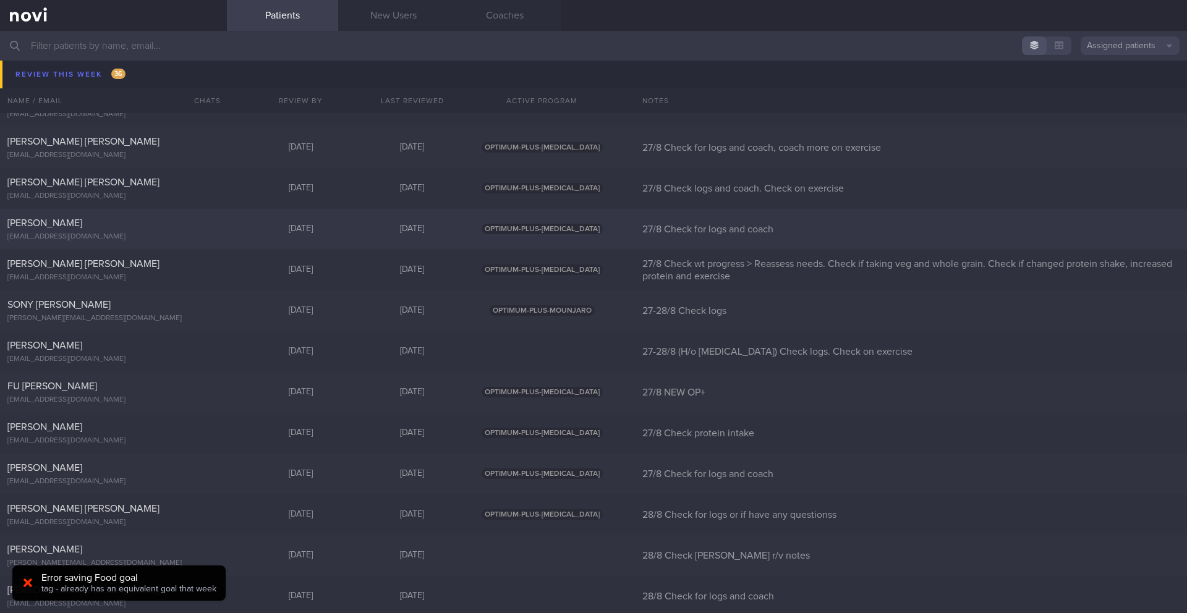
scroll to position [7835, 0]
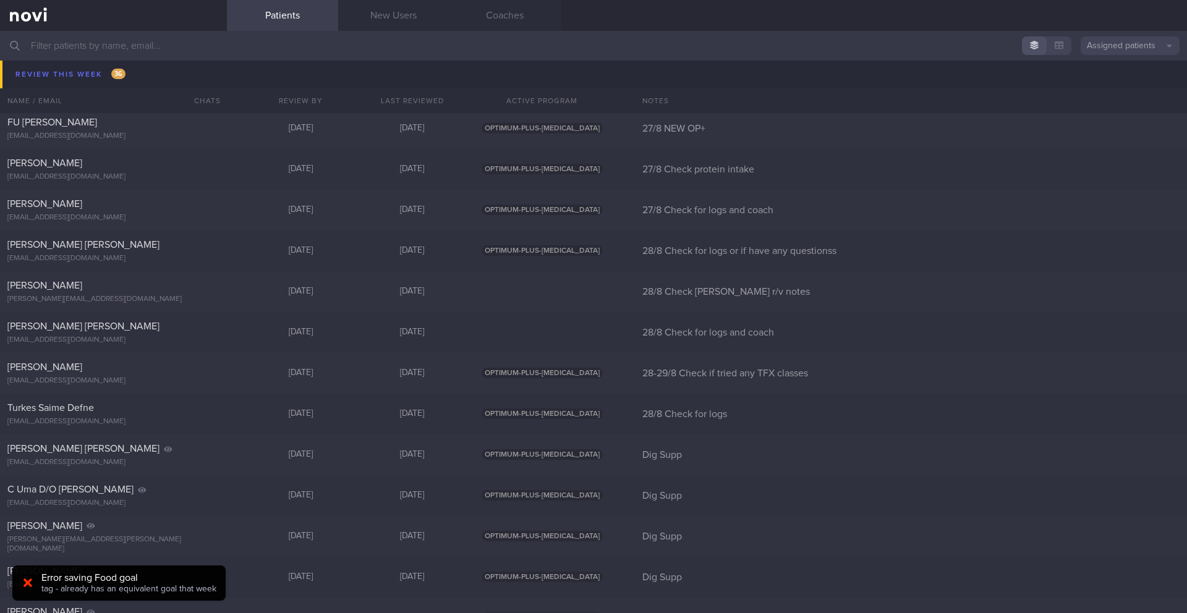
click at [22, 543] on div at bounding box center [28, 584] width 20 height 14
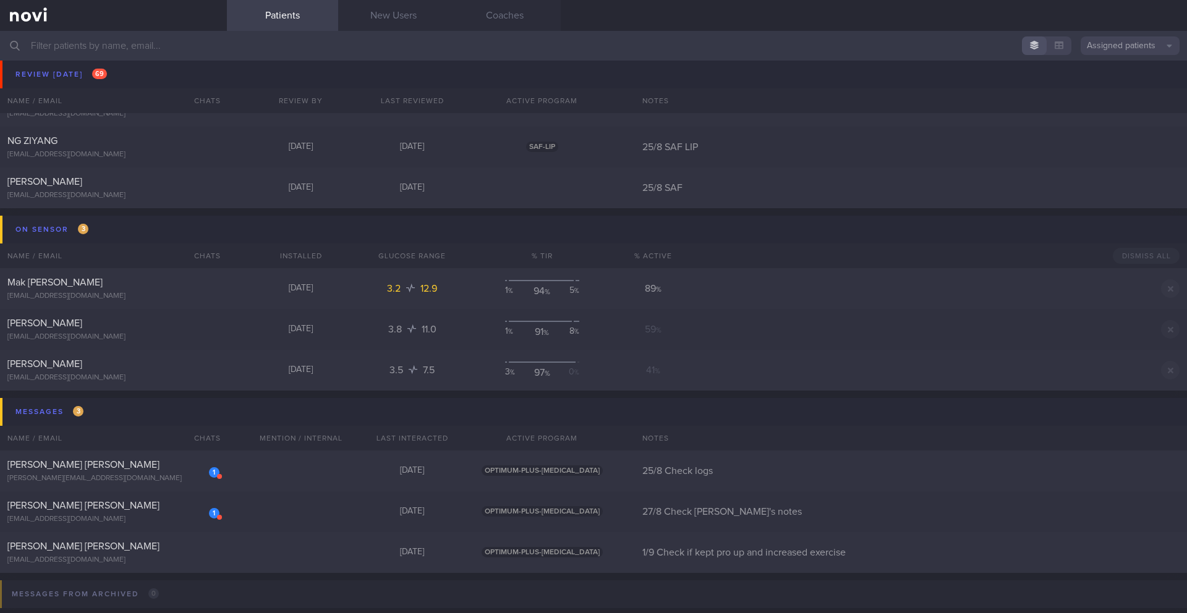
scroll to position [6385, 0]
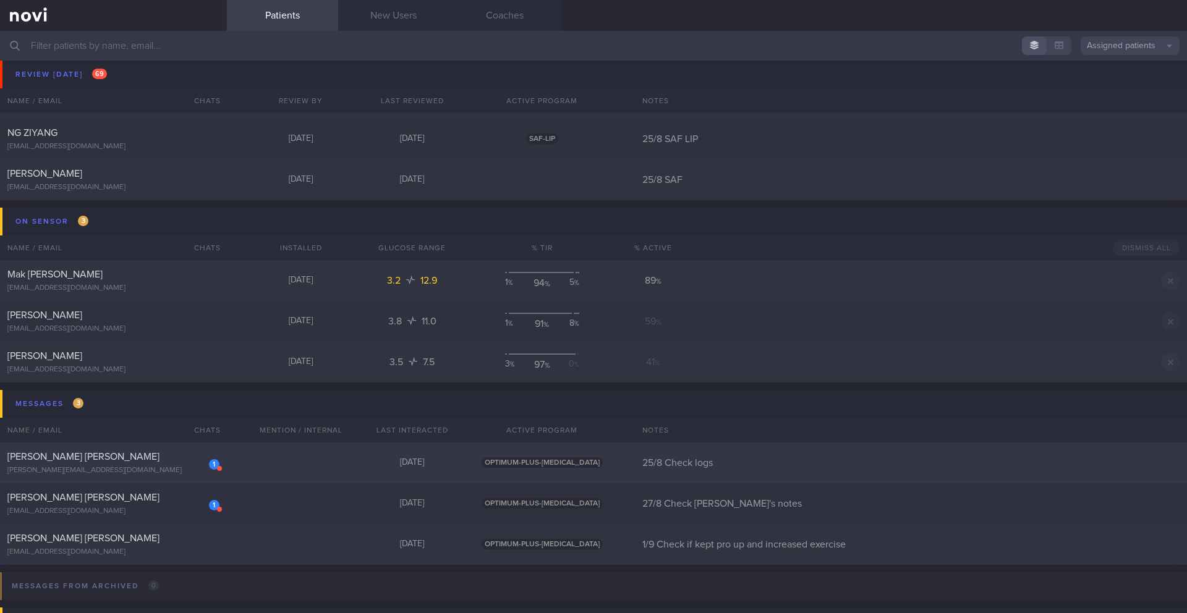
click at [156, 464] on div "1 MUK MEI YIN ASHLEY ashley.mak@gmail.com" at bounding box center [113, 463] width 227 height 25
select select "7"
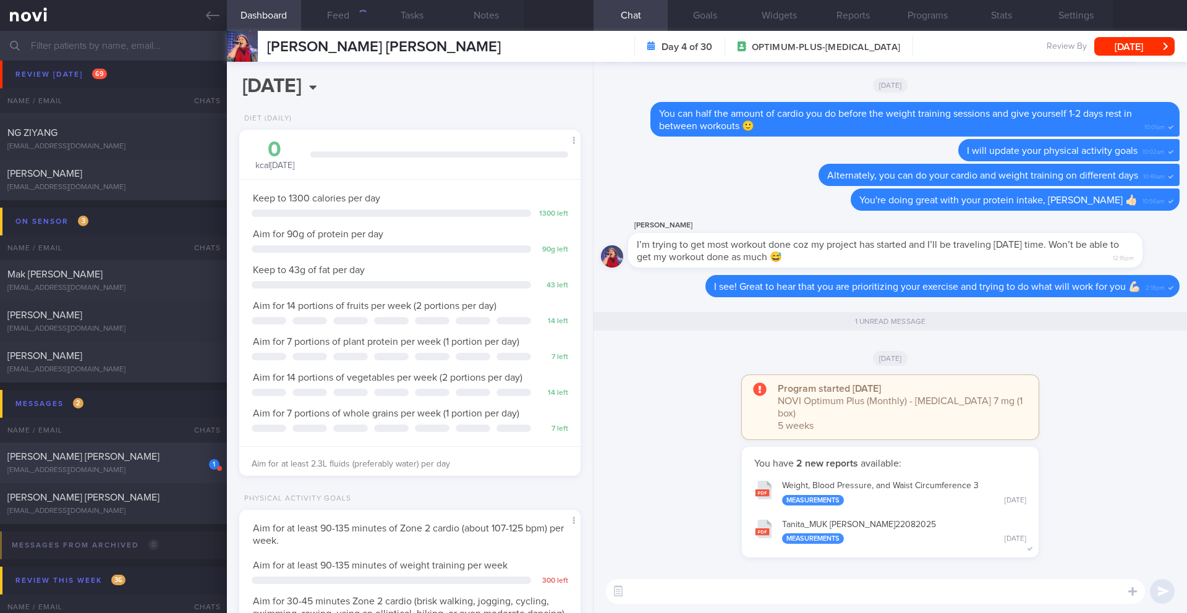
scroll to position [172, 310]
click at [490, 19] on button "Notes" at bounding box center [486, 15] width 74 height 31
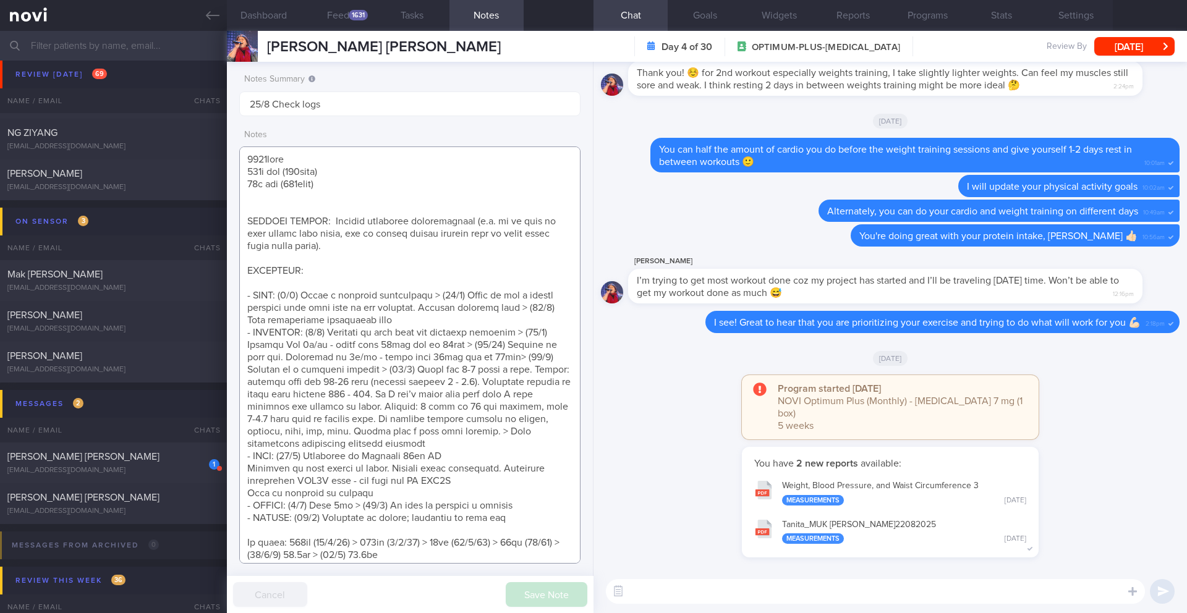
click at [360, 268] on textarea at bounding box center [409, 354] width 341 height 417
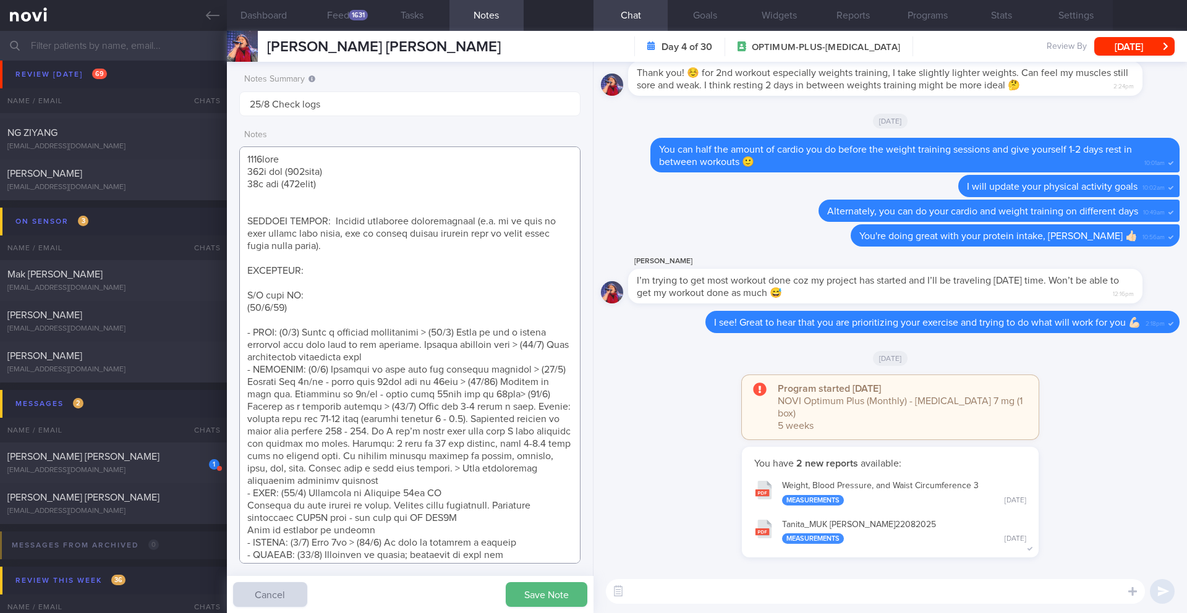
paste textarea "Continued on Rybelsus 14mg Effects receding Discussed escalating dose - not kee…"
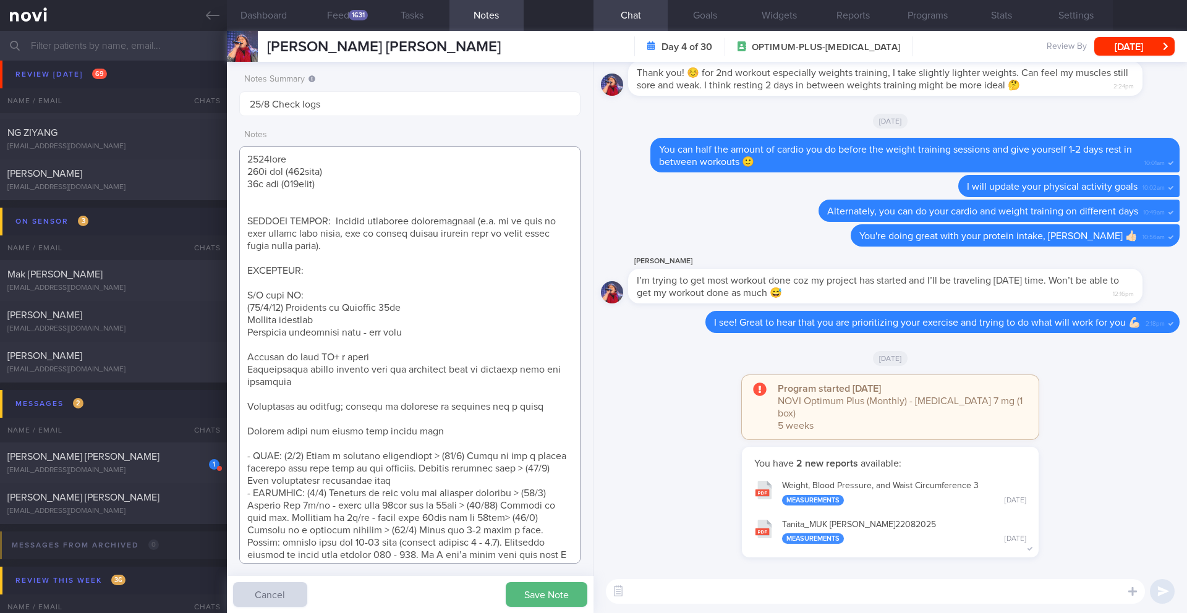
click at [268, 344] on textarea at bounding box center [409, 354] width 341 height 417
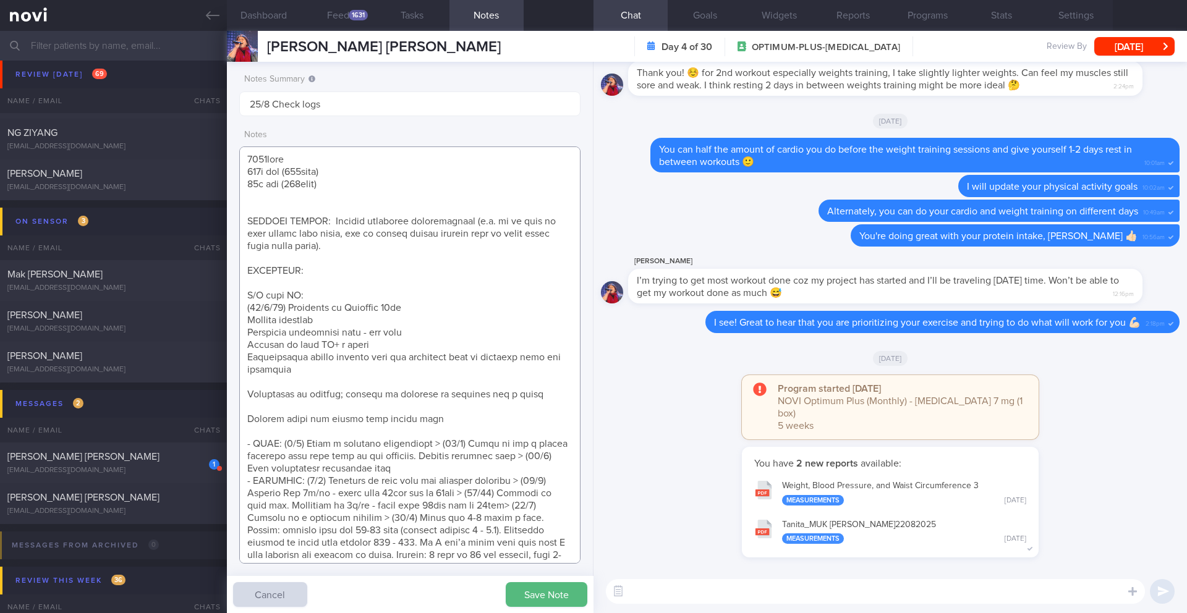
click at [268, 382] on textarea at bounding box center [409, 354] width 341 height 417
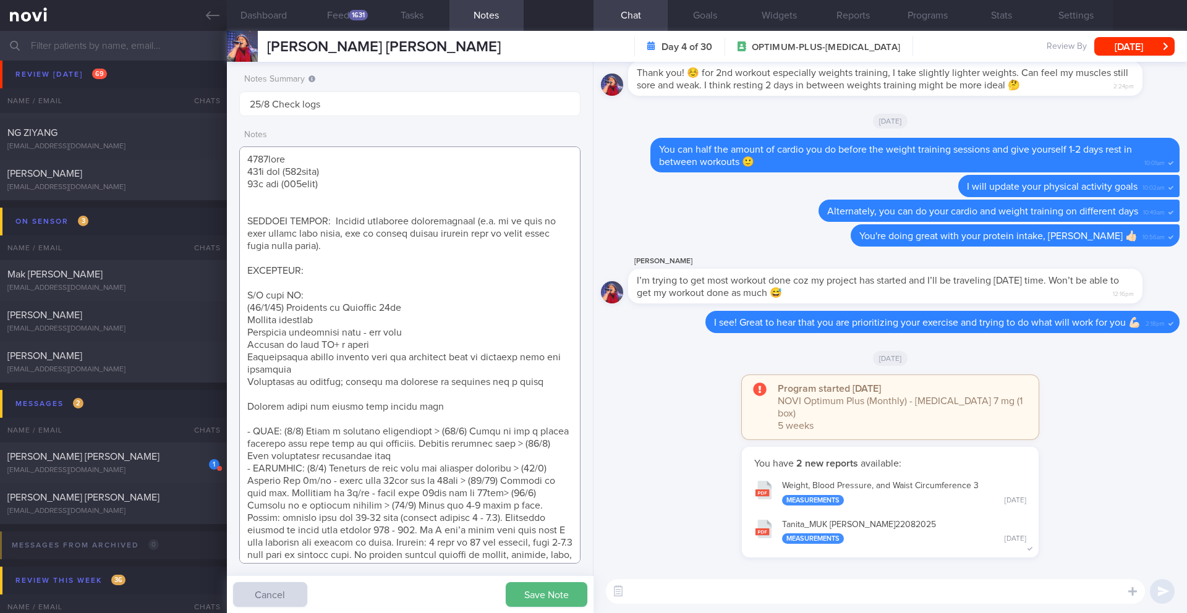
click at [266, 389] on textarea at bounding box center [409, 354] width 341 height 417
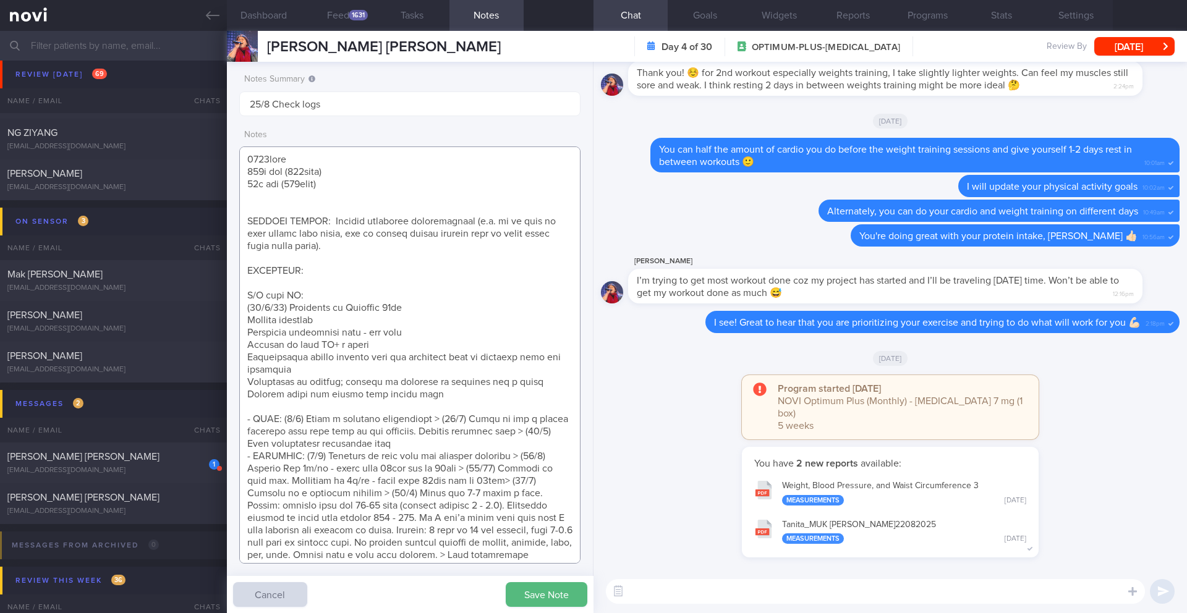
click at [433, 397] on textarea at bounding box center [409, 354] width 341 height 417
paste textarea "Taper down Rybelsus 7mg OM x 3/52 --> 7mg x 2/52-> stop Maintain diet and physi…"
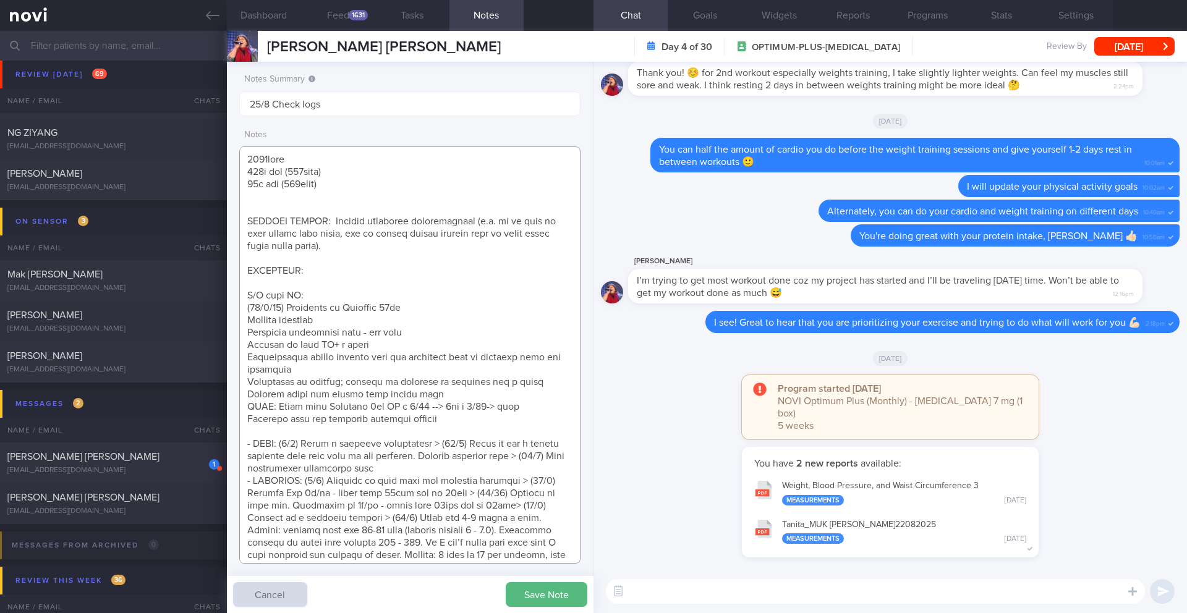
click at [449, 306] on textarea at bounding box center [409, 354] width 341 height 417
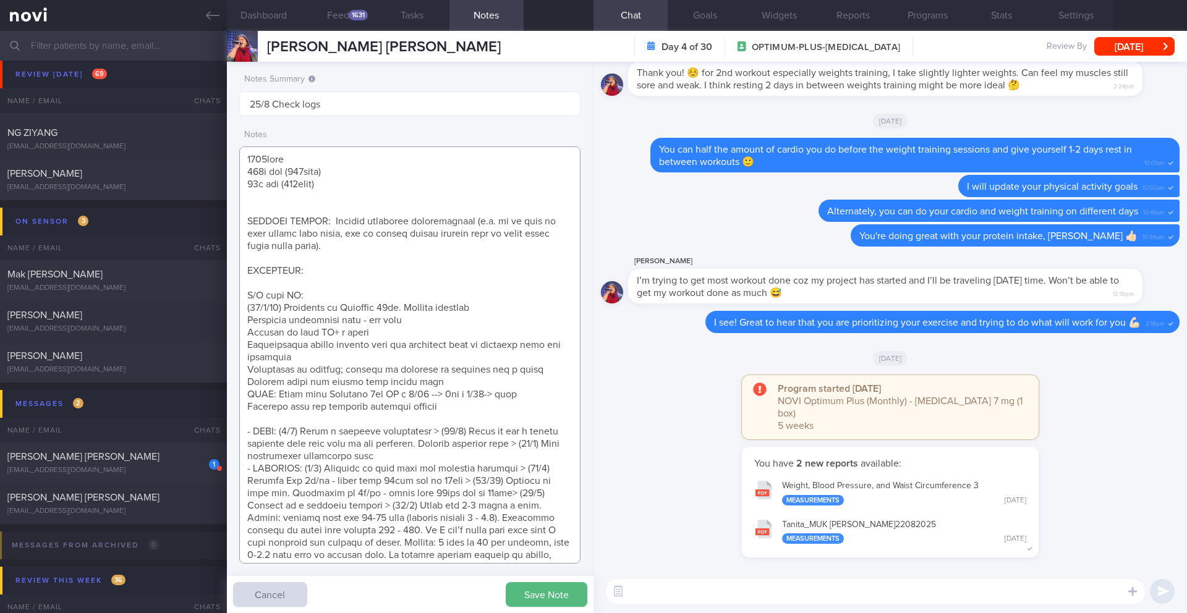
click at [533, 304] on textarea at bounding box center [409, 354] width 341 height 417
click at [395, 334] on textarea at bounding box center [409, 354] width 341 height 417
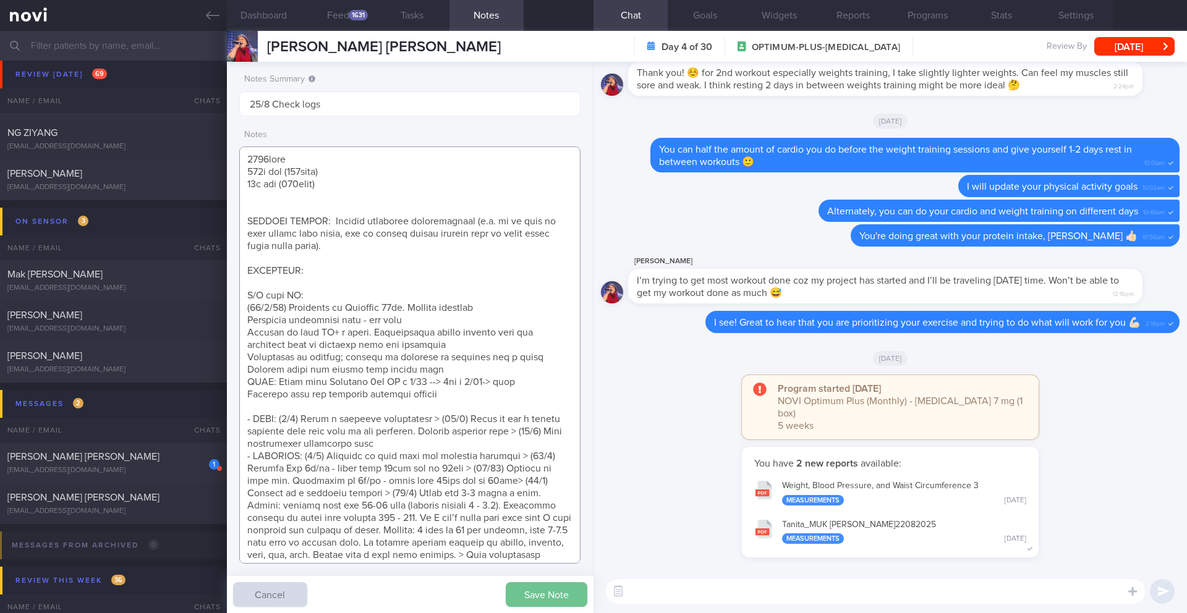
type textarea "1300kcal 100g pro (400kcal) 36g fat (325kcal) SUPPORT NEEDED: Clarify nutrition…"
click at [550, 543] on button "Save Note" at bounding box center [547, 594] width 82 height 25
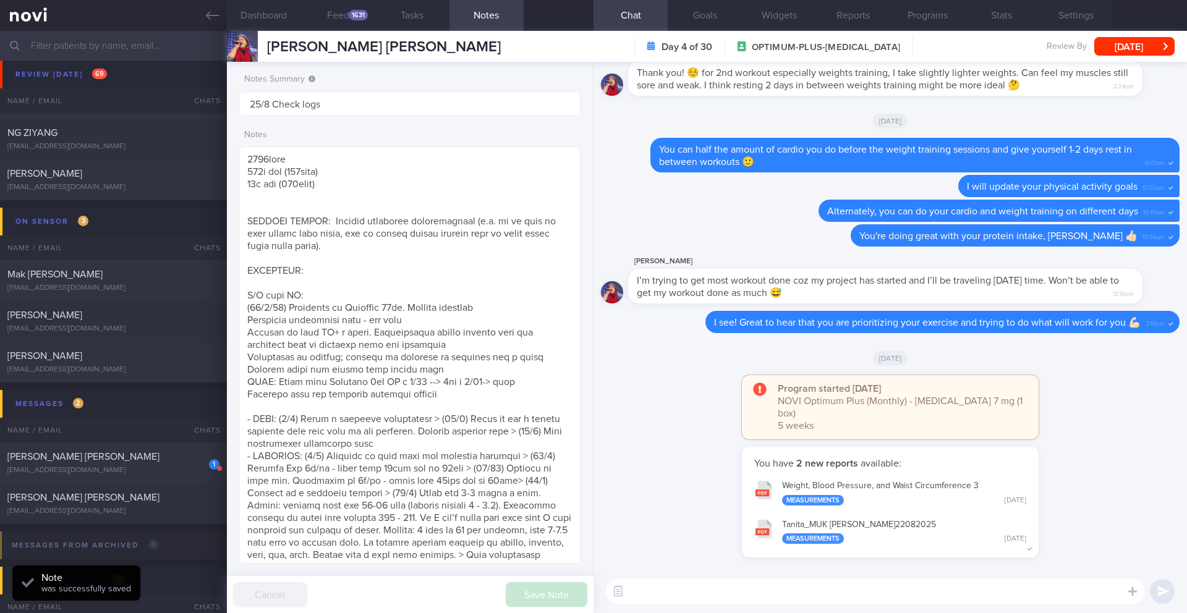
click at [794, 543] on textarea at bounding box center [875, 591] width 539 height 25
click at [721, 543] on textarea at bounding box center [875, 591] width 539 height 25
type textarea "H"
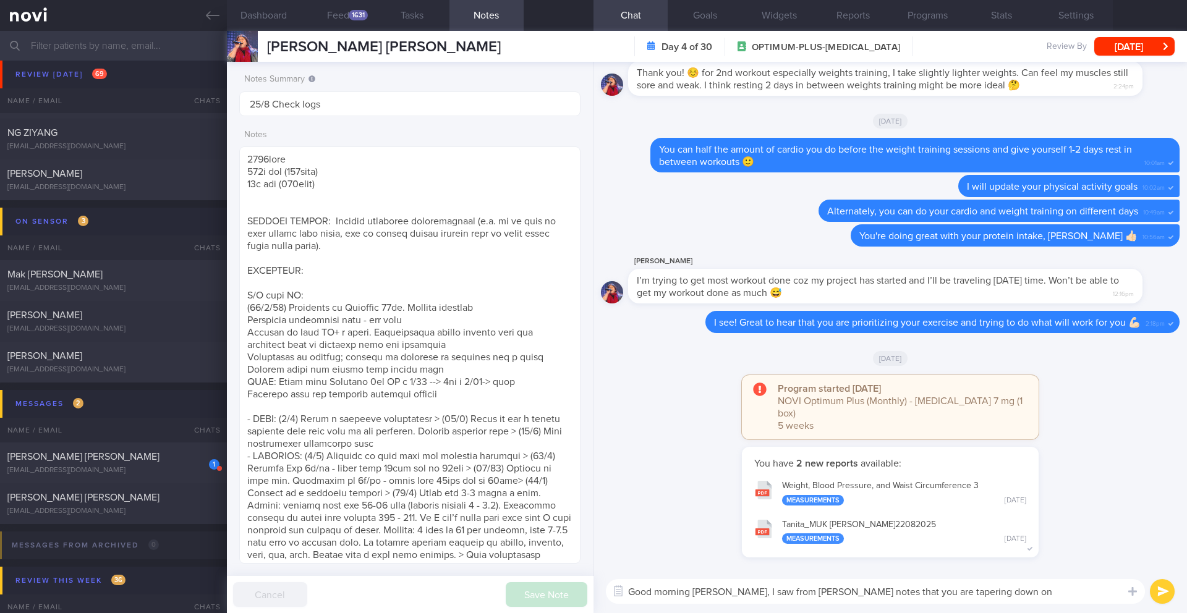
drag, startPoint x: 888, startPoint y: 593, endPoint x: 909, endPoint y: 571, distance: 30.6
click at [794, 543] on textarea "Good morning Ashley, I saw from Dr Yeo's notes that you are tapering down on Ry…" at bounding box center [875, 591] width 539 height 25
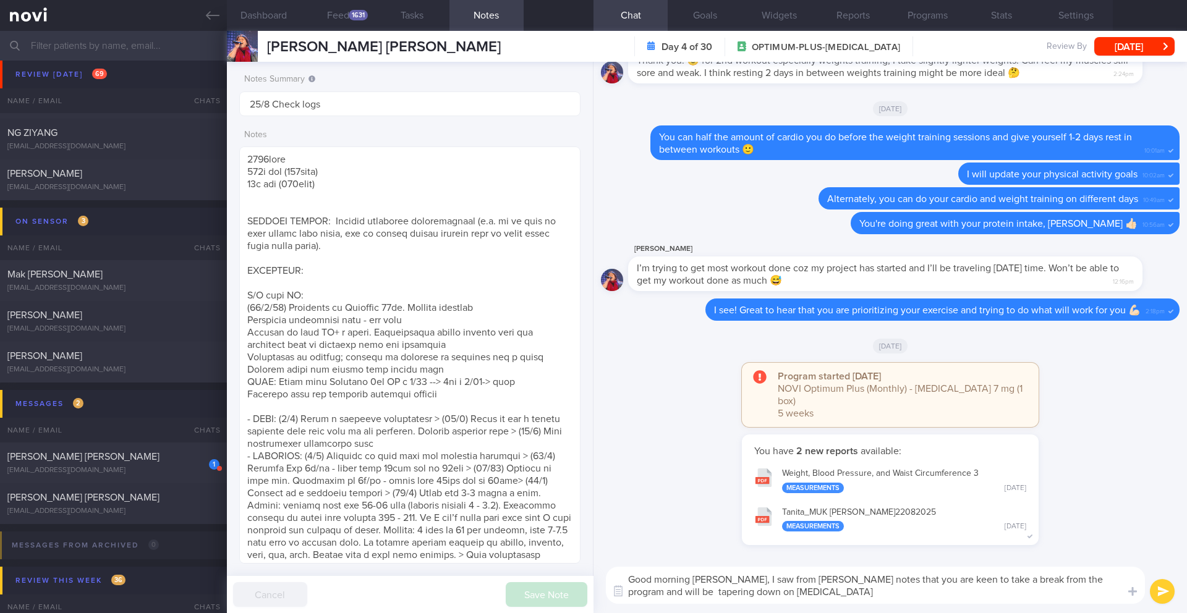
click at [794, 543] on textarea "Good morning Ashley, I saw from Dr Yeo's notes that you are keen to take a brea…" at bounding box center [875, 585] width 539 height 37
drag, startPoint x: 760, startPoint y: 592, endPoint x: 630, endPoint y: 575, distance: 131.5
click at [630, 543] on textarea "Good morning Ashley, I saw from Dr Yeo's notes that you are keen to take a brea…" at bounding box center [875, 585] width 539 height 37
paste textarea "I saw from Dr. Yeo's notes that you're interested in taking a break from the pr…"
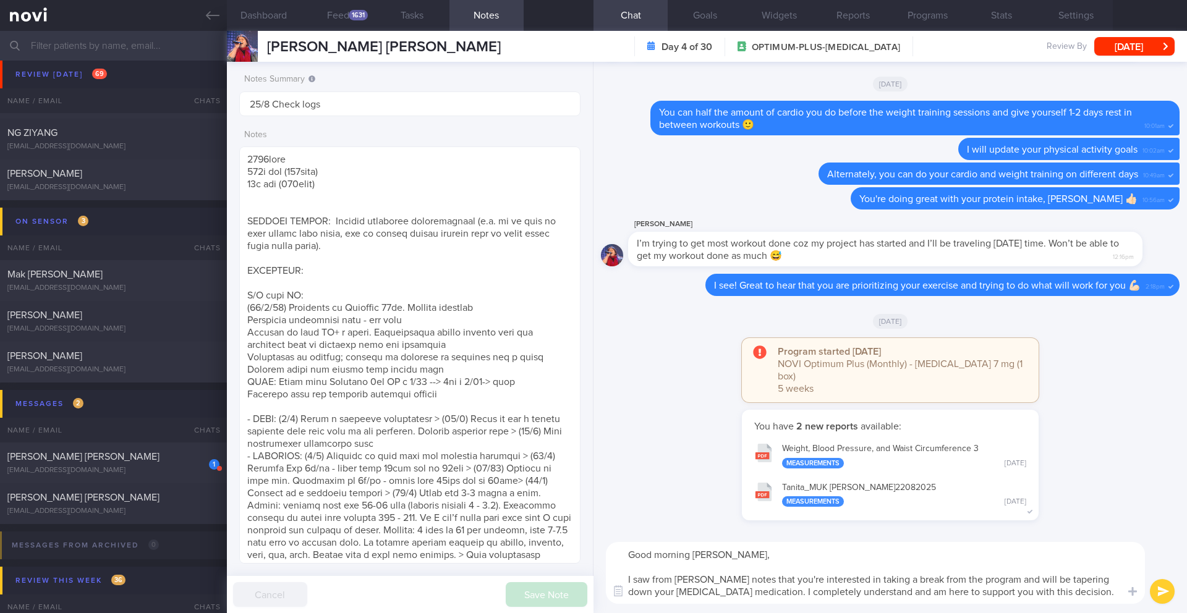
click at [660, 543] on textarea "Good morning Ashley, I saw from Dr. Yeo's notes that you're interested in takin…" at bounding box center [875, 573] width 539 height 62
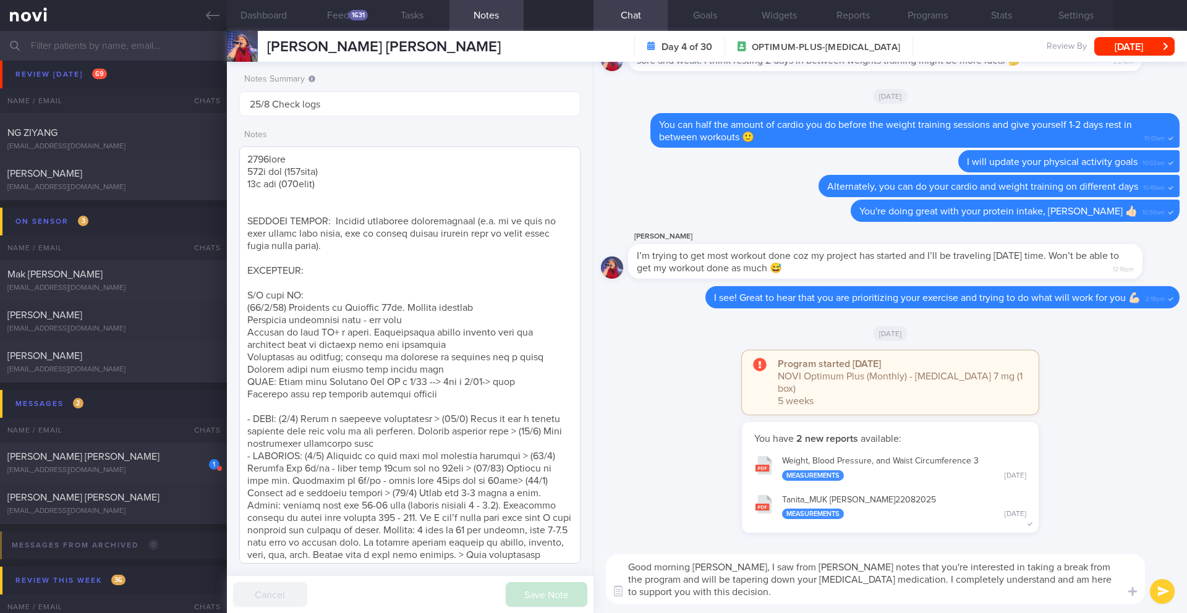
type textarea "Good morning Ashley, I saw from Dr. Yeo's notes that you're interested in takin…"
